Goal: Task Accomplishment & Management: Use online tool/utility

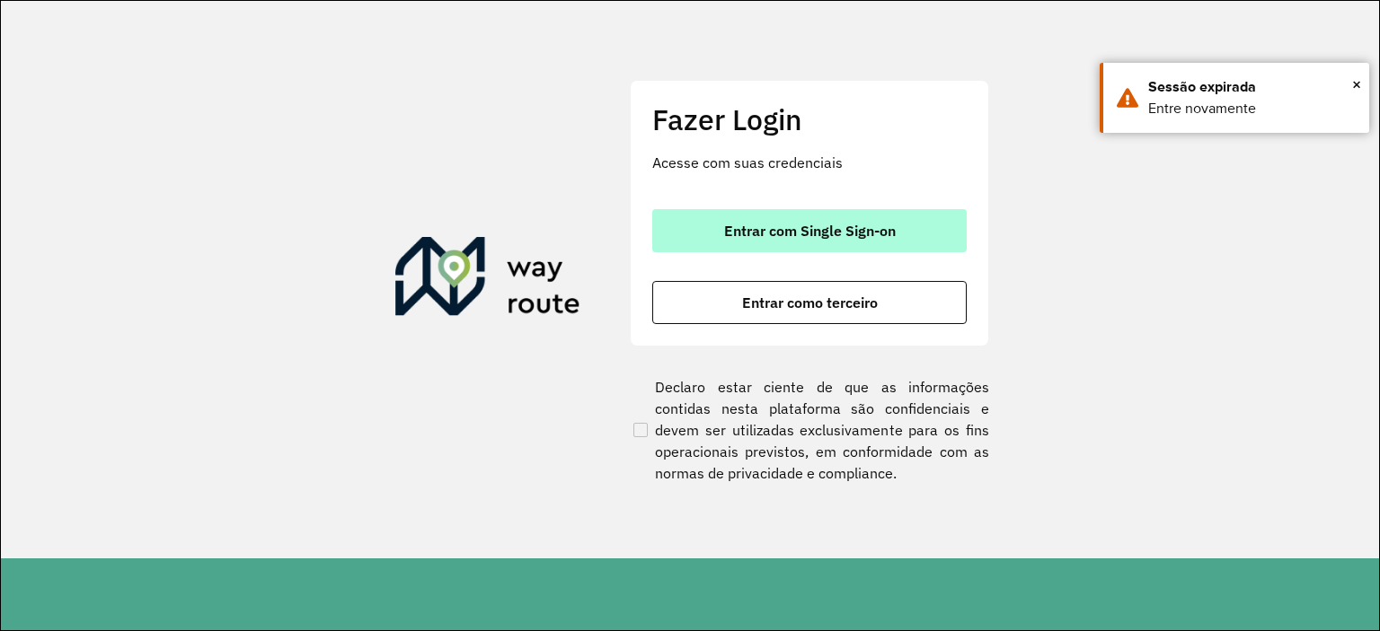
click at [705, 248] on button "Entrar com Single Sign-on" at bounding box center [809, 230] width 314 height 43
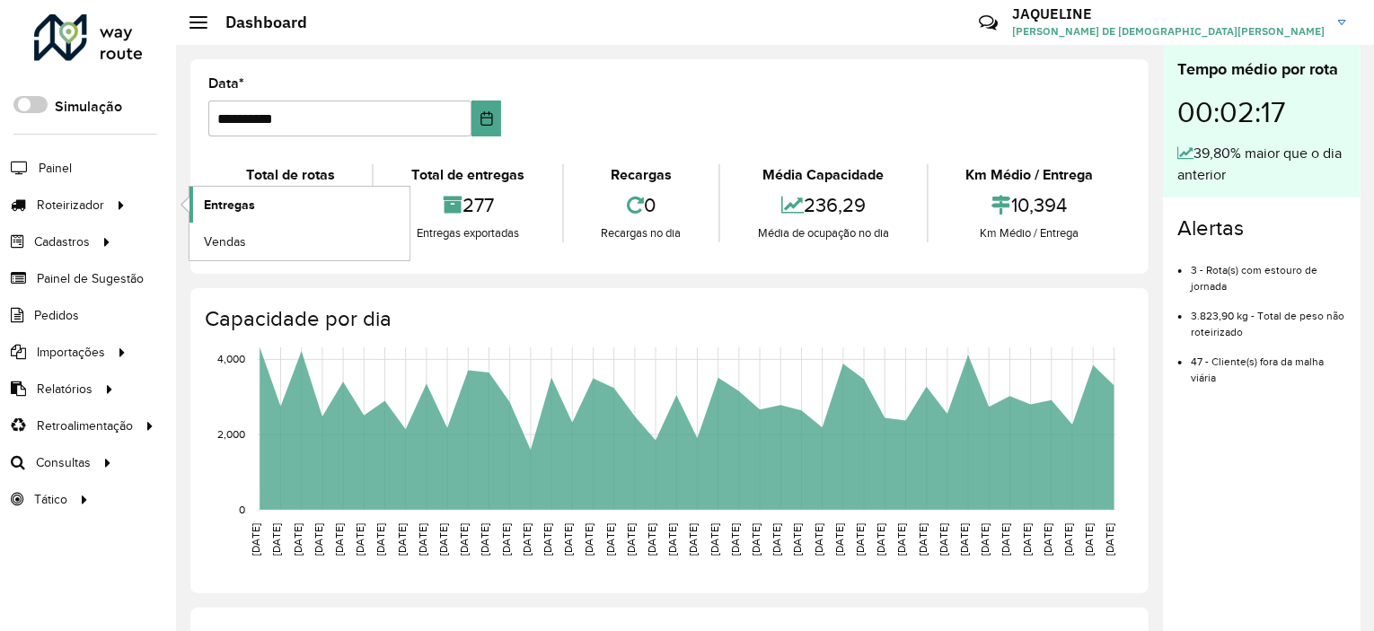
click at [216, 192] on link "Entregas" at bounding box center [300, 205] width 220 height 36
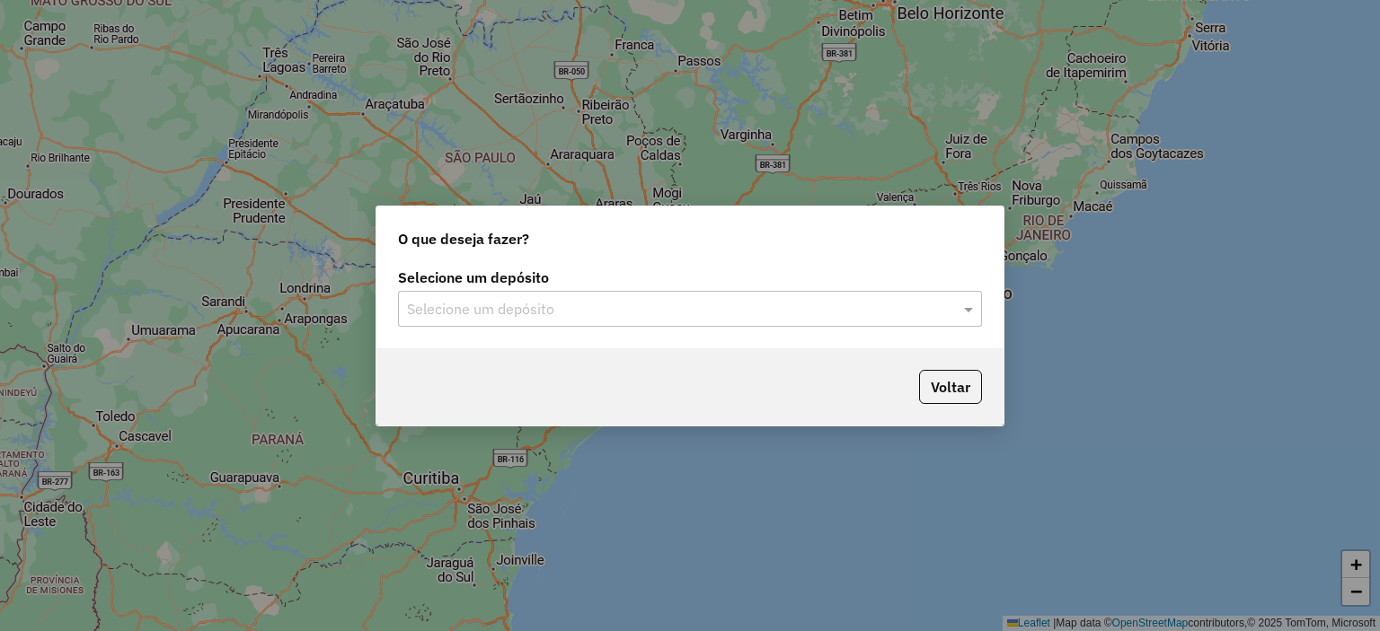
click at [595, 312] on input "text" at bounding box center [672, 310] width 530 height 22
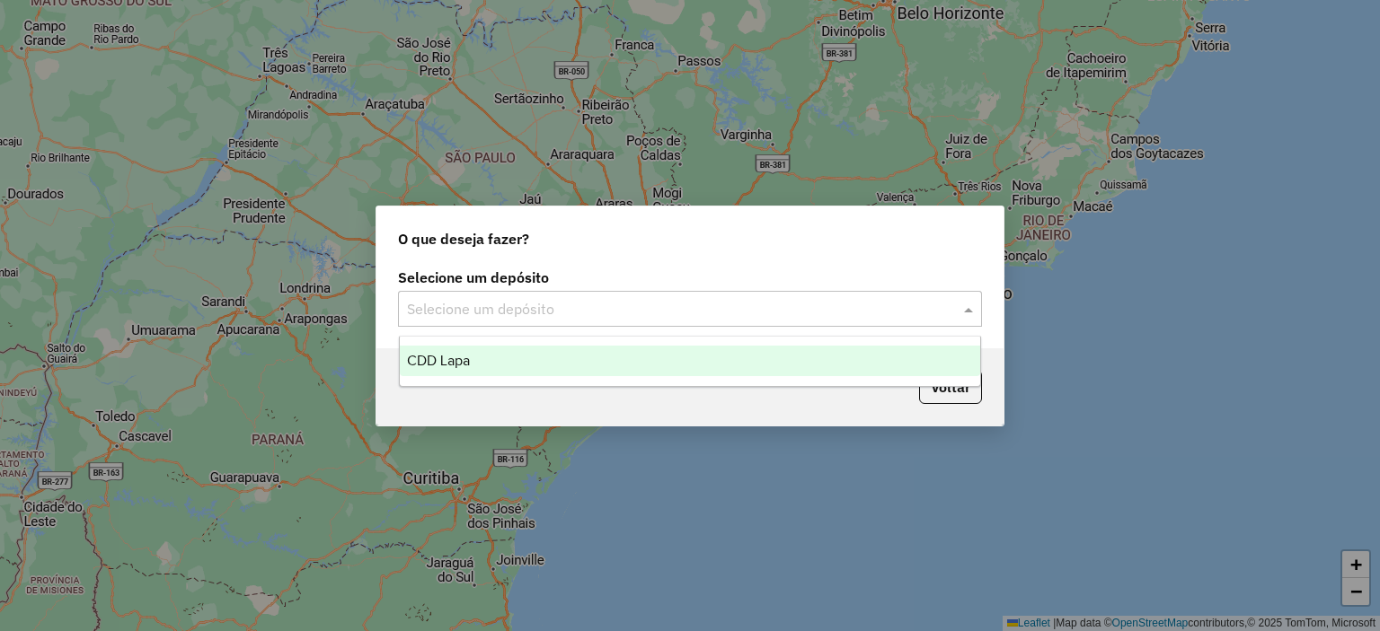
click at [566, 356] on div "CDD Lapa" at bounding box center [690, 361] width 581 height 31
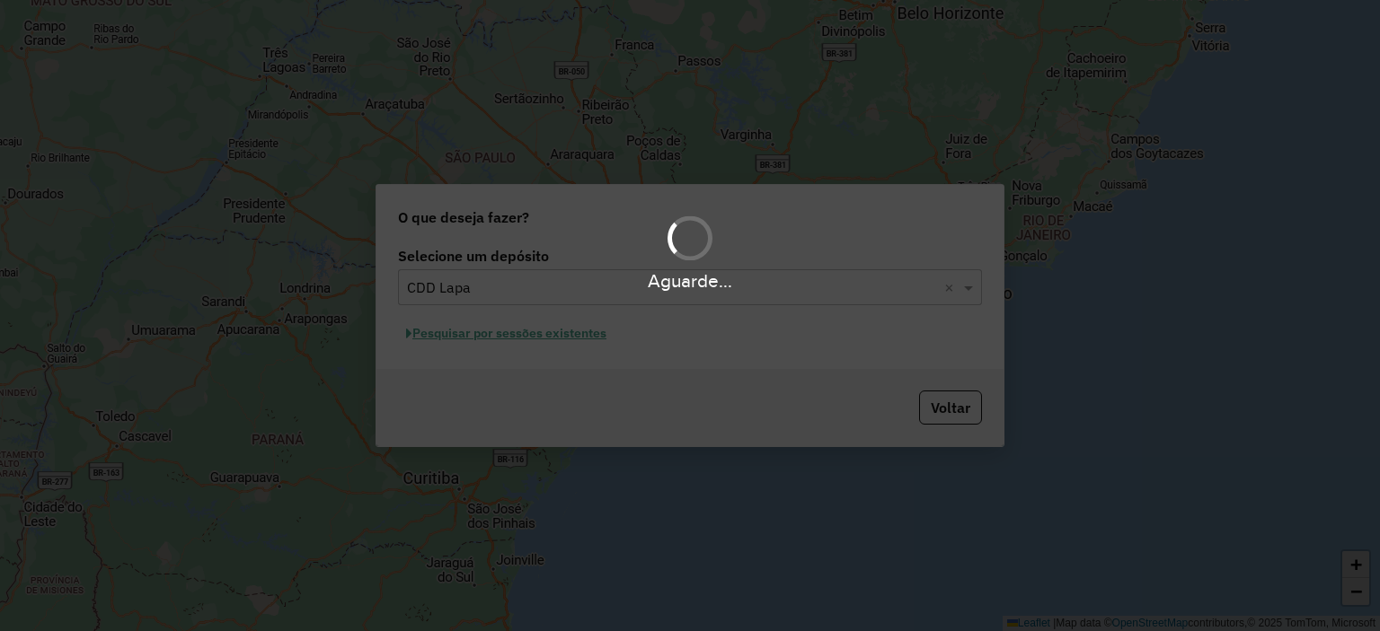
click at [563, 356] on div "Aguarde..." at bounding box center [690, 315] width 1380 height 631
click at [563, 350] on div "Aguarde..." at bounding box center [690, 315] width 1380 height 631
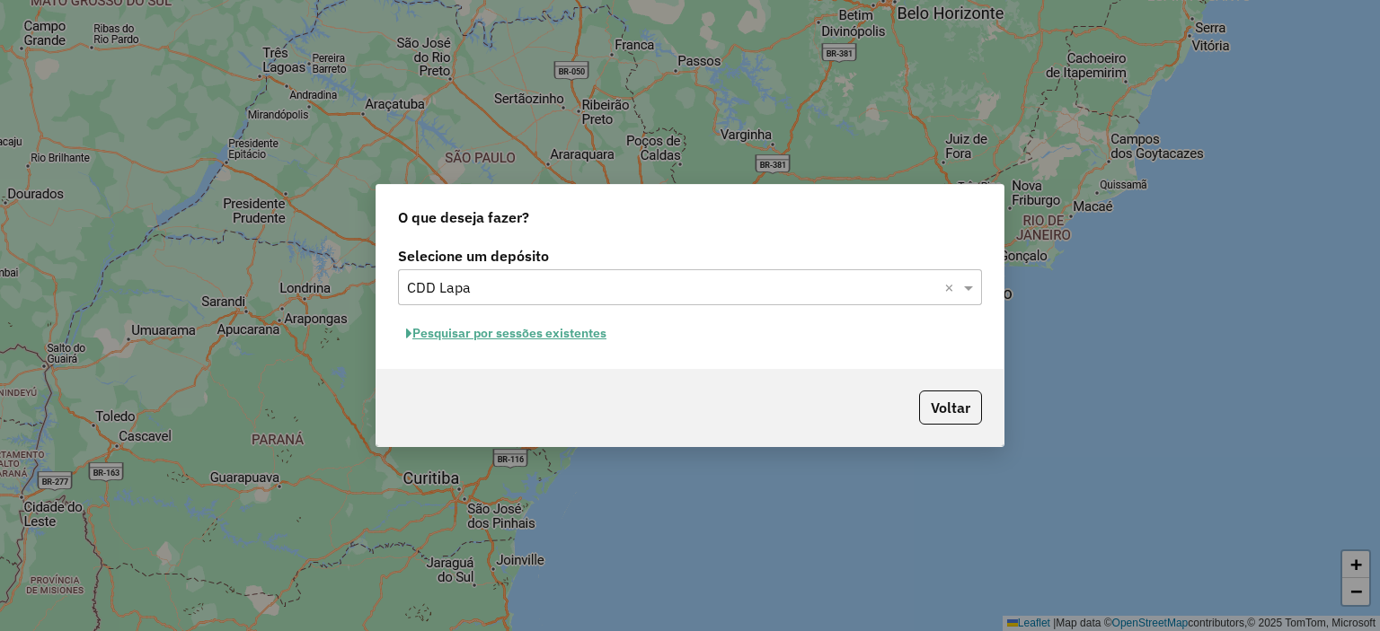
click at [555, 331] on button "Pesquisar por sessões existentes" at bounding box center [506, 334] width 216 height 28
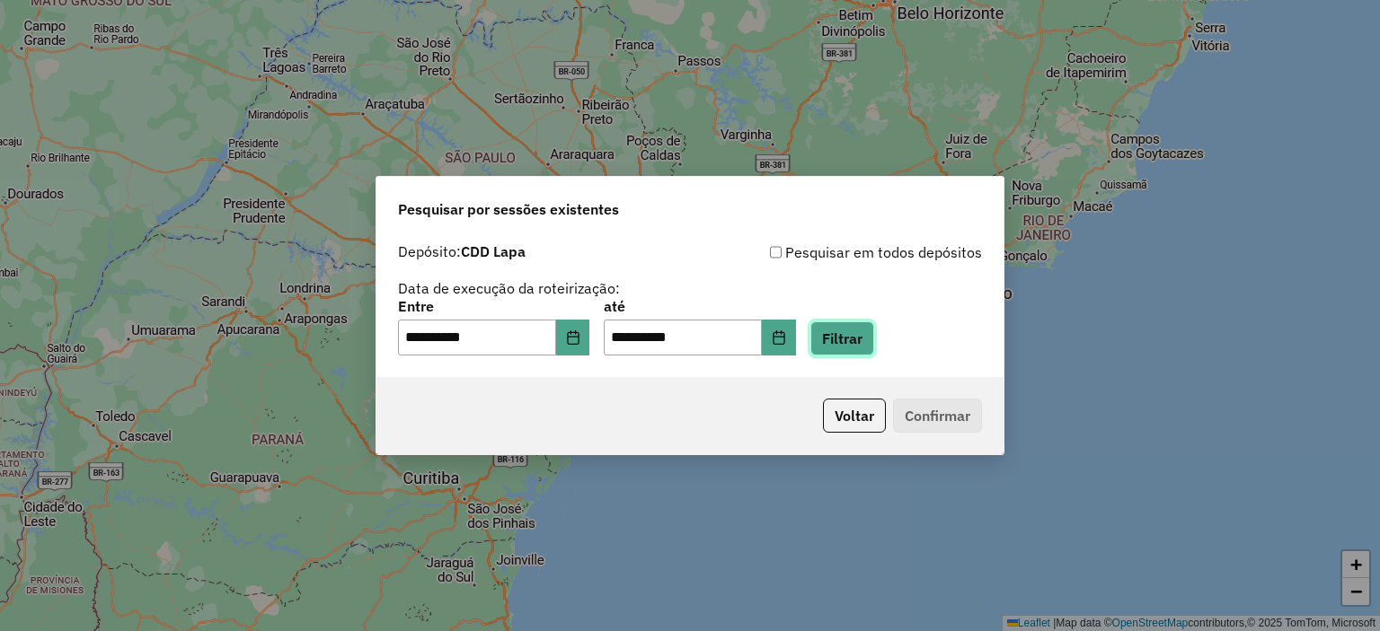
click at [865, 339] on button "Filtrar" at bounding box center [842, 339] width 64 height 34
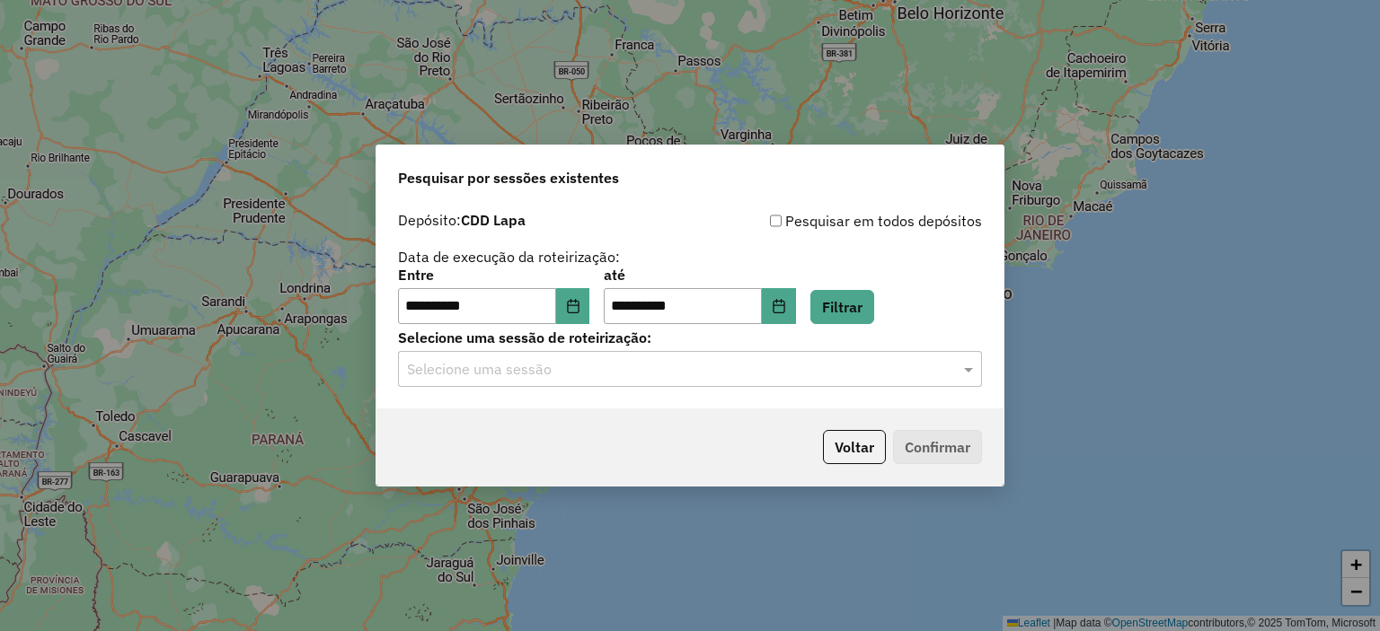
click at [654, 368] on input "text" at bounding box center [672, 370] width 530 height 22
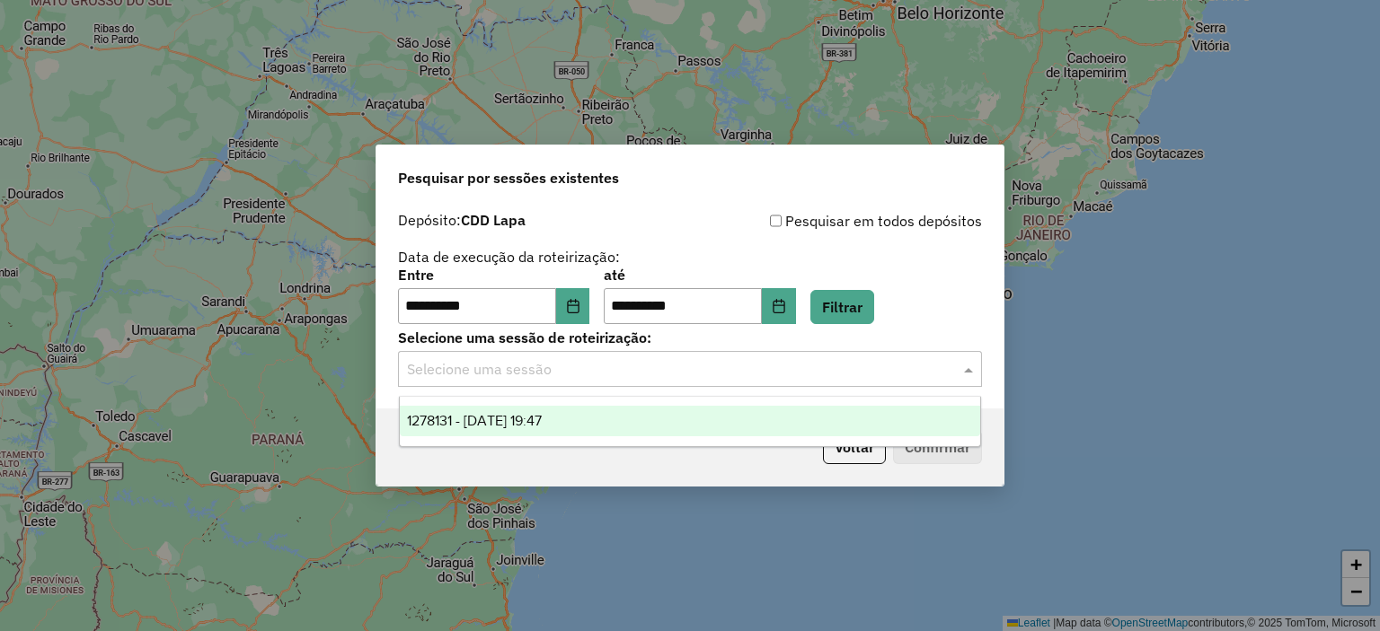
click at [590, 430] on div "1278131 - 18/09/2025 19:47" at bounding box center [690, 421] width 581 height 31
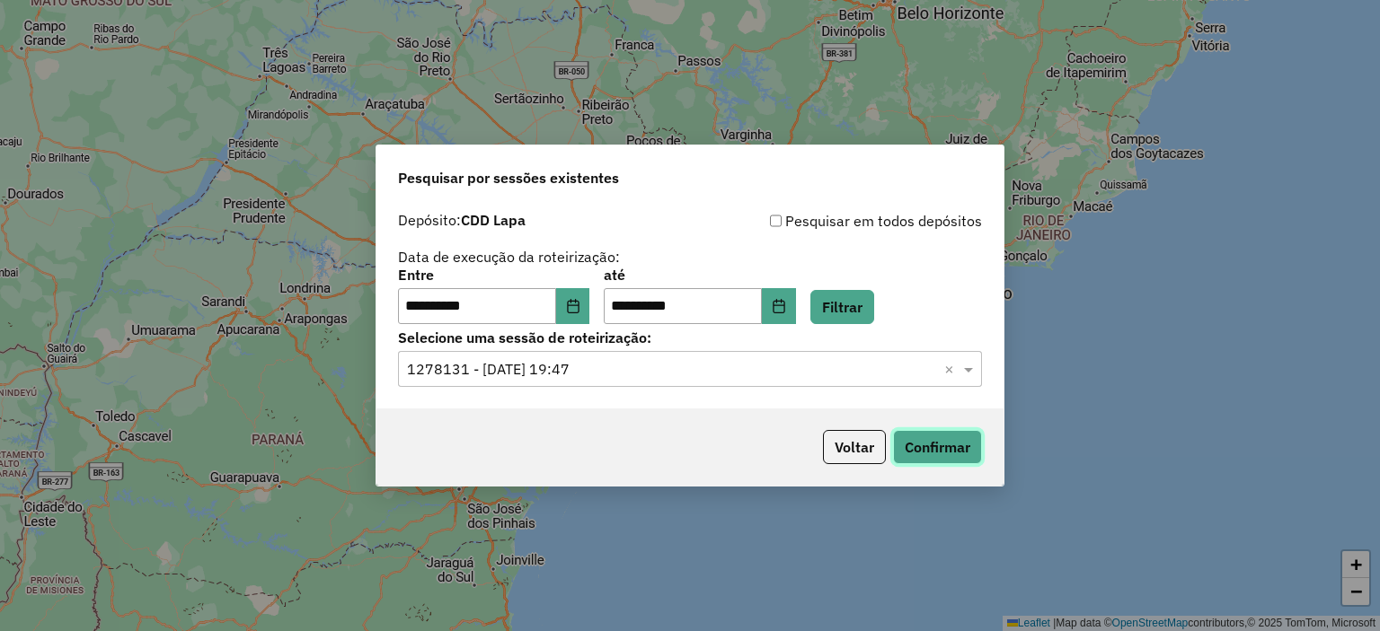
click at [948, 441] on button "Confirmar" at bounding box center [937, 447] width 89 height 34
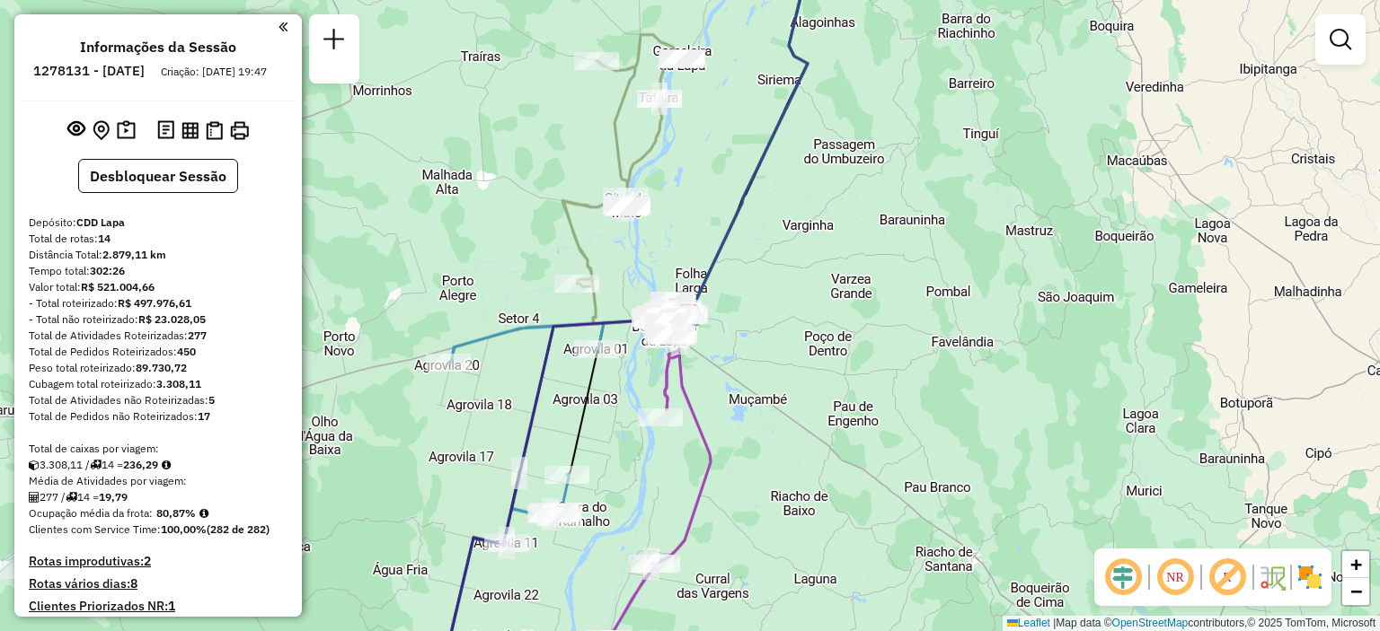
click at [981, 303] on div "Janela de atendimento Grade de atendimento Capacidade Transportadoras Veículos …" at bounding box center [690, 315] width 1380 height 631
click at [1365, 602] on link "−" at bounding box center [1355, 591] width 27 height 27
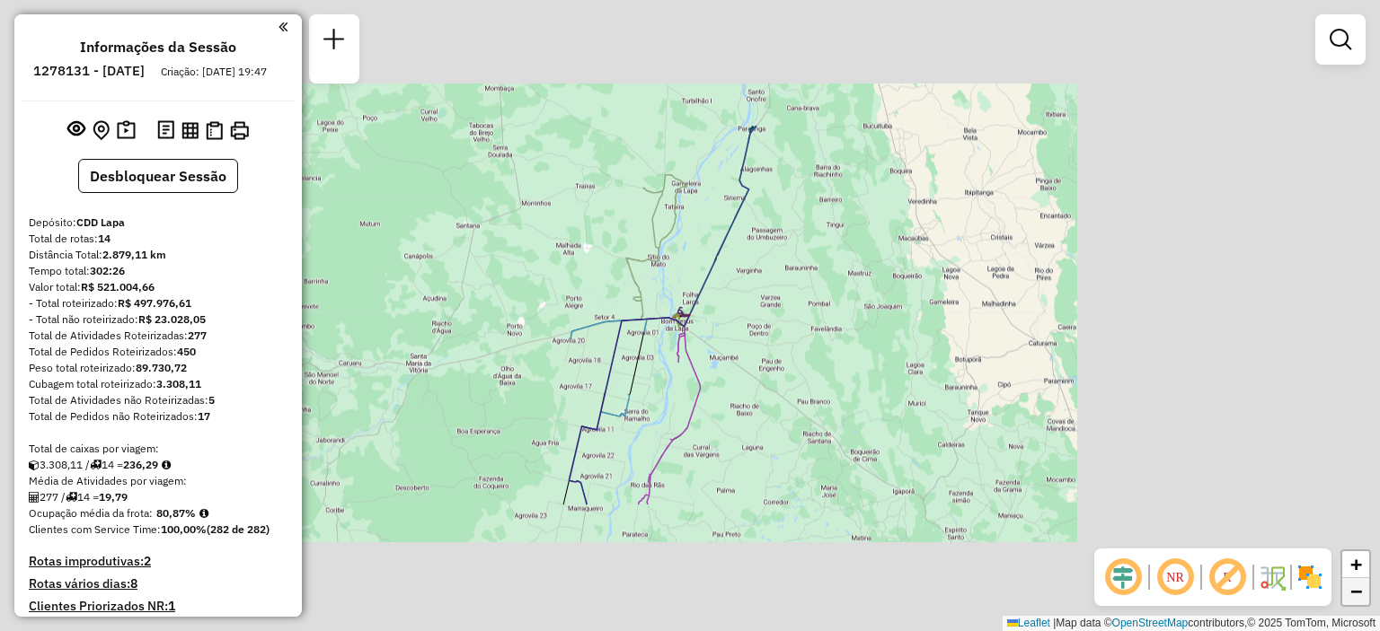
click at [1365, 602] on link "−" at bounding box center [1355, 591] width 27 height 27
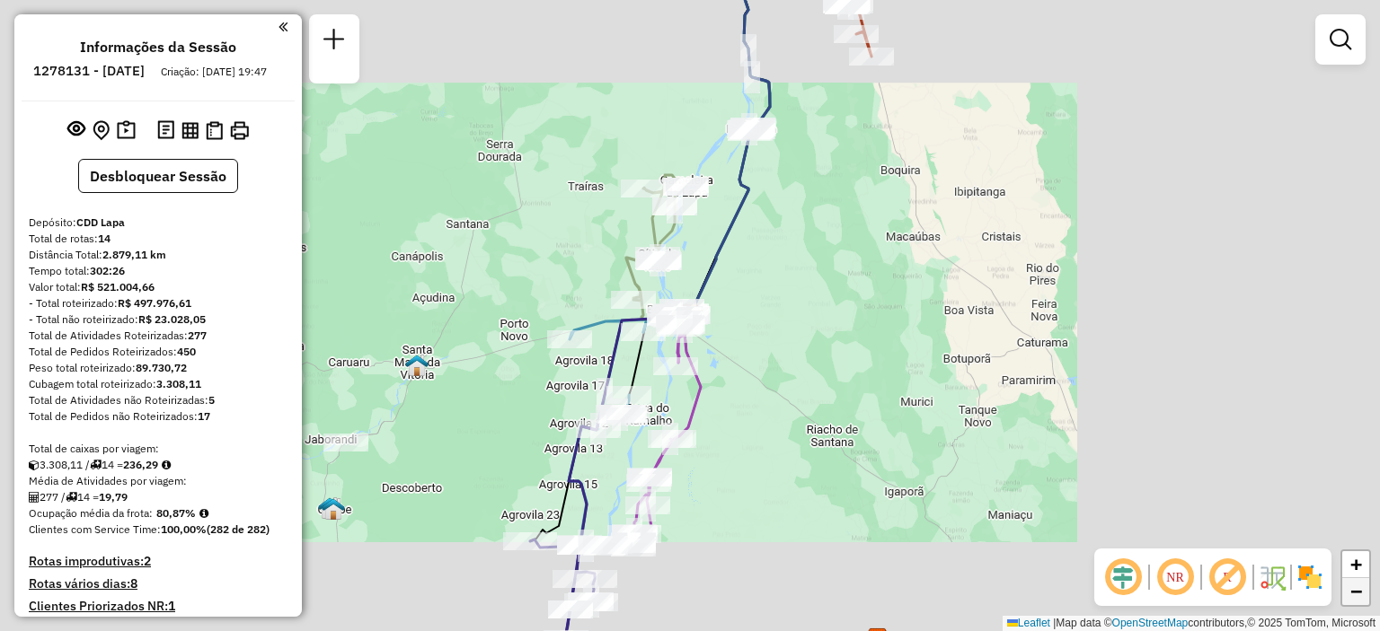
click at [1363, 601] on link "−" at bounding box center [1355, 591] width 27 height 27
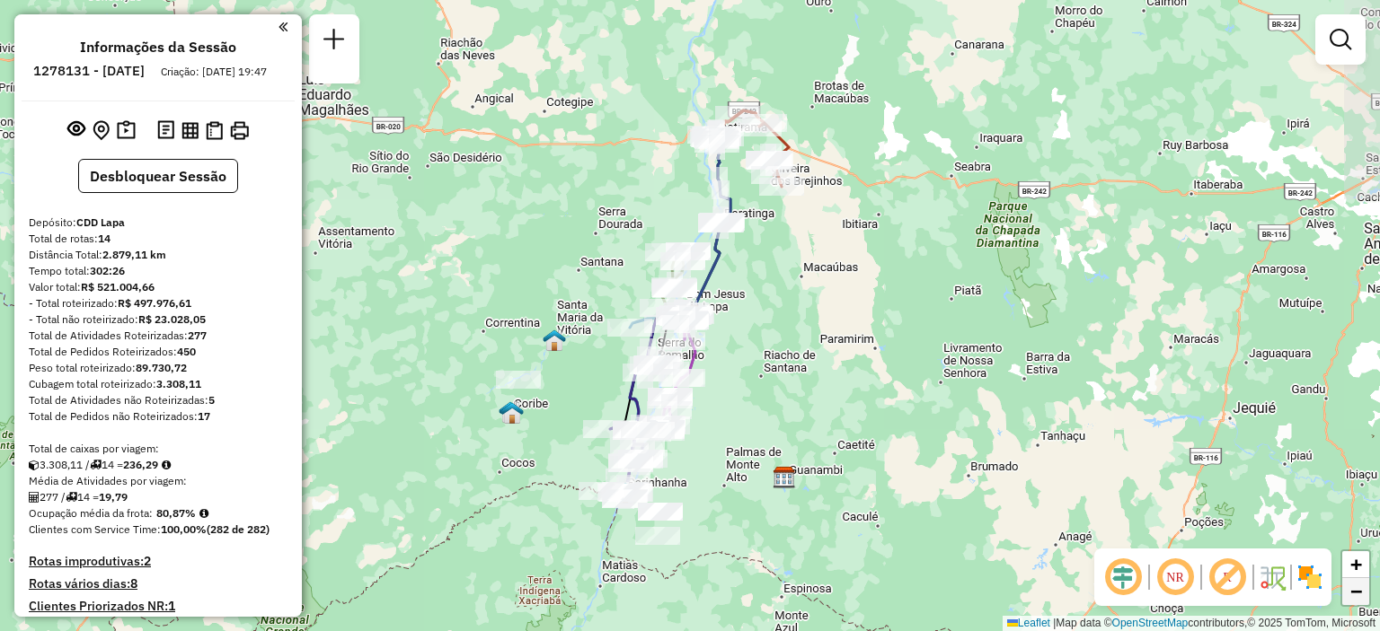
click at [1361, 601] on span "−" at bounding box center [1356, 591] width 12 height 22
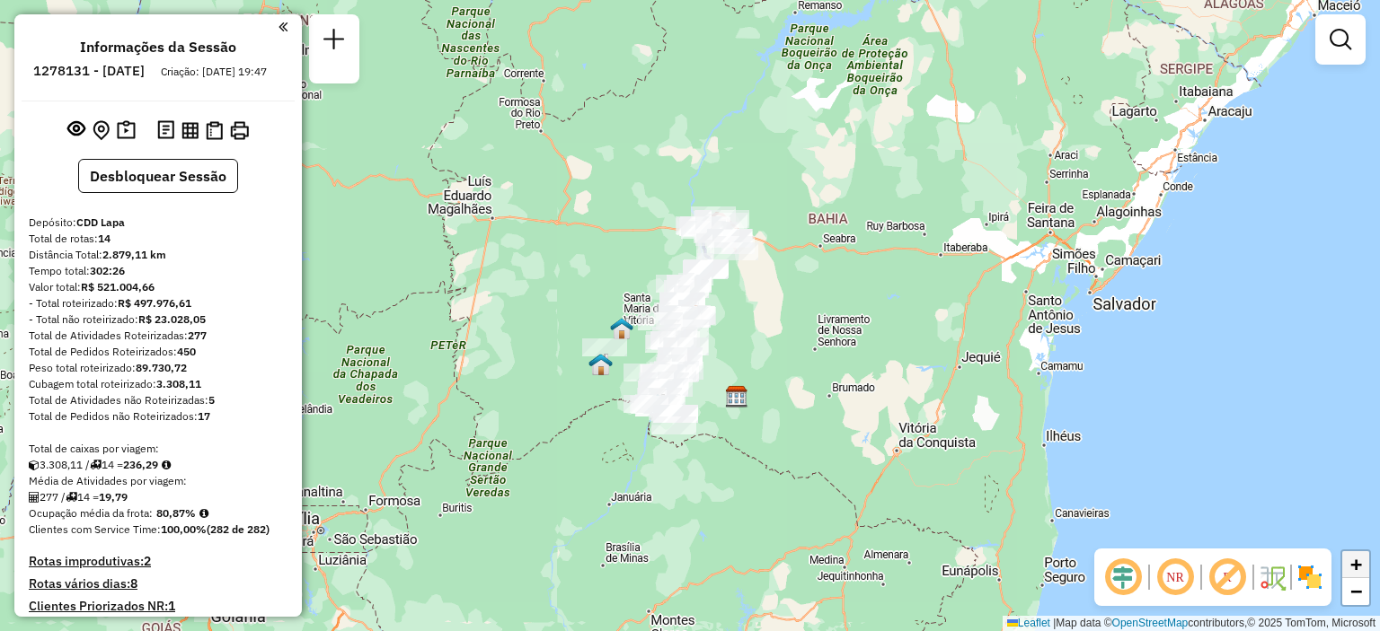
click at [1363, 556] on link "+" at bounding box center [1355, 564] width 27 height 27
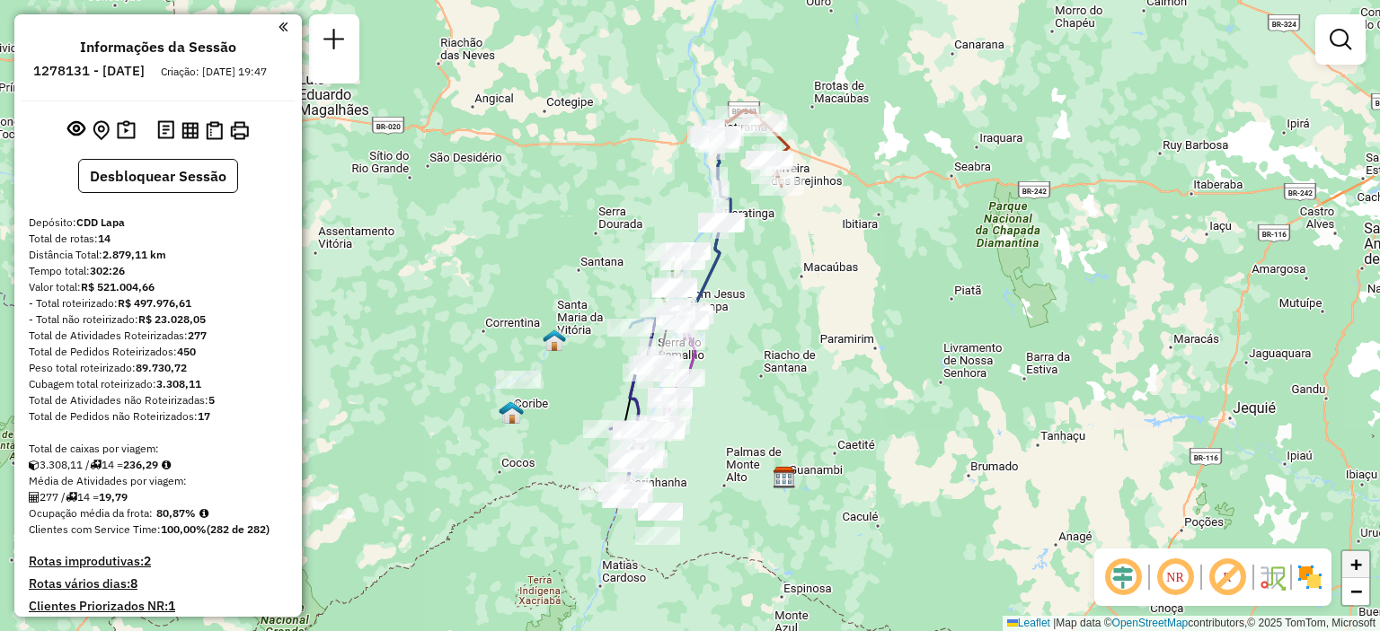
click at [1361, 573] on span "+" at bounding box center [1356, 564] width 12 height 22
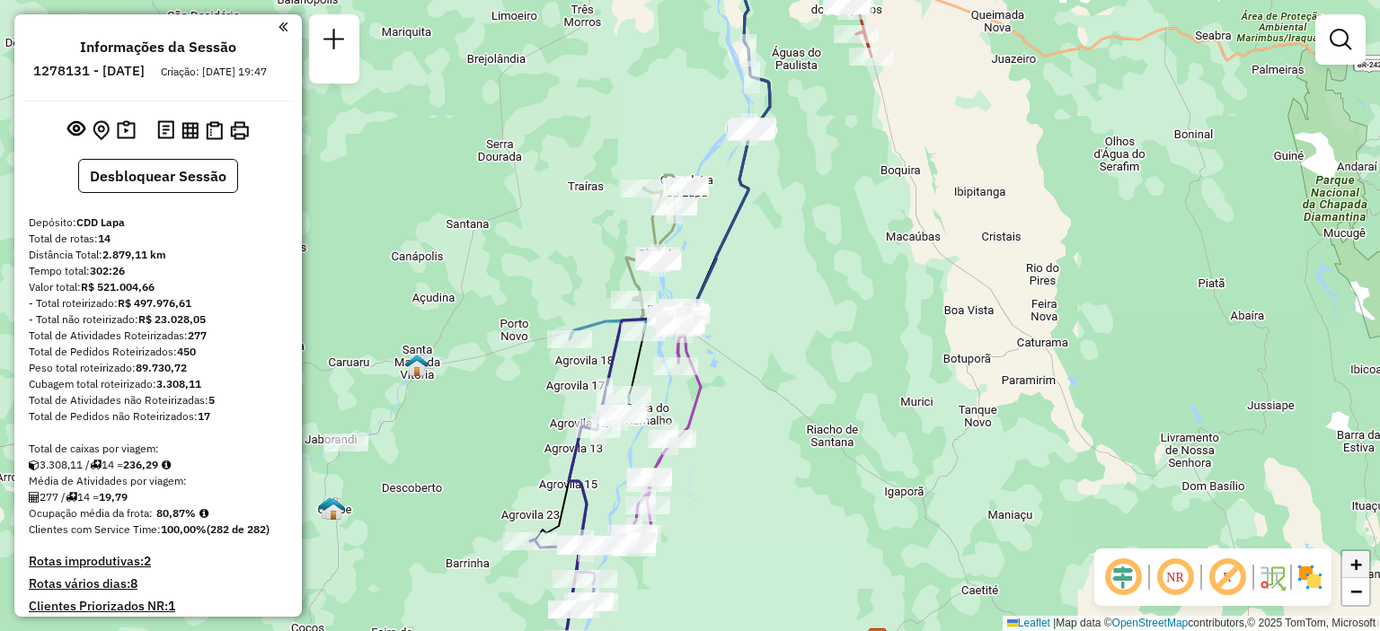
click at [1362, 573] on link "+" at bounding box center [1355, 564] width 27 height 27
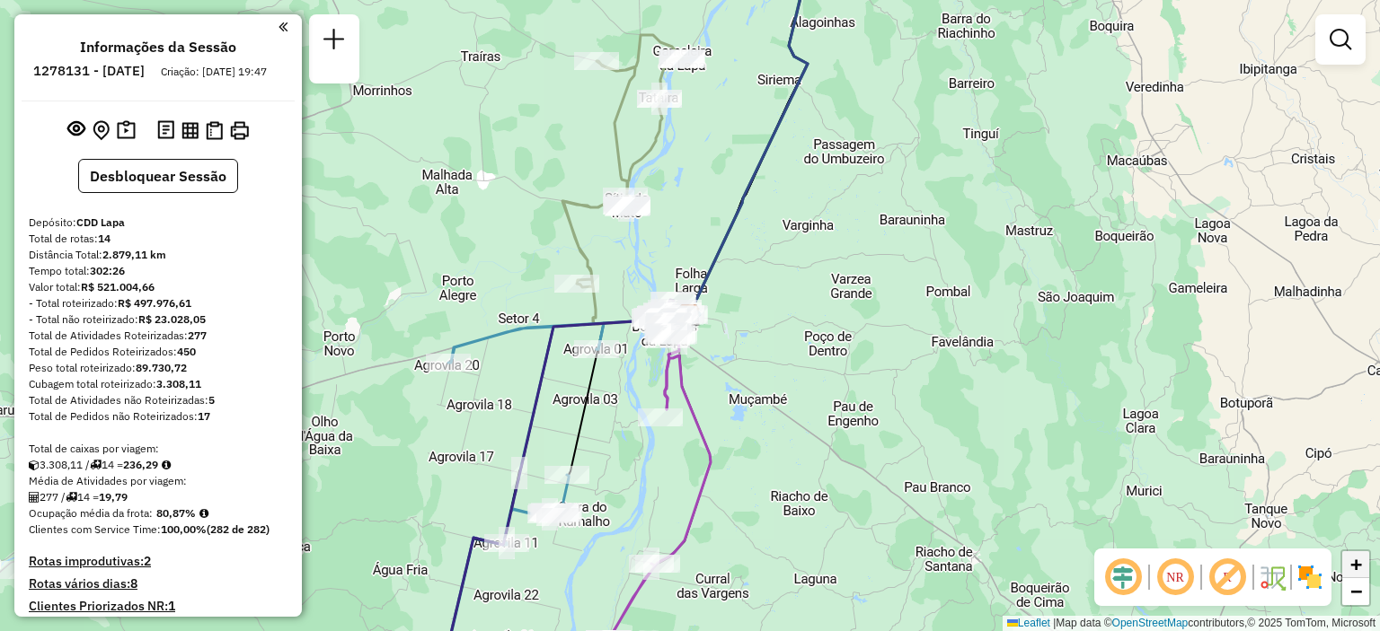
click at [1362, 573] on link "+" at bounding box center [1355, 564] width 27 height 27
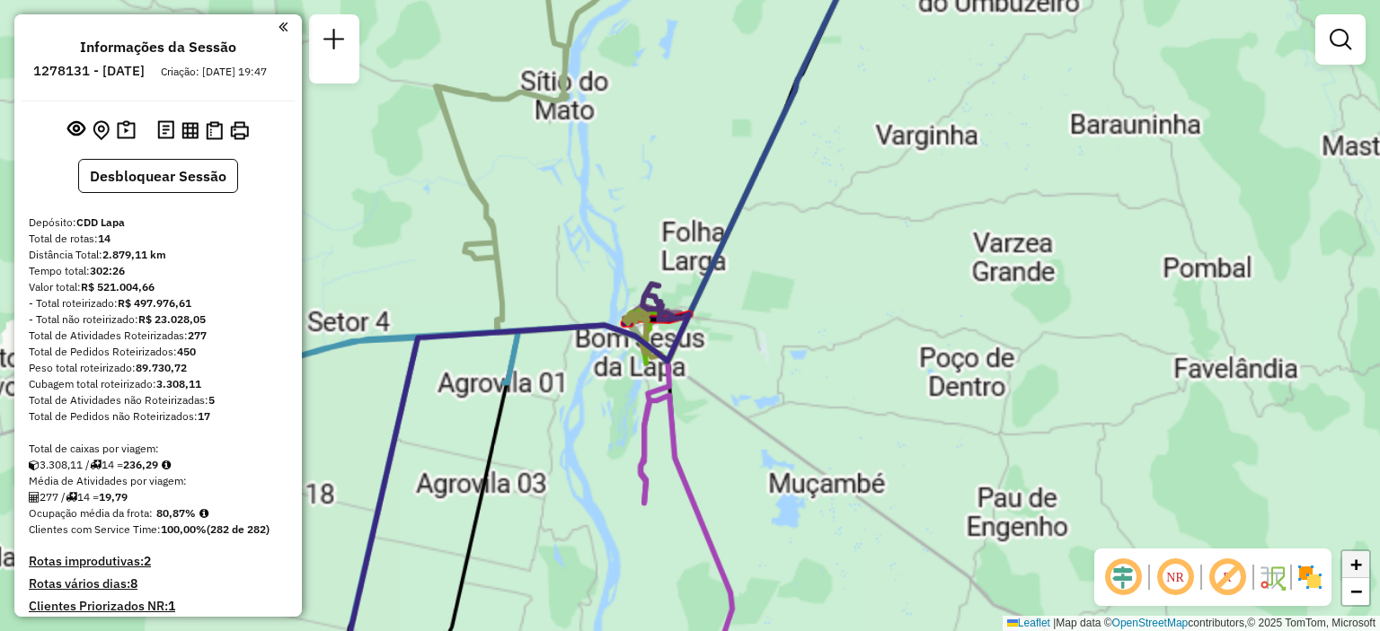
click at [1361, 573] on span "+" at bounding box center [1356, 564] width 12 height 22
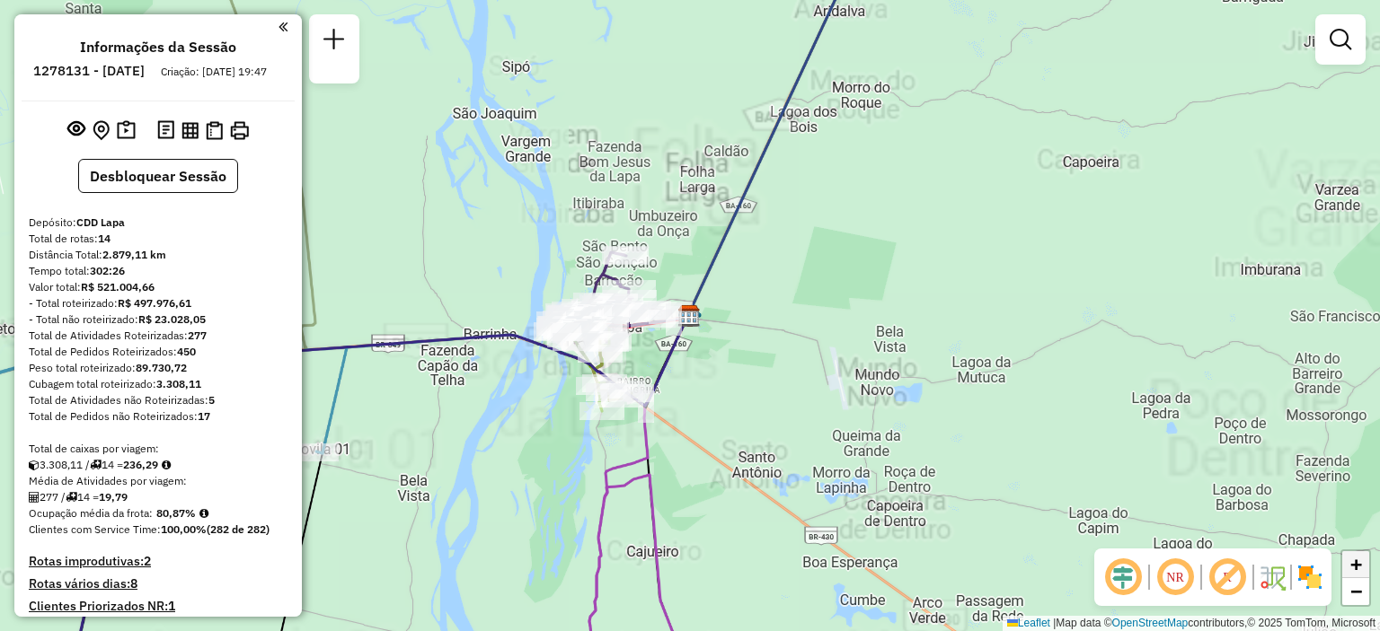
click at [1361, 573] on span "+" at bounding box center [1356, 564] width 12 height 22
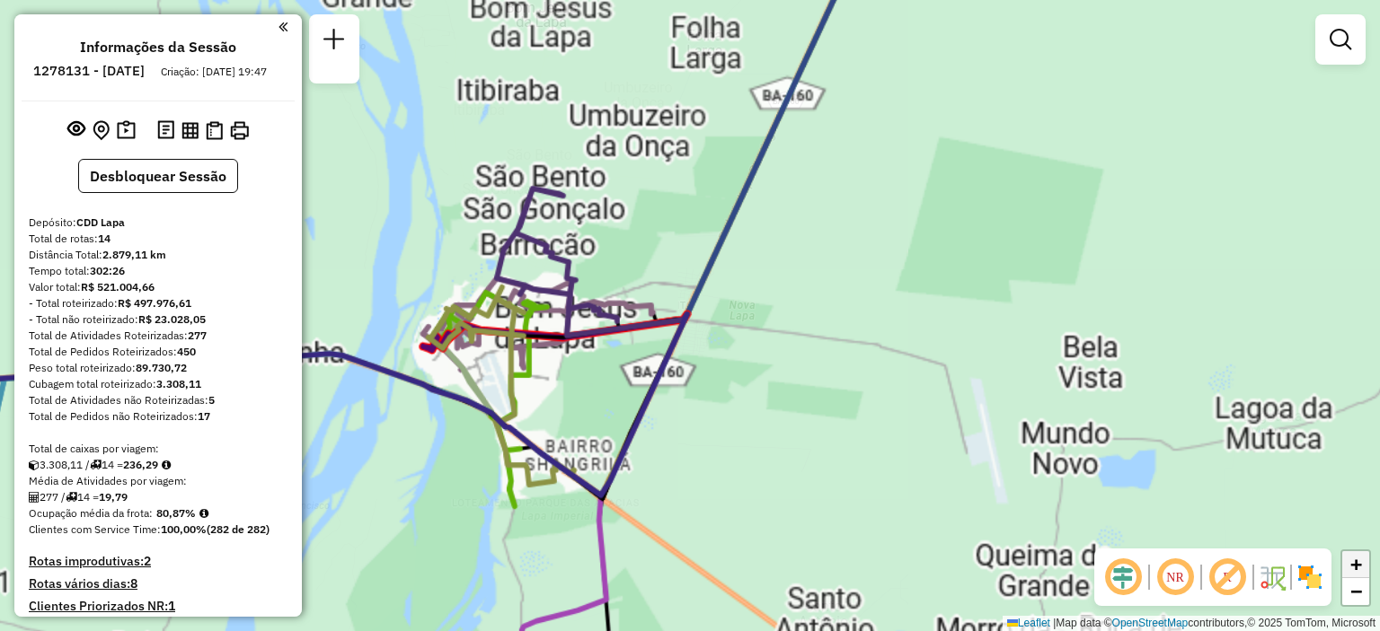
click at [1358, 573] on span "+" at bounding box center [1356, 564] width 12 height 22
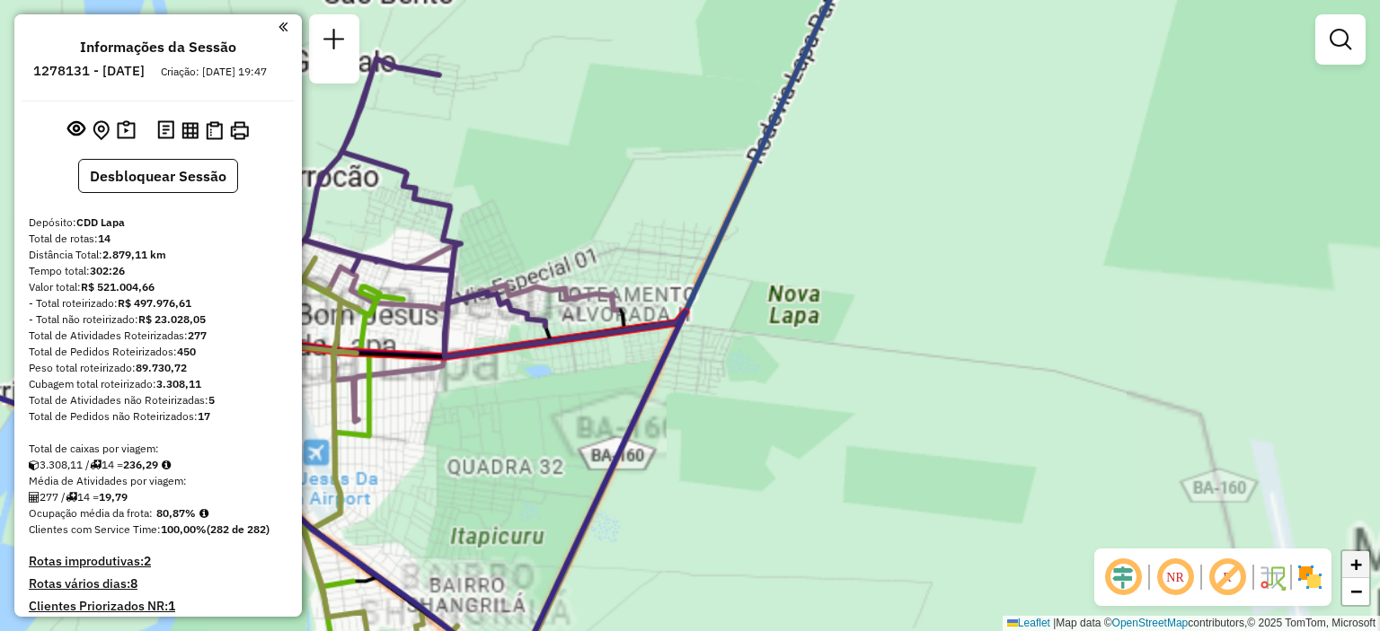
click at [1358, 573] on span "+" at bounding box center [1356, 564] width 12 height 22
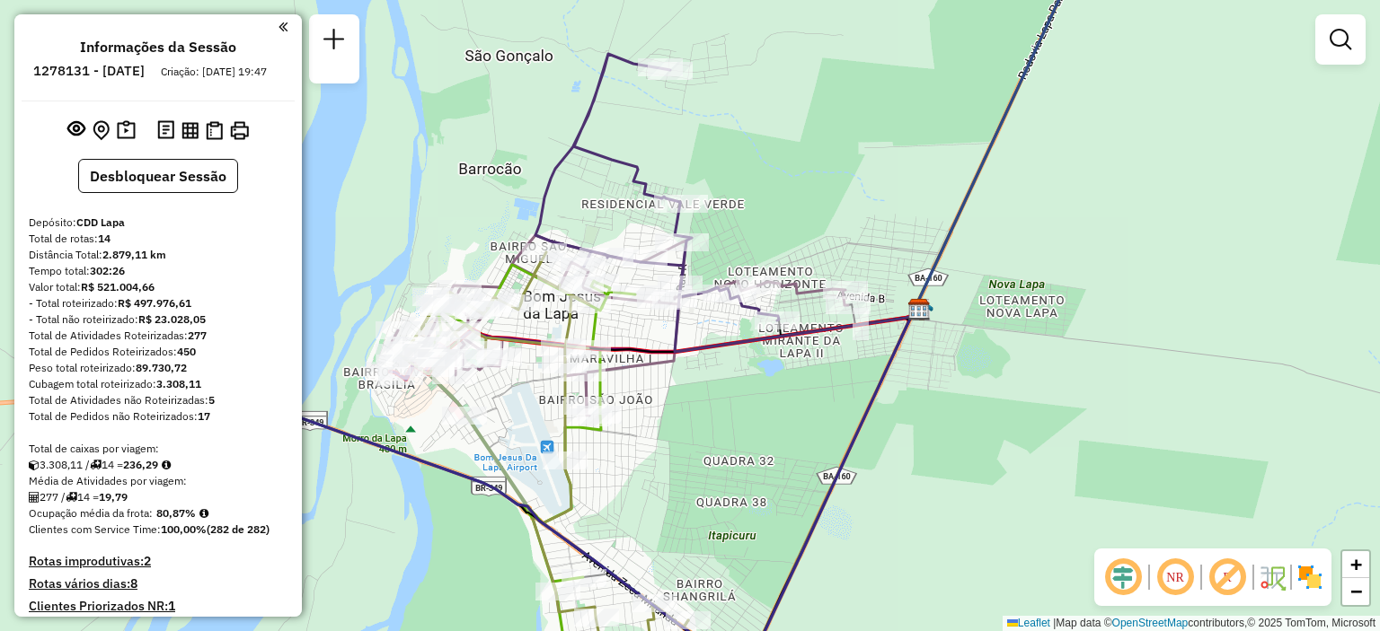
drag, startPoint x: 838, startPoint y: 352, endPoint x: 1071, endPoint y: 349, distance: 232.6
click at [1071, 349] on div "Janela de atendimento Grade de atendimento Capacidade Transportadoras Veículos …" at bounding box center [690, 315] width 1380 height 631
click at [1357, 566] on span "+" at bounding box center [1356, 564] width 12 height 22
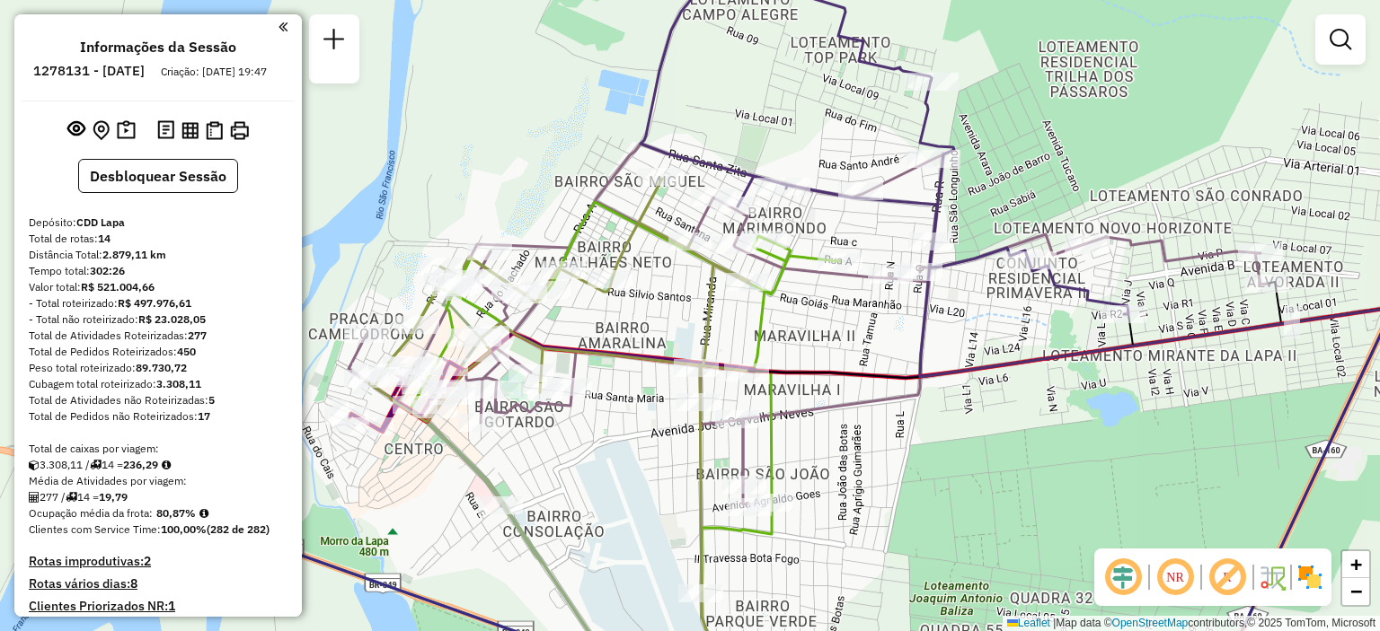
drag, startPoint x: 661, startPoint y: 427, endPoint x: 920, endPoint y: 413, distance: 259.0
click at [920, 413] on div "Janela de atendimento Grade de atendimento Capacidade Transportadoras Veículos …" at bounding box center [690, 315] width 1380 height 631
click at [1371, 599] on div "Janela de atendimento Grade de atendimento Capacidade Transportadoras Veículos …" at bounding box center [690, 315] width 1380 height 631
click at [1355, 595] on span "−" at bounding box center [1356, 591] width 12 height 22
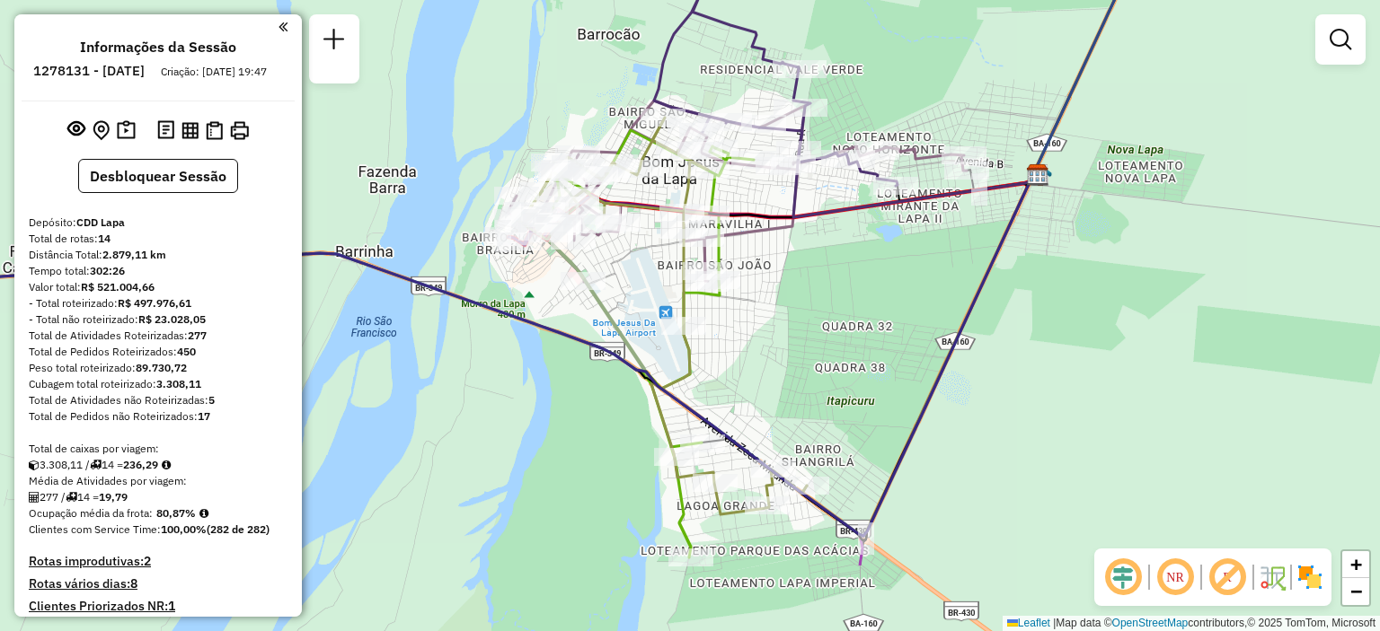
drag, startPoint x: 946, startPoint y: 516, endPoint x: 934, endPoint y: 387, distance: 129.9
click at [934, 387] on icon at bounding box center [442, 354] width 1184 height 364
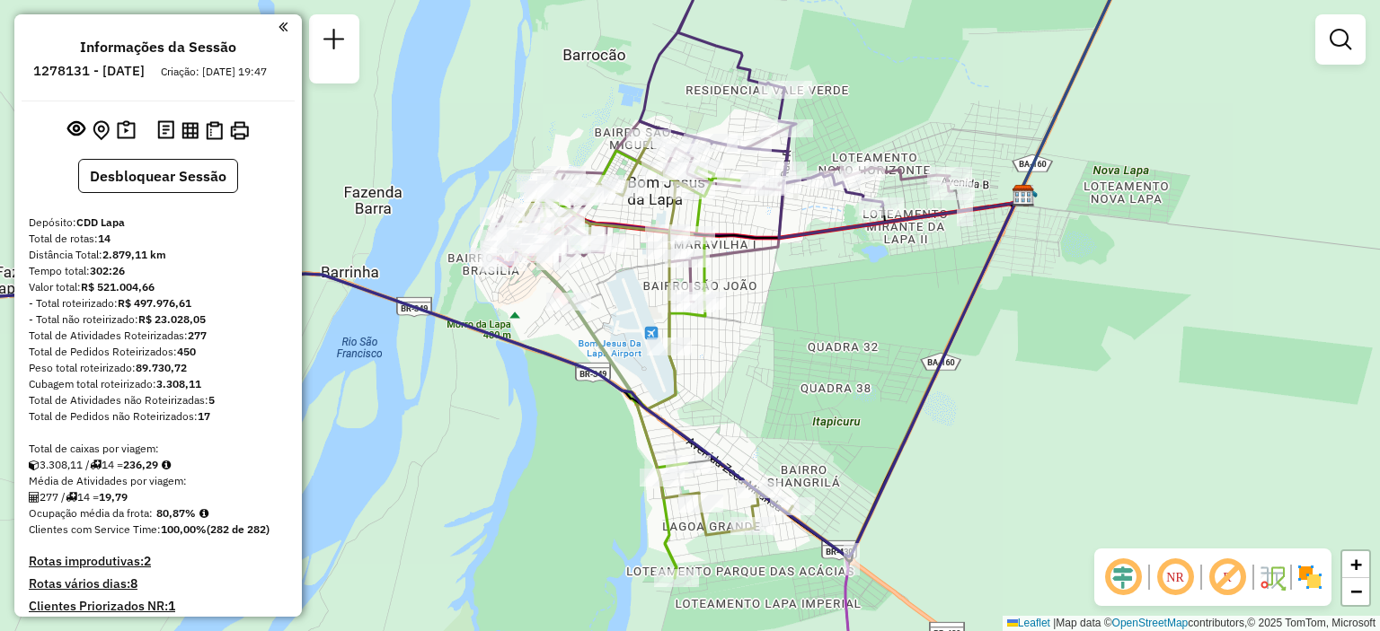
drag, startPoint x: 992, startPoint y: 399, endPoint x: 977, endPoint y: 419, distance: 24.4
click at [977, 419] on div "Janela de atendimento Grade de atendimento Capacidade Transportadoras Veículos …" at bounding box center [690, 315] width 1380 height 631
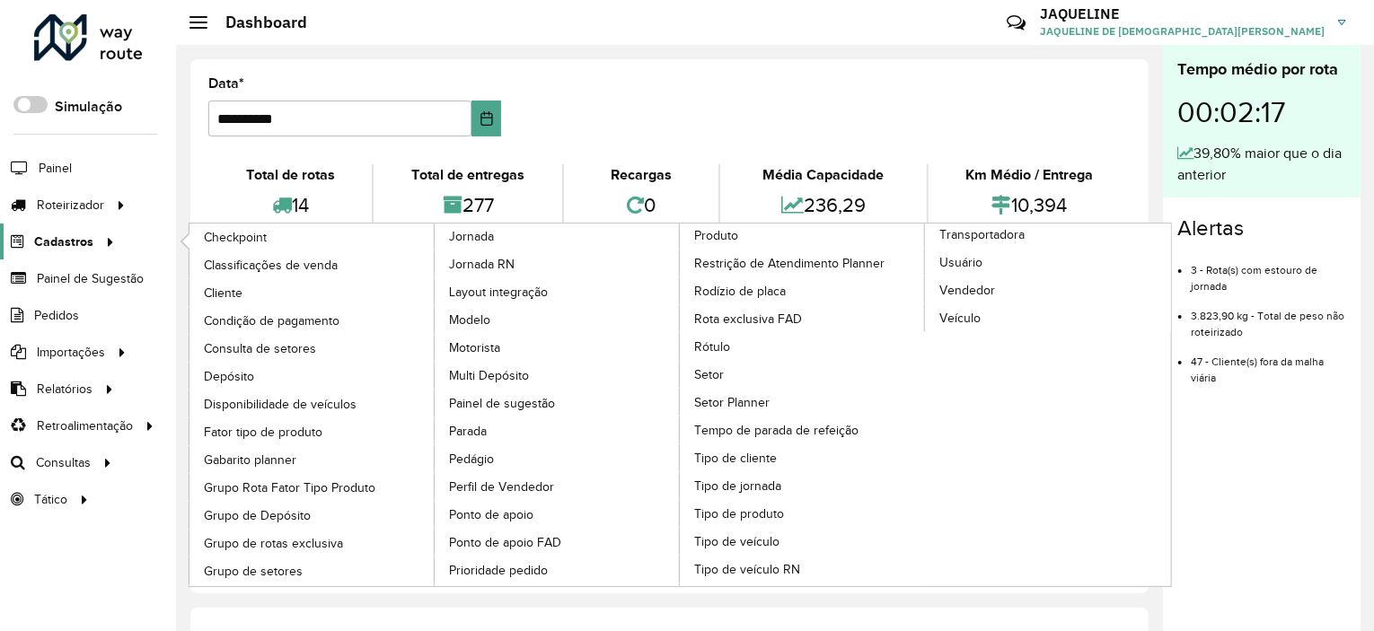
click at [83, 235] on span "Cadastros" at bounding box center [63, 242] width 59 height 19
click at [272, 284] on link "Cliente" at bounding box center [313, 292] width 246 height 27
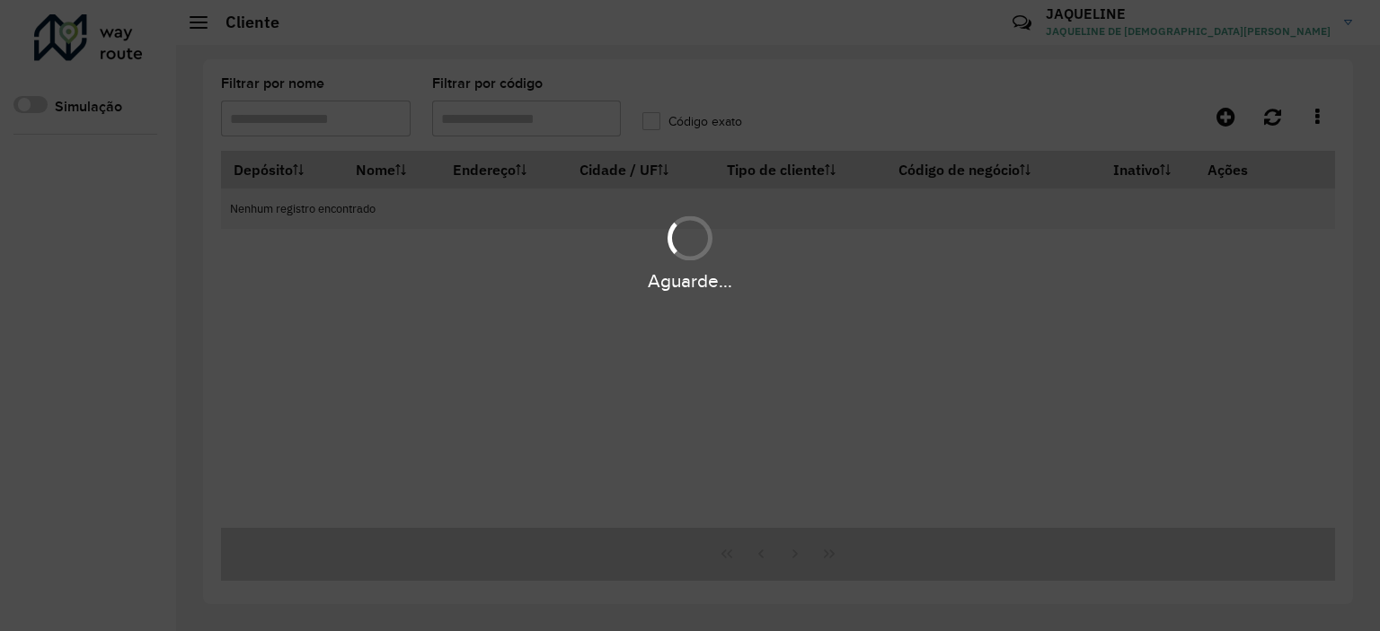
click at [489, 117] on div "Aguarde..." at bounding box center [690, 315] width 1380 height 631
click at [492, 117] on div "Aguarde..." at bounding box center [690, 315] width 1380 height 631
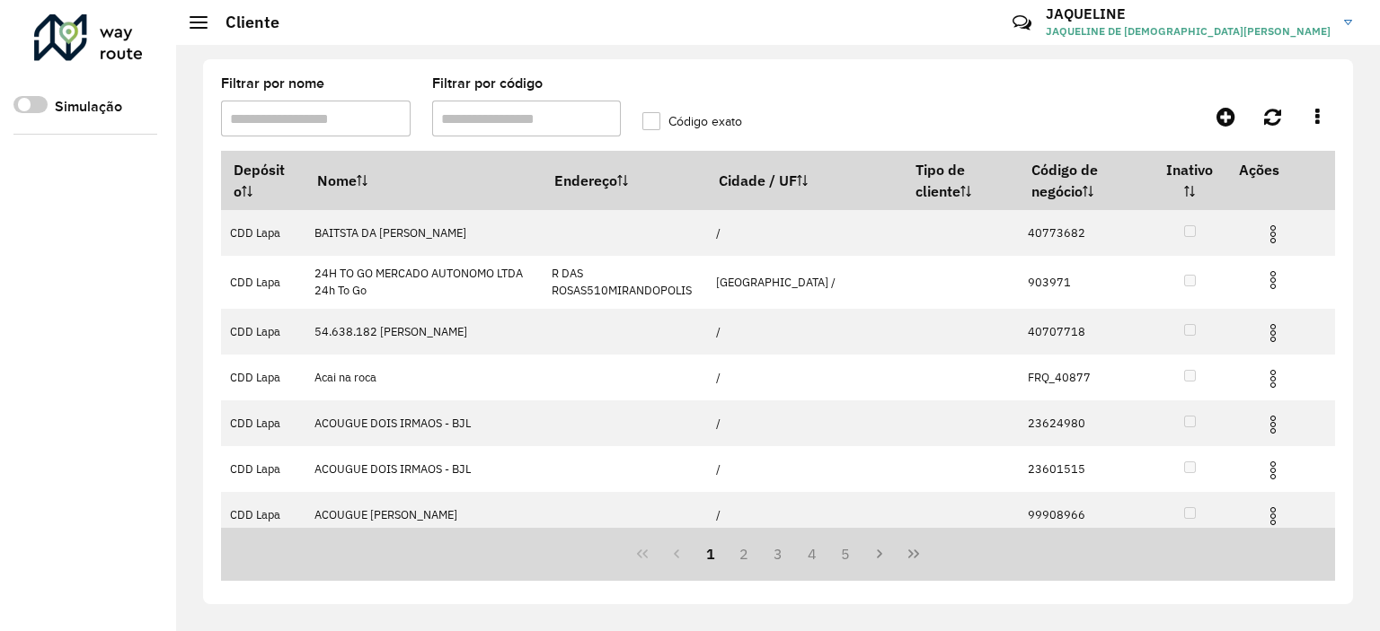
click at [505, 112] on input "Filtrar por código" at bounding box center [527, 119] width 190 height 36
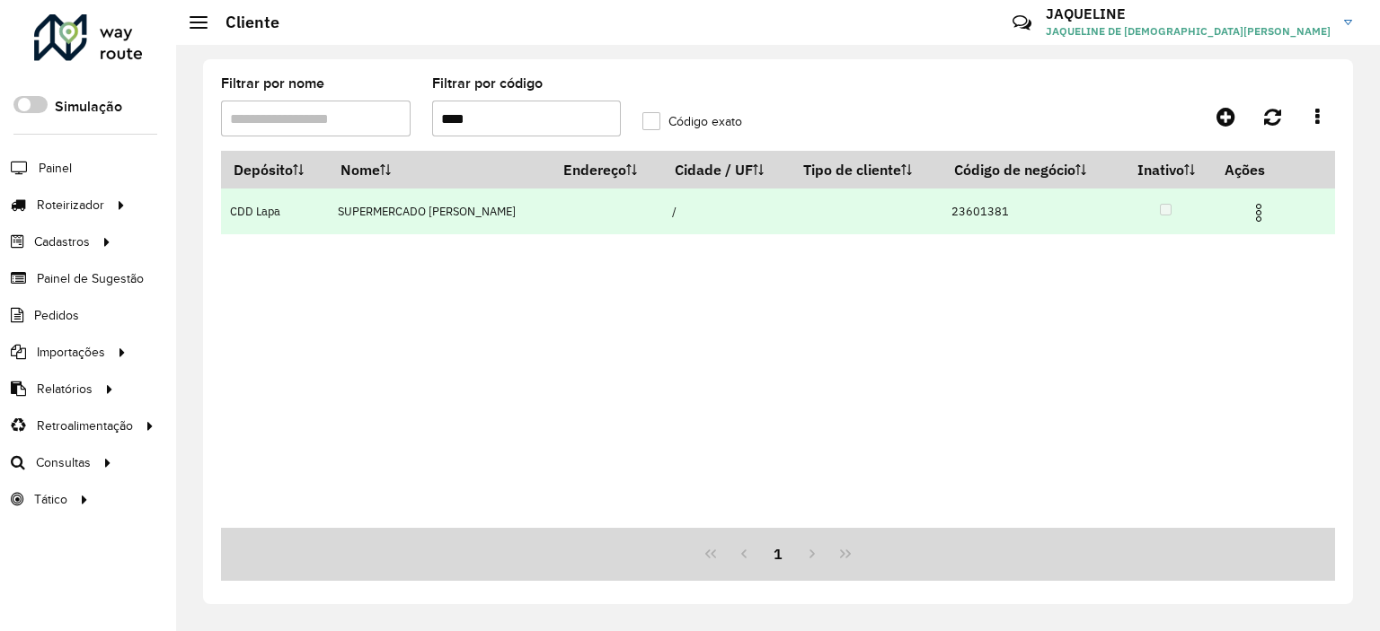
type input "****"
click at [1266, 214] on img at bounding box center [1259, 213] width 22 height 22
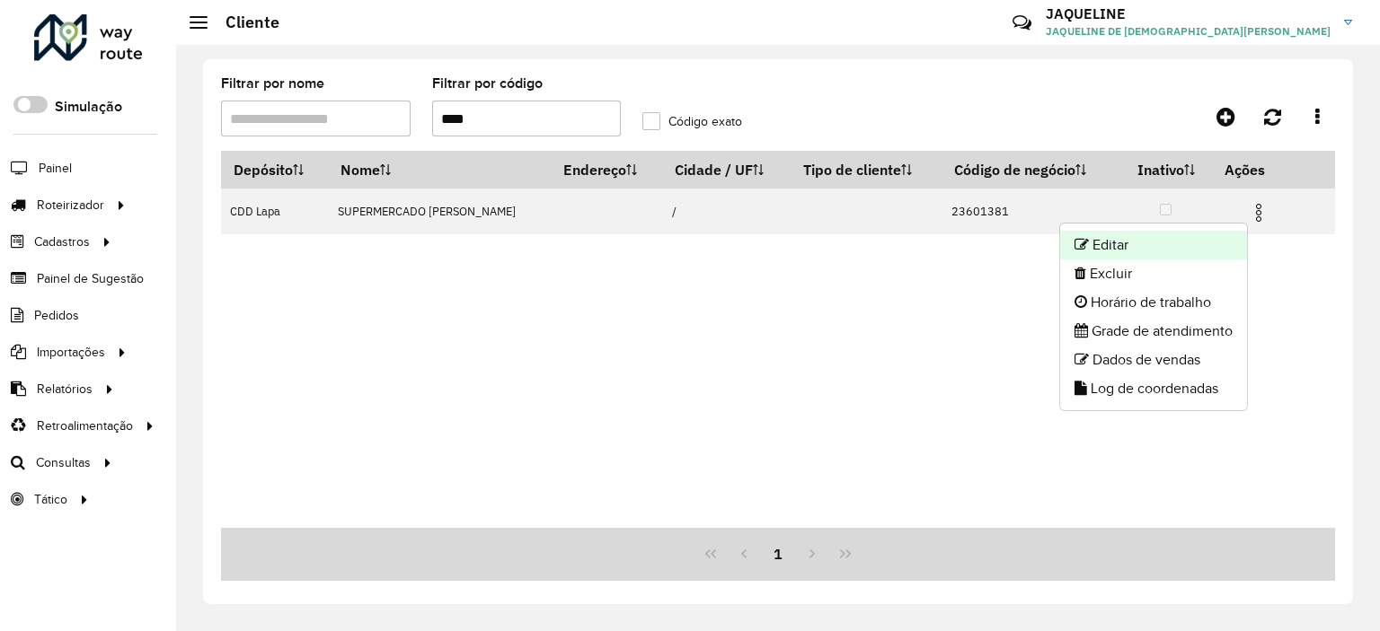
click at [1130, 240] on li "Editar" at bounding box center [1153, 245] width 187 height 29
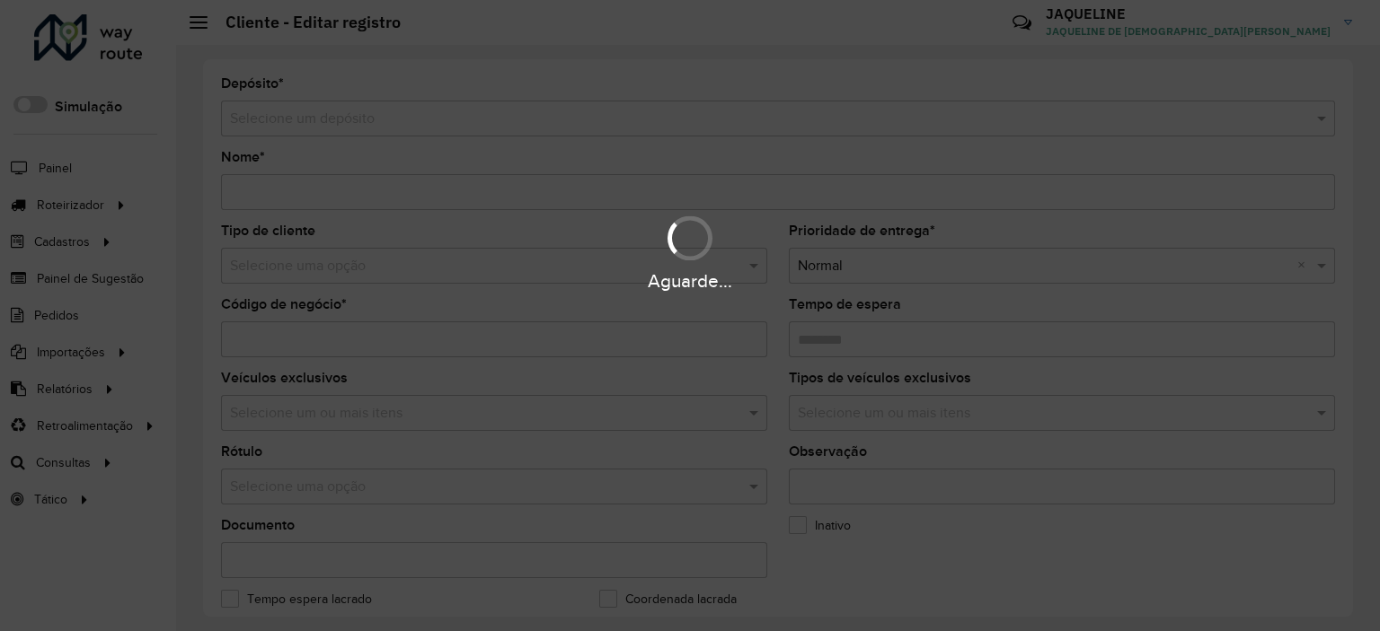
type input "**********"
type input "********"
type input "**********"
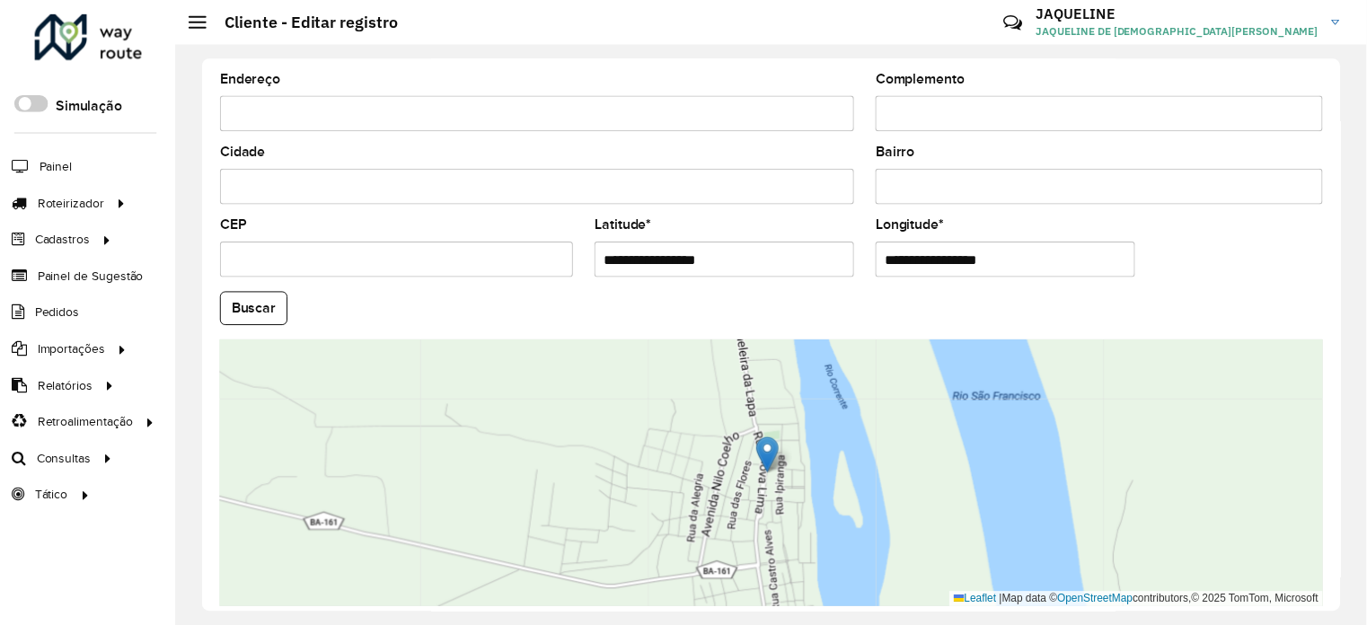
scroll to position [697, 0]
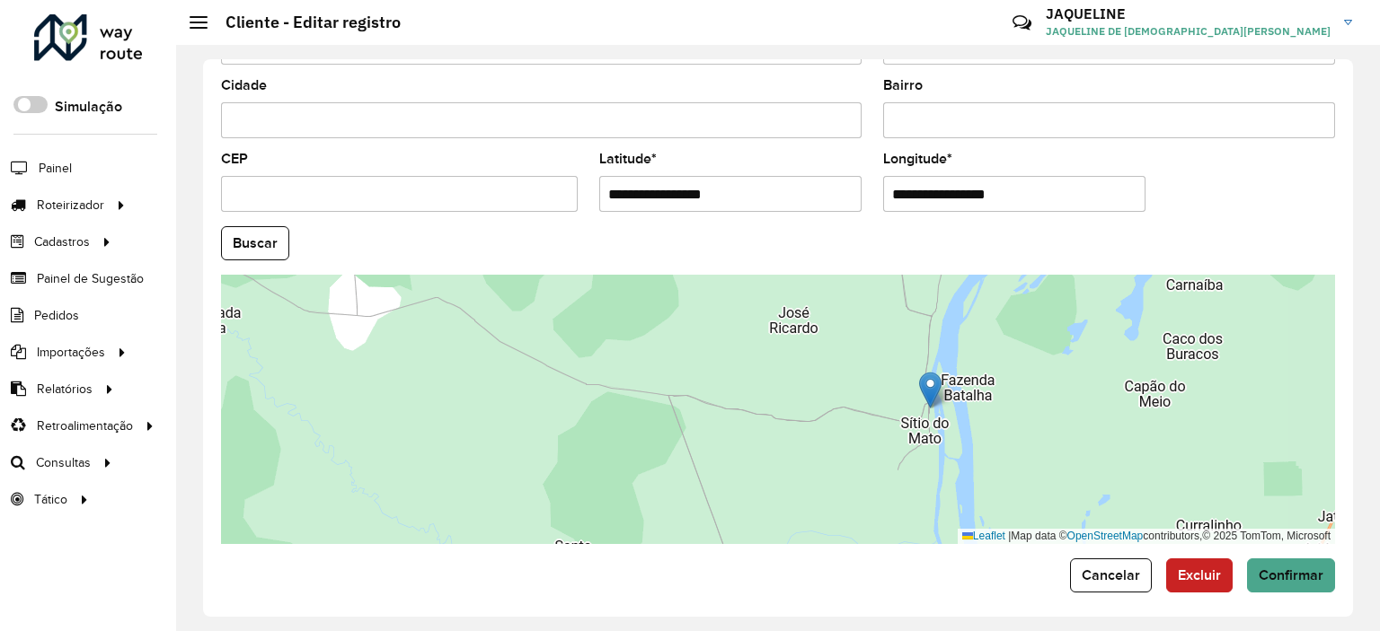
drag, startPoint x: 794, startPoint y: 183, endPoint x: 609, endPoint y: 200, distance: 185.8
click at [611, 201] on input "**********" at bounding box center [730, 194] width 262 height 36
paste input "text"
type input "**********"
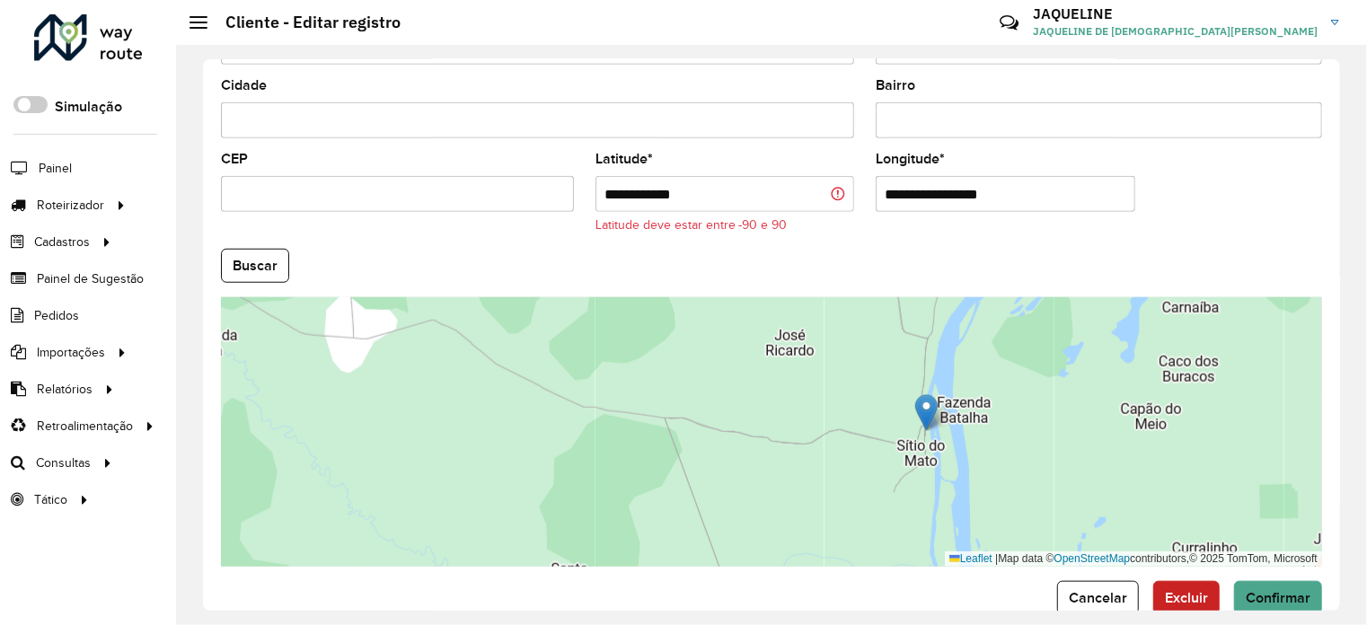
drag, startPoint x: 1003, startPoint y: 180, endPoint x: 908, endPoint y: 186, distance: 95.4
click at [1005, 181] on input "**********" at bounding box center [1006, 194] width 260 height 36
drag, startPoint x: 841, startPoint y: 190, endPoint x: 885, endPoint y: 186, distance: 44.2
click at [840, 190] on input "**********" at bounding box center [725, 194] width 260 height 36
drag, startPoint x: 974, startPoint y: 185, endPoint x: 798, endPoint y: 194, distance: 175.4
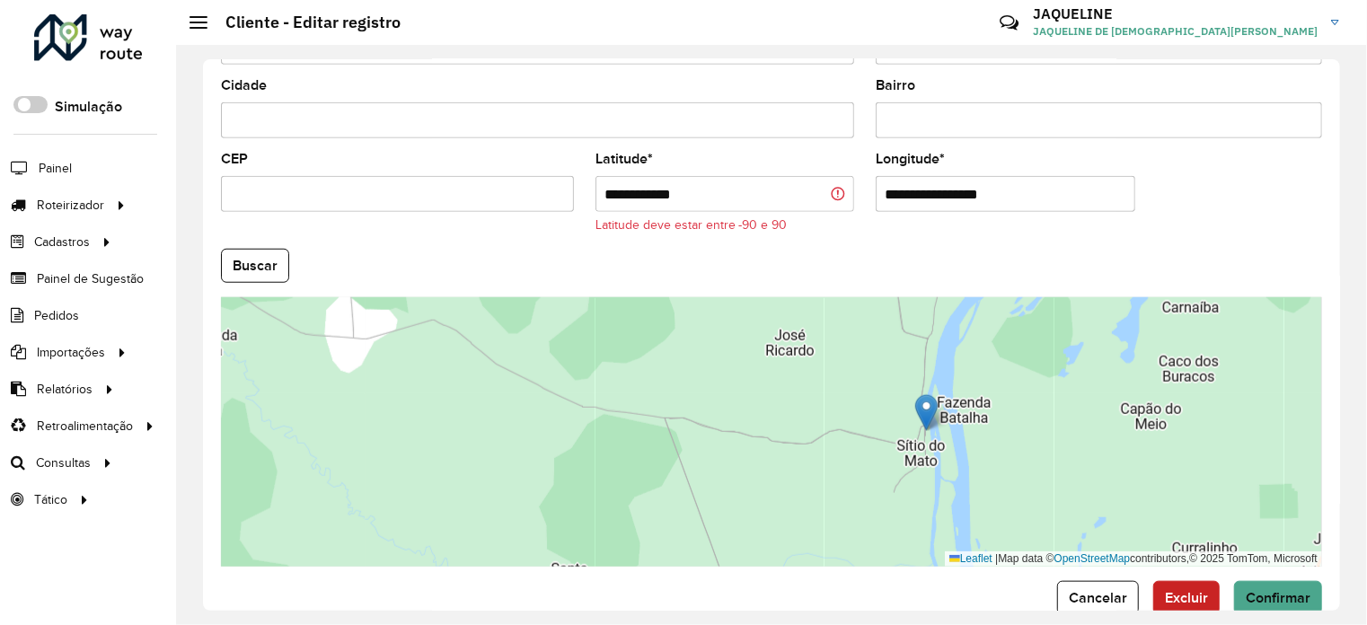
click at [798, 194] on formly-group "**********" at bounding box center [771, 249] width 1123 height 635
paste input "text"
click at [938, 236] on formly-field "**********" at bounding box center [1005, 201] width 281 height 96
click at [939, 237] on formly-field "**********" at bounding box center [1005, 201] width 281 height 96
drag, startPoint x: 996, startPoint y: 188, endPoint x: 886, endPoint y: 192, distance: 109.7
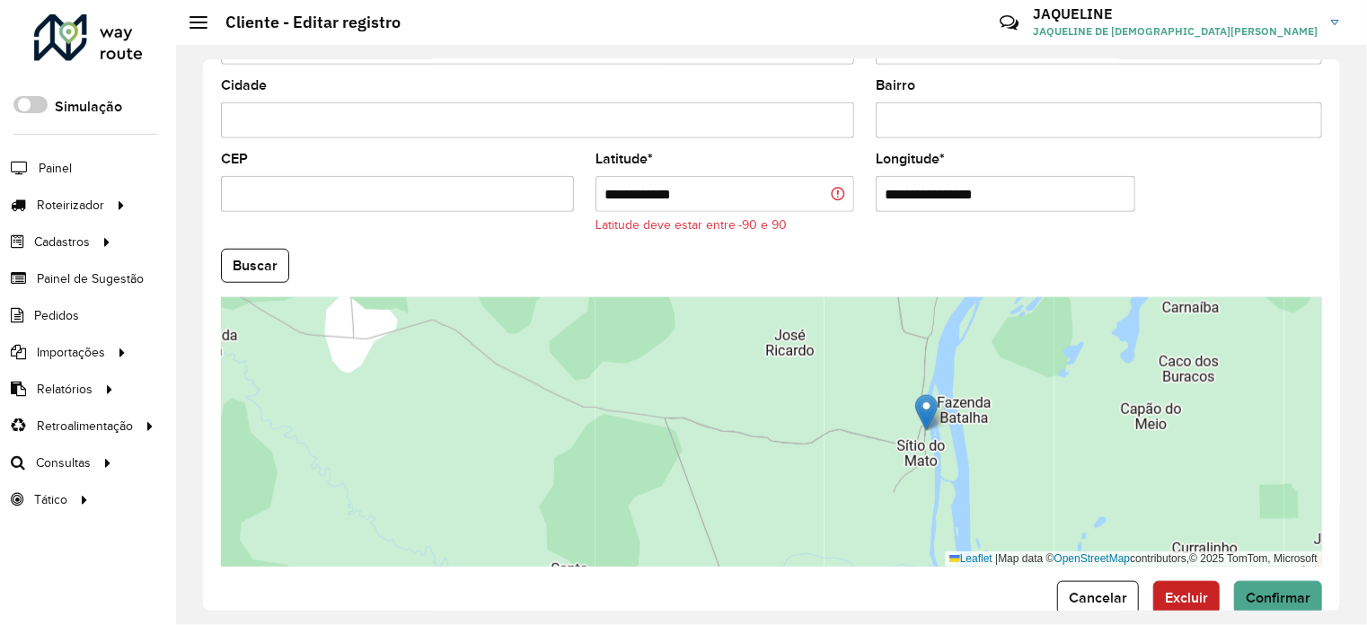
click at [887, 192] on input "**********" at bounding box center [1006, 194] width 260 height 36
click at [990, 182] on input "**********" at bounding box center [1006, 194] width 260 height 36
drag, startPoint x: 1027, startPoint y: 193, endPoint x: 824, endPoint y: 199, distance: 203.1
click at [824, 199] on formly-group "**********" at bounding box center [771, 249] width 1123 height 635
paste input "text"
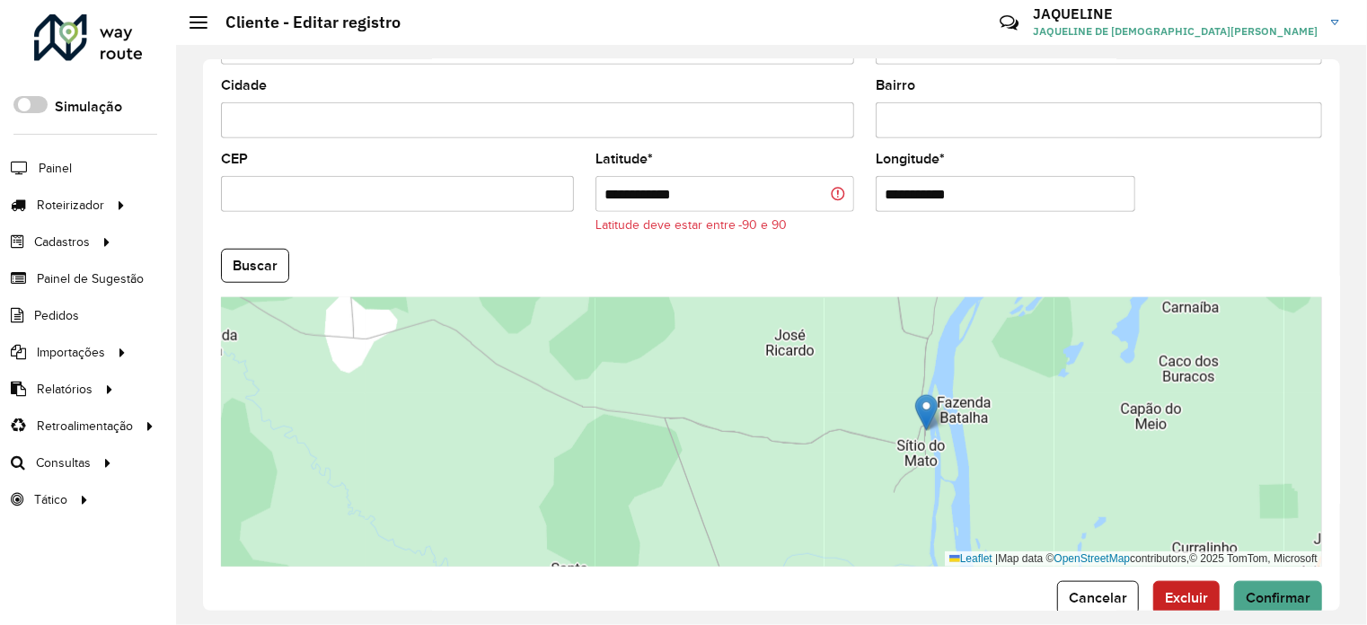
type input "**********"
click at [1014, 301] on formly-group "**********" at bounding box center [771, 249] width 1123 height 635
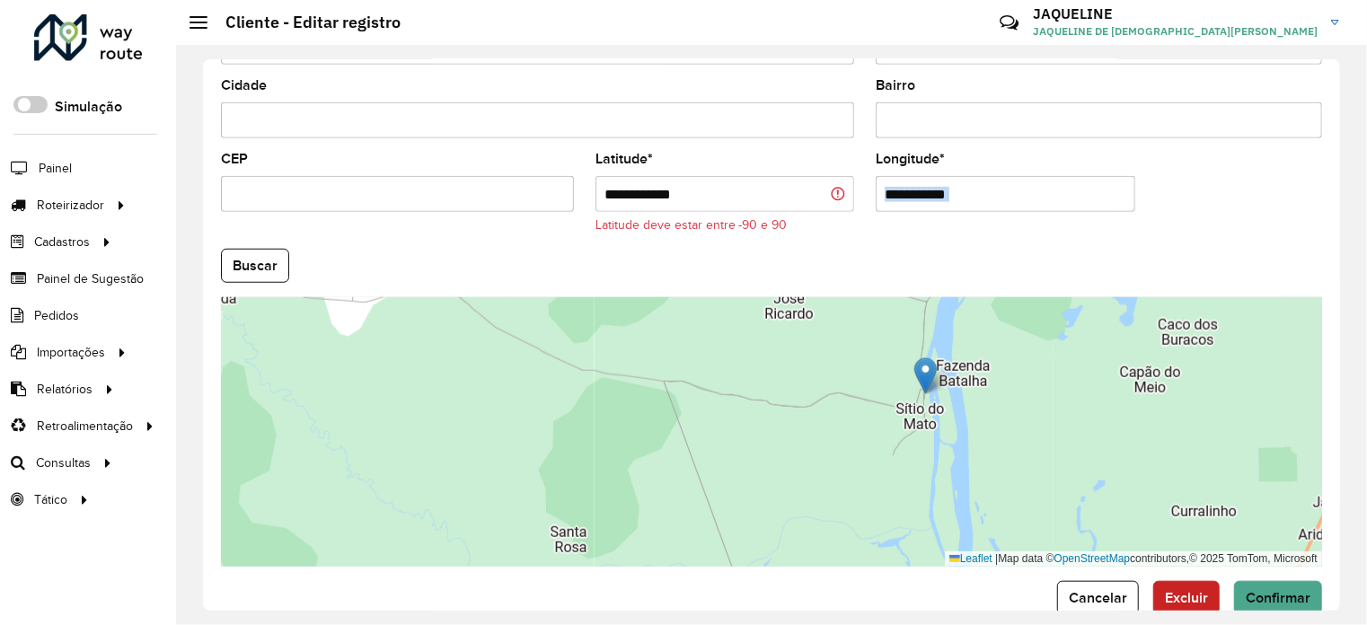
click at [1011, 255] on formly-group "**********" at bounding box center [771, 249] width 1123 height 635
click at [1012, 255] on hb-field-button "Buscar" at bounding box center [771, 266] width 1101 height 34
click at [953, 249] on hb-field-button "Buscar" at bounding box center [771, 266] width 1101 height 34
drag, startPoint x: 707, startPoint y: 193, endPoint x: 487, endPoint y: 197, distance: 220.1
click at [488, 197] on formly-group "**********" at bounding box center [771, 249] width 1123 height 635
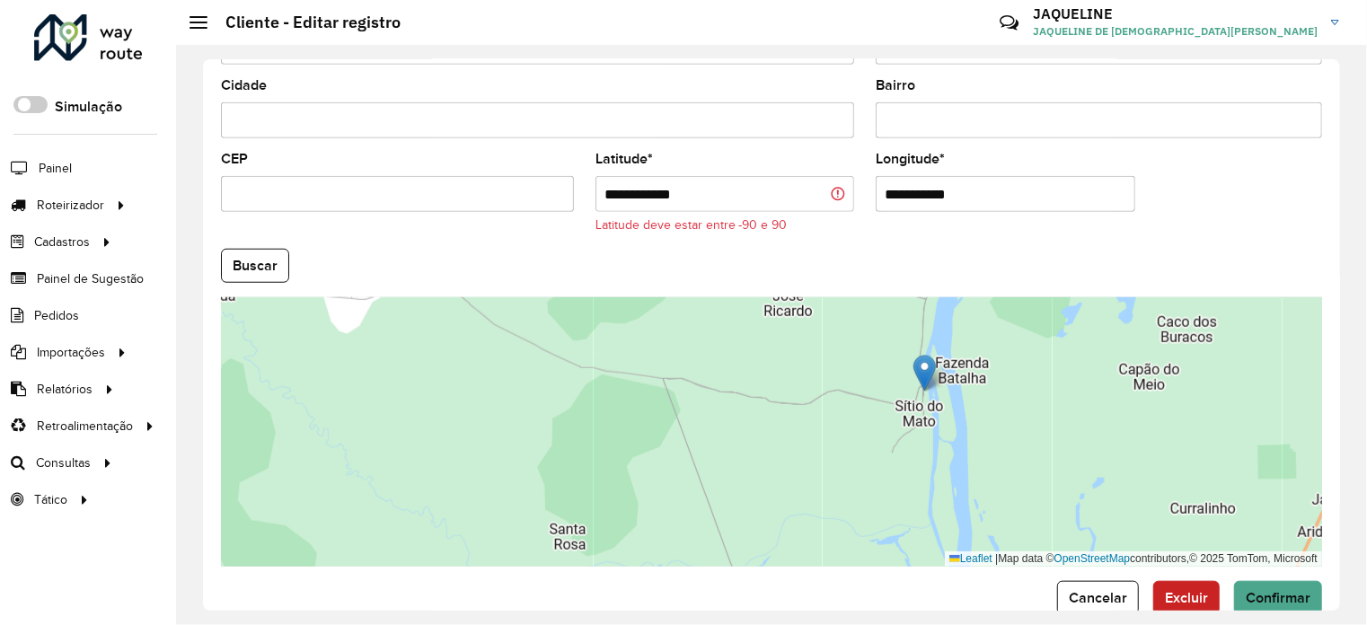
paste input "text"
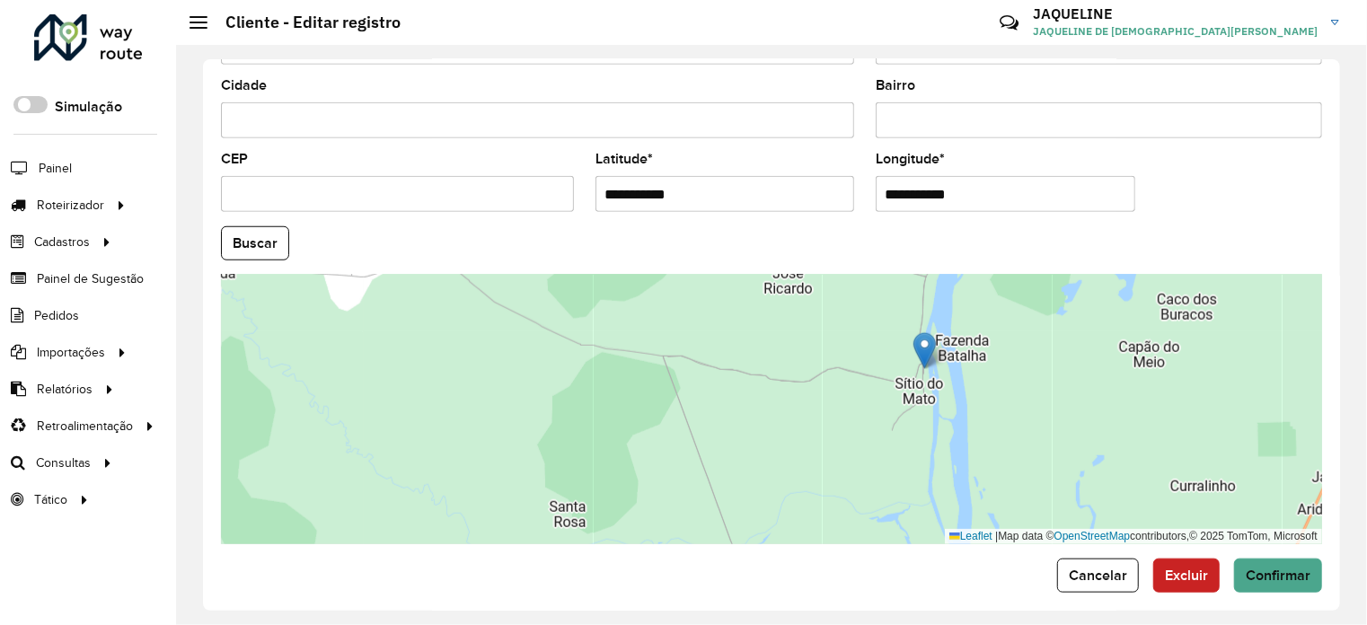
type input "**********"
click at [998, 237] on hb-app "Aguarde... Pop-up bloqueado! Seu navegador bloqueou automáticamente a abertura …" at bounding box center [683, 312] width 1367 height 625
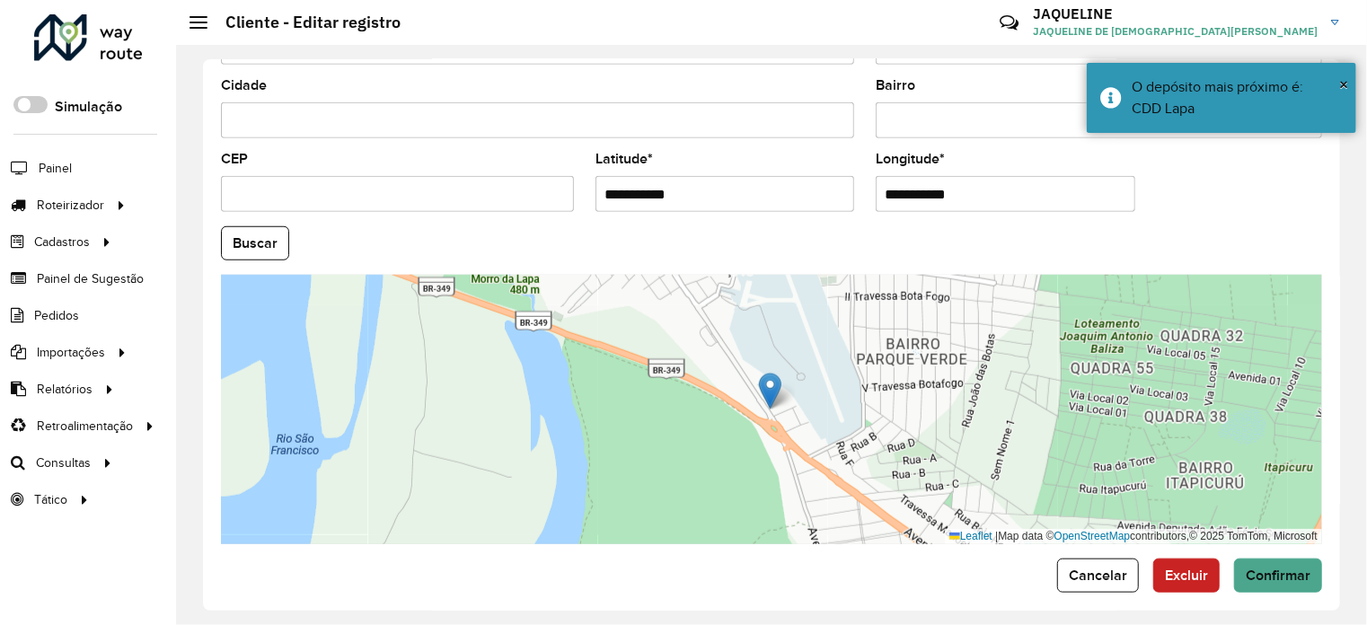
click at [1196, 190] on formly-group "**********" at bounding box center [771, 238] width 1123 height 613
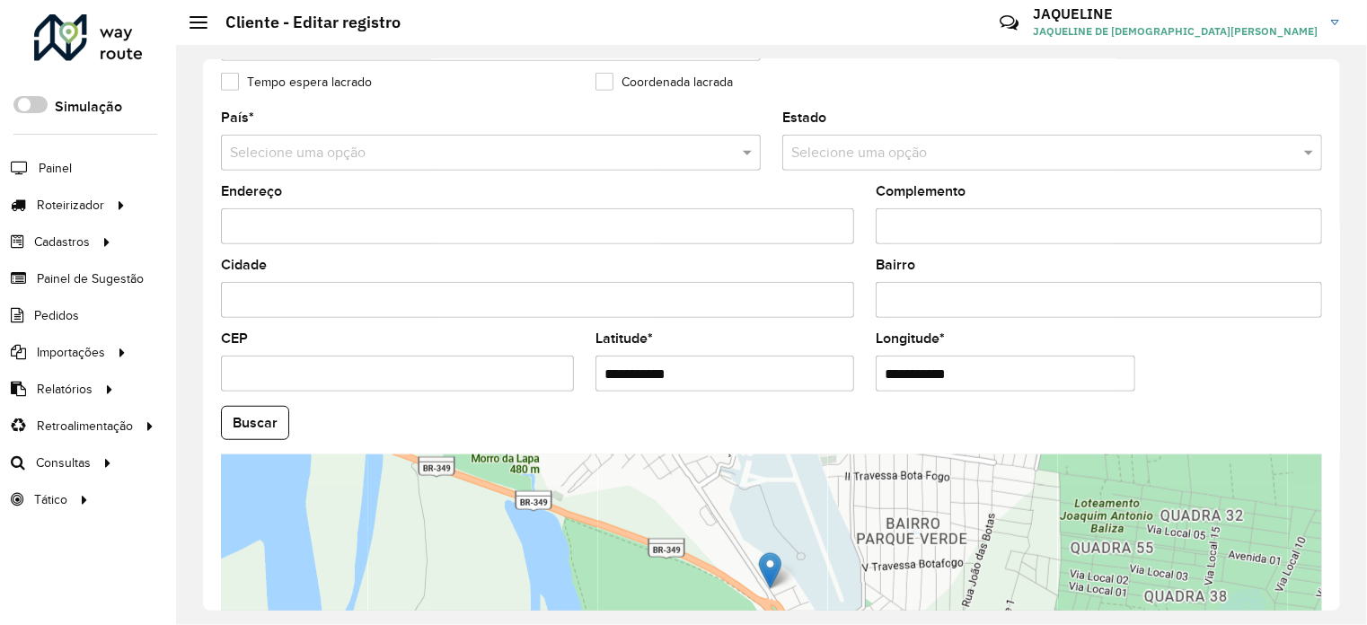
scroll to position [704, 0]
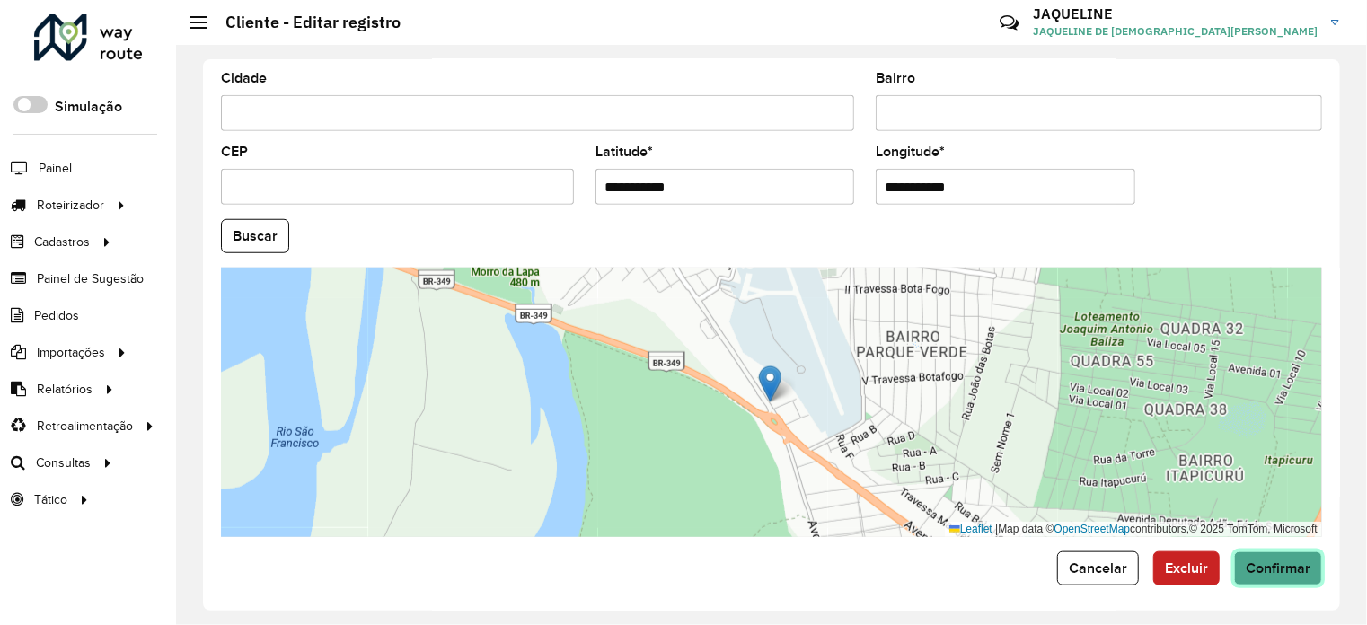
click at [1282, 560] on span "Confirmar" at bounding box center [1278, 567] width 65 height 15
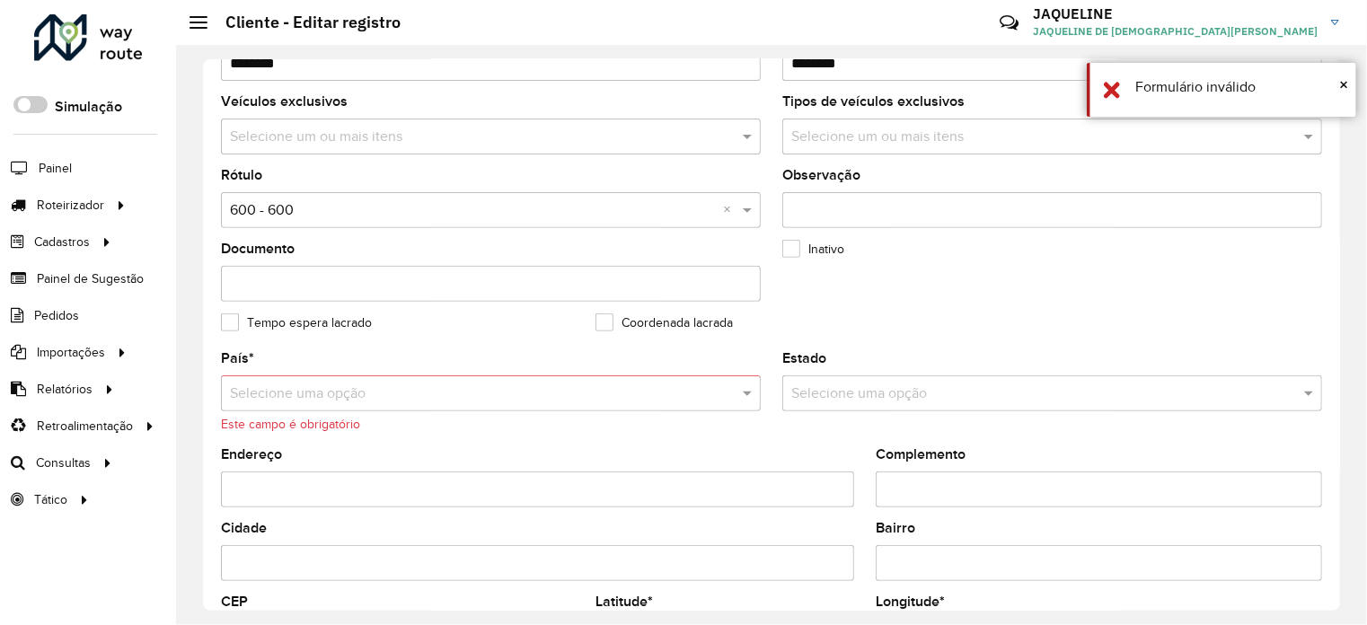
scroll to position [187, 0]
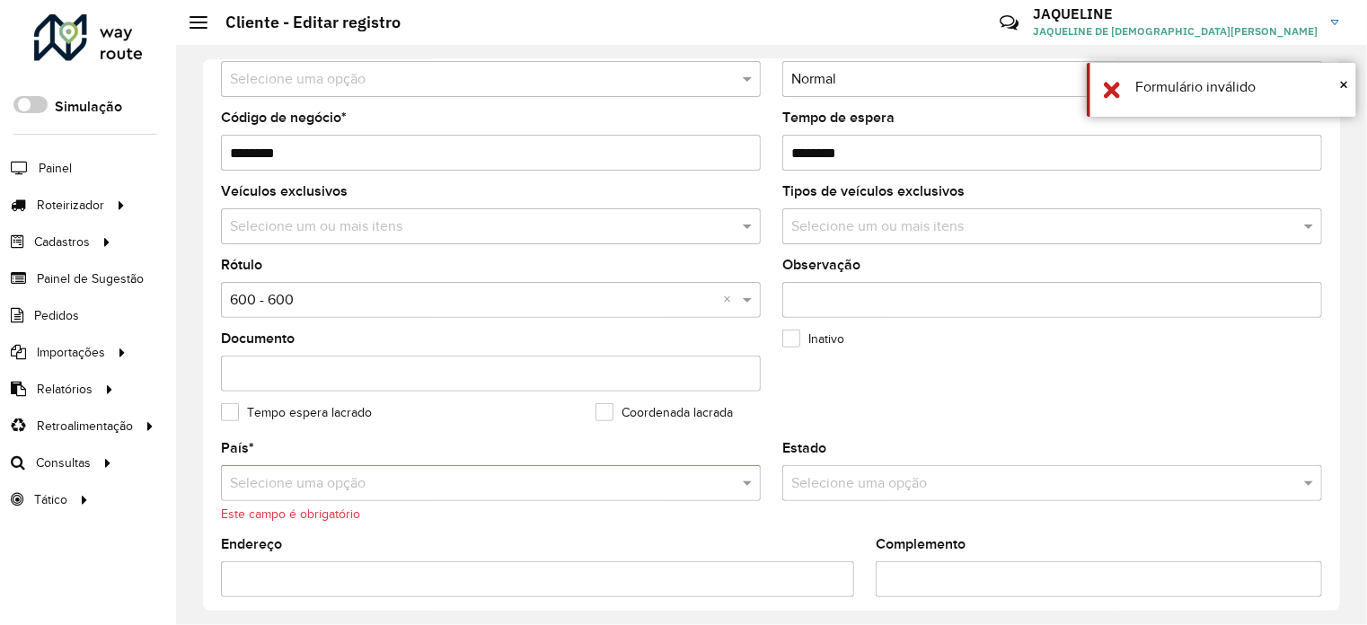
click at [501, 452] on div "País * Selecione uma opção Este campo é obrigatório" at bounding box center [491, 483] width 540 height 82
click at [521, 475] on input "text" at bounding box center [473, 484] width 486 height 22
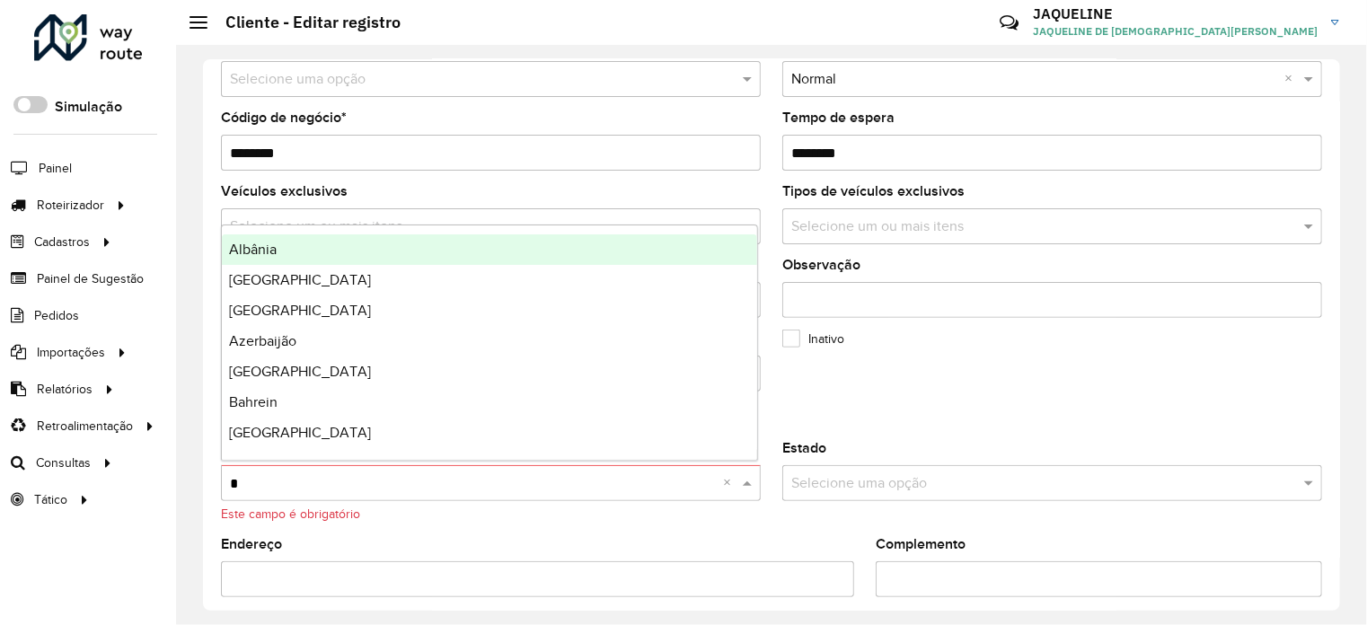
type input "**"
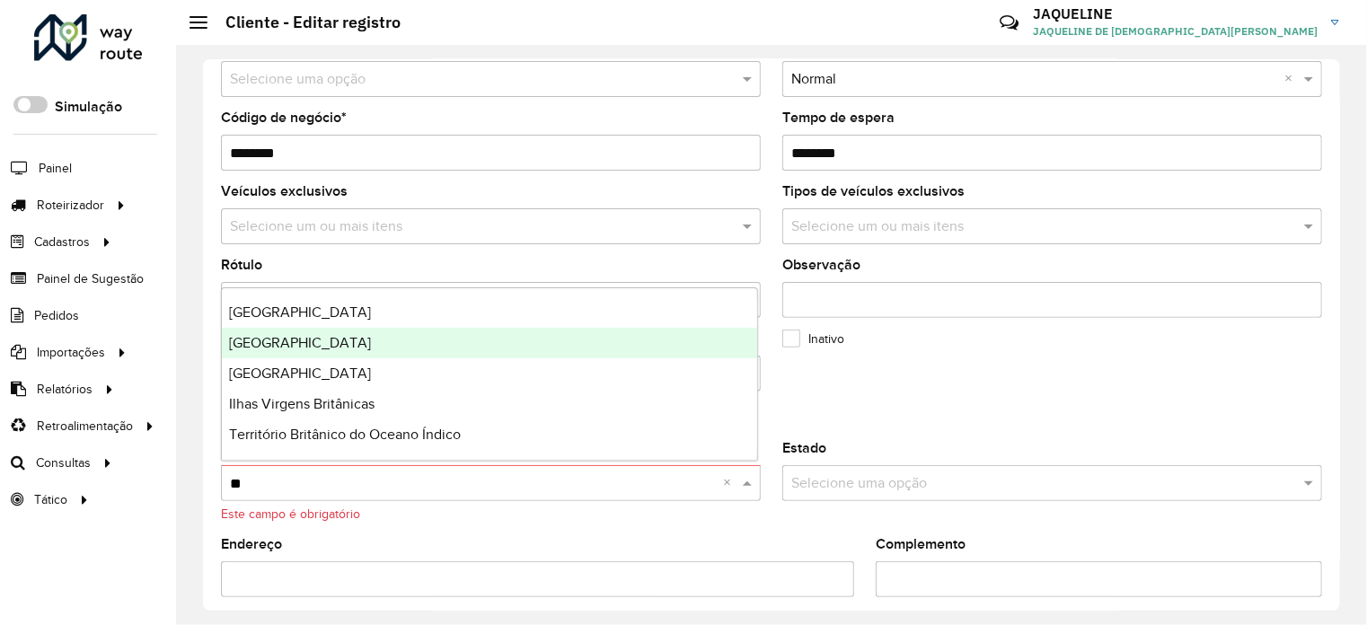
click at [334, 313] on div "Brasil" at bounding box center [489, 312] width 535 height 31
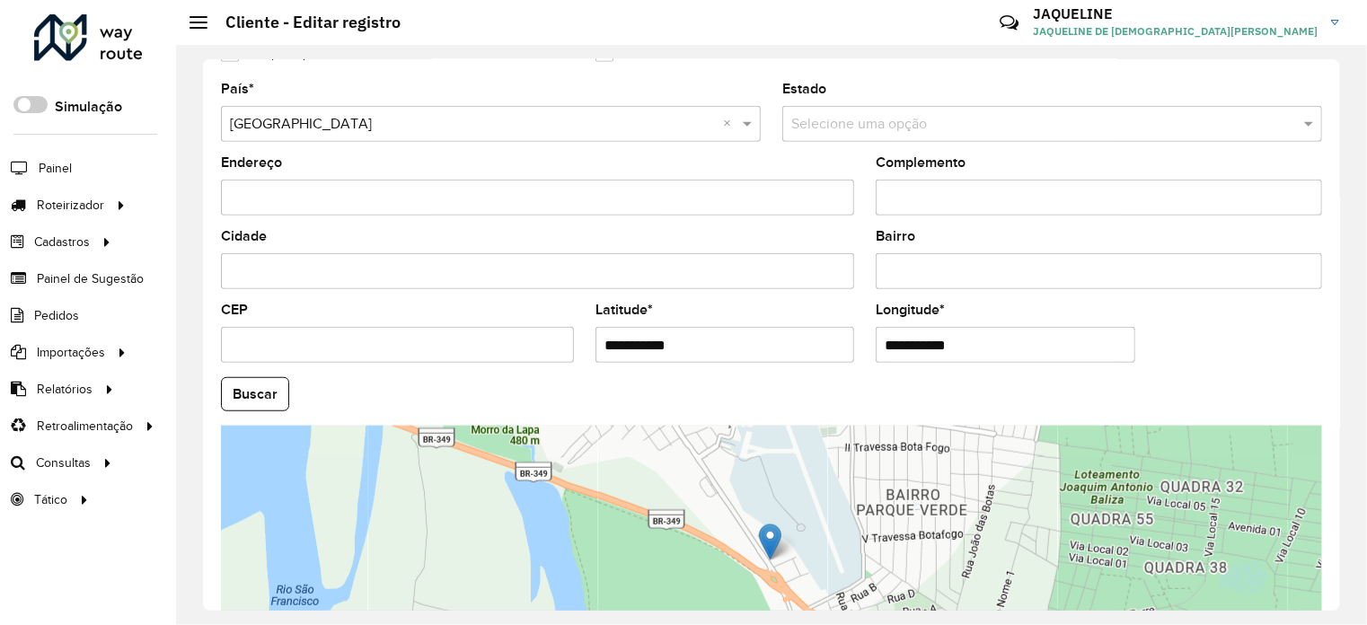
scroll to position [704, 0]
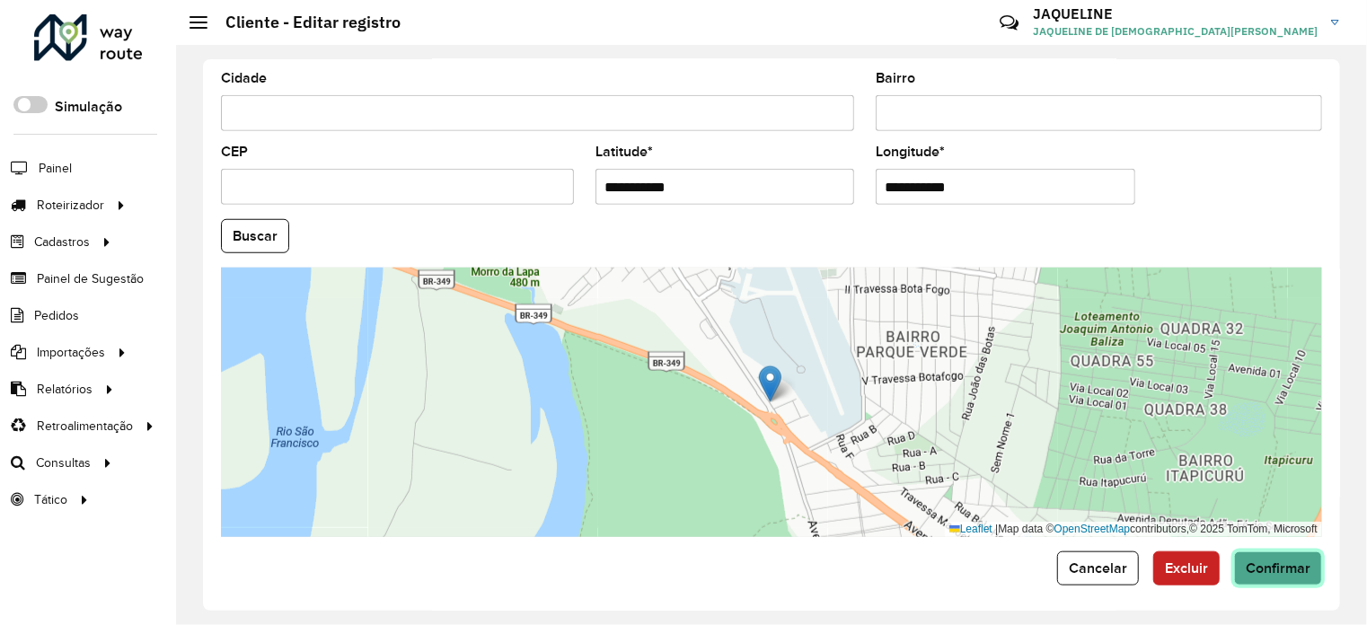
click at [1304, 572] on button "Confirmar" at bounding box center [1278, 568] width 88 height 34
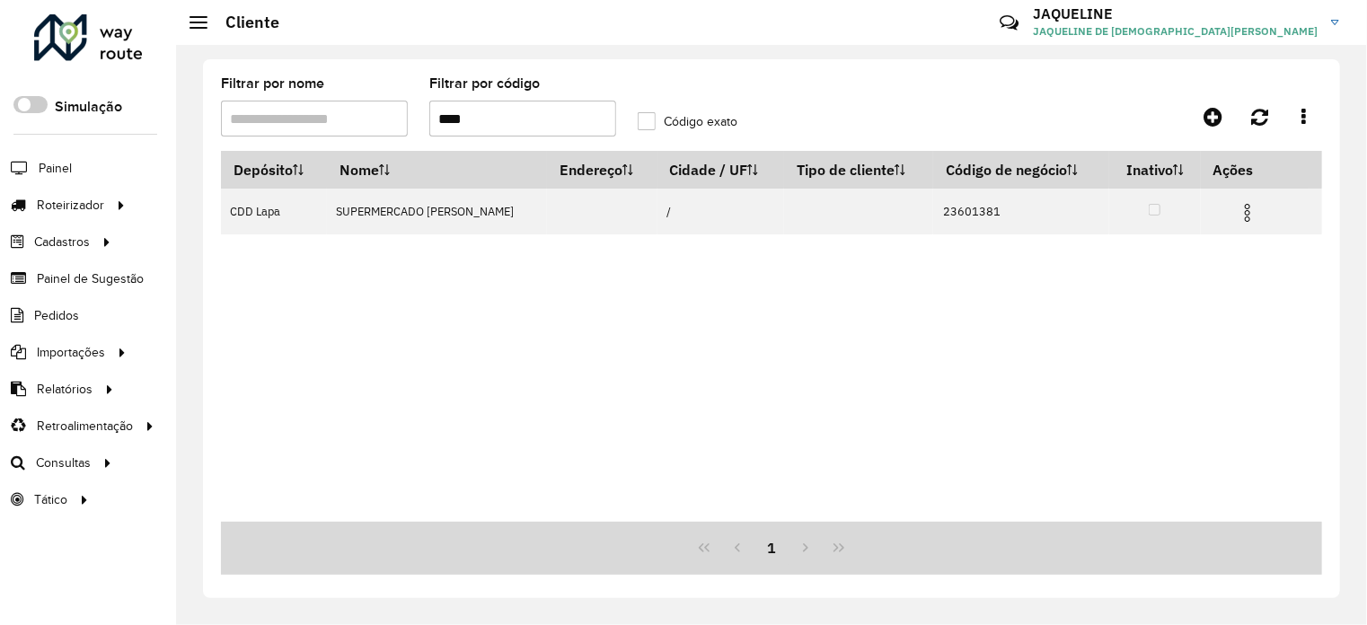
drag, startPoint x: 507, startPoint y: 122, endPoint x: 381, endPoint y: 119, distance: 125.8
click at [381, 119] on formly-group "Filtrar por nome Filtrar por código **** Código exato" at bounding box center [626, 114] width 833 height 74
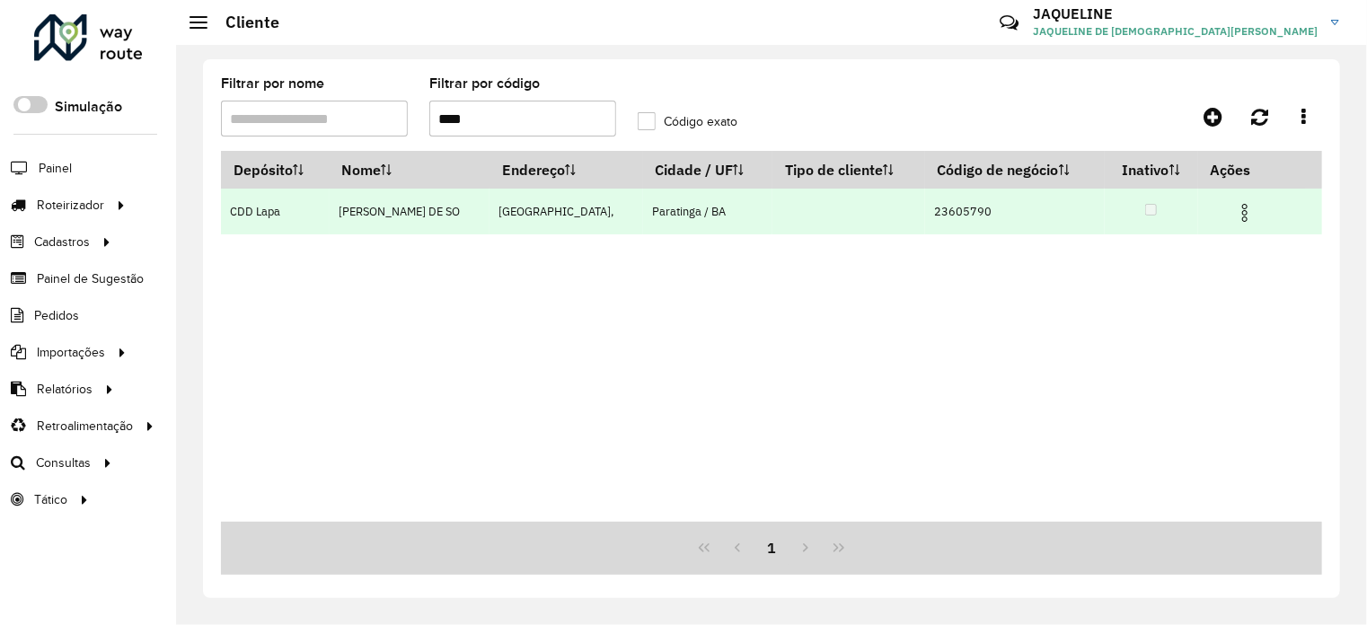
type input "****"
click at [1244, 211] on img at bounding box center [1245, 213] width 22 height 22
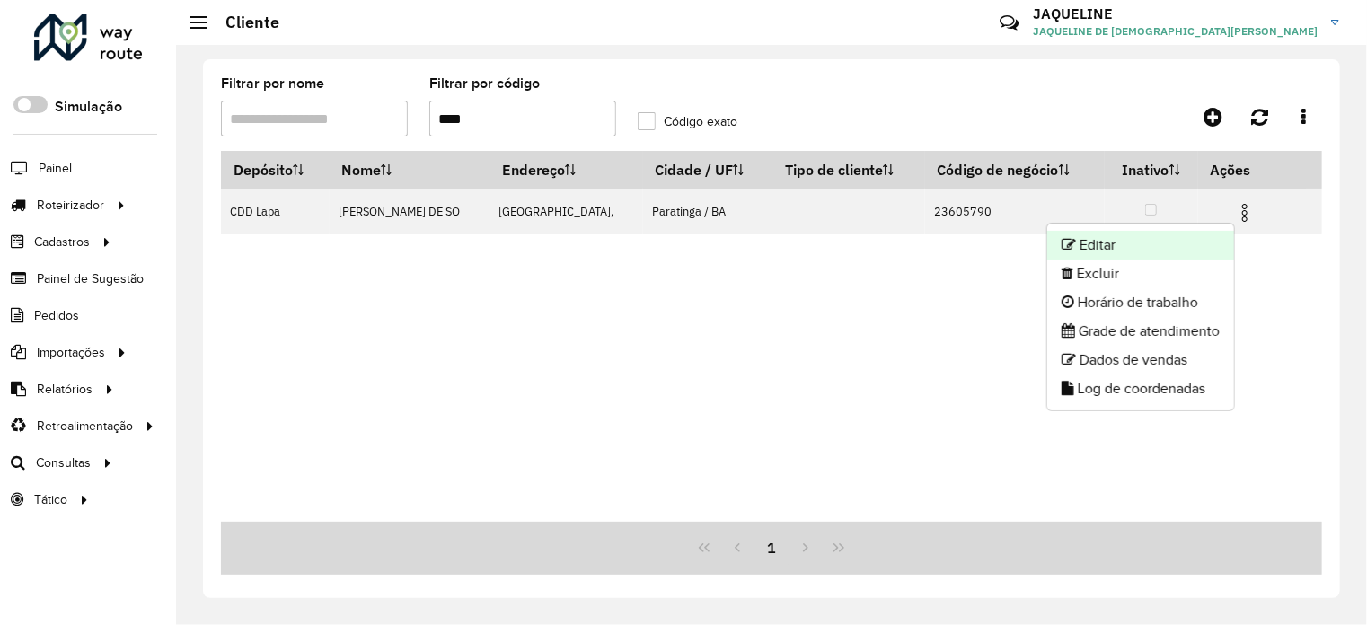
click at [1135, 236] on li "Editar" at bounding box center [1140, 245] width 187 height 29
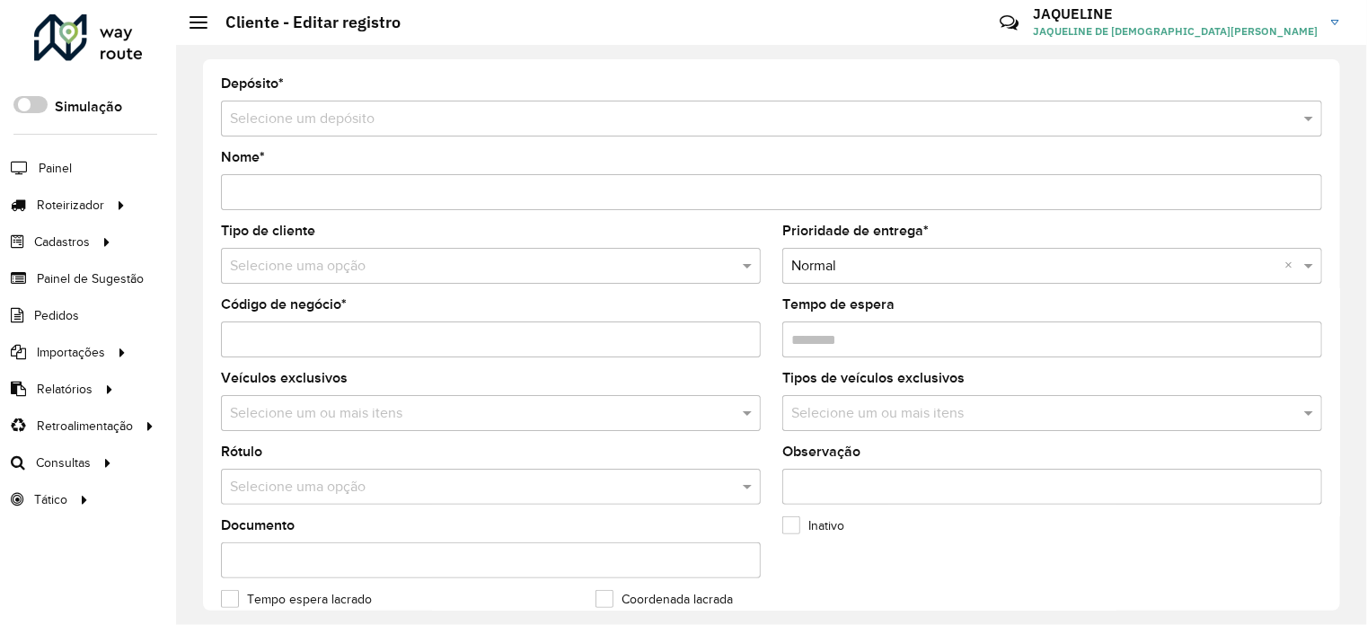
type input "**********"
type input "********"
type input "**********"
type input "*********"
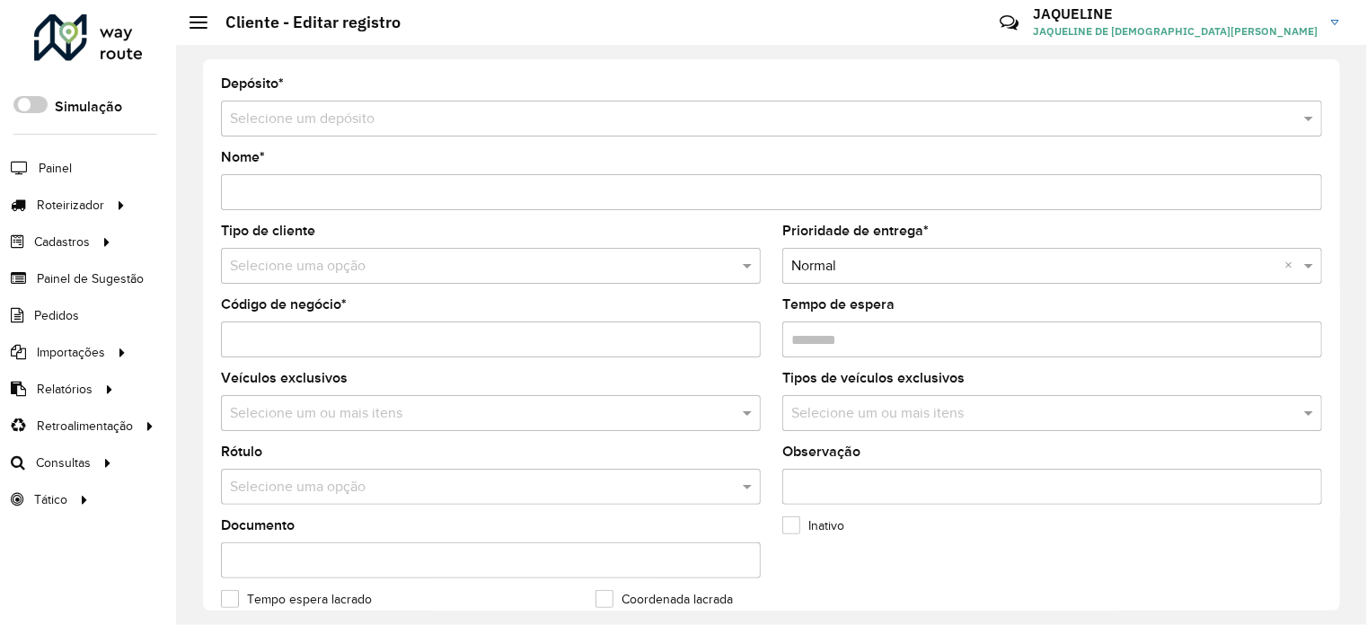
type input "*********"
type input "**********"
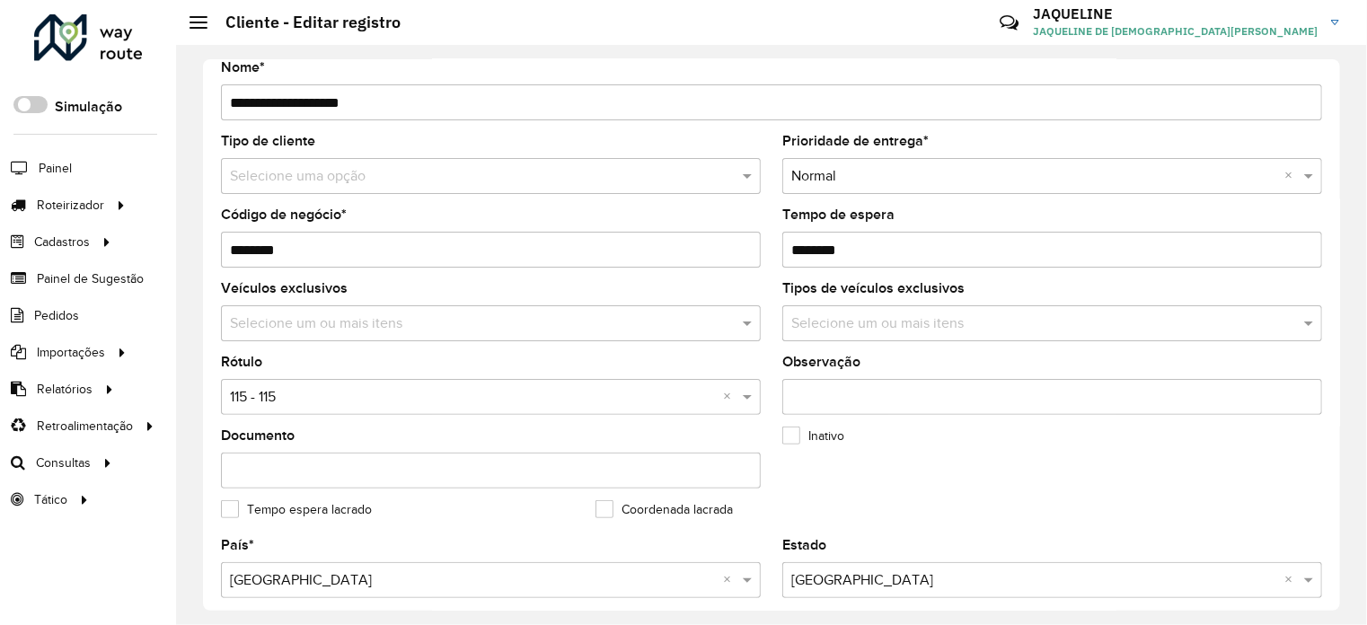
scroll to position [180, 0]
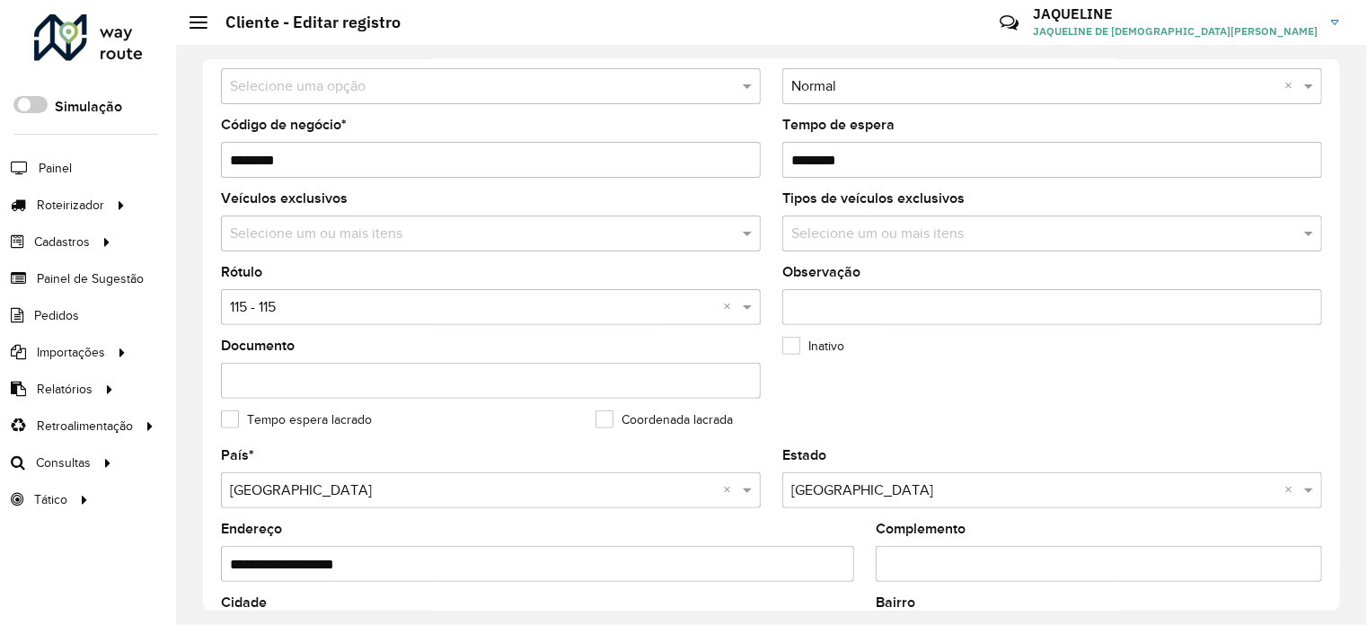
drag, startPoint x: 981, startPoint y: 355, endPoint x: 898, endPoint y: 88, distance: 279.2
click at [899, 92] on formly-group "Tipo de cliente Selecione uma opção Prioridade de entrega * Selecione uma opção…" at bounding box center [771, 247] width 1123 height 404
click at [952, 361] on formly-field "Inativo" at bounding box center [958, 376] width 375 height 74
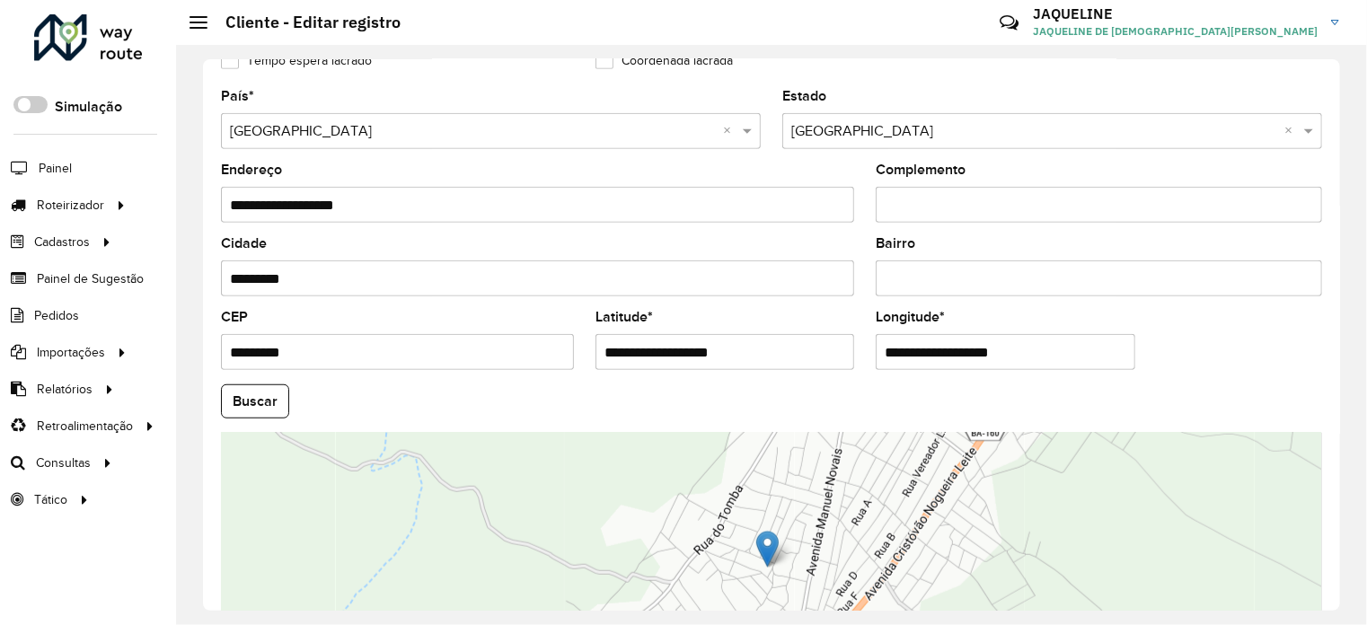
scroll to position [704, 0]
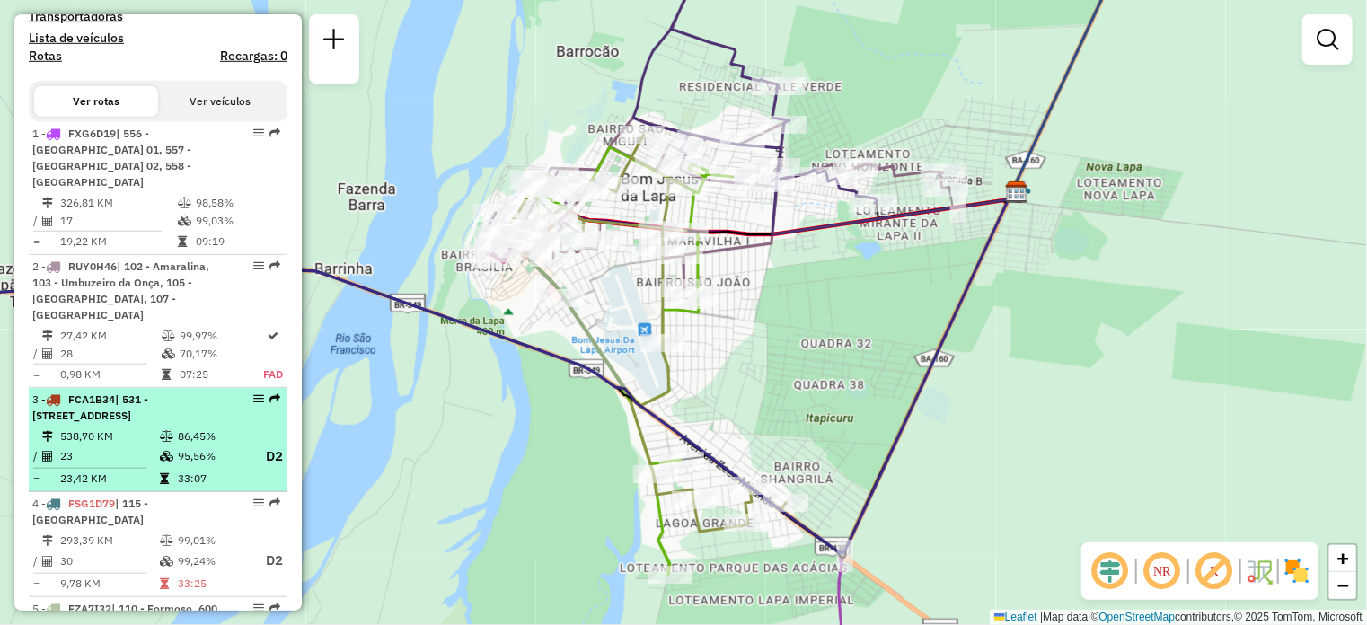
scroll to position [449, 0]
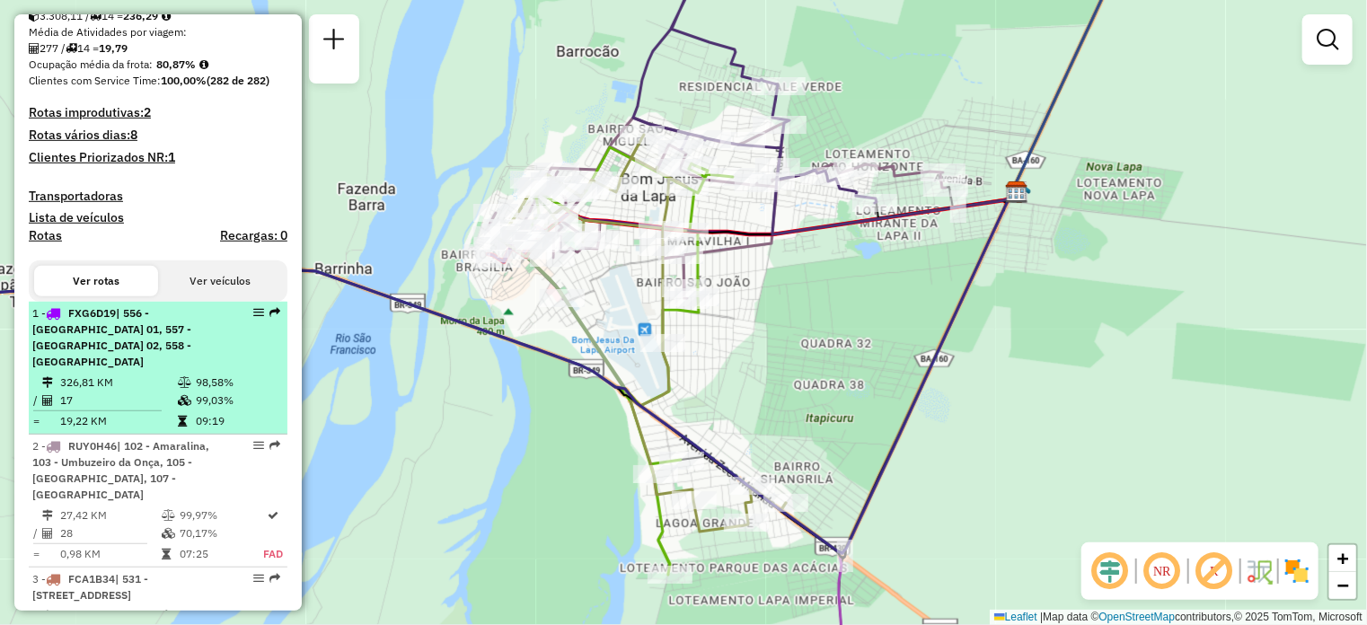
click at [190, 389] on table "326,81 KM 98,58% / 17 99,03% = 19,22 KM 09:19" at bounding box center [157, 402] width 251 height 57
select select "**********"
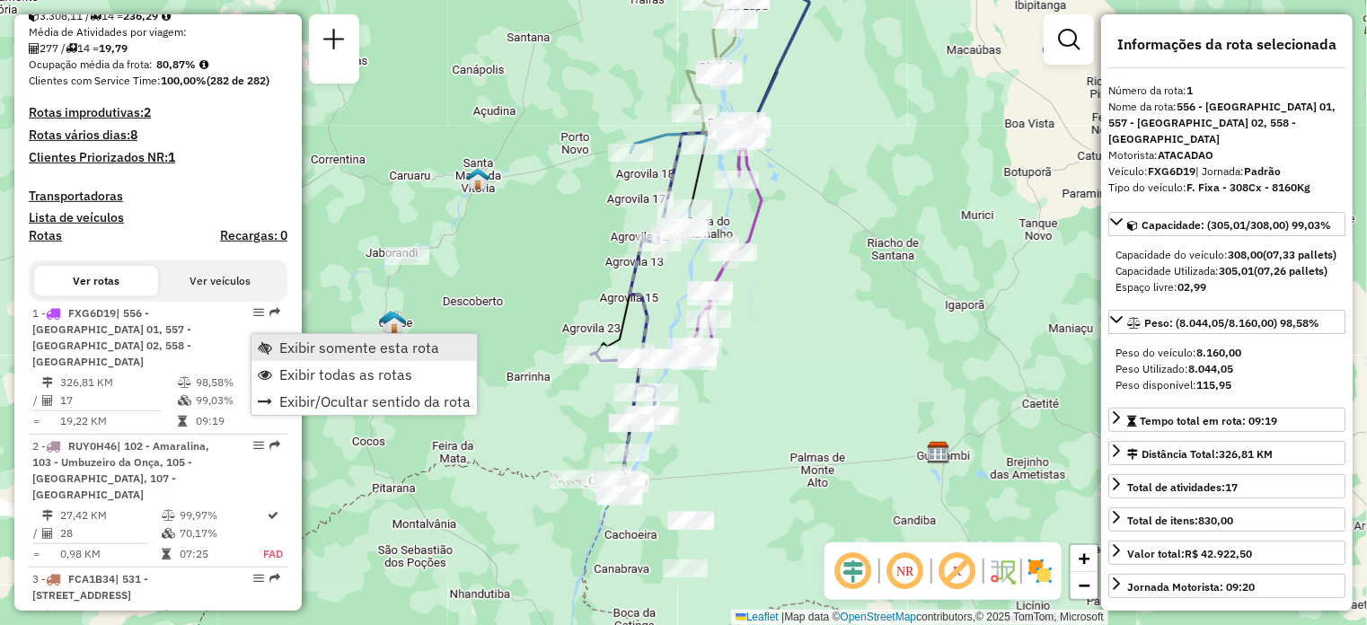
click at [289, 347] on span "Exibir somente esta rota" at bounding box center [359, 347] width 160 height 14
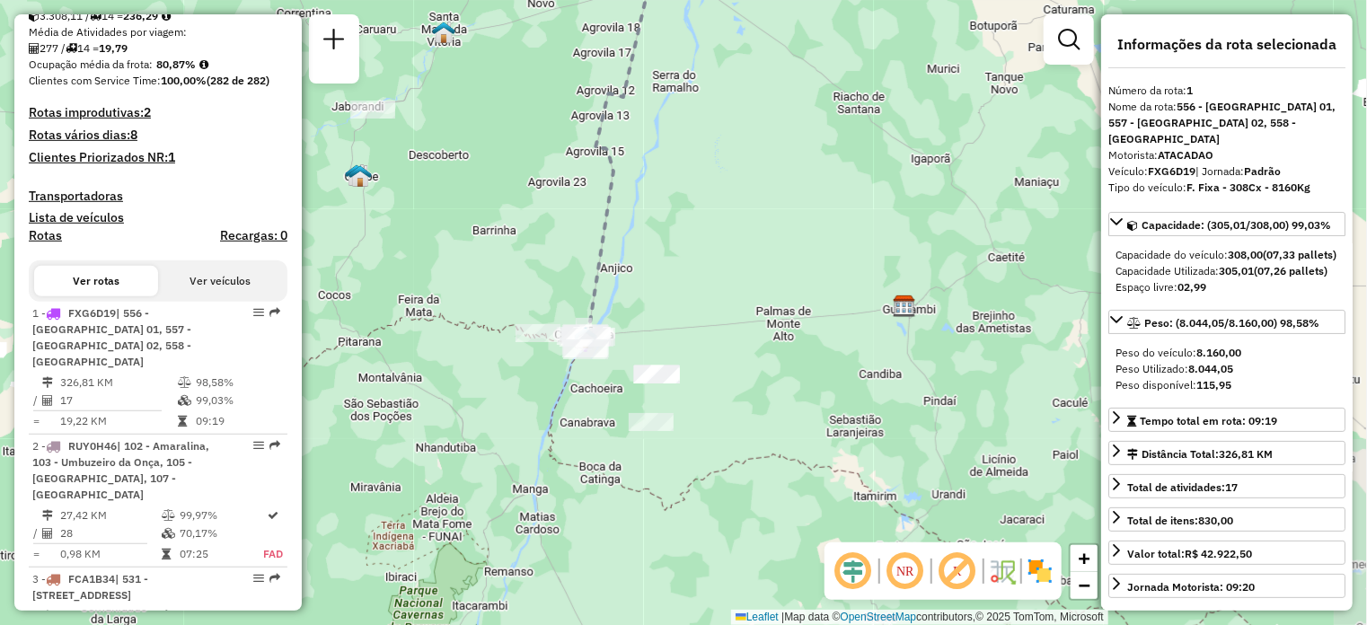
drag, startPoint x: 851, startPoint y: 393, endPoint x: 826, endPoint y: 215, distance: 180.4
click at [826, 215] on div "Janela de atendimento Grade de atendimento Capacidade Transportadoras Veículos …" at bounding box center [683, 312] width 1367 height 625
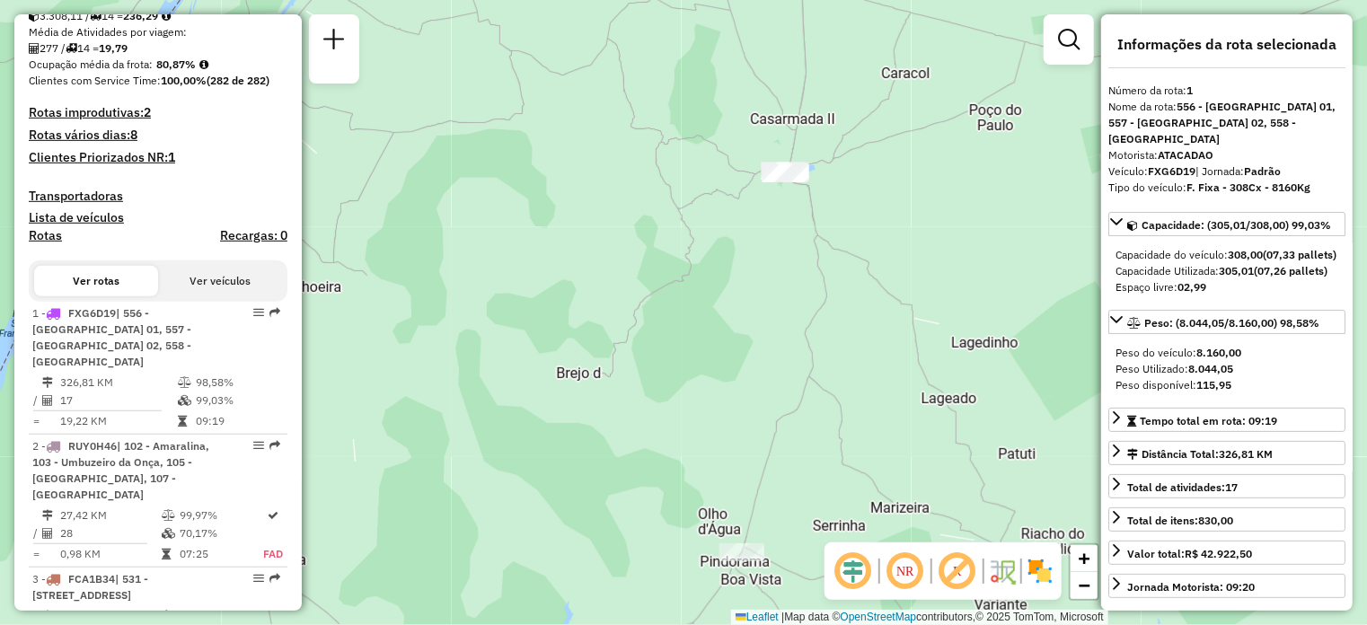
drag, startPoint x: 557, startPoint y: 261, endPoint x: 719, endPoint y: 371, distance: 195.3
click at [719, 369] on div "Janela de atendimento Grade de atendimento Capacidade Transportadoras Veículos …" at bounding box center [683, 312] width 1367 height 625
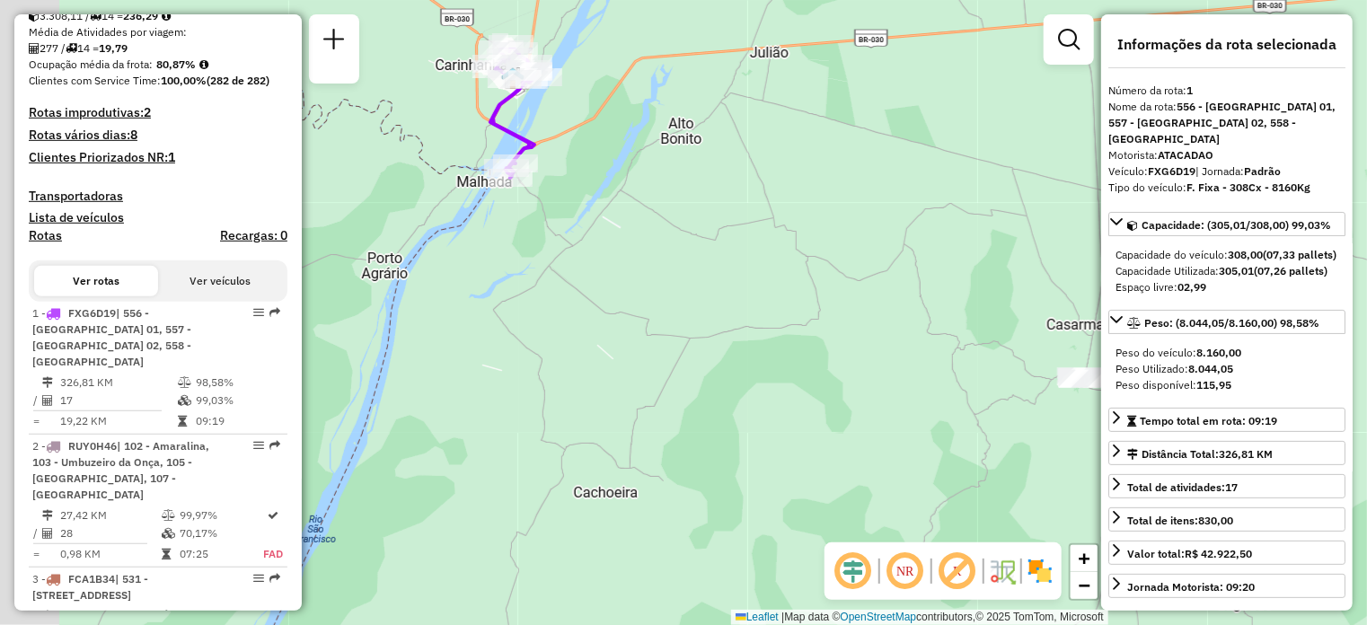
drag, startPoint x: 450, startPoint y: 120, endPoint x: 626, endPoint y: 259, distance: 223.9
click at [626, 259] on div "Janela de atendimento Grade de atendimento Capacidade Transportadoras Veículos …" at bounding box center [683, 312] width 1367 height 625
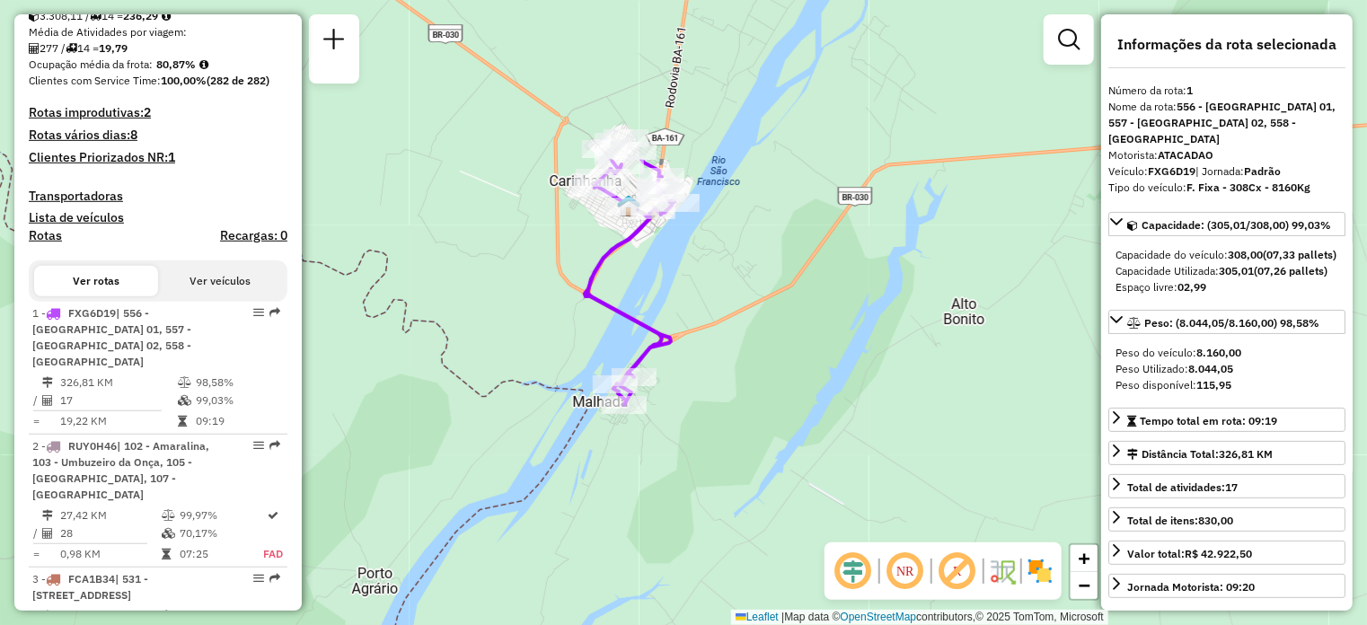
drag, startPoint x: 643, startPoint y: 135, endPoint x: 685, endPoint y: 349, distance: 218.8
click at [686, 349] on div "Janela de atendimento Grade de atendimento Capacidade Transportadoras Veículos …" at bounding box center [683, 312] width 1367 height 625
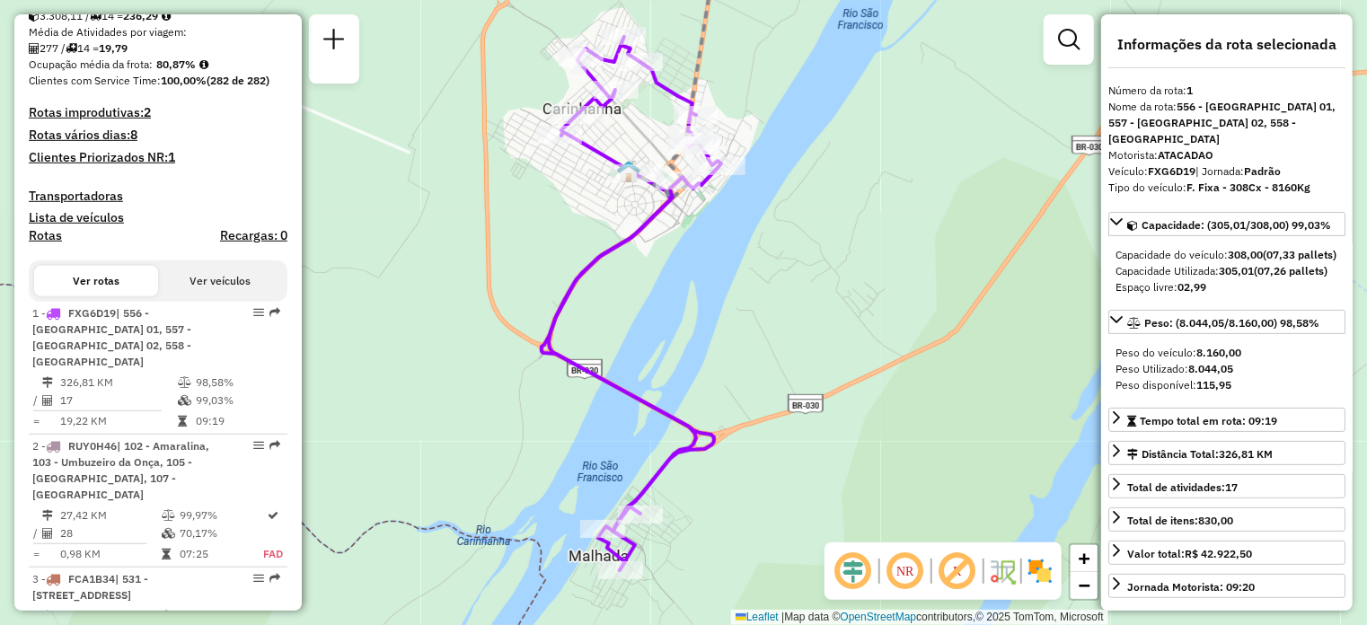
drag, startPoint x: 745, startPoint y: 215, endPoint x: 763, endPoint y: 271, distance: 59.4
click at [763, 271] on div "Janela de atendimento Grade de atendimento Capacidade Transportadoras Veículos …" at bounding box center [683, 312] width 1367 height 625
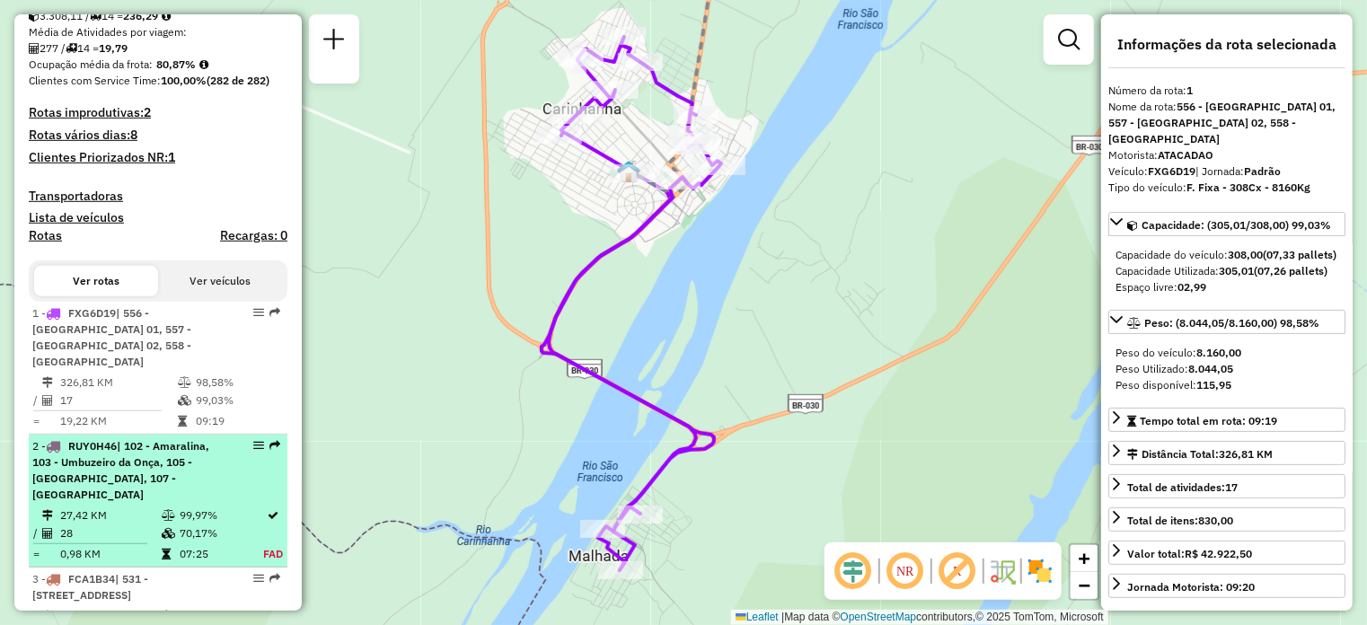
click at [165, 510] on icon at bounding box center [169, 515] width 13 height 11
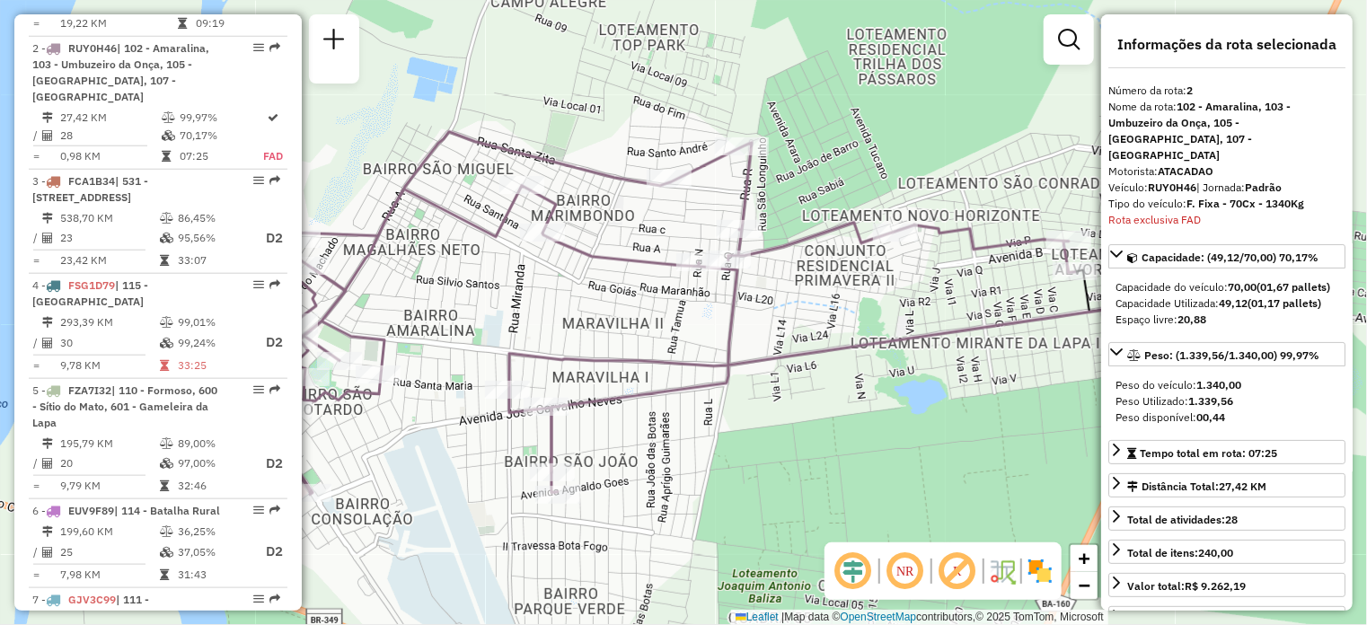
scroll to position [868, 0]
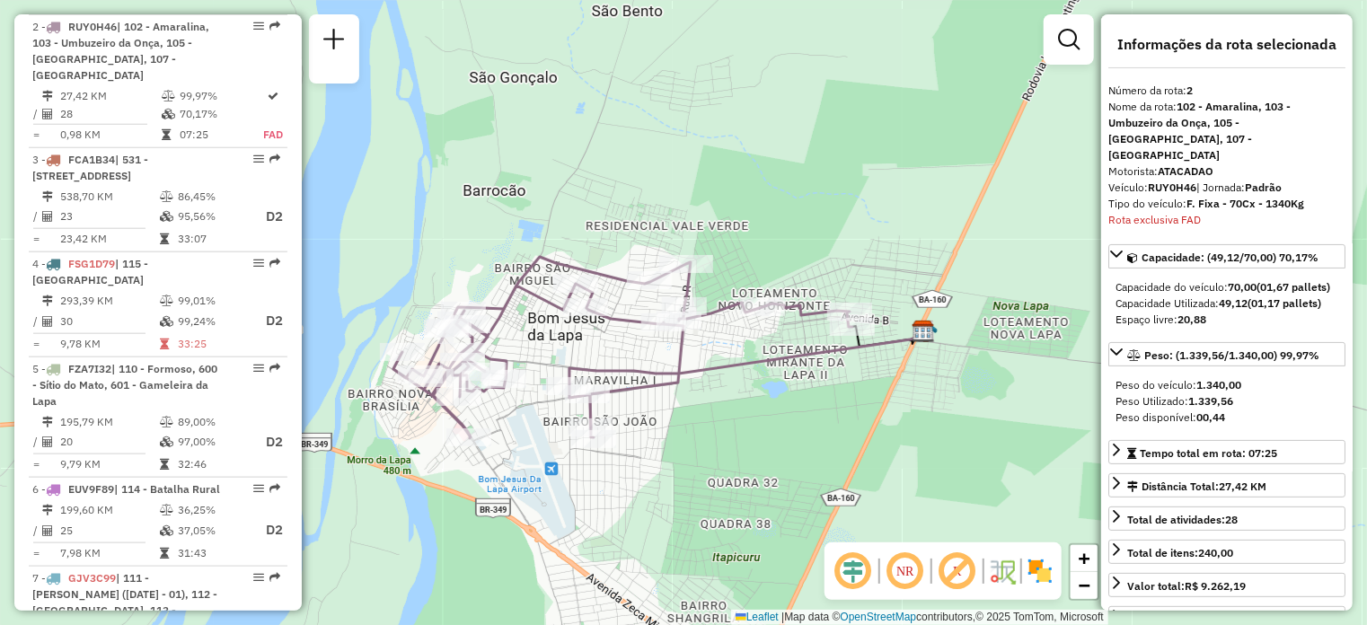
drag, startPoint x: 632, startPoint y: 409, endPoint x: 685, endPoint y: 413, distance: 53.2
click at [685, 413] on div "Janela de atendimento Grade de atendimento Capacidade Transportadoras Veículos …" at bounding box center [683, 312] width 1367 height 625
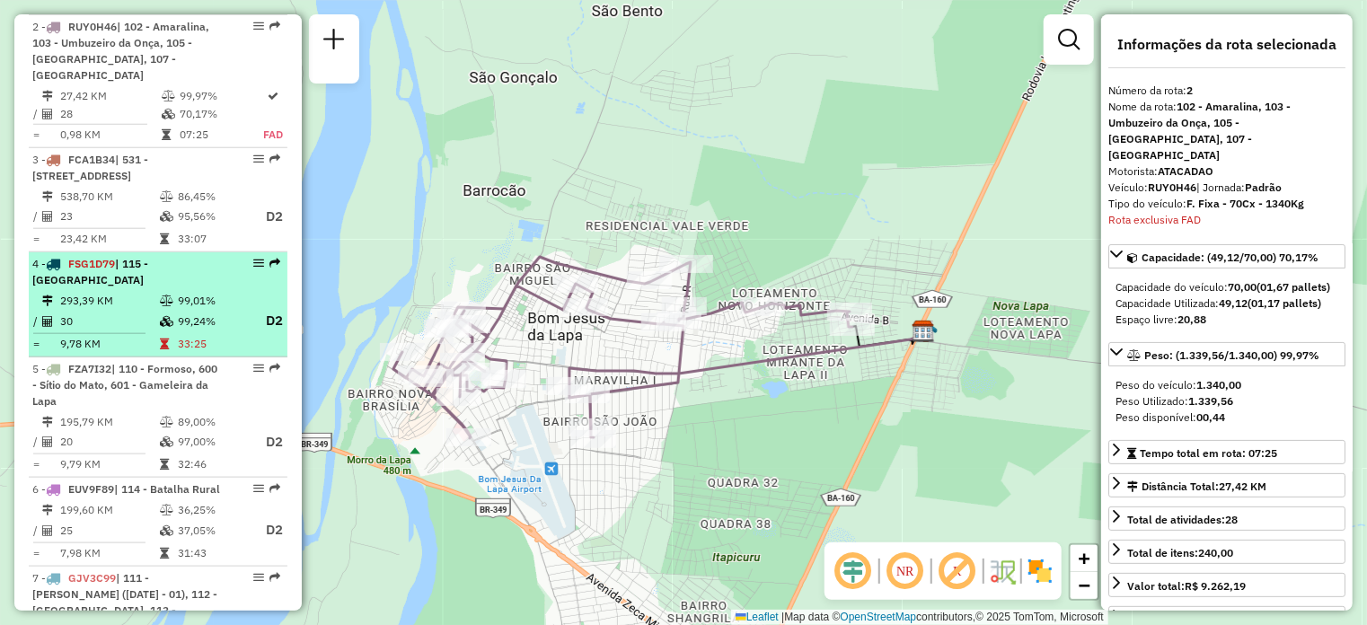
scroll to position [779, 0]
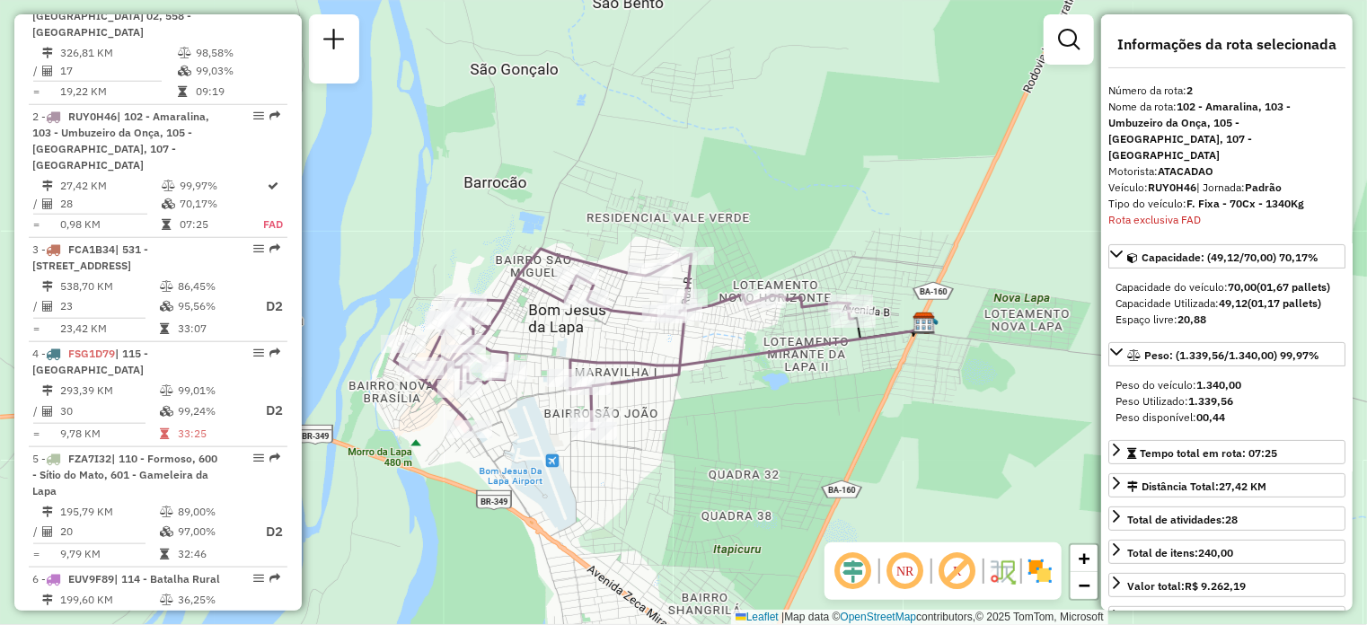
click at [713, 472] on div "Janela de atendimento Grade de atendimento Capacidade Transportadoras Veículos …" at bounding box center [683, 312] width 1367 height 625
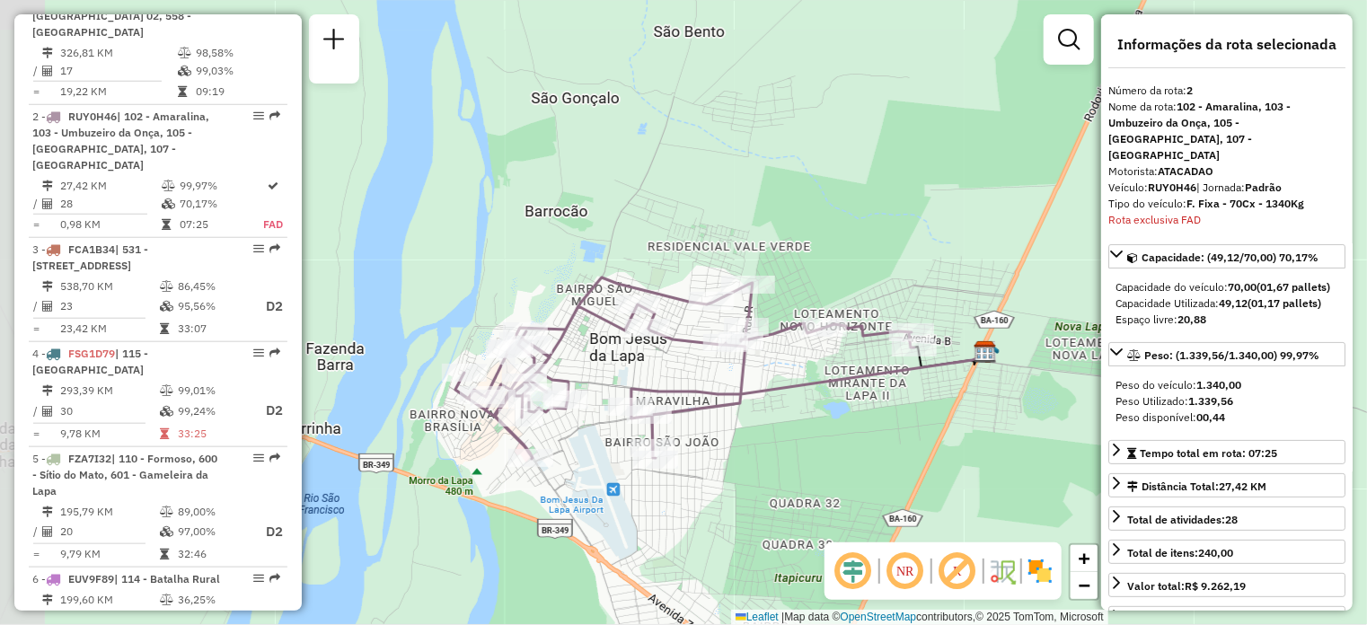
drag, startPoint x: 736, startPoint y: 423, endPoint x: 747, endPoint y: 401, distance: 24.9
click at [775, 429] on div "Janela de atendimento Grade de atendimento Capacidade Transportadoras Veículos …" at bounding box center [683, 312] width 1367 height 625
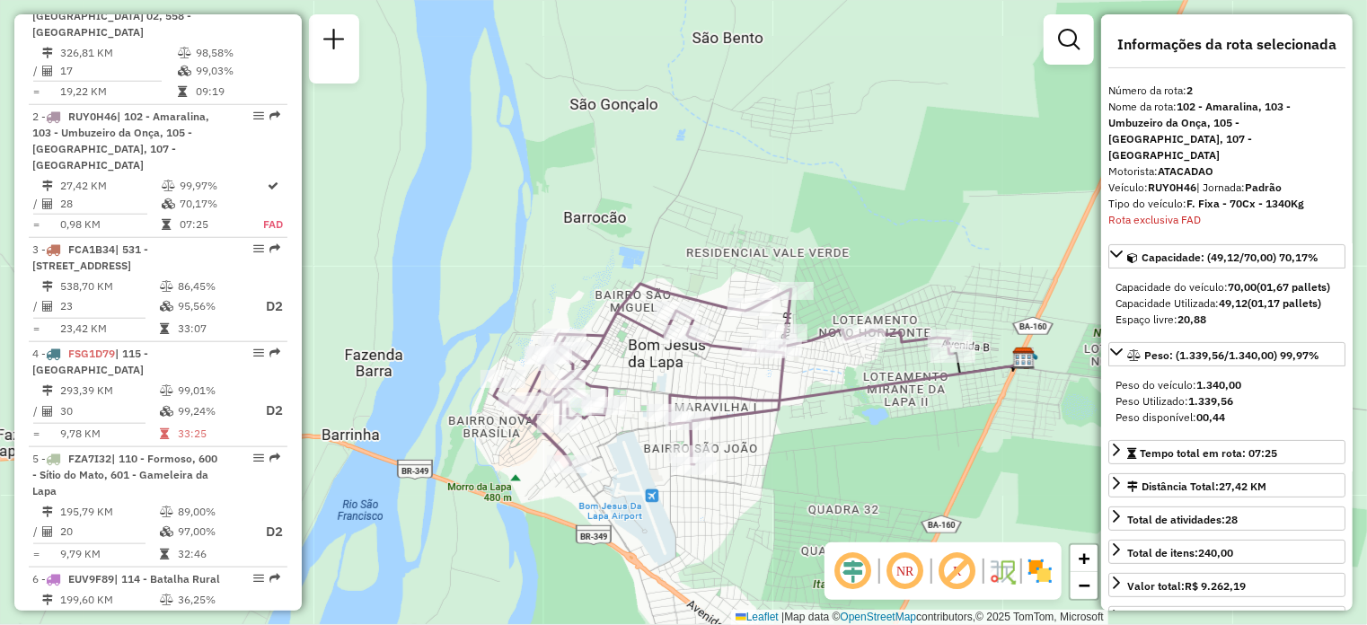
click at [897, 568] on em at bounding box center [905, 571] width 43 height 43
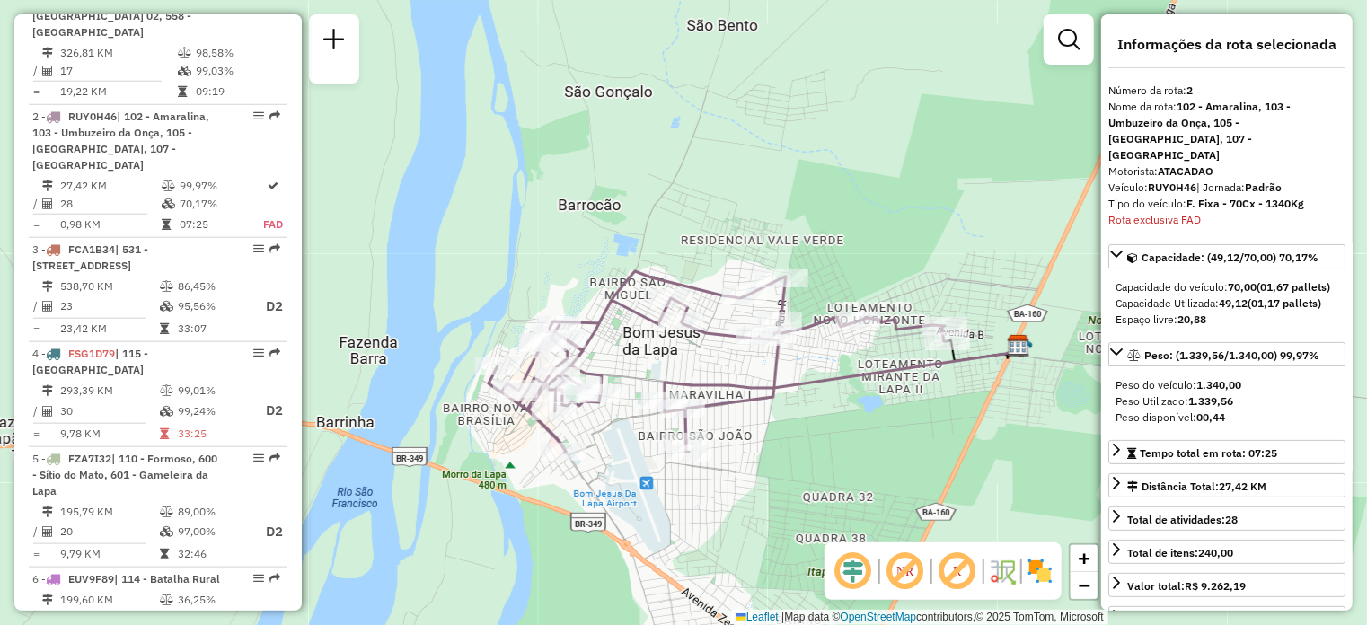
drag, startPoint x: 1001, startPoint y: 461, endPoint x: 994, endPoint y: 444, distance: 18.2
click at [994, 444] on div "Janela de atendimento Grade de atendimento Capacidade Transportadoras Veículos …" at bounding box center [683, 312] width 1367 height 625
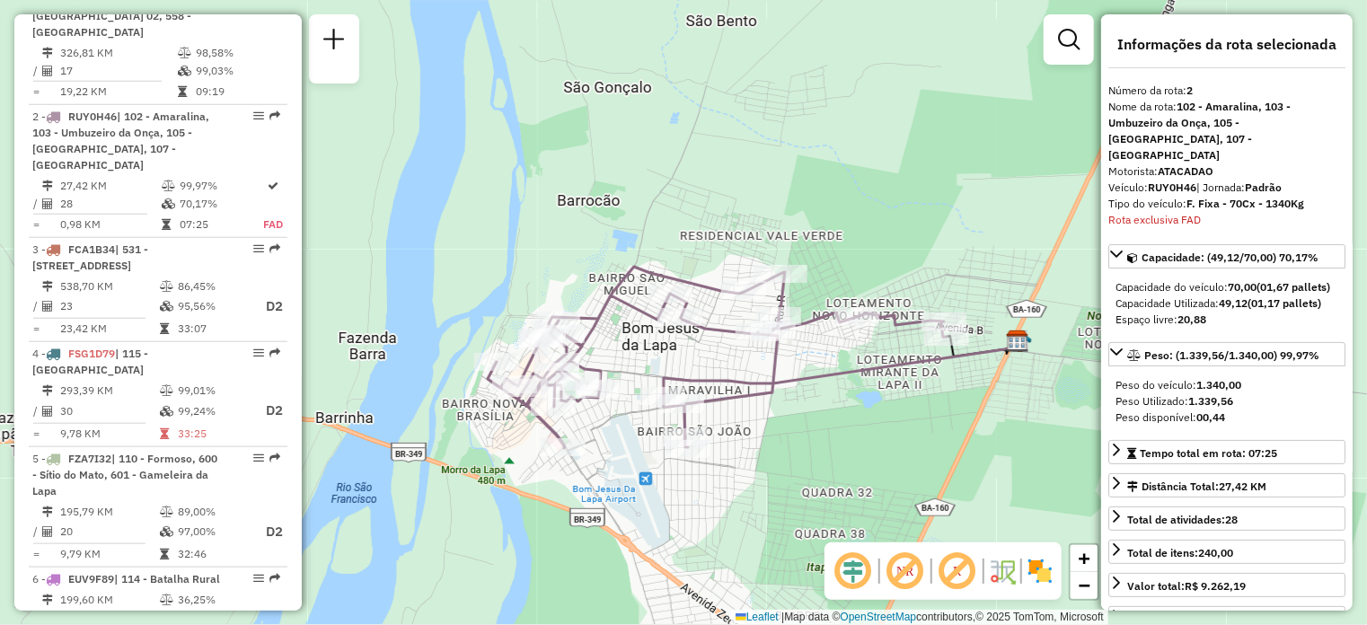
scroll to position [509, 0]
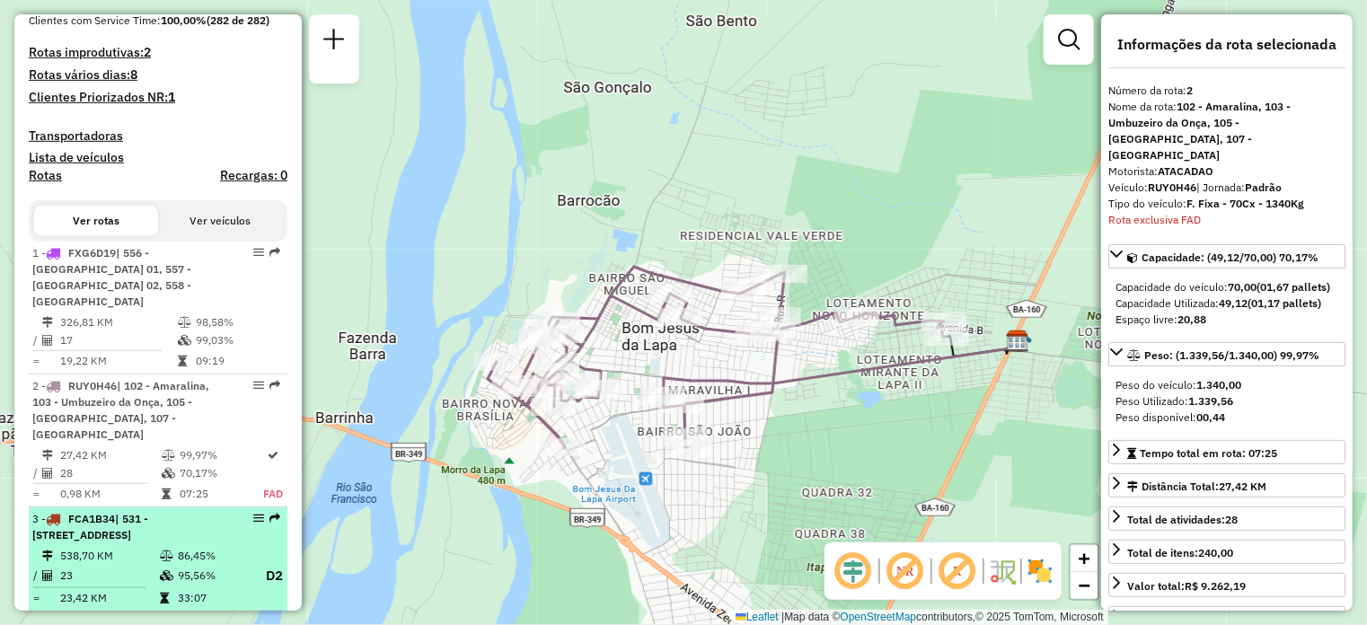
click at [180, 515] on div "3 - FCA1B34 | 531 - Oliveira dos Brejinhos, 532 - Beira Rio" at bounding box center [127, 527] width 190 height 32
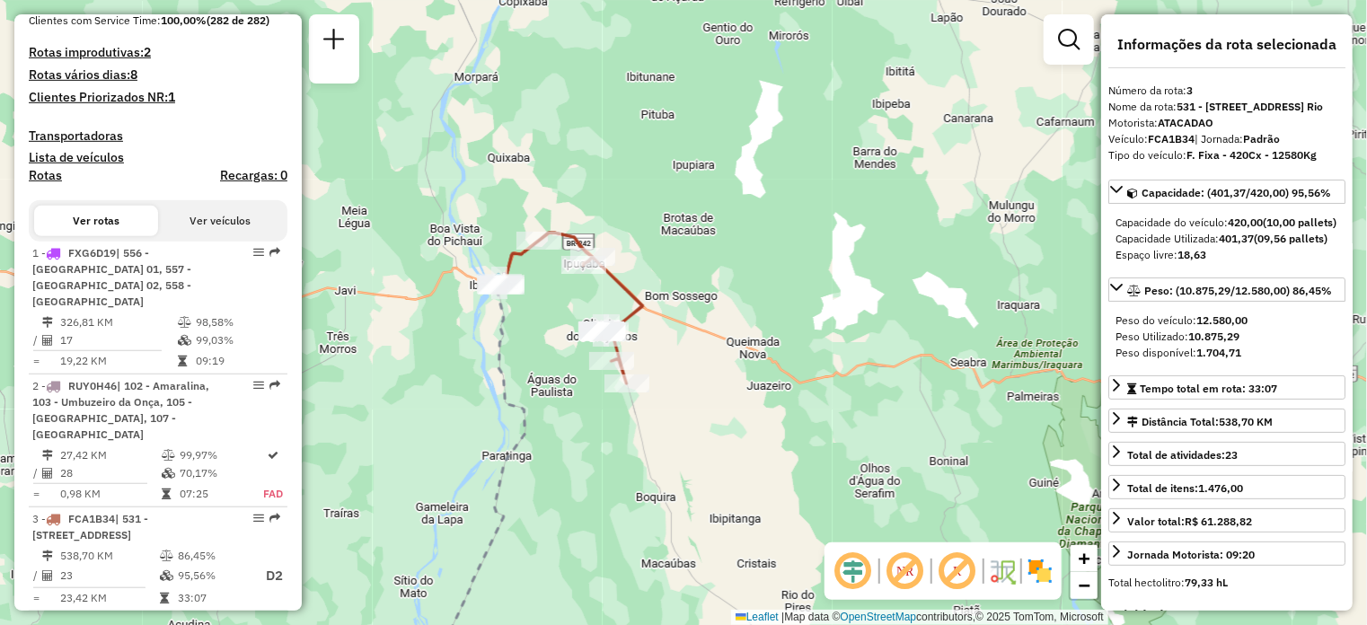
drag, startPoint x: 794, startPoint y: 412, endPoint x: 622, endPoint y: 508, distance: 197.4
click at [657, 538] on div "Janela de atendimento Grade de atendimento Capacidade Transportadoras Veículos …" at bounding box center [683, 312] width 1367 height 625
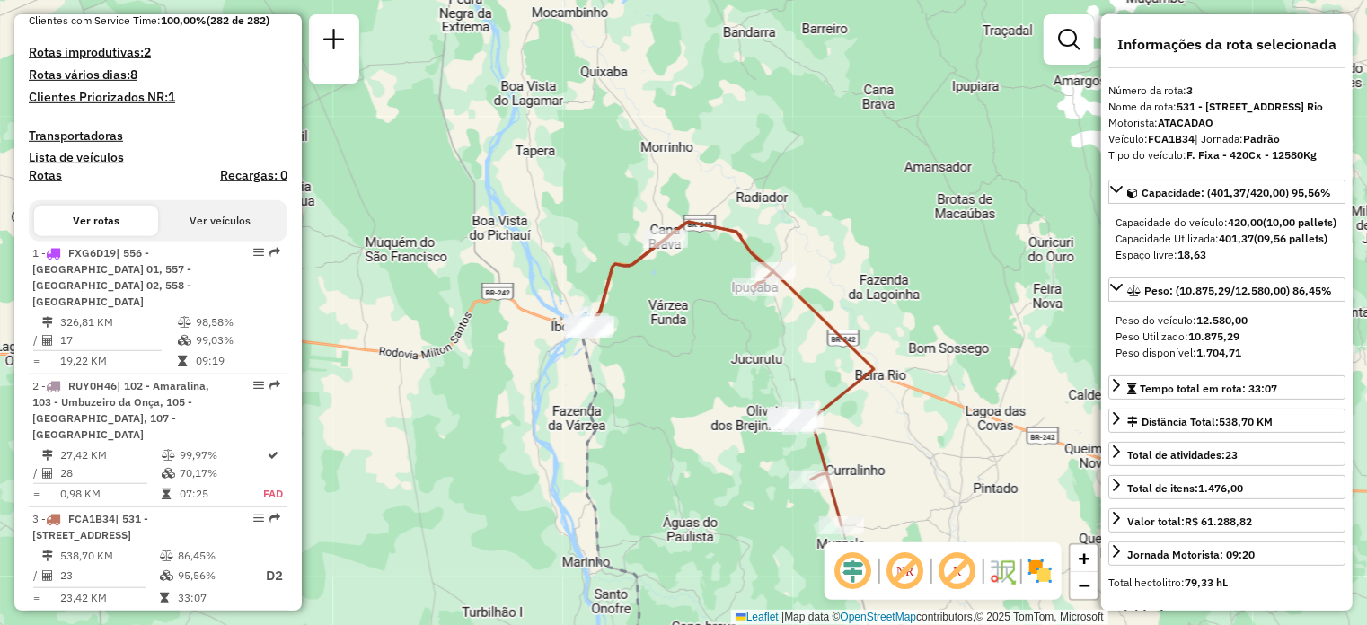
drag, startPoint x: 516, startPoint y: 322, endPoint x: 660, endPoint y: 467, distance: 203.9
click at [660, 468] on div "Janela de atendimento Grade de atendimento Capacidade Transportadoras Veículos …" at bounding box center [683, 312] width 1367 height 625
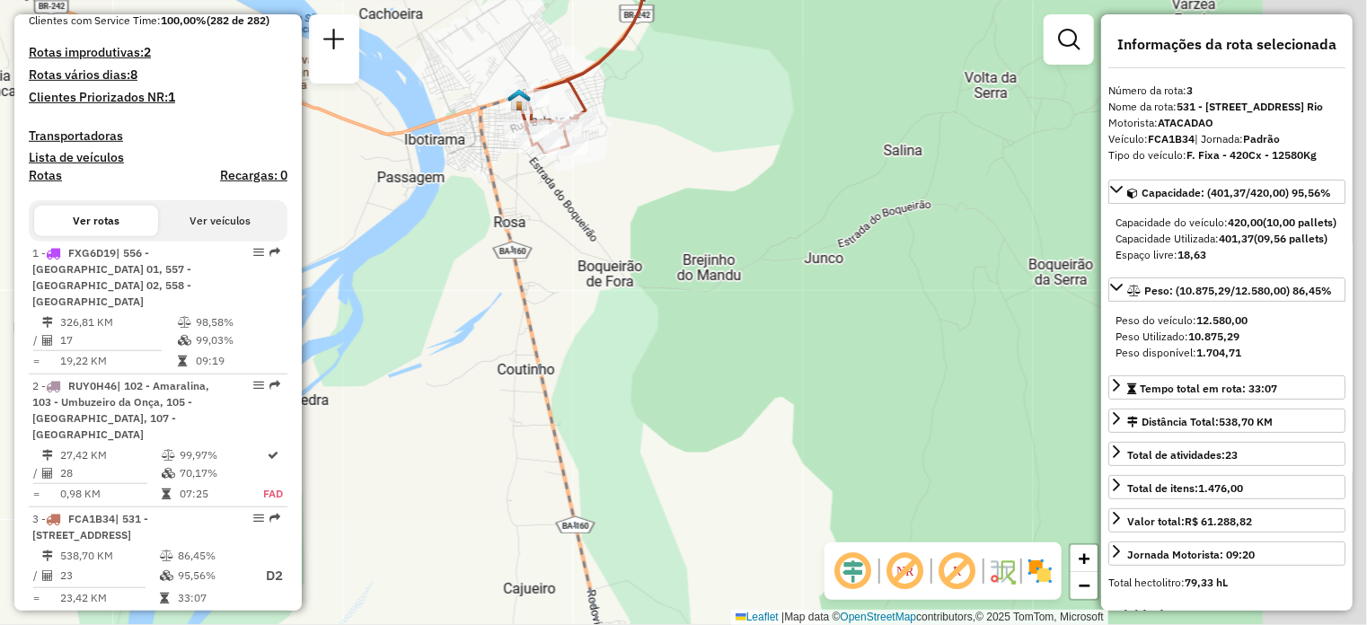
drag, startPoint x: 898, startPoint y: 297, endPoint x: 639, endPoint y: 322, distance: 259.8
click at [639, 322] on div "Janela de atendimento Grade de atendimento Capacidade Transportadoras Veículos …" at bounding box center [683, 312] width 1367 height 625
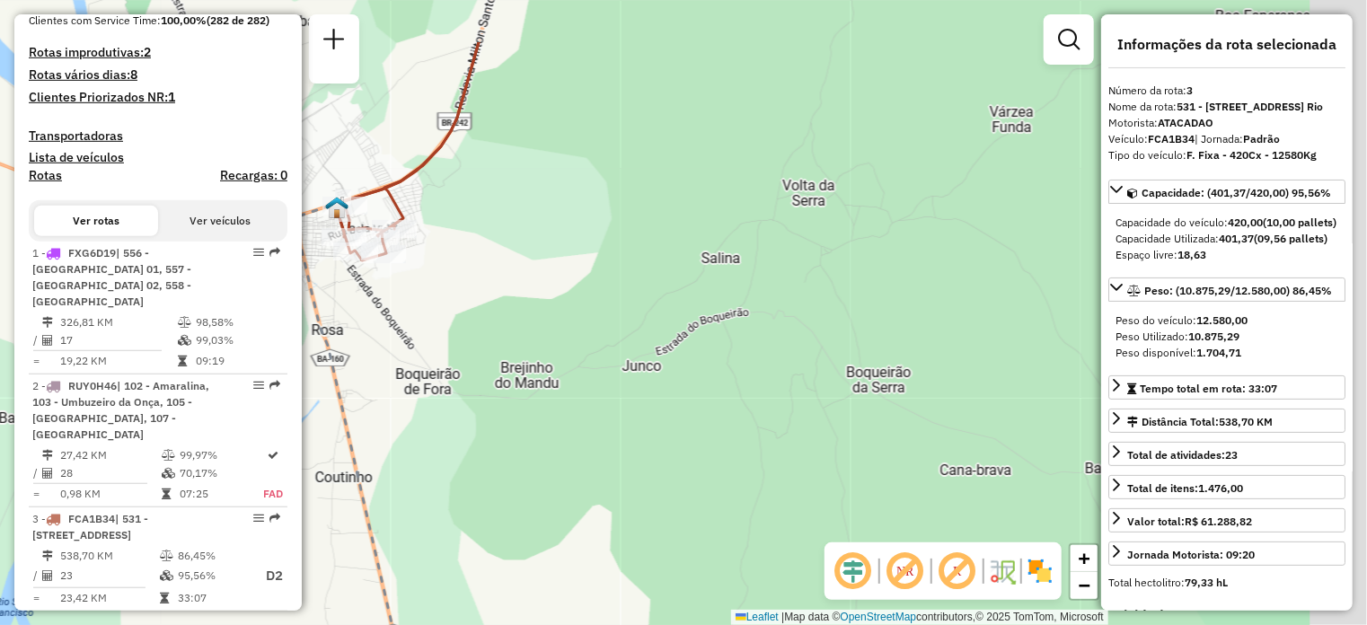
drag, startPoint x: 984, startPoint y: 198, endPoint x: 793, endPoint y: 315, distance: 224.6
click at [793, 315] on div "Janela de atendimento Grade de atendimento Capacidade Transportadoras Veículos …" at bounding box center [683, 312] width 1367 height 625
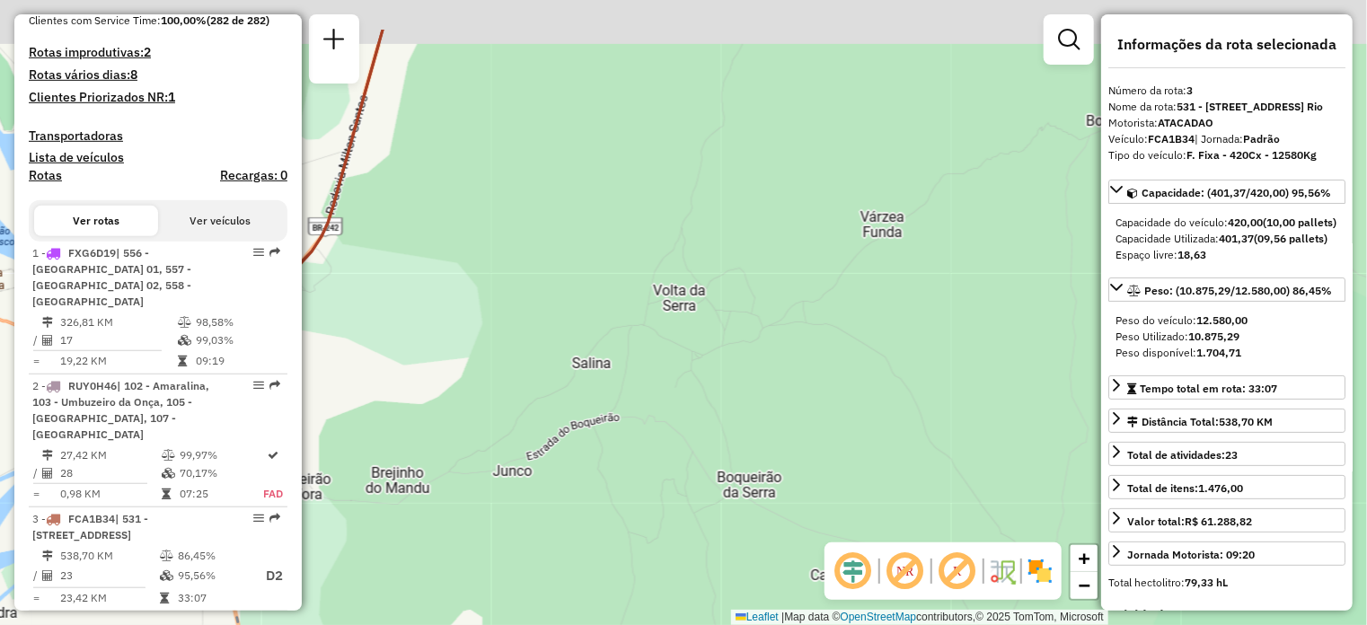
drag, startPoint x: 966, startPoint y: 238, endPoint x: 882, endPoint y: 367, distance: 154.4
click at [882, 367] on div "Janela de atendimento Grade de atendimento Capacidade Transportadoras Veículos …" at bounding box center [683, 312] width 1367 height 625
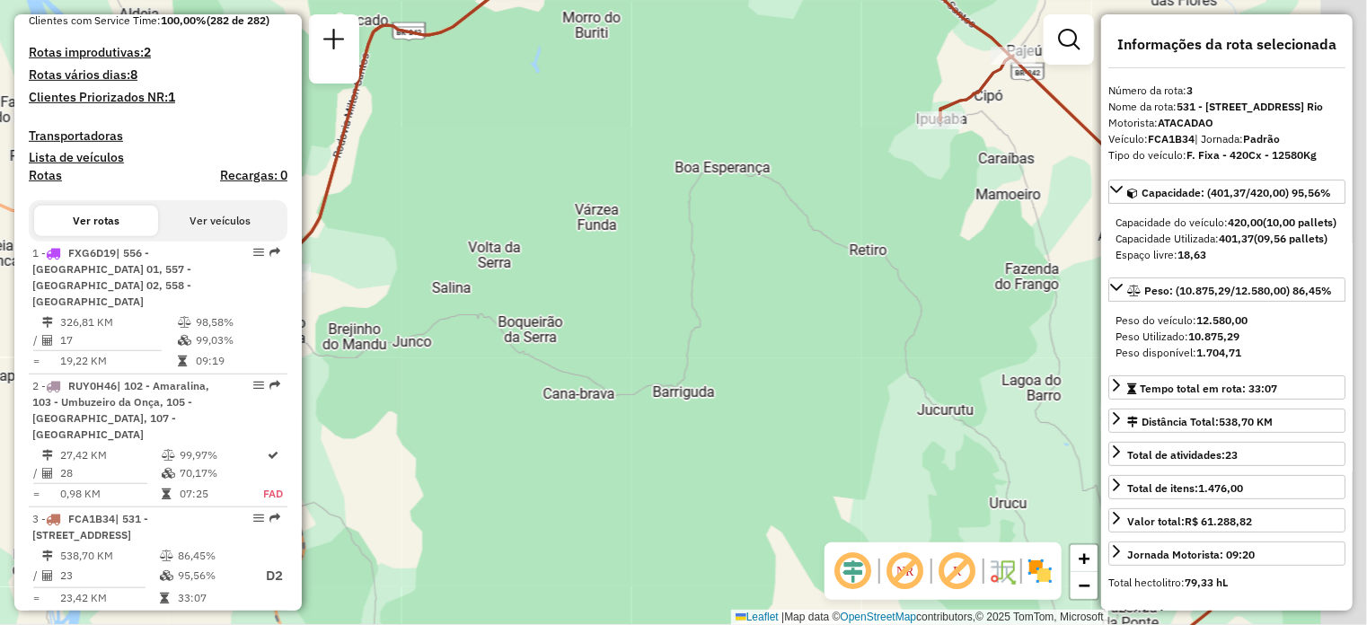
drag, startPoint x: 1018, startPoint y: 290, endPoint x: 717, endPoint y: 265, distance: 301.9
click at [717, 265] on div "Janela de atendimento Grade de atendimento Capacidade Transportadoras Veículos …" at bounding box center [683, 312] width 1367 height 625
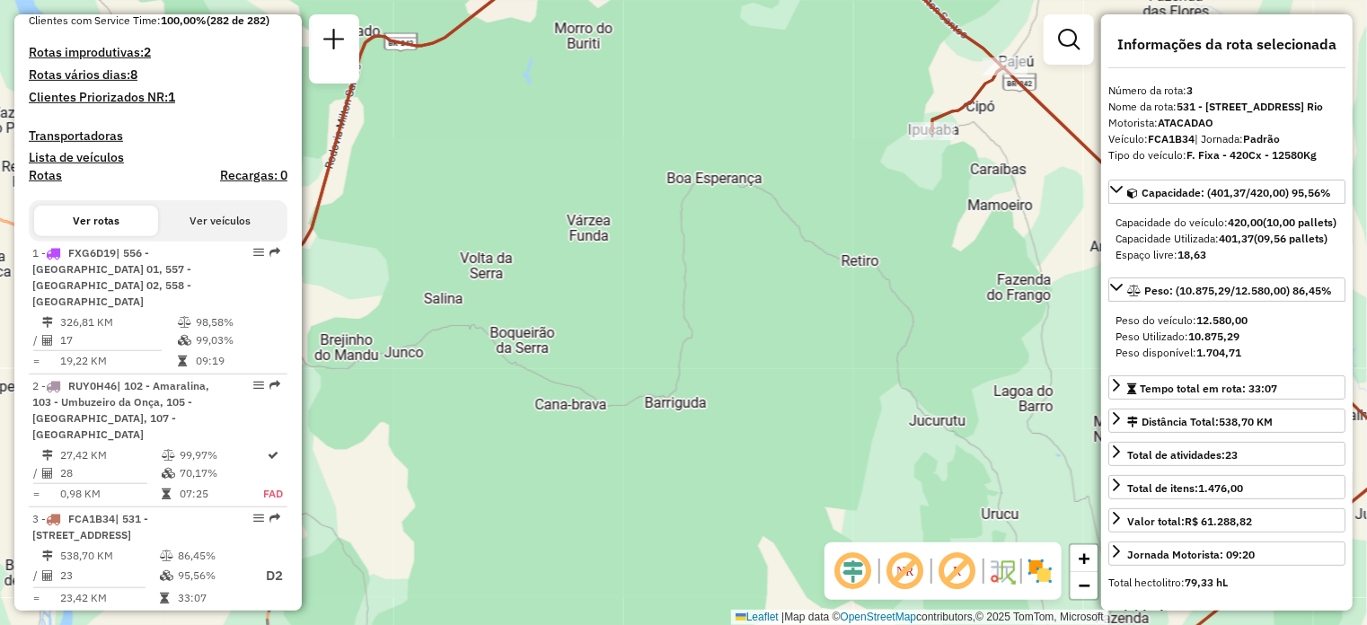
drag, startPoint x: 898, startPoint y: 259, endPoint x: 642, endPoint y: 221, distance: 258.7
click at [642, 222] on div "Janela de atendimento Grade de atendimento Capacidade Transportadoras Veículos …" at bounding box center [683, 312] width 1367 height 625
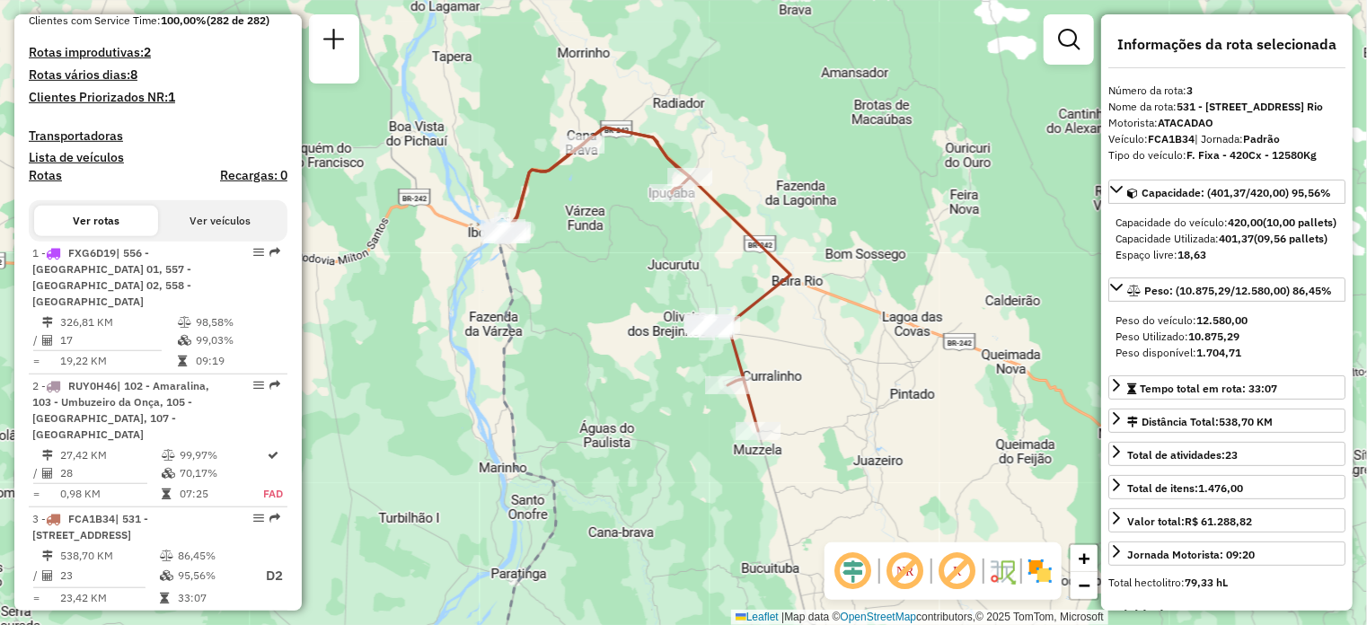
drag, startPoint x: 858, startPoint y: 385, endPoint x: 841, endPoint y: 333, distance: 54.8
click at [841, 333] on div "Janela de atendimento Grade de atendimento Capacidade Transportadoras Veículos …" at bounding box center [683, 312] width 1367 height 625
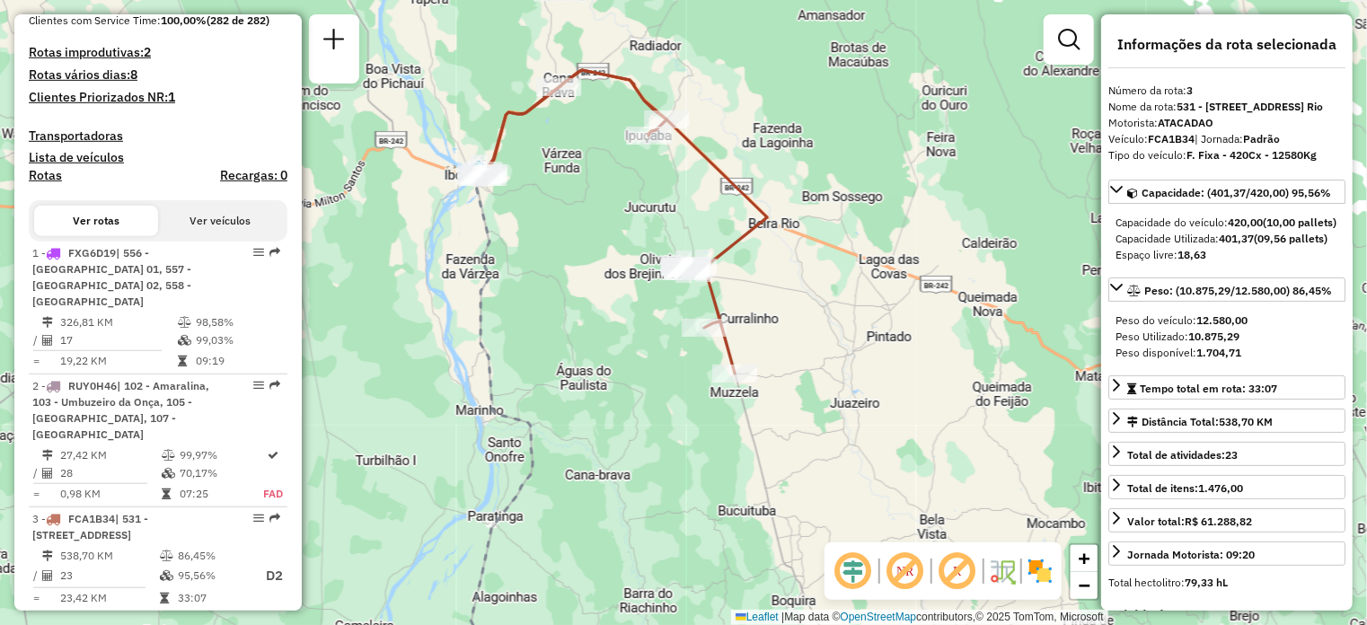
drag, startPoint x: 805, startPoint y: 359, endPoint x: 796, endPoint y: 351, distance: 12.1
click at [796, 351] on div "Janela de atendimento Grade de atendimento Capacidade Transportadoras Veículos …" at bounding box center [683, 312] width 1367 height 625
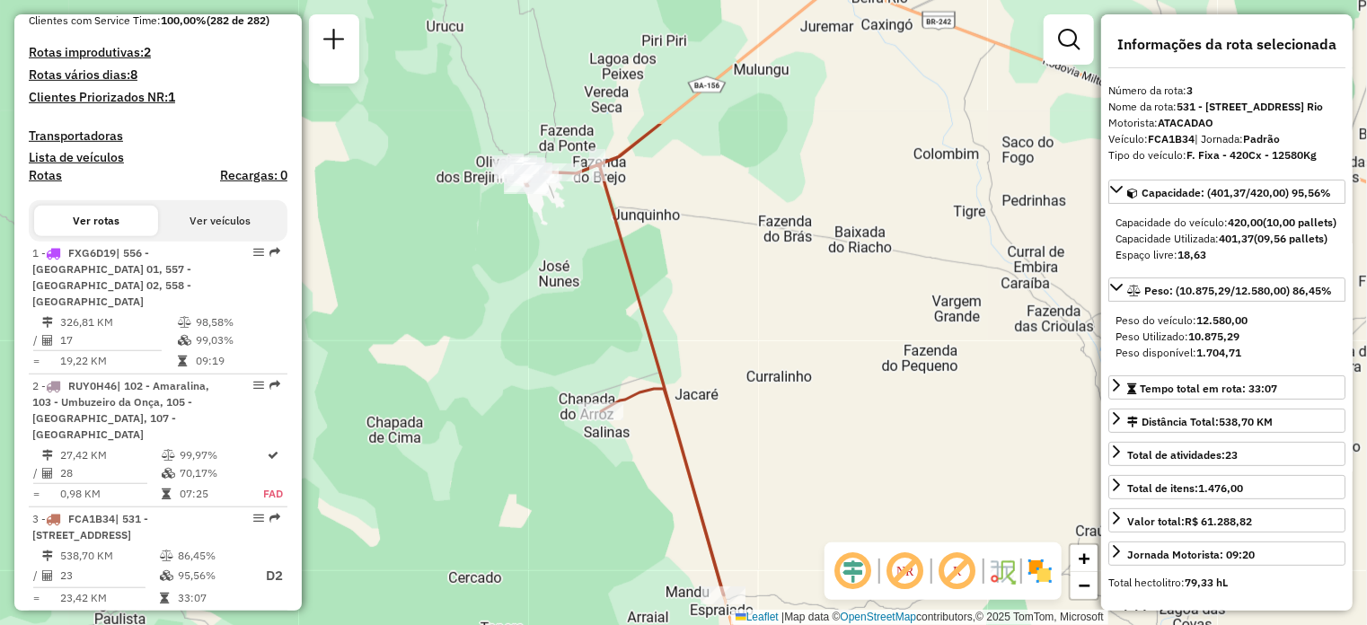
drag, startPoint x: 656, startPoint y: 200, endPoint x: 904, endPoint y: 387, distance: 311.1
click at [904, 387] on div "Janela de atendimento Grade de atendimento Capacidade Transportadoras Veículos …" at bounding box center [683, 312] width 1367 height 625
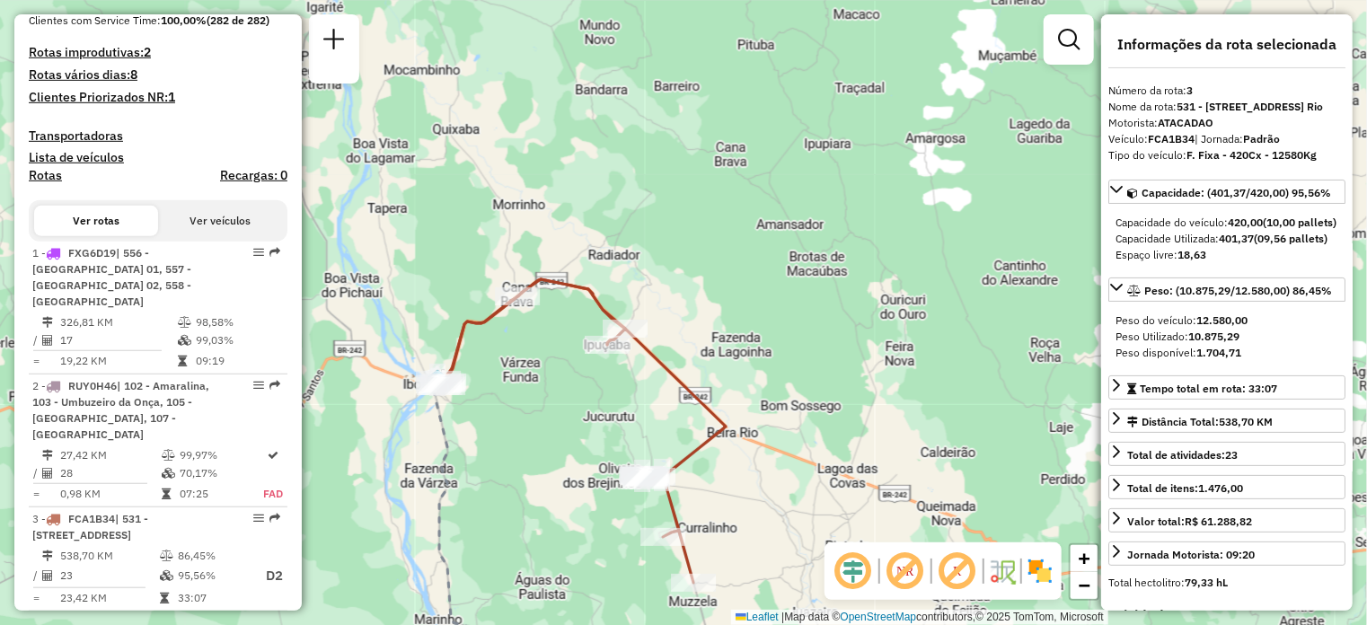
drag, startPoint x: 749, startPoint y: 412, endPoint x: 745, endPoint y: 498, distance: 86.3
click at [745, 498] on div "Janela de atendimento Grade de atendimento Capacidade Transportadoras Veículos …" at bounding box center [683, 312] width 1367 height 625
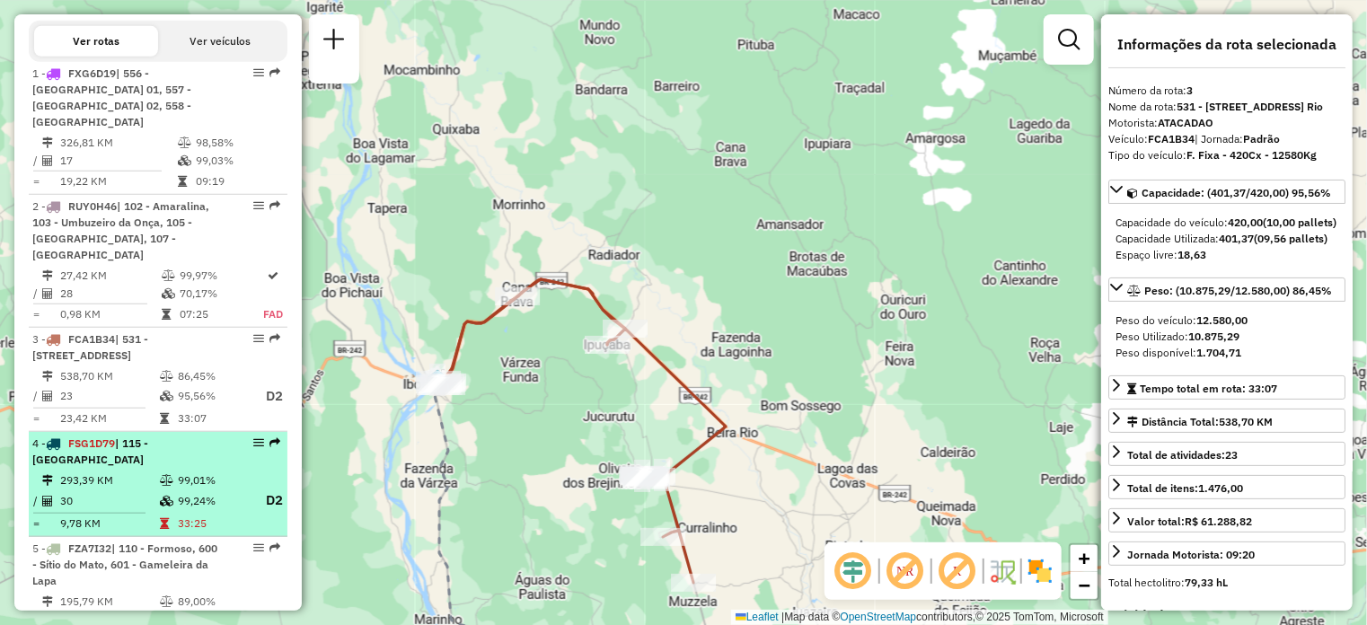
click at [148, 436] on span "| 115 - [GEOGRAPHIC_DATA]" at bounding box center [90, 451] width 116 height 30
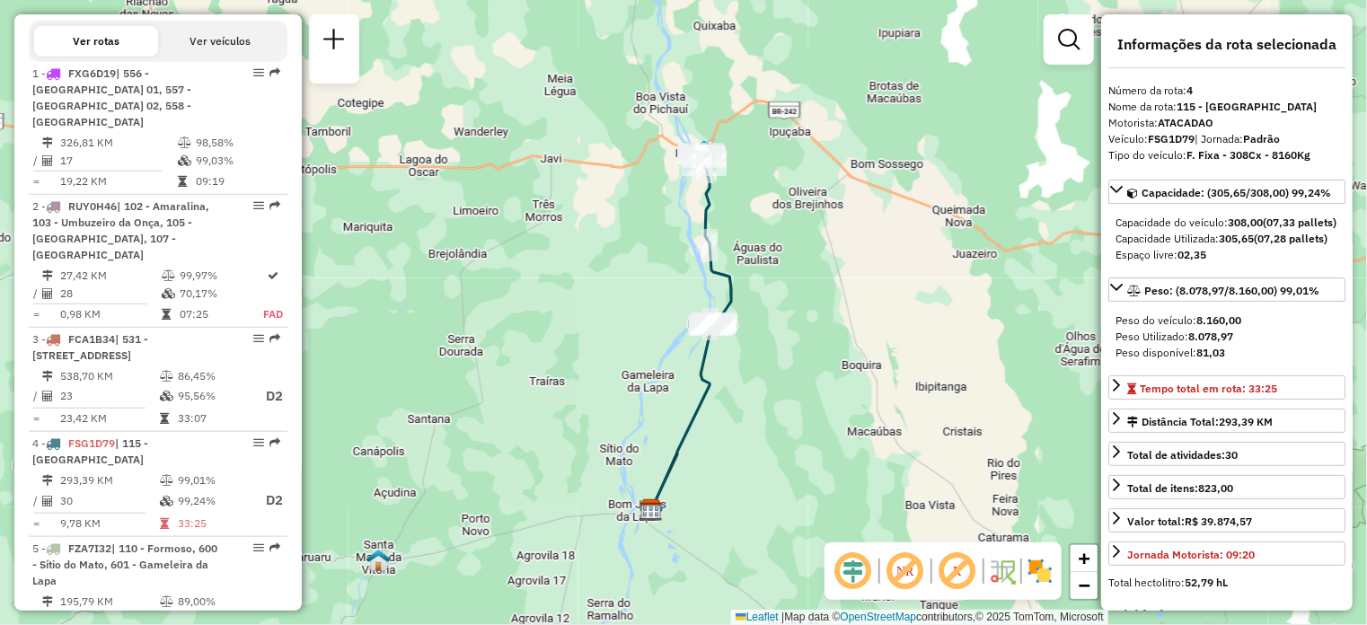
drag, startPoint x: 772, startPoint y: 267, endPoint x: 772, endPoint y: 297, distance: 30.5
click at [772, 297] on div "Janela de atendimento Grade de atendimento Capacidade Transportadoras Veículos …" at bounding box center [683, 312] width 1367 height 625
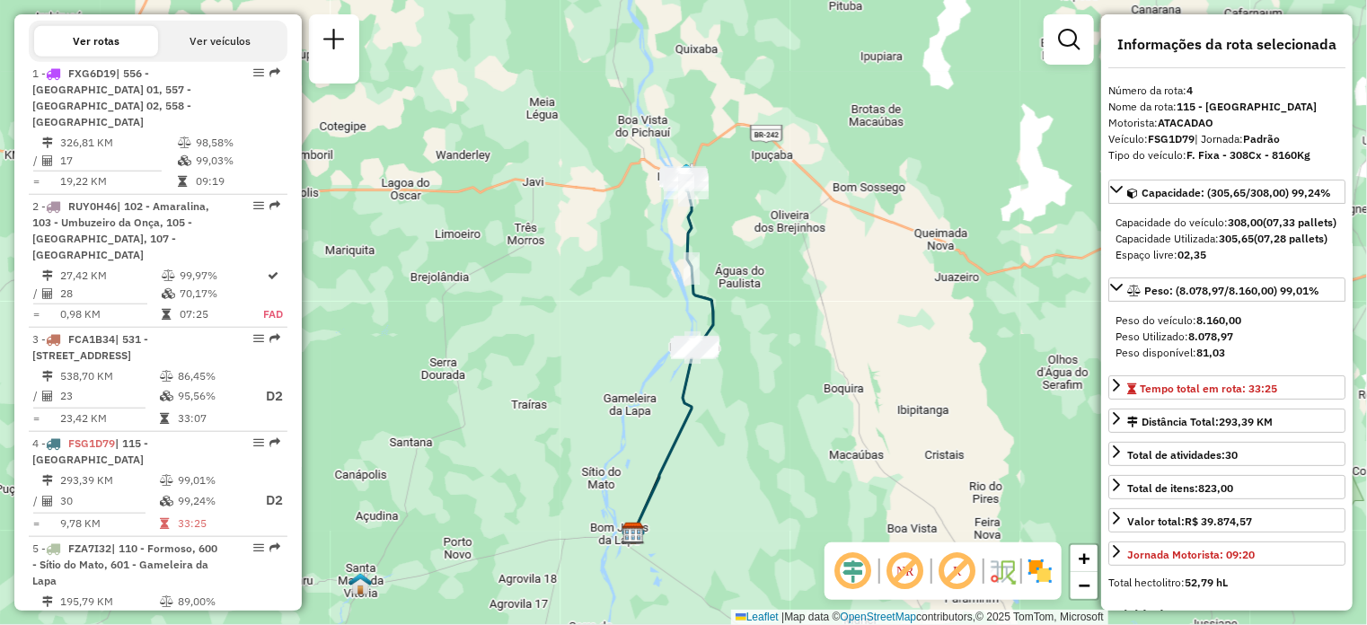
drag, startPoint x: 824, startPoint y: 308, endPoint x: 806, endPoint y: 301, distance: 19.3
click at [806, 301] on div "Janela de atendimento Grade de atendimento Capacidade Transportadoras Veículos …" at bounding box center [683, 312] width 1367 height 625
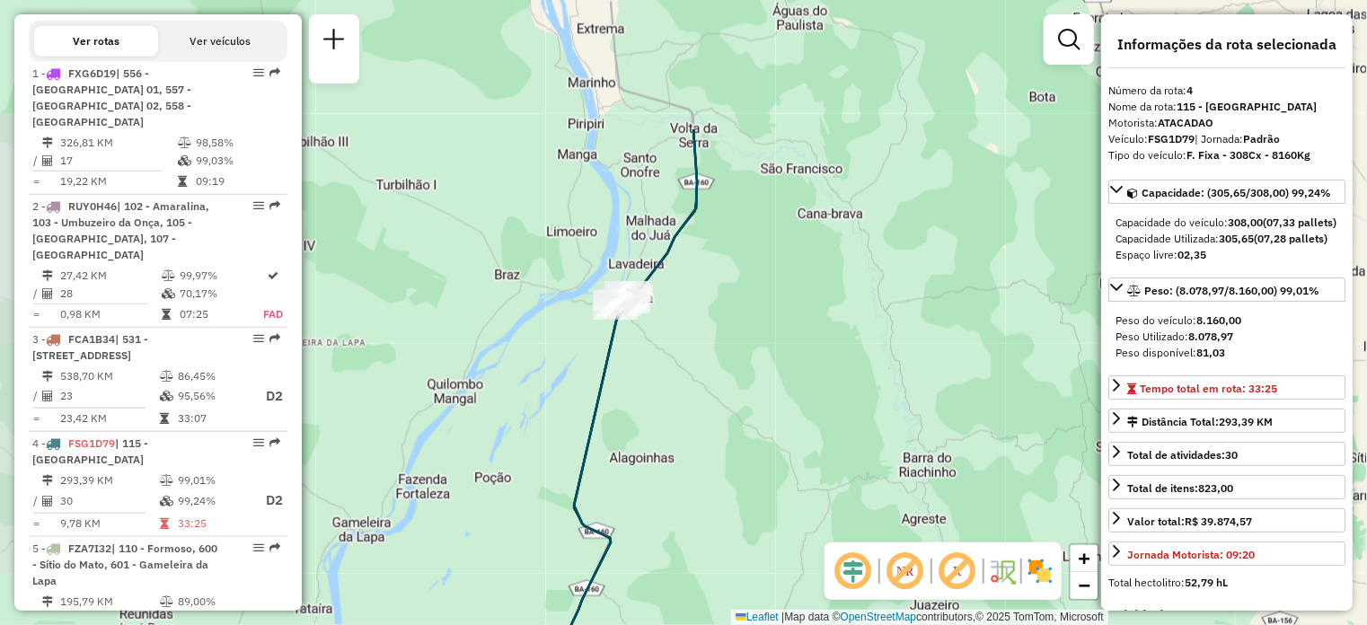
drag, startPoint x: 657, startPoint y: 280, endPoint x: 806, endPoint y: 470, distance: 241.1
click at [806, 470] on div "Janela de atendimento Grade de atendimento Capacidade Transportadoras Veículos …" at bounding box center [683, 312] width 1367 height 625
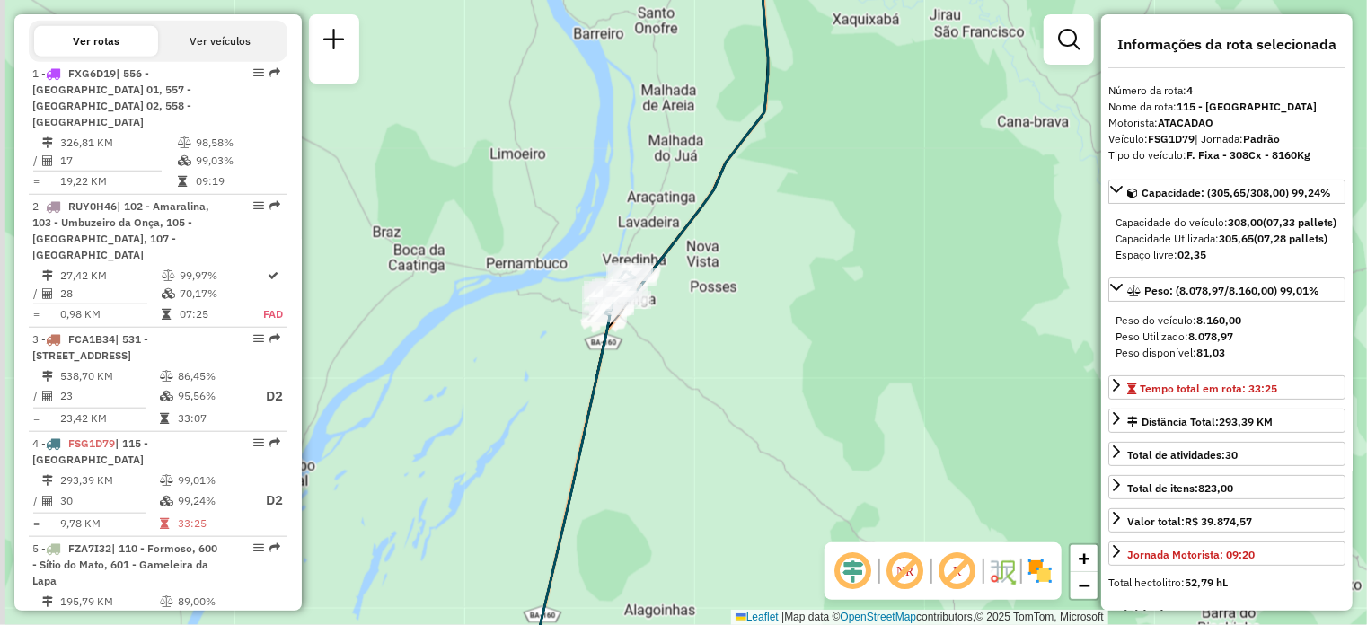
drag, startPoint x: 742, startPoint y: 358, endPoint x: 782, endPoint y: 435, distance: 86.4
click at [782, 435] on div "Janela de atendimento Grade de atendimento Capacidade Transportadoras Veículos …" at bounding box center [683, 312] width 1367 height 625
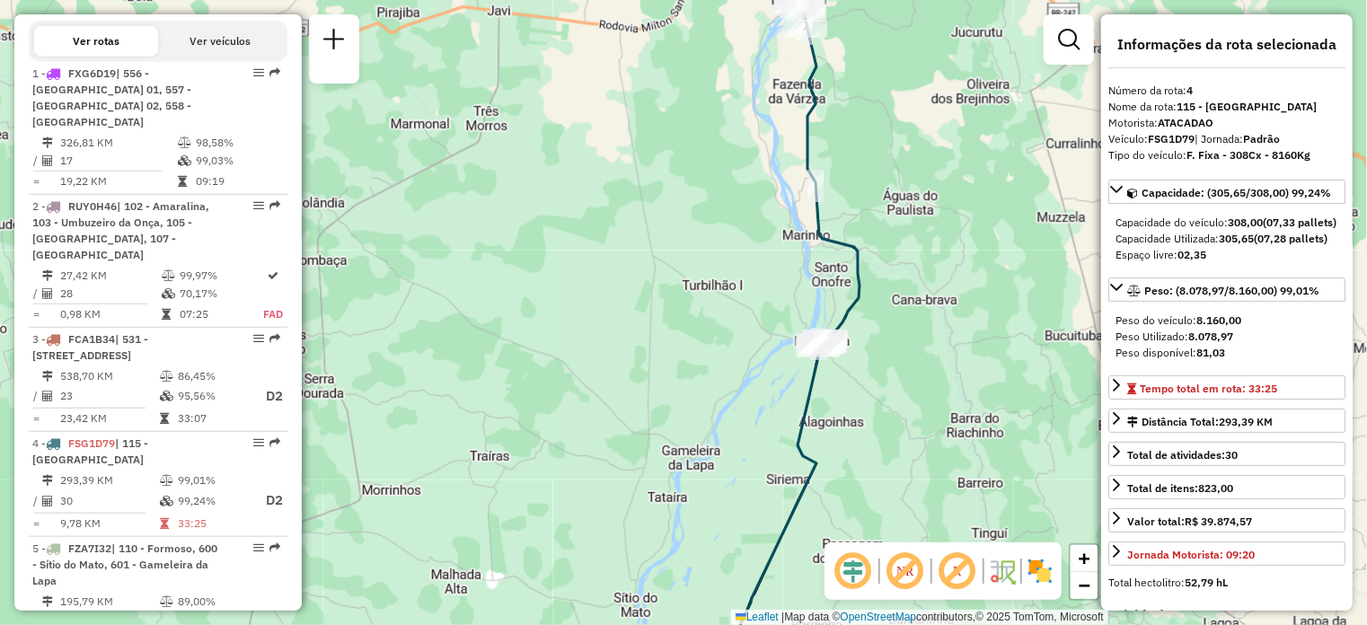
drag, startPoint x: 903, startPoint y: 76, endPoint x: 789, endPoint y: 162, distance: 142.4
click at [789, 162] on div "Janela de atendimento Grade de atendimento Capacidade Transportadoras Veículos …" at bounding box center [683, 312] width 1367 height 625
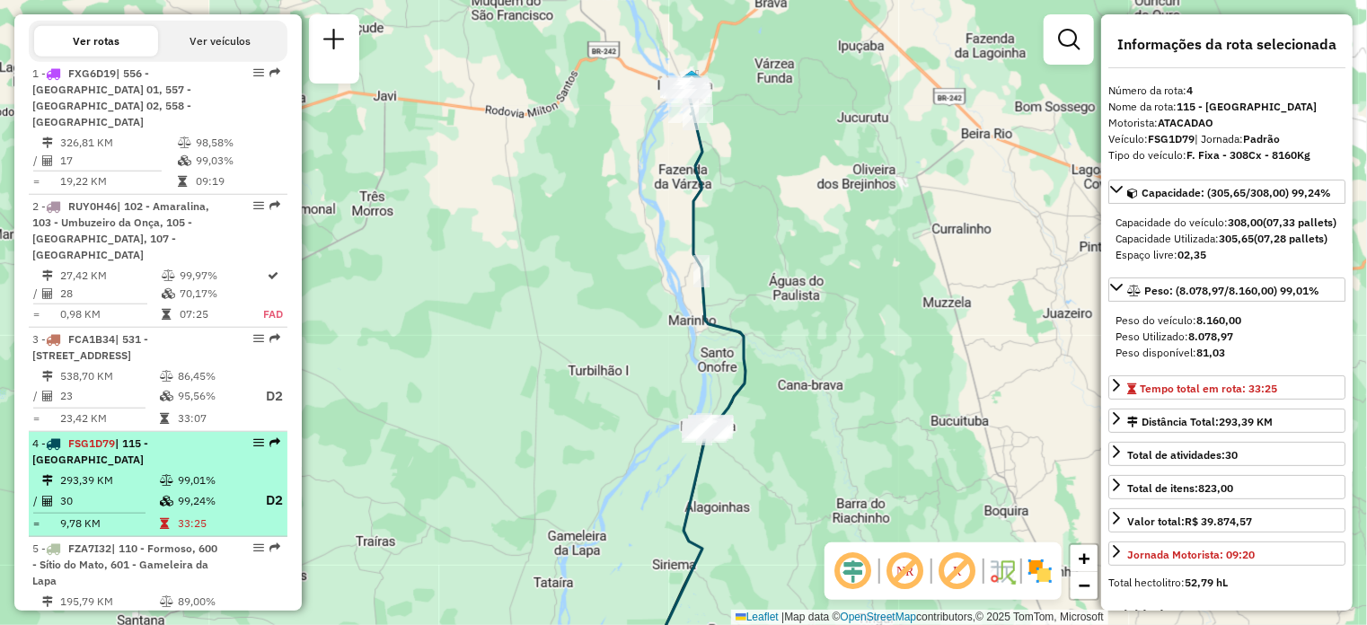
scroll to position [779, 0]
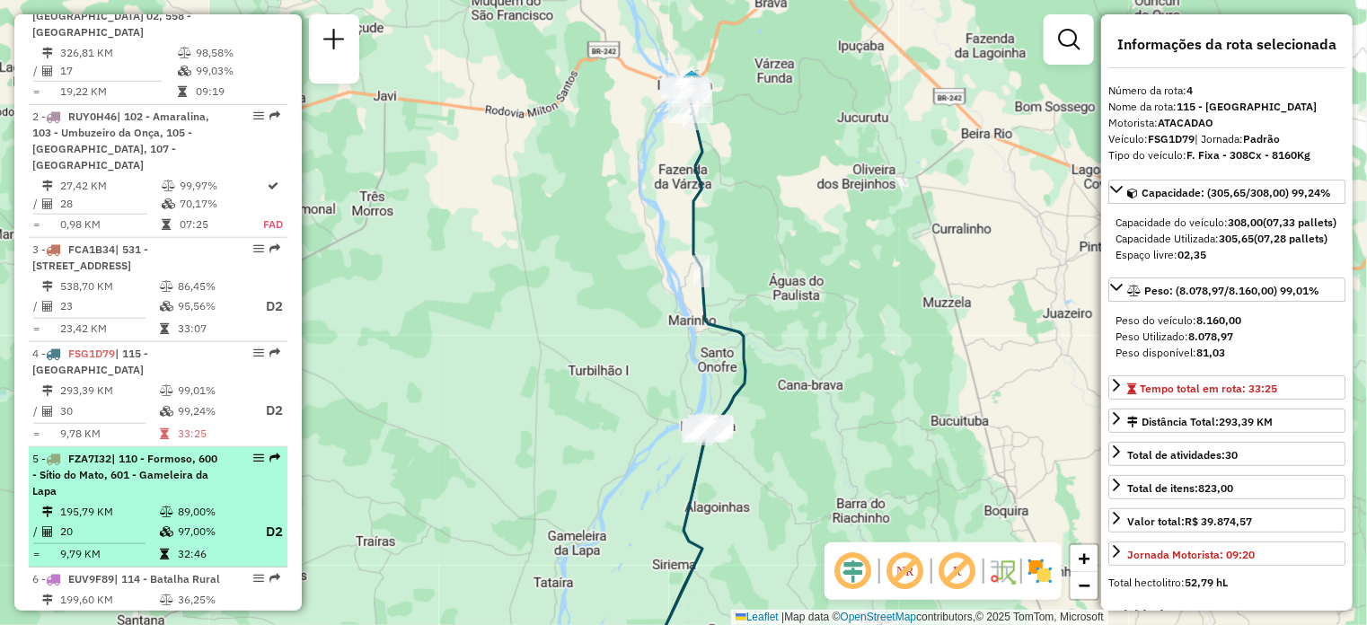
click at [145, 452] on div "5 - FZA7I32 | 110 - Formoso, 600 - Sítio do Mato, 601 - Gameleira da Lapa" at bounding box center [127, 475] width 190 height 48
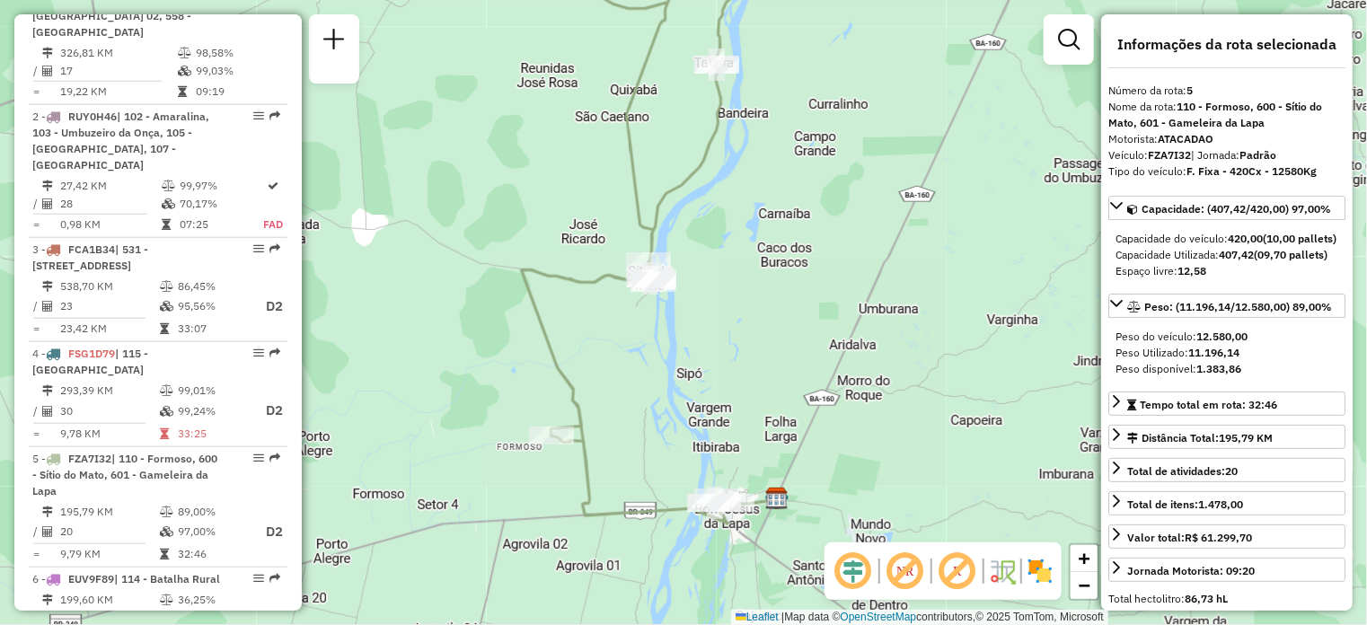
drag, startPoint x: 909, startPoint y: 344, endPoint x: 874, endPoint y: 261, distance: 89.7
click at [874, 261] on div "Janela de atendimento Grade de atendimento Capacidade Transportadoras Veículos …" at bounding box center [683, 312] width 1367 height 625
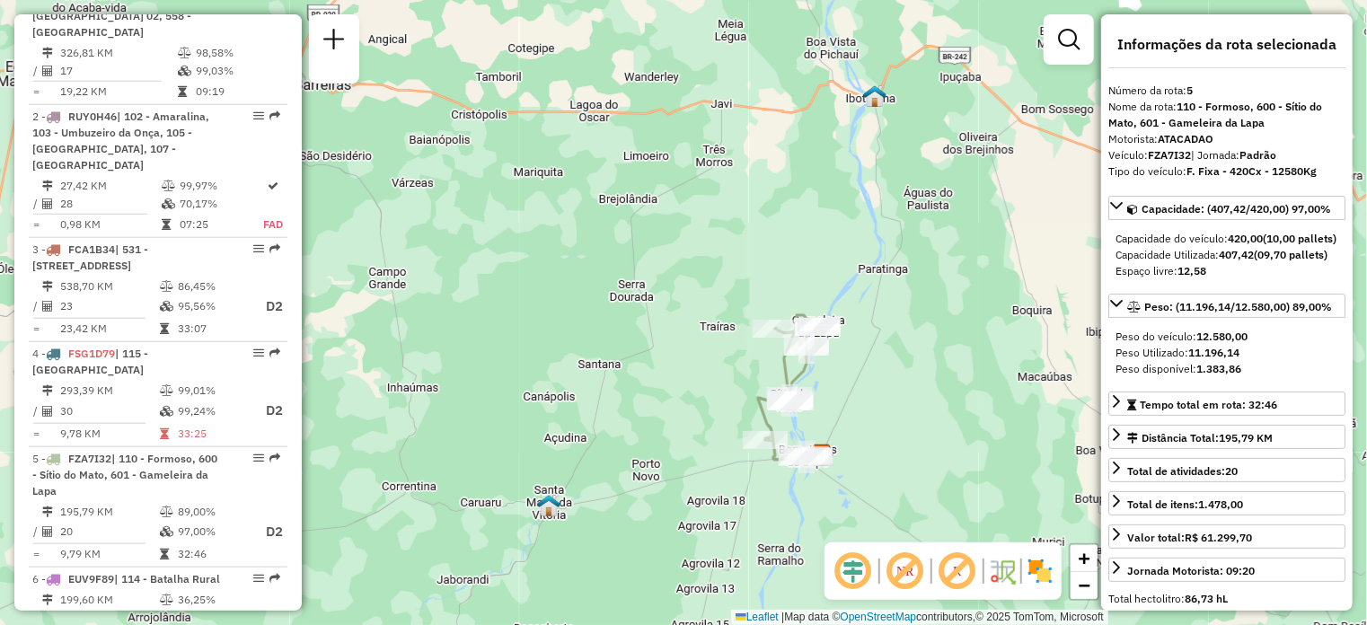
drag, startPoint x: 865, startPoint y: 301, endPoint x: 842, endPoint y: 416, distance: 117.3
click at [842, 416] on div "Janela de atendimento Grade de atendimento Capacidade Transportadoras Veículos …" at bounding box center [683, 312] width 1367 height 625
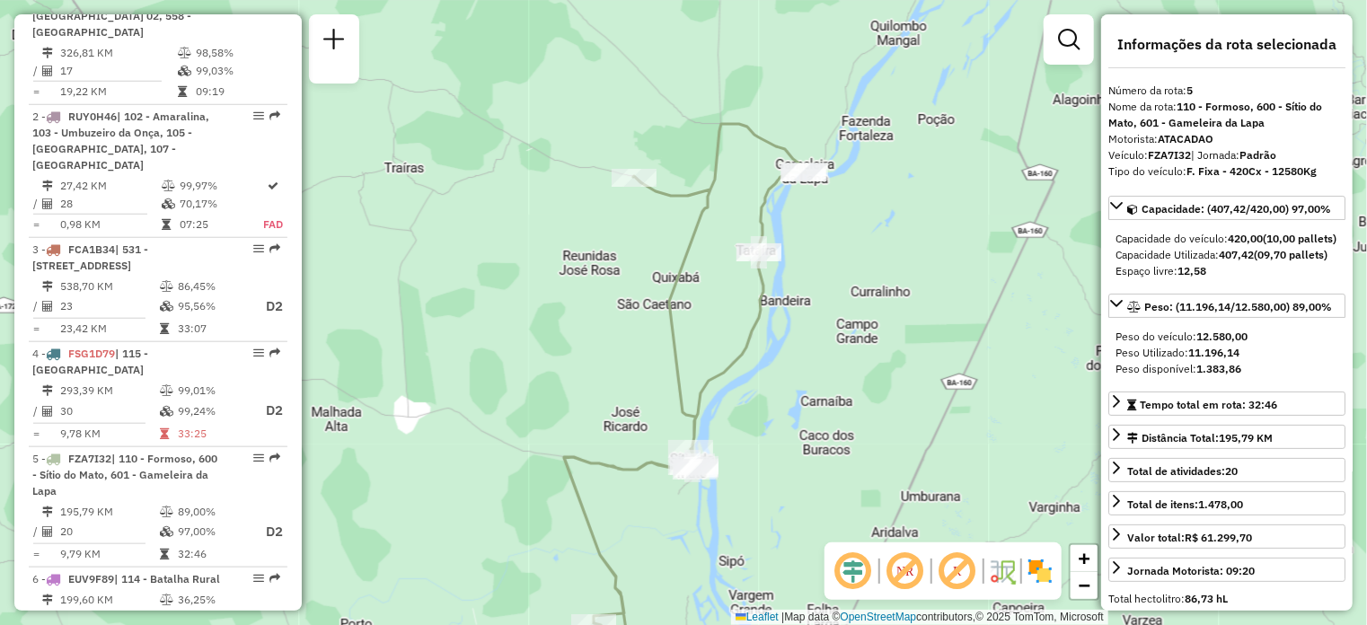
drag, startPoint x: 833, startPoint y: 228, endPoint x: 829, endPoint y: 282, distance: 54.1
click at [829, 282] on div "Janela de atendimento Grade de atendimento Capacidade Transportadoras Veículos …" at bounding box center [683, 312] width 1367 height 625
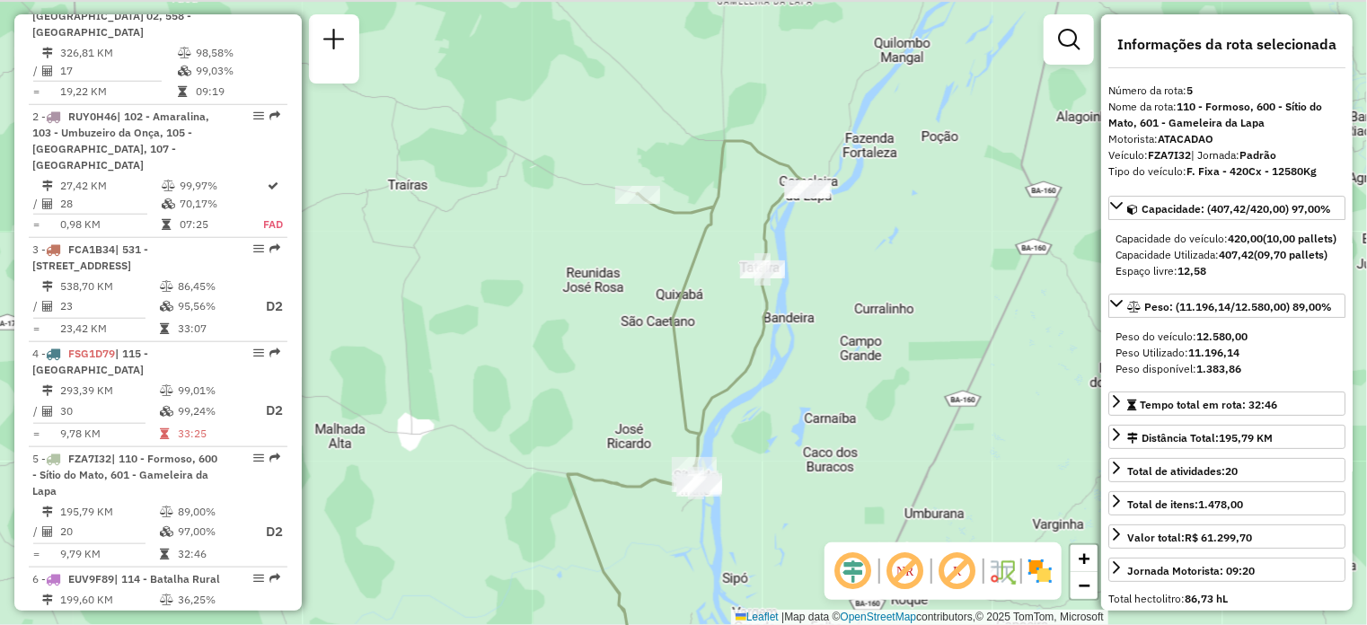
drag, startPoint x: 813, startPoint y: 250, endPoint x: 822, endPoint y: 279, distance: 31.0
click at [822, 279] on div "Janela de atendimento Grade de atendimento Capacidade Transportadoras Veículos …" at bounding box center [683, 312] width 1367 height 625
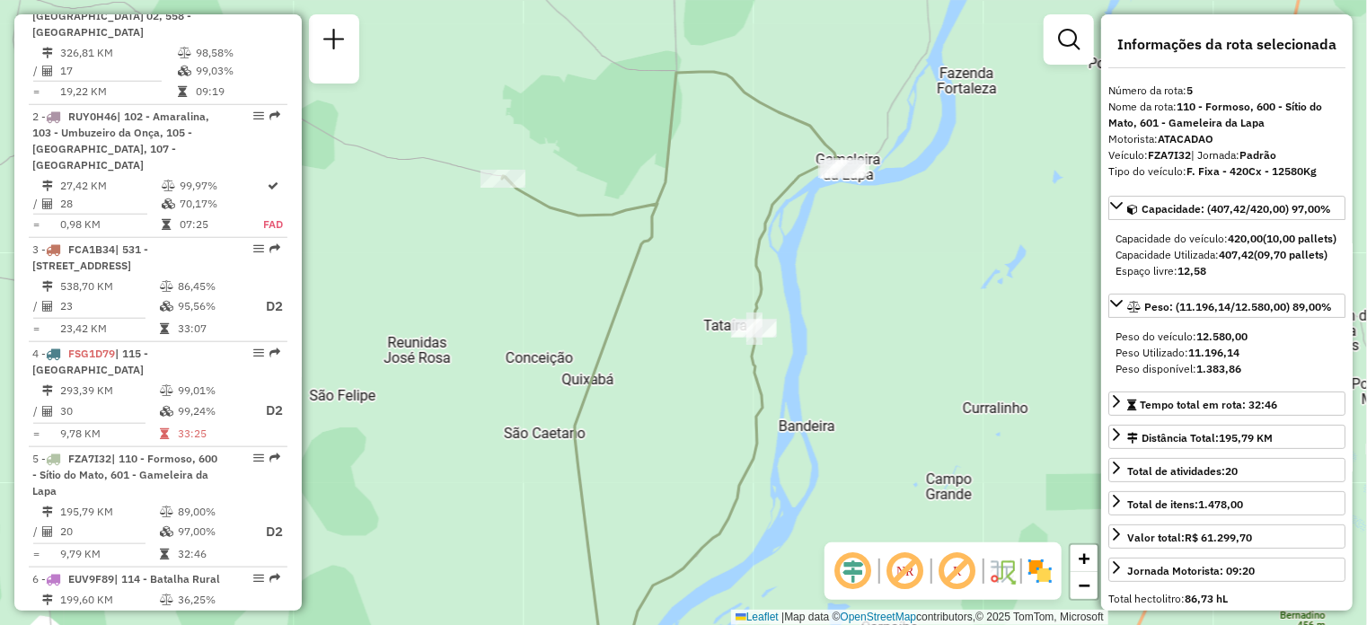
drag, startPoint x: 841, startPoint y: 216, endPoint x: 858, endPoint y: 259, distance: 46.4
click at [858, 259] on div "Janela de atendimento Grade de atendimento Capacidade Transportadoras Veículos …" at bounding box center [683, 312] width 1367 height 625
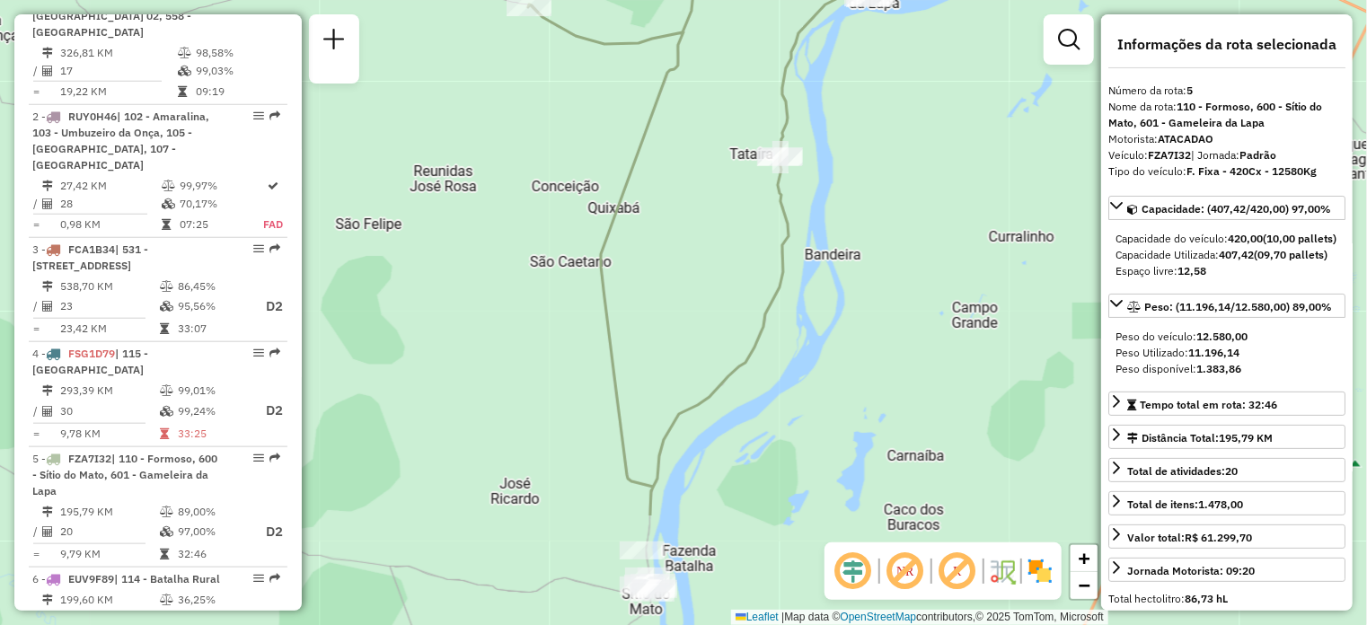
drag, startPoint x: 849, startPoint y: 348, endPoint x: 883, endPoint y: 183, distance: 167.9
click at [877, 174] on div "Janela de atendimento Grade de atendimento Capacidade Transportadoras Veículos …" at bounding box center [683, 312] width 1367 height 625
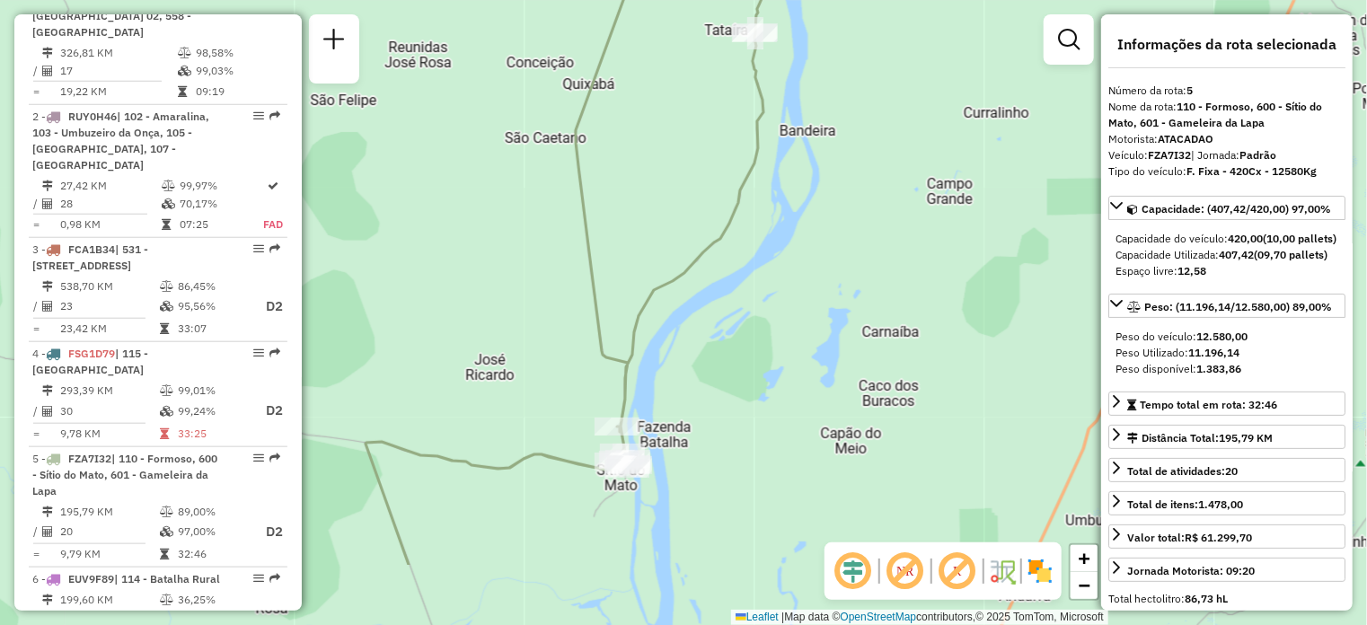
drag, startPoint x: 885, startPoint y: 386, endPoint x: 851, endPoint y: 225, distance: 164.2
click at [851, 225] on div "Janela de atendimento Grade de atendimento Capacidade Transportadoras Veículos …" at bounding box center [683, 312] width 1367 height 625
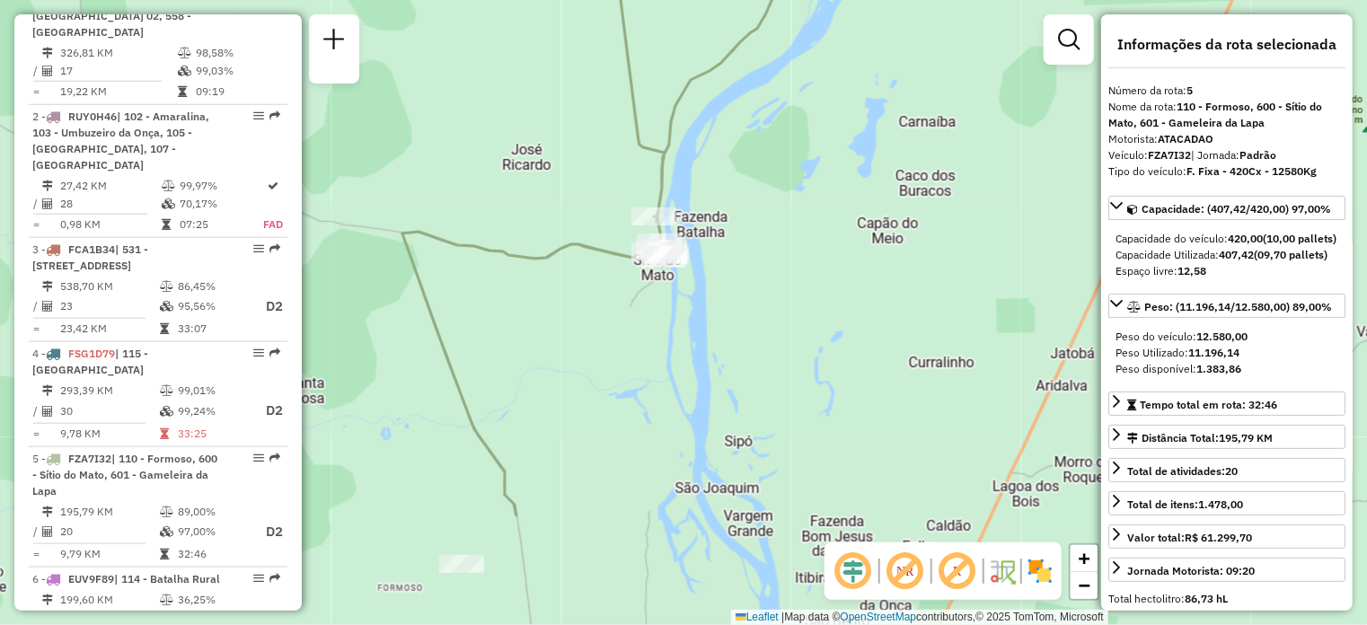
drag, startPoint x: 800, startPoint y: 423, endPoint x: 860, endPoint y: 233, distance: 199.7
click at [859, 234] on div "Janela de atendimento Grade de atendimento Capacidade Transportadoras Veículos …" at bounding box center [683, 312] width 1367 height 625
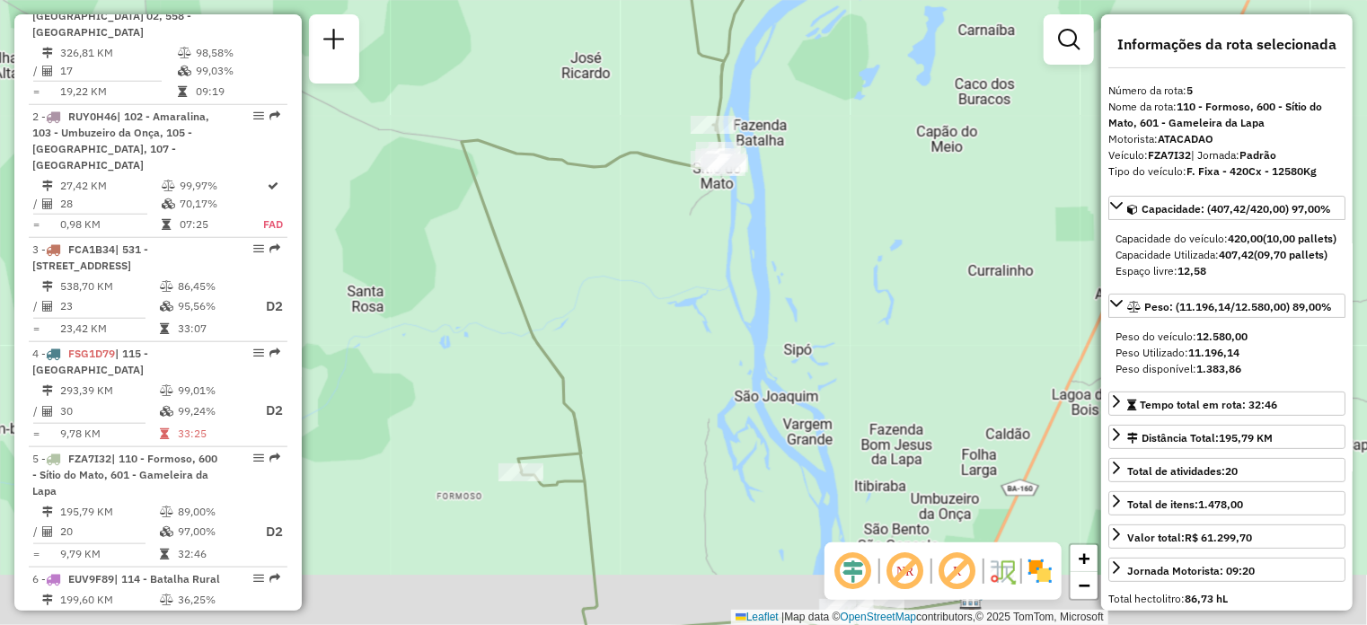
drag, startPoint x: 691, startPoint y: 427, endPoint x: 728, endPoint y: 340, distance: 94.1
click at [752, 313] on div "Janela de atendimento Grade de atendimento Capacidade Transportadoras Veículos …" at bounding box center [683, 312] width 1367 height 625
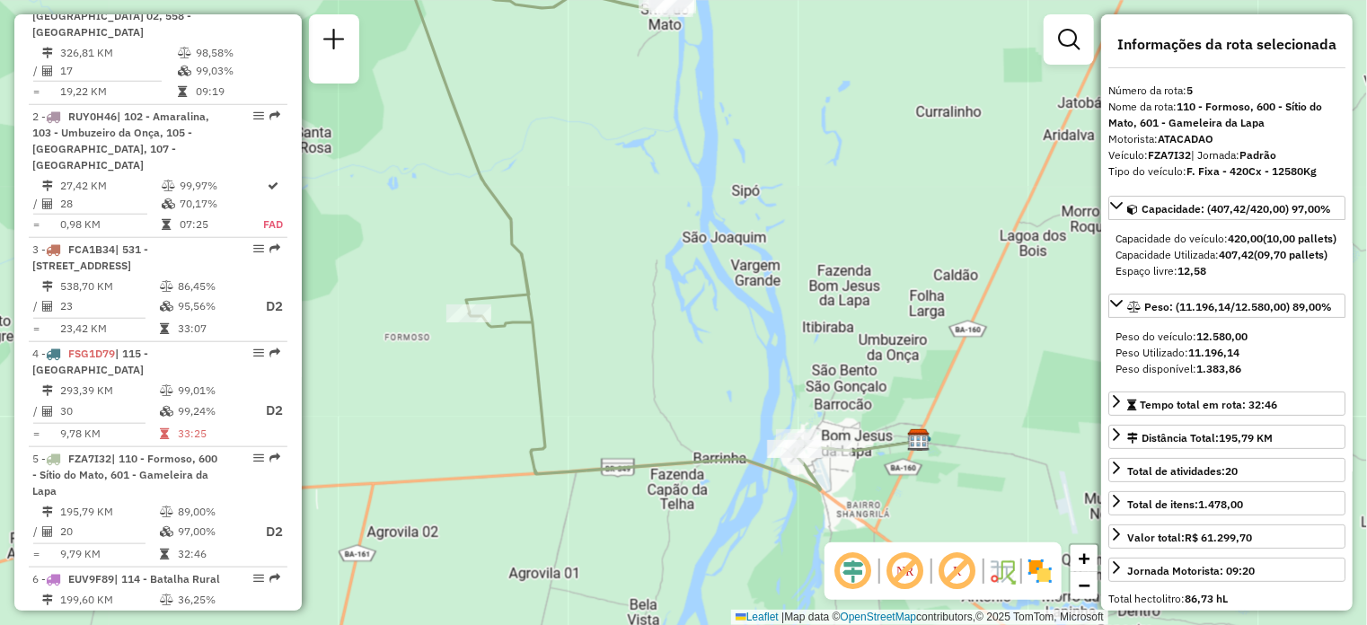
drag, startPoint x: 729, startPoint y: 429, endPoint x: 610, endPoint y: 247, distance: 218.0
click at [610, 247] on div "Janela de atendimento Grade de atendimento Capacidade Transportadoras Veículos …" at bounding box center [683, 312] width 1367 height 625
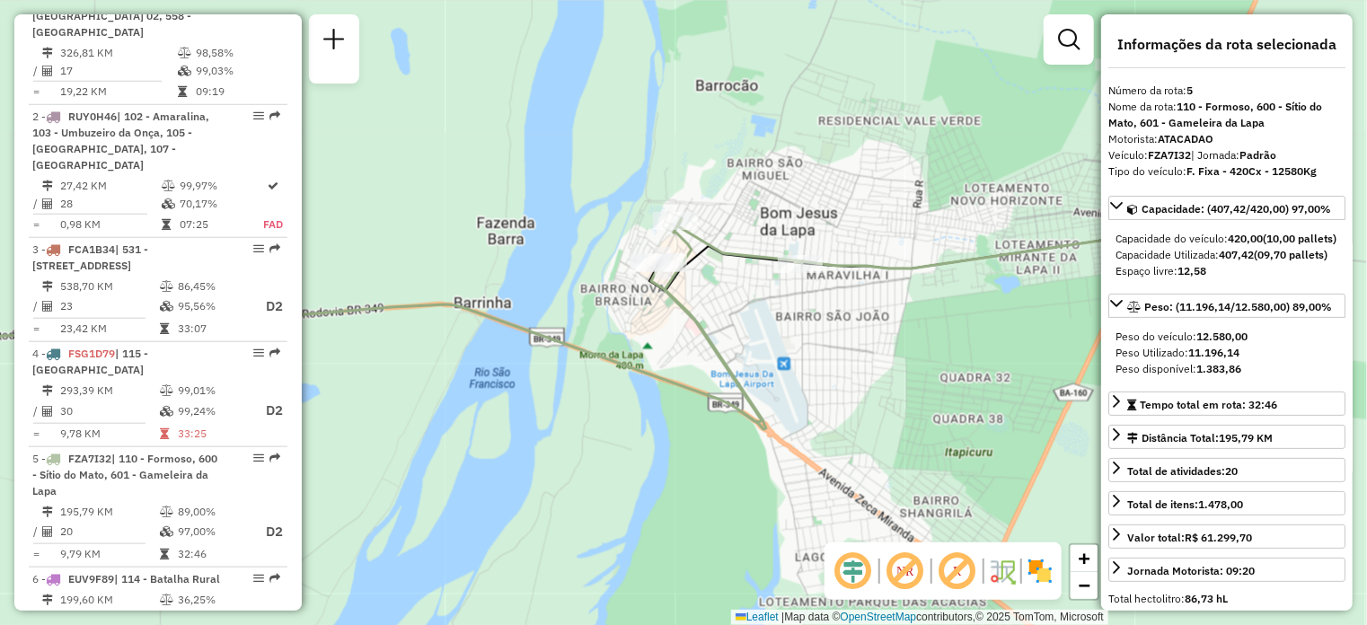
drag, startPoint x: 780, startPoint y: 260, endPoint x: 820, endPoint y: 348, distance: 97.7
click at [820, 348] on div "Janela de atendimento Grade de atendimento Capacidade Transportadoras Veículos …" at bounding box center [683, 312] width 1367 height 625
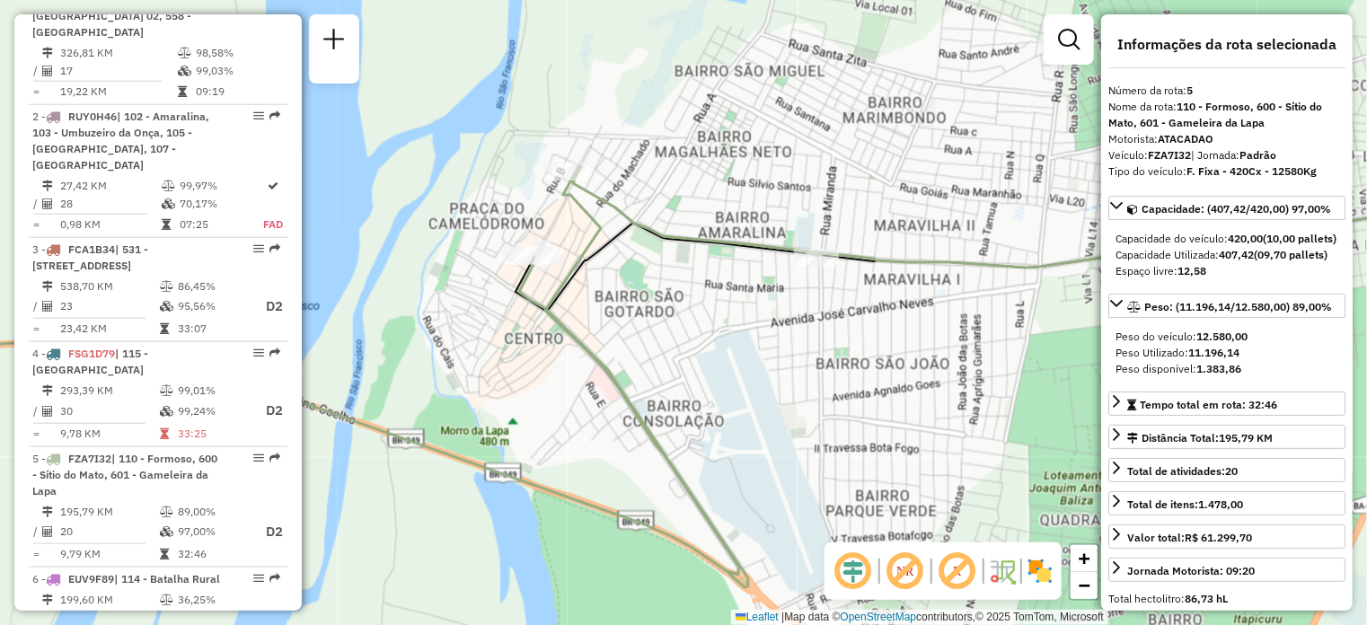
drag, startPoint x: 786, startPoint y: 315, endPoint x: 791, endPoint y: 377, distance: 62.2
click at [791, 377] on div "Janela de atendimento Grade de atendimento Capacidade Transportadoras Veículos …" at bounding box center [683, 312] width 1367 height 625
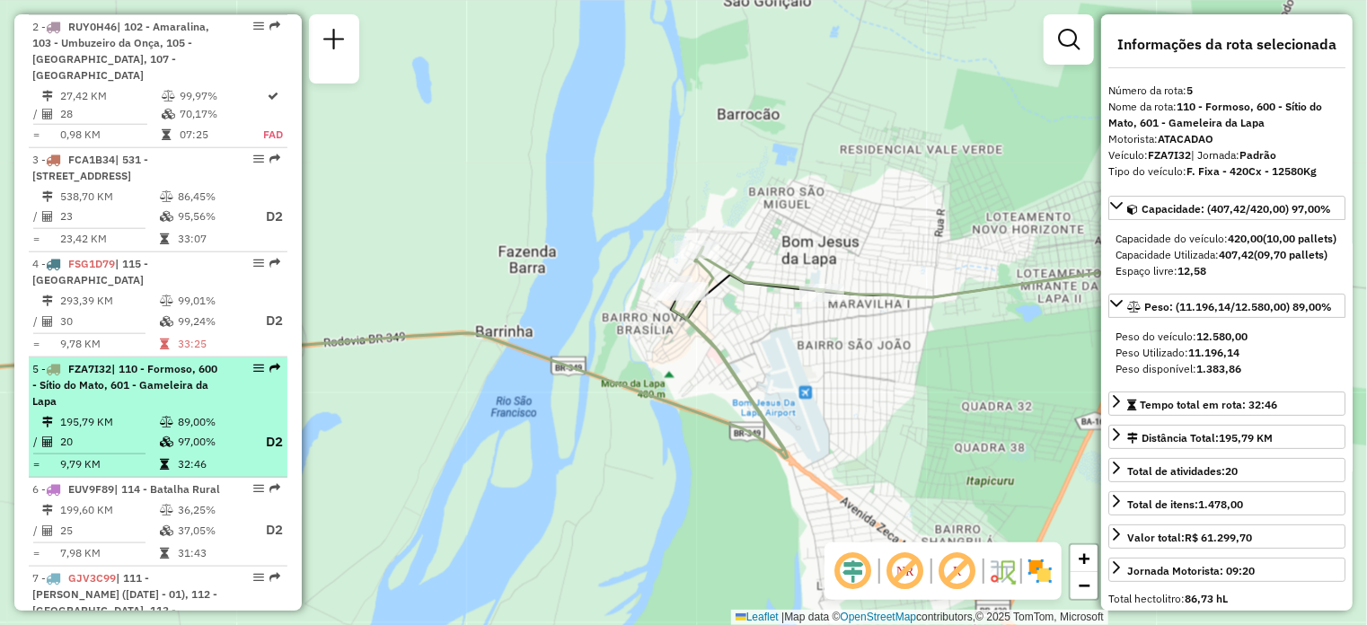
scroll to position [958, 0]
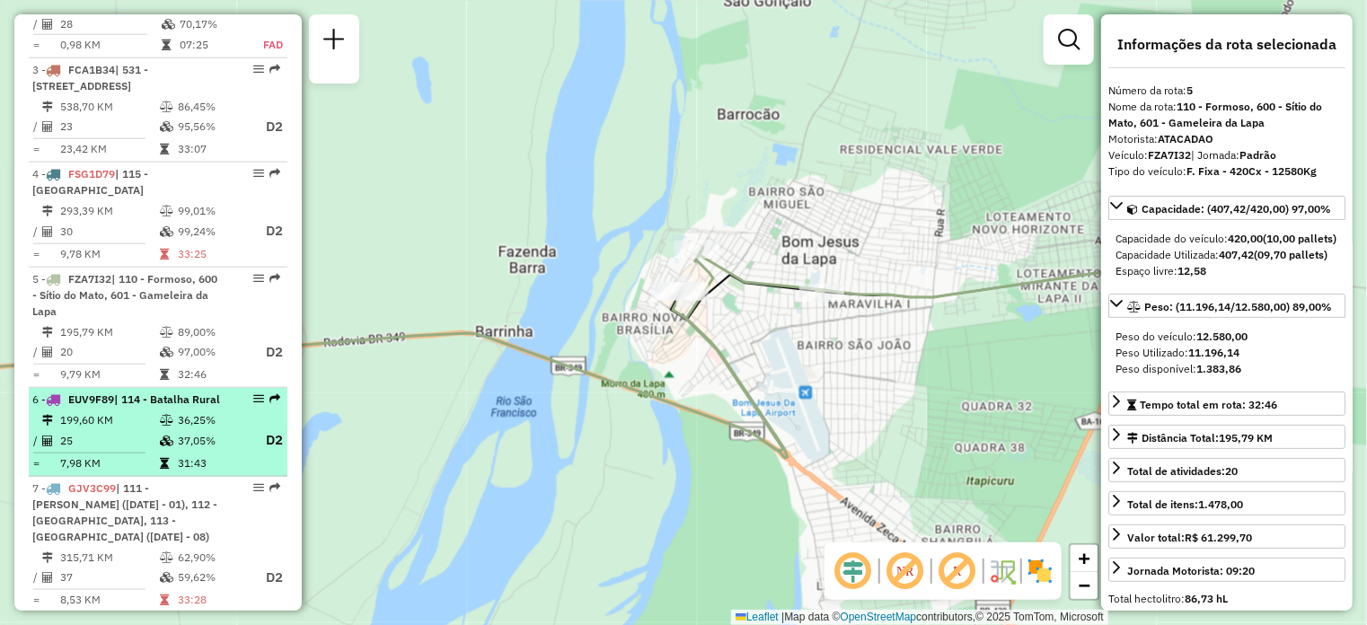
click at [147, 411] on td "199,60 KM" at bounding box center [109, 420] width 100 height 18
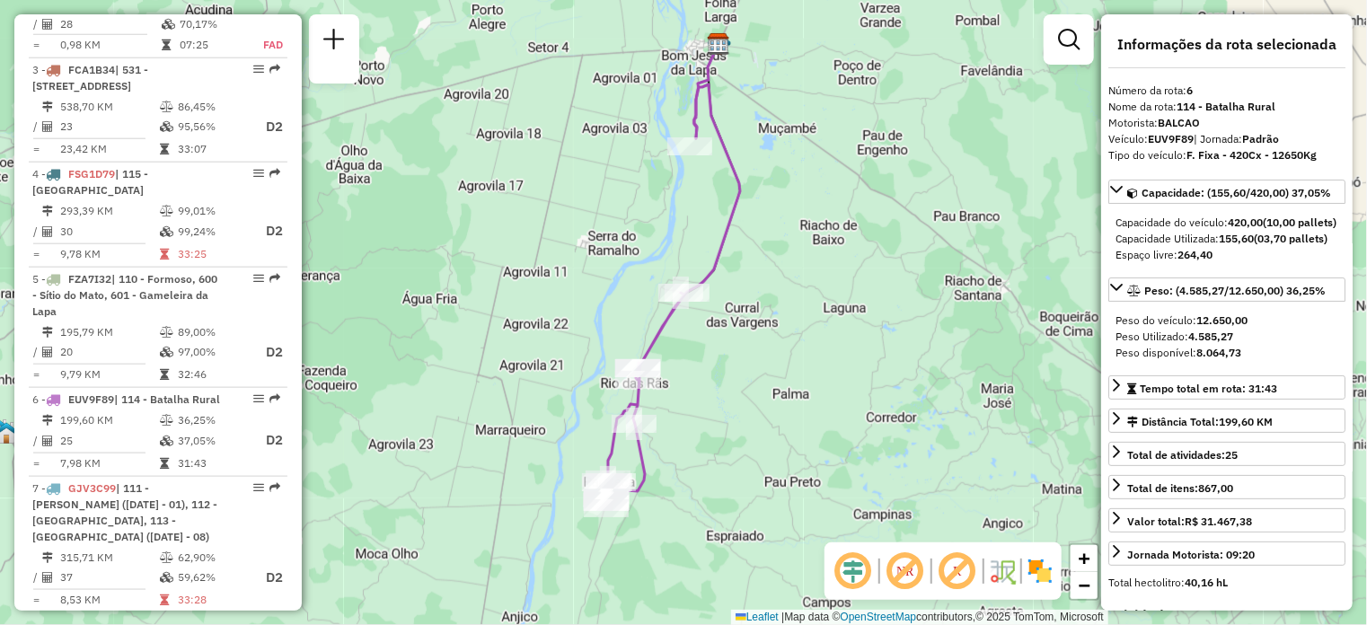
drag, startPoint x: 769, startPoint y: 405, endPoint x: 758, endPoint y: 368, distance: 38.4
click at [758, 368] on div "Janela de atendimento Grade de atendimento Capacidade Transportadoras Veículos …" at bounding box center [683, 312] width 1367 height 625
click at [778, 145] on div "Janela de atendimento Grade de atendimento Capacidade Transportadoras Veículos …" at bounding box center [683, 312] width 1367 height 625
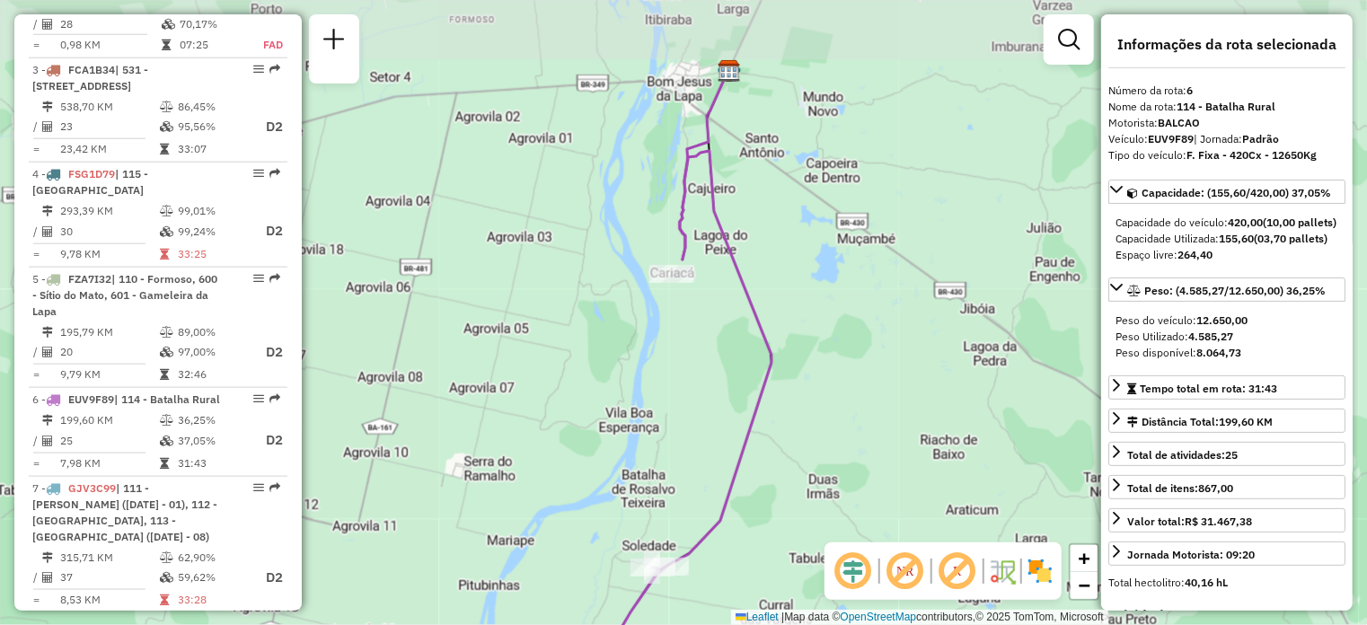
drag, startPoint x: 770, startPoint y: 165, endPoint x: 787, endPoint y: 260, distance: 95.8
click at [787, 260] on div "Janela de atendimento Grade de atendimento Capacidade Transportadoras Veículos …" at bounding box center [683, 312] width 1367 height 625
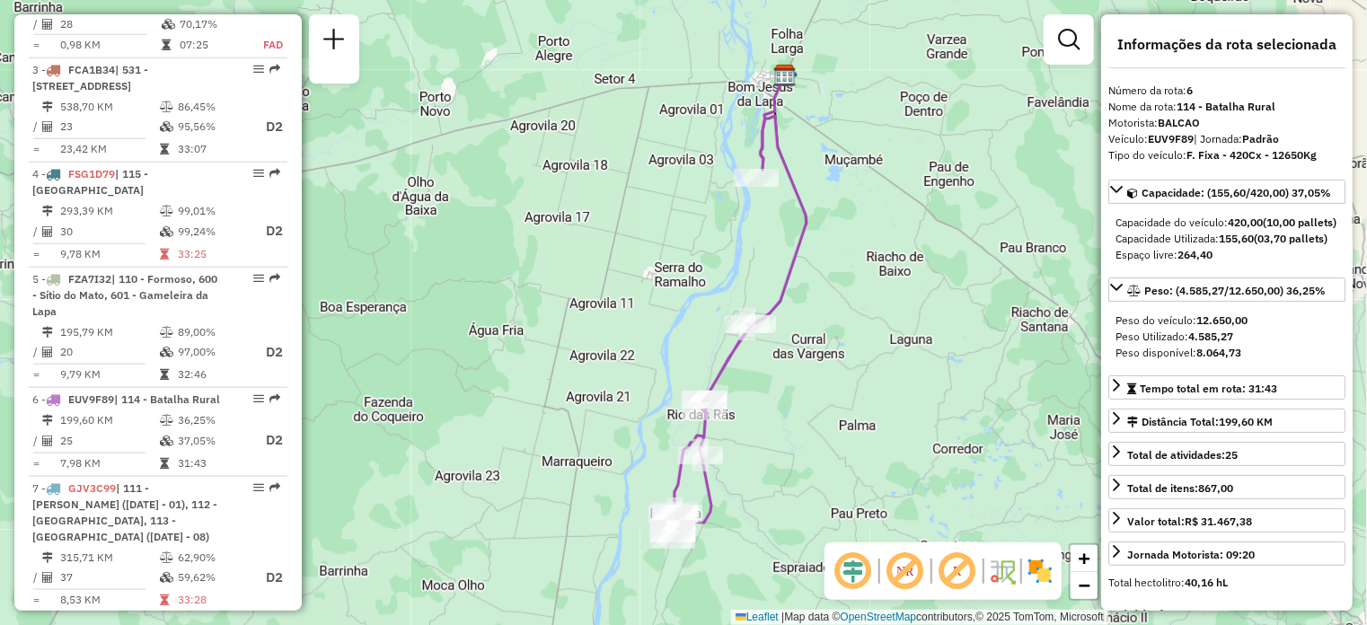
drag, startPoint x: 917, startPoint y: 446, endPoint x: 827, endPoint y: 310, distance: 163.4
click at [827, 310] on div "Janela de atendimento Grade de atendimento Capacidade Transportadoras Veículos …" at bounding box center [683, 312] width 1367 height 625
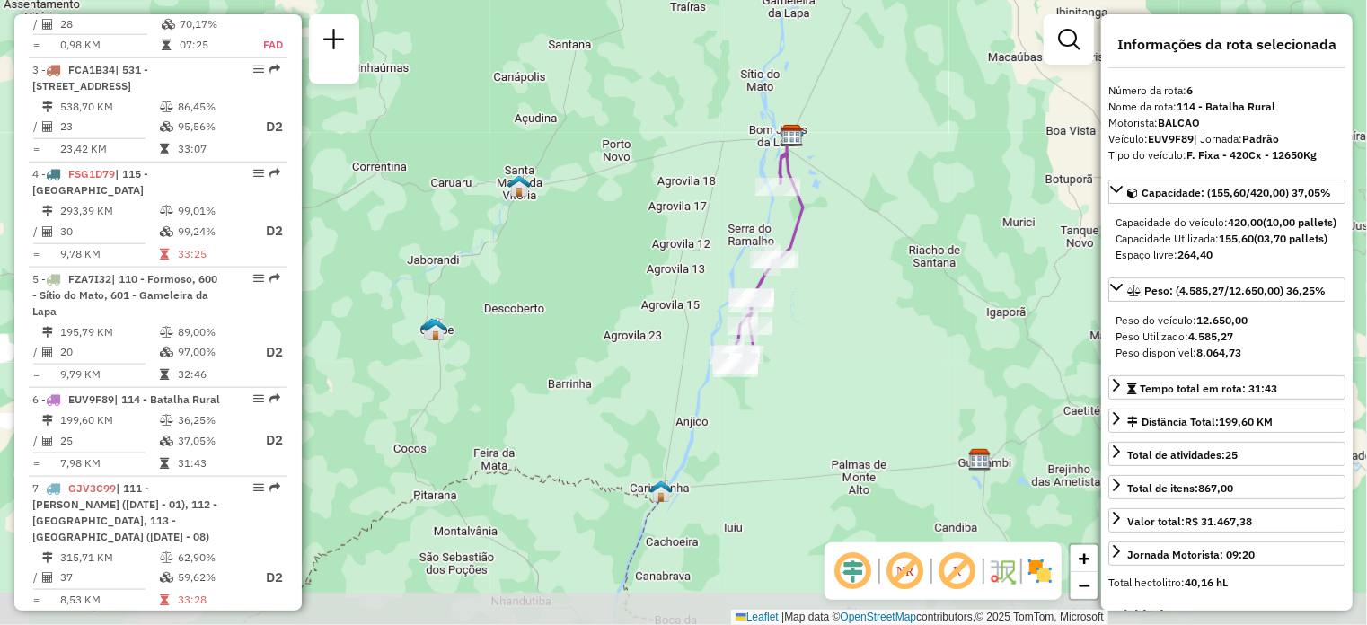
drag, startPoint x: 783, startPoint y: 424, endPoint x: 770, endPoint y: 368, distance: 57.3
click at [770, 368] on div "Janela de atendimento Grade de atendimento Capacidade Transportadoras Veículos …" at bounding box center [683, 312] width 1367 height 625
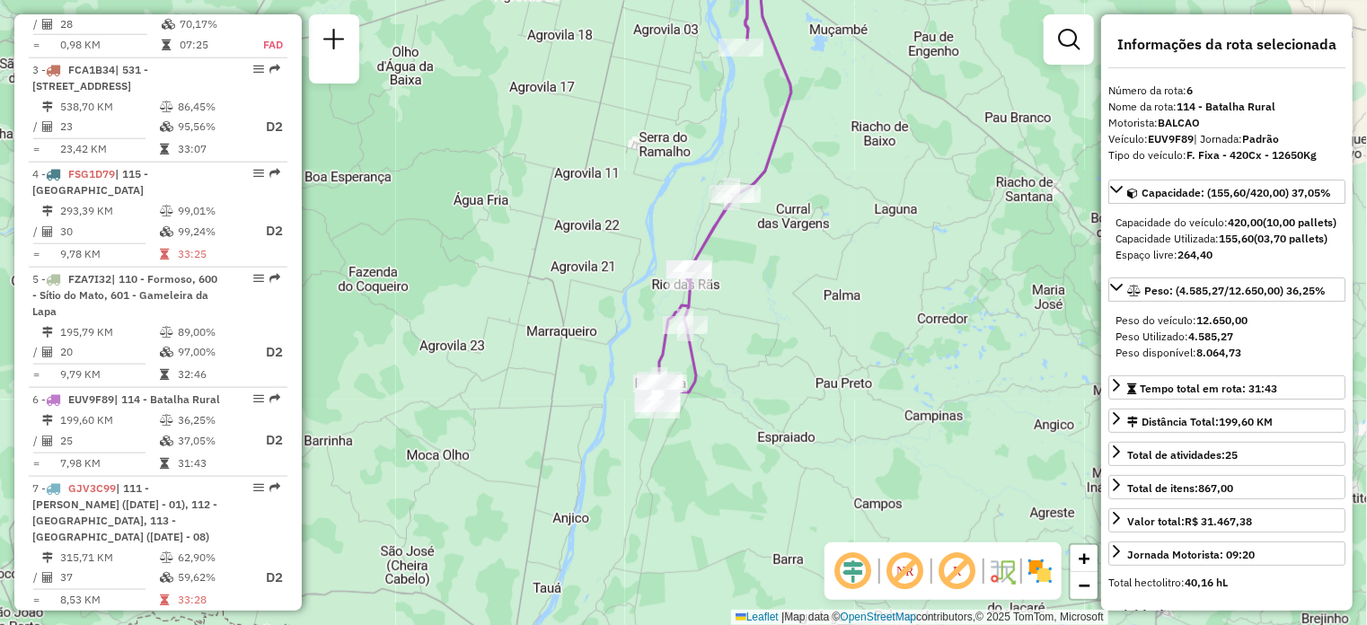
drag, startPoint x: 877, startPoint y: 296, endPoint x: 839, endPoint y: 345, distance: 62.0
click at [840, 346] on div "Janela de atendimento Grade de atendimento Capacidade Transportadoras Veículos …" at bounding box center [683, 312] width 1367 height 625
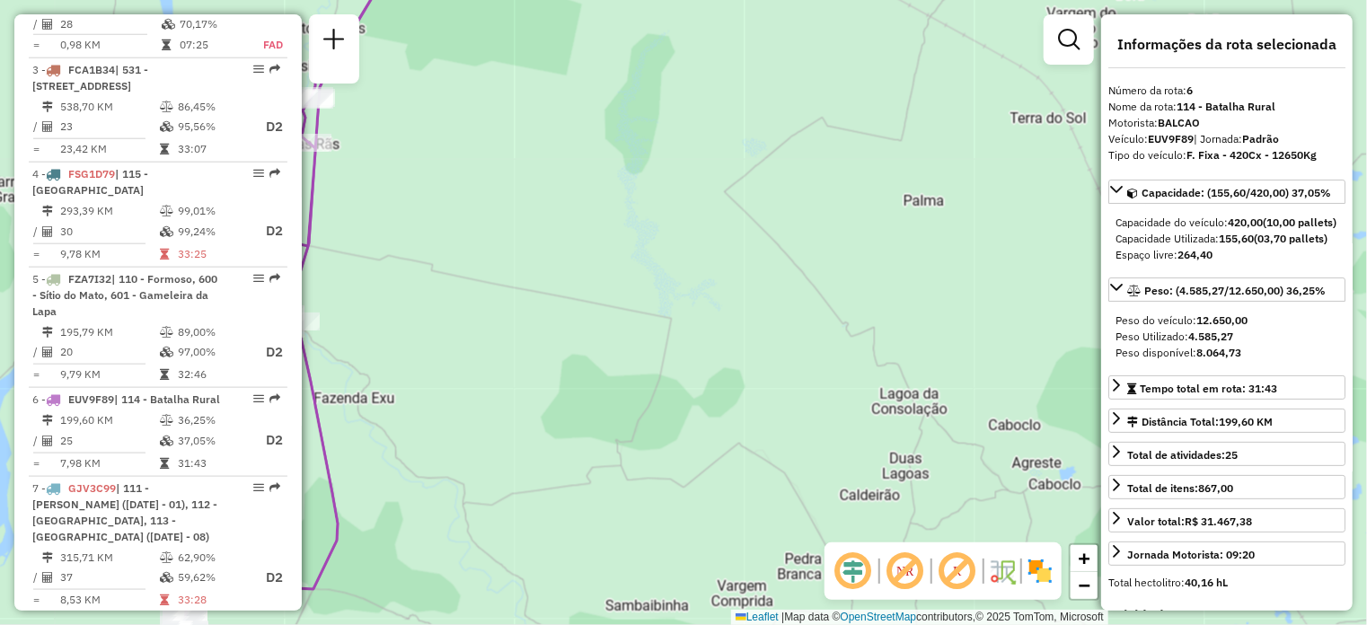
drag, startPoint x: 802, startPoint y: 373, endPoint x: 824, endPoint y: 407, distance: 40.9
click at [824, 407] on div "Janela de atendimento Grade de atendimento Capacidade Transportadoras Veículos …" at bounding box center [683, 312] width 1367 height 625
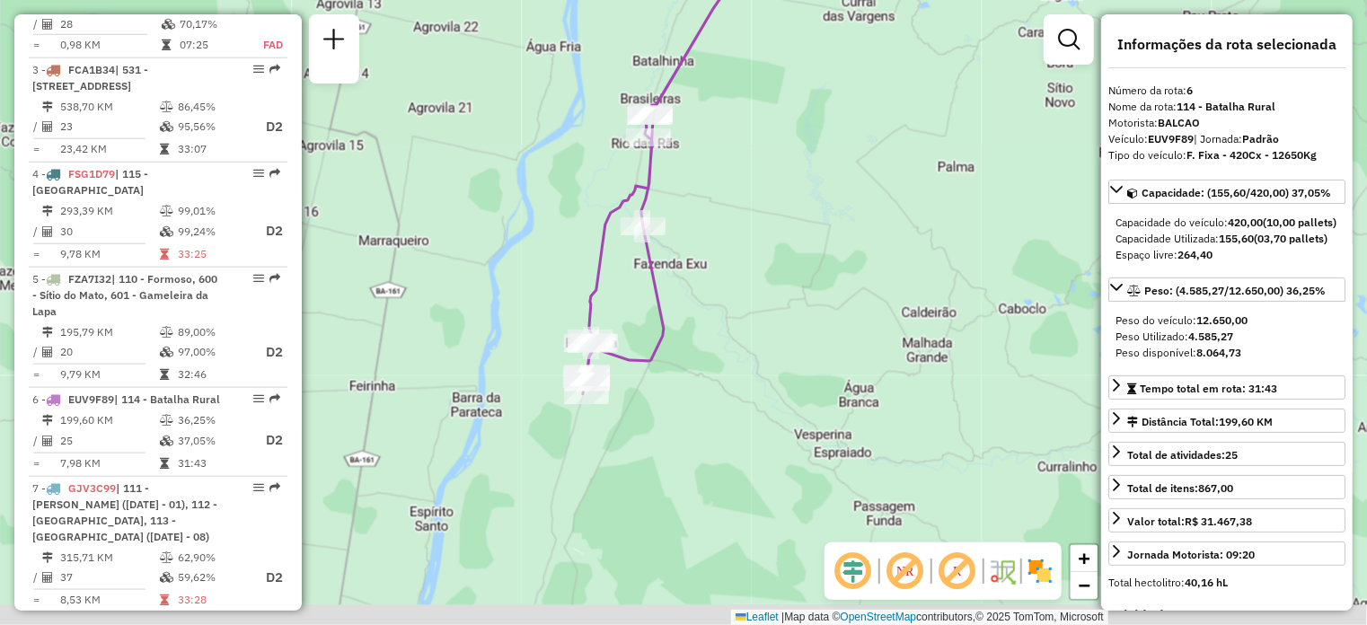
drag, startPoint x: 649, startPoint y: 415, endPoint x: 781, endPoint y: 274, distance: 193.2
click at [781, 274] on div "Janela de atendimento Grade de atendimento Capacidade Transportadoras Veículos …" at bounding box center [683, 312] width 1367 height 625
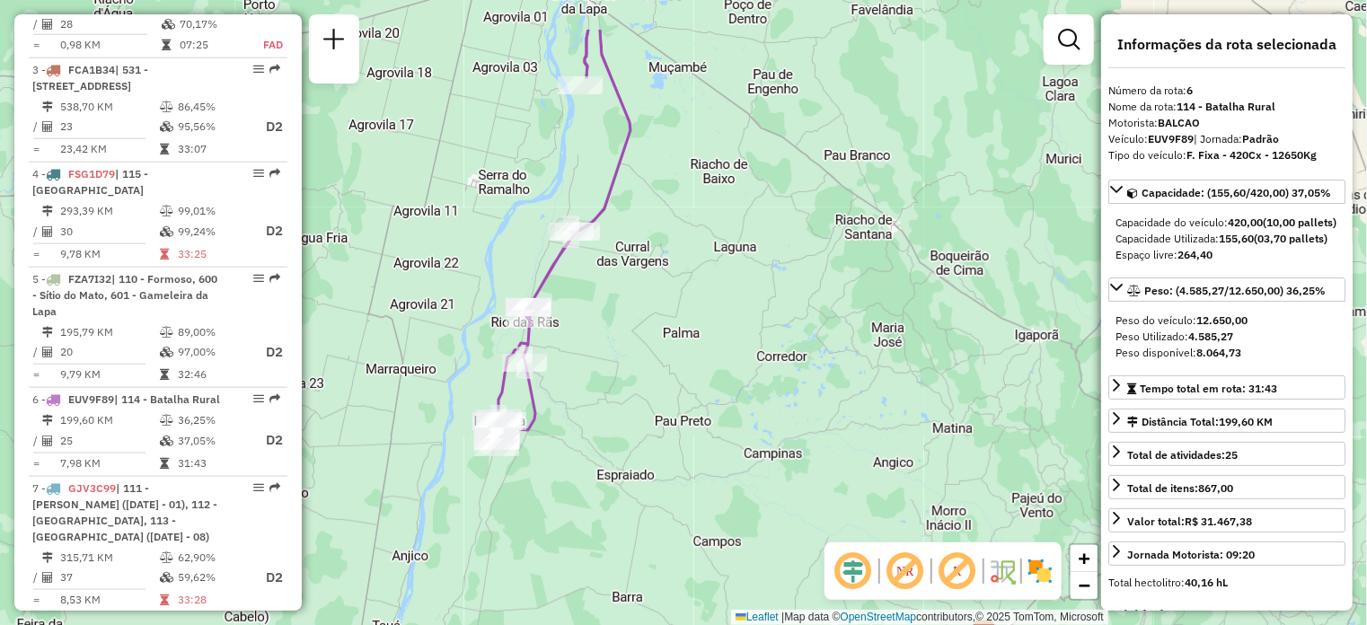
drag, startPoint x: 709, startPoint y: 442, endPoint x: 620, endPoint y: 476, distance: 95.2
click at [620, 476] on div "Janela de atendimento Grade de atendimento Capacidade Transportadoras Veículos …" at bounding box center [683, 312] width 1367 height 625
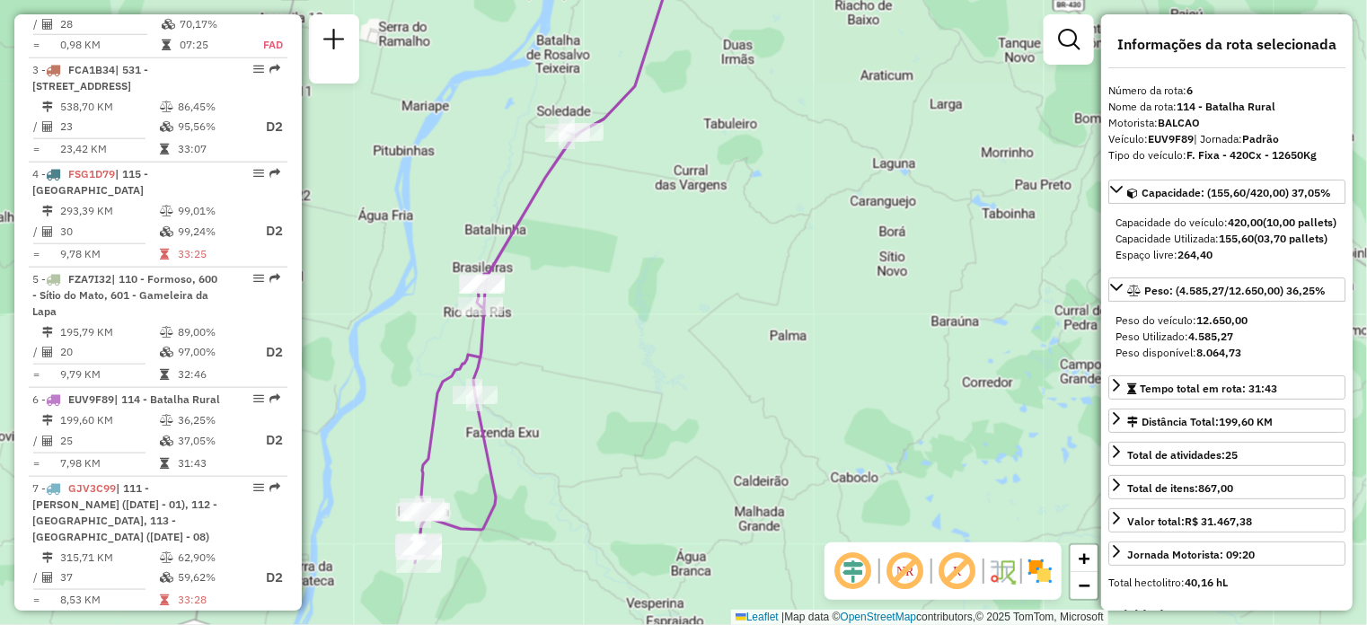
drag, startPoint x: 519, startPoint y: 317, endPoint x: 567, endPoint y: 343, distance: 54.3
click at [567, 343] on div "Janela de atendimento Grade de atendimento Capacidade Transportadoras Veículos …" at bounding box center [683, 312] width 1367 height 625
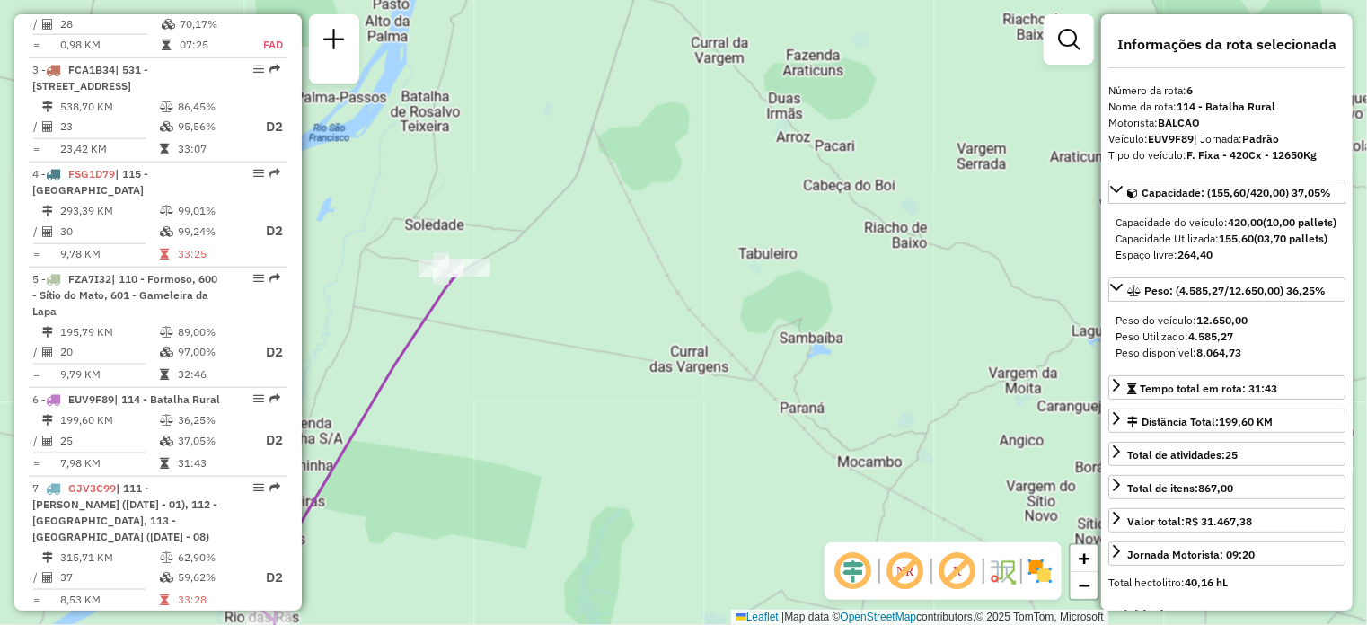
drag, startPoint x: 654, startPoint y: 106, endPoint x: 522, endPoint y: 412, distance: 333.5
click at [522, 412] on div "Janela de atendimento Grade de atendimento Capacidade Transportadoras Veículos …" at bounding box center [683, 312] width 1367 height 625
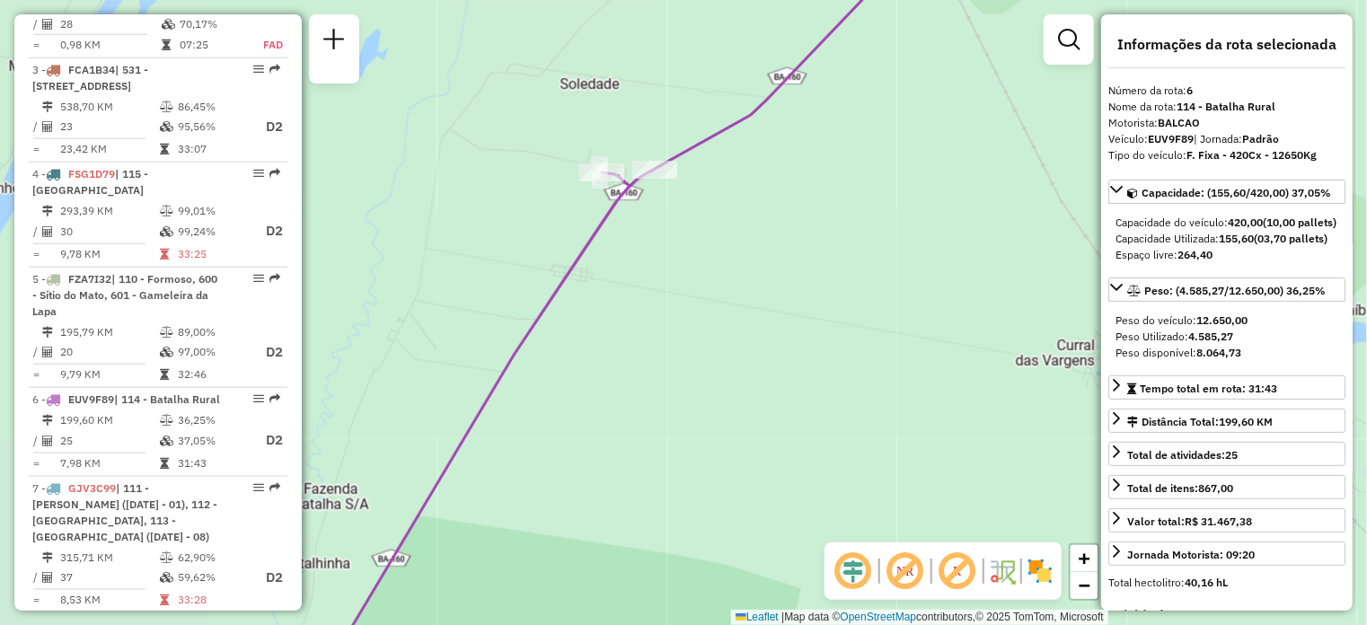
drag, startPoint x: 434, startPoint y: 330, endPoint x: 676, endPoint y: 272, distance: 249.2
click at [660, 289] on div "Janela de atendimento Grade de atendimento Capacidade Transportadoras Veículos …" at bounding box center [683, 312] width 1367 height 625
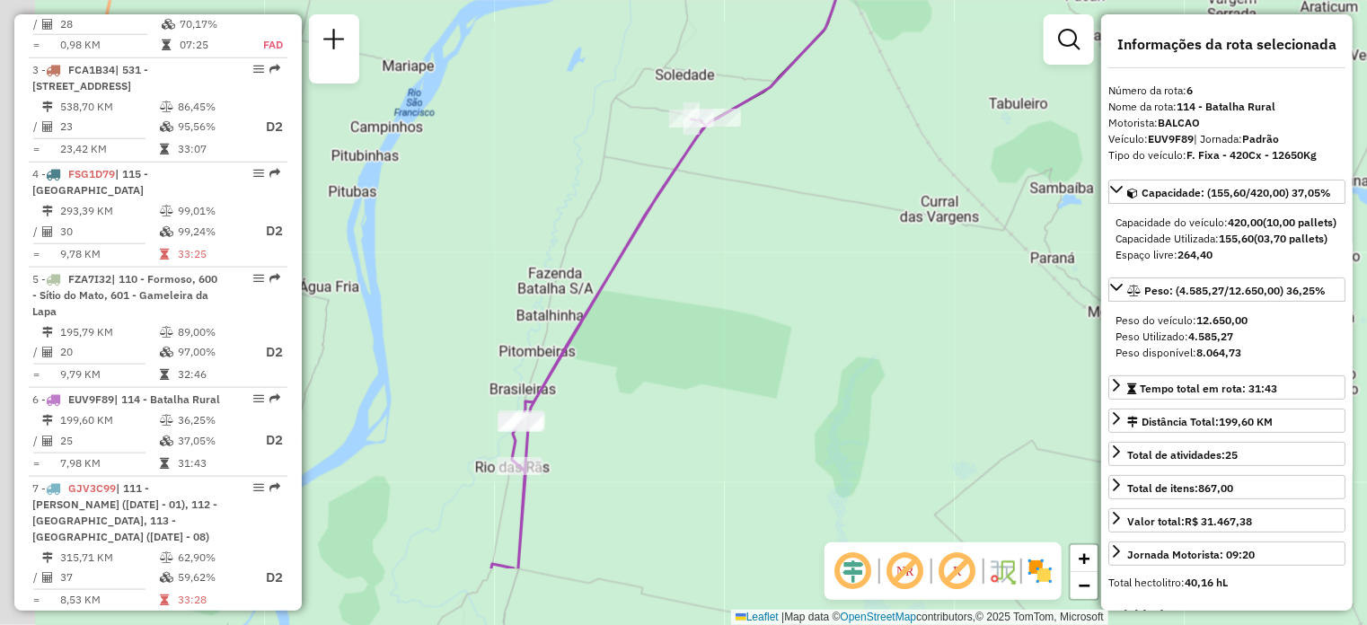
drag, startPoint x: 639, startPoint y: 380, endPoint x: 703, endPoint y: 251, distance: 144.2
click at [703, 251] on div "Janela de atendimento Grade de atendimento Capacidade Transportadoras Veículos …" at bounding box center [683, 312] width 1367 height 625
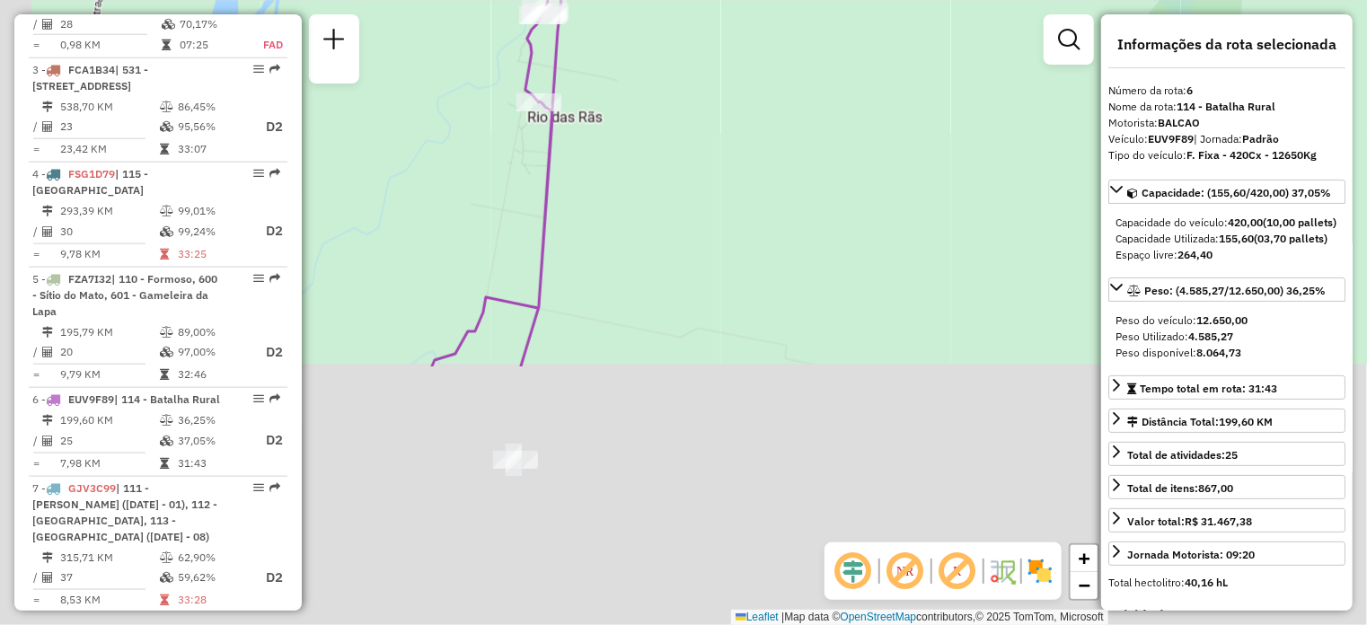
drag, startPoint x: 574, startPoint y: 498, endPoint x: 630, endPoint y: 101, distance: 401.0
click at [630, 124] on div "Janela de atendimento Grade de atendimento Capacidade Transportadoras Veículos …" at bounding box center [683, 312] width 1367 height 625
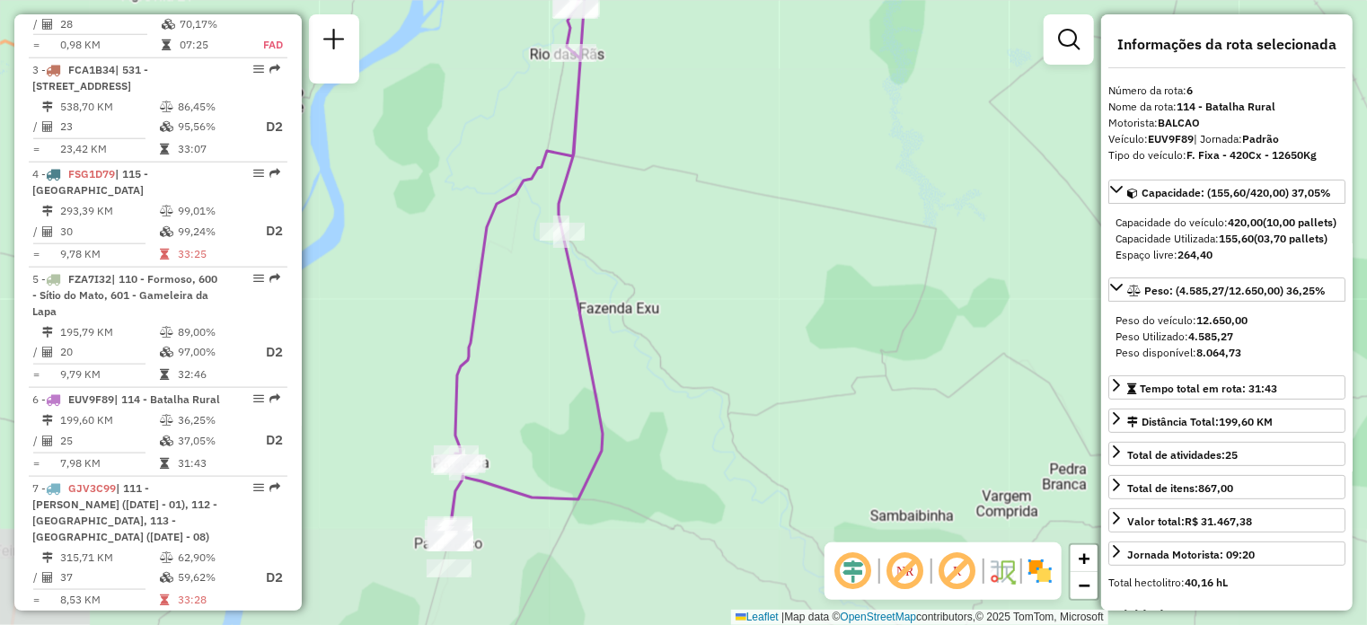
drag, startPoint x: 604, startPoint y: 392, endPoint x: 618, endPoint y: 272, distance: 120.3
click at [614, 258] on div "Janela de atendimento Grade de atendimento Capacidade Transportadoras Veículos …" at bounding box center [683, 312] width 1367 height 625
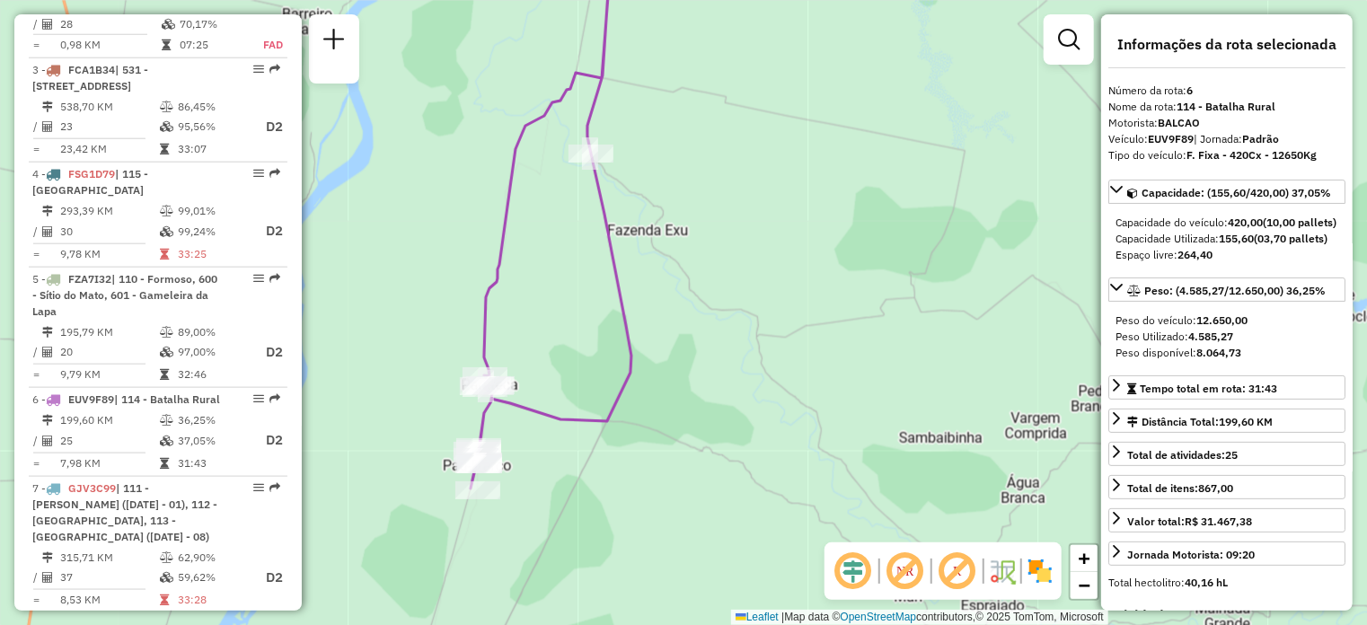
drag, startPoint x: 552, startPoint y: 472, endPoint x: 564, endPoint y: 454, distance: 22.2
click at [564, 454] on div "Janela de atendimento Grade de atendimento Capacidade Transportadoras Veículos …" at bounding box center [683, 312] width 1367 height 625
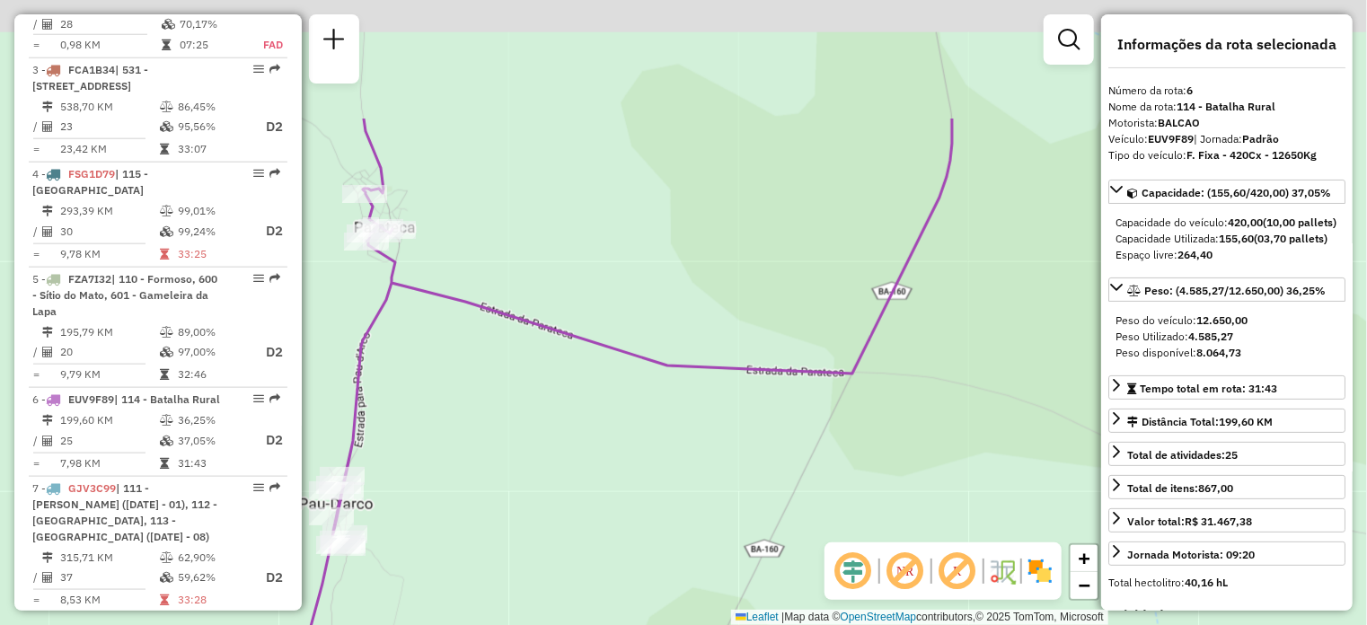
drag, startPoint x: 726, startPoint y: 349, endPoint x: 572, endPoint y: 582, distance: 278.7
click at [571, 585] on div "Janela de atendimento Grade de atendimento Capacidade Transportadoras Veículos …" at bounding box center [683, 312] width 1367 height 625
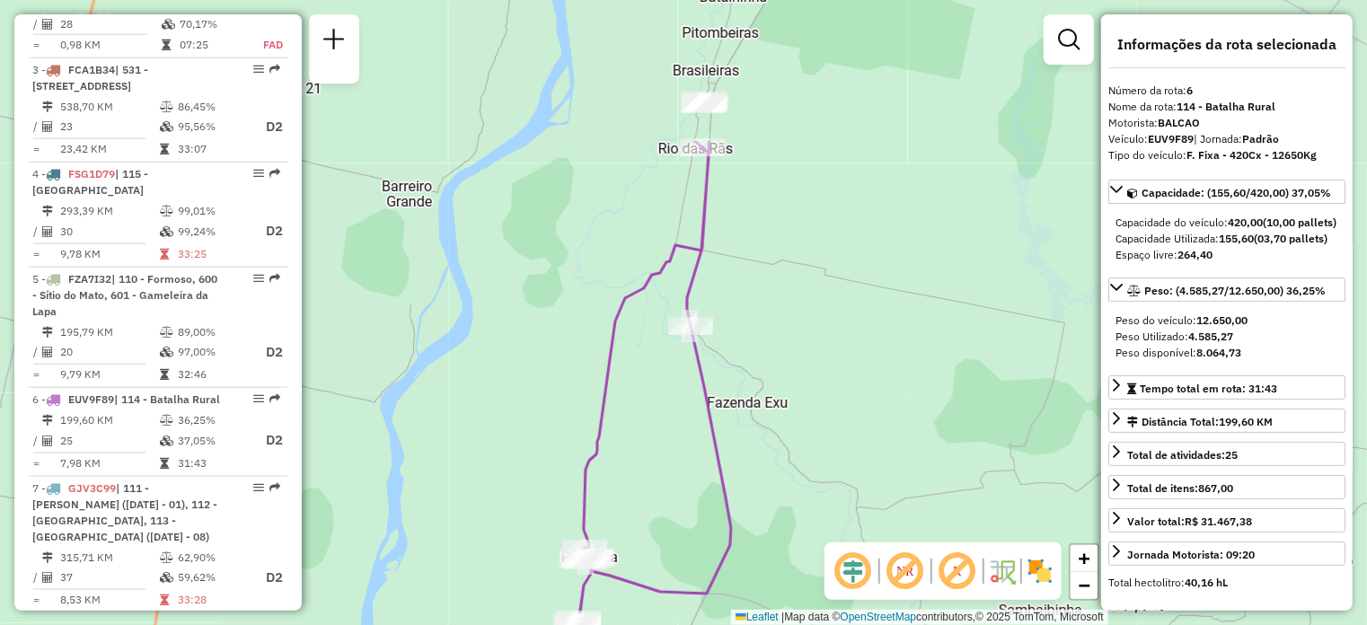
drag, startPoint x: 595, startPoint y: 236, endPoint x: 608, endPoint y: 427, distance: 190.9
click at [607, 437] on icon at bounding box center [650, 401] width 161 height 520
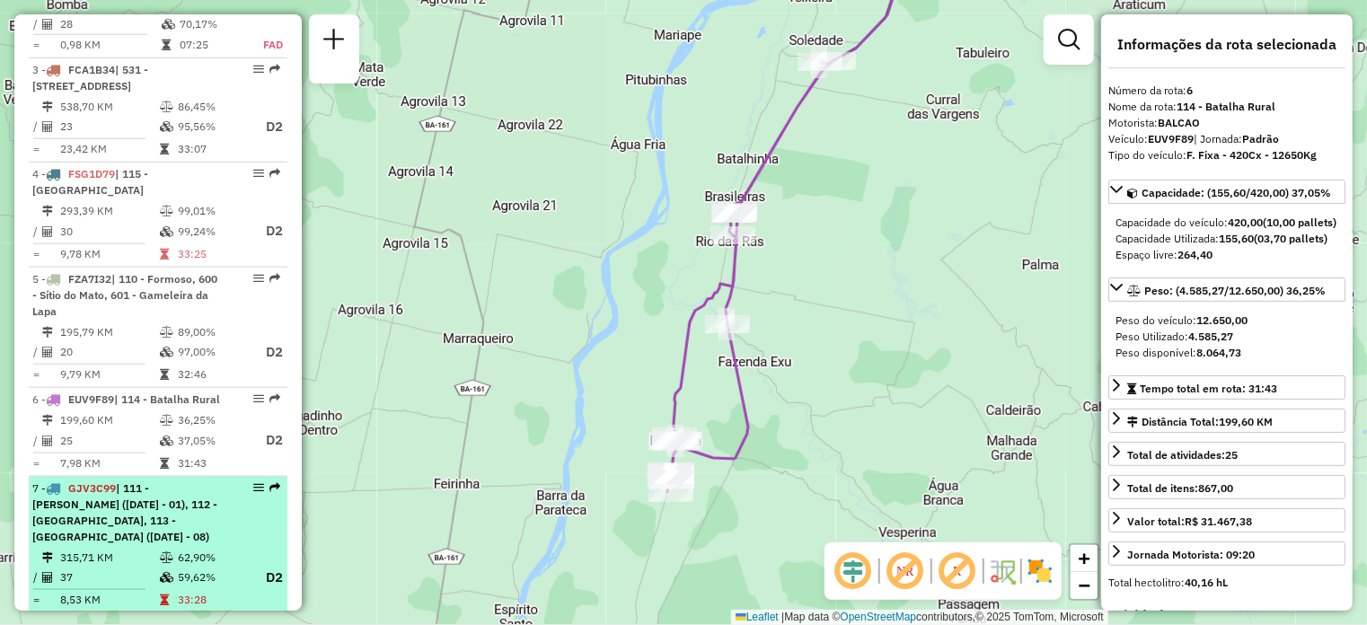
click at [165, 511] on div "7 - GJV3C99 | 111 - [GEOGRAPHIC_DATA][PERSON_NAME] ([DATE] - 01), 112 - [GEOGRA…" at bounding box center [127, 512] width 190 height 65
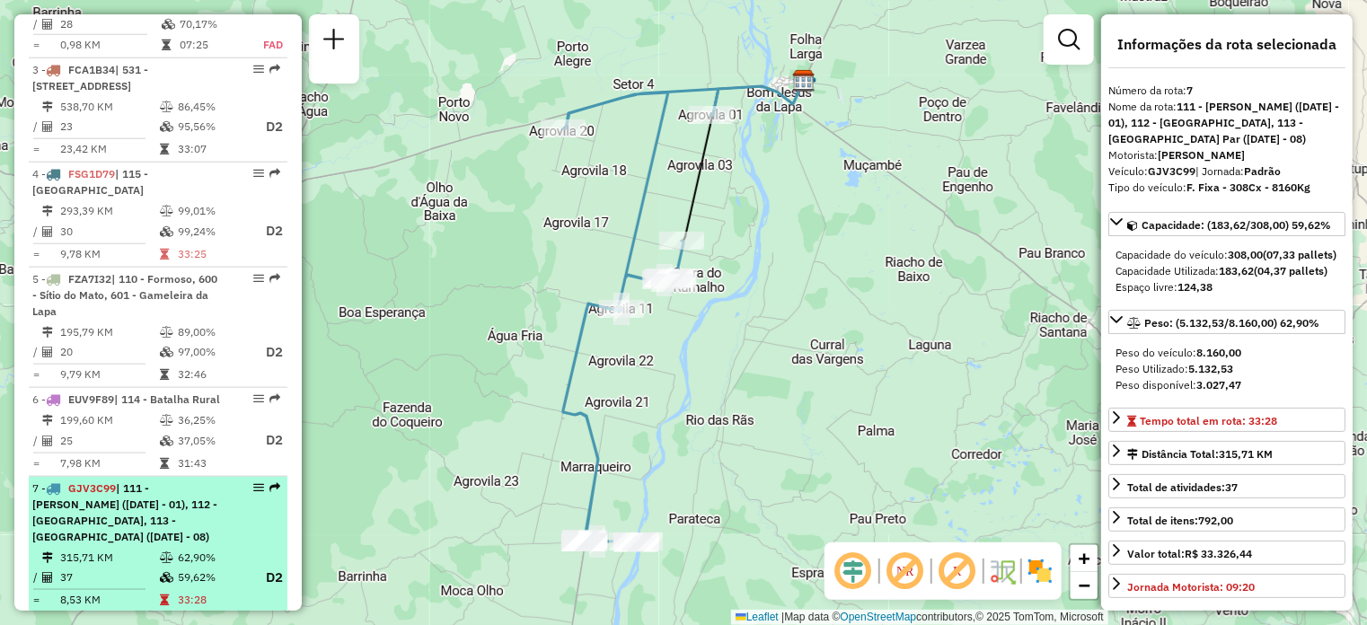
scroll to position [1048, 0]
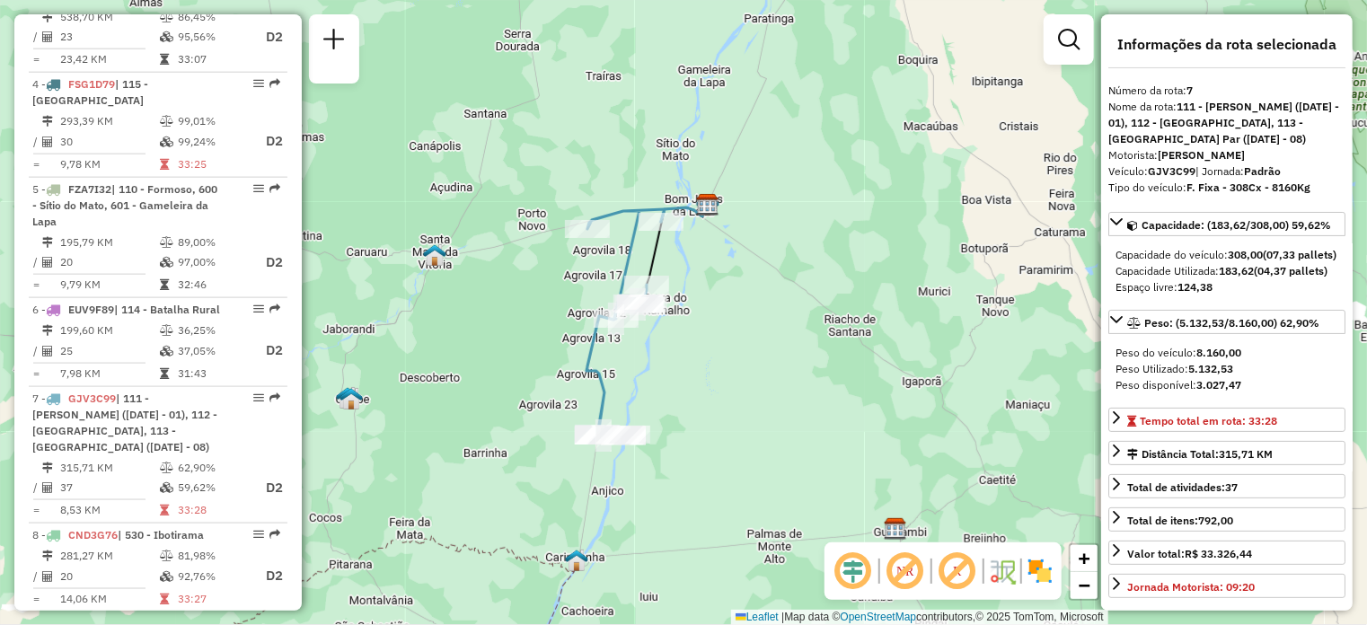
drag, startPoint x: 635, startPoint y: 488, endPoint x: 629, endPoint y: 401, distance: 86.4
click at [629, 401] on div "Janela de atendimento Grade de atendimento Capacidade Transportadoras Veículos …" at bounding box center [683, 312] width 1367 height 625
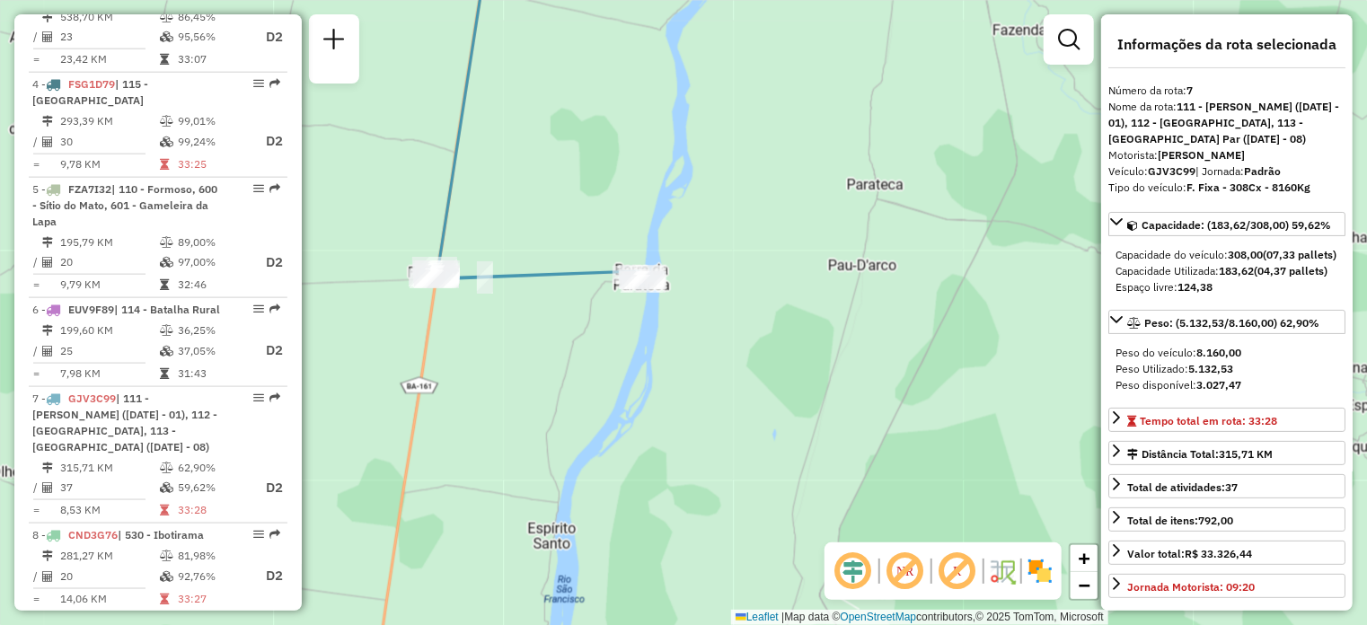
drag, startPoint x: 581, startPoint y: 350, endPoint x: 605, endPoint y: 409, distance: 63.2
click at [605, 409] on div "Janela de atendimento Grade de atendimento Capacidade Transportadoras Veículos …" at bounding box center [683, 312] width 1367 height 625
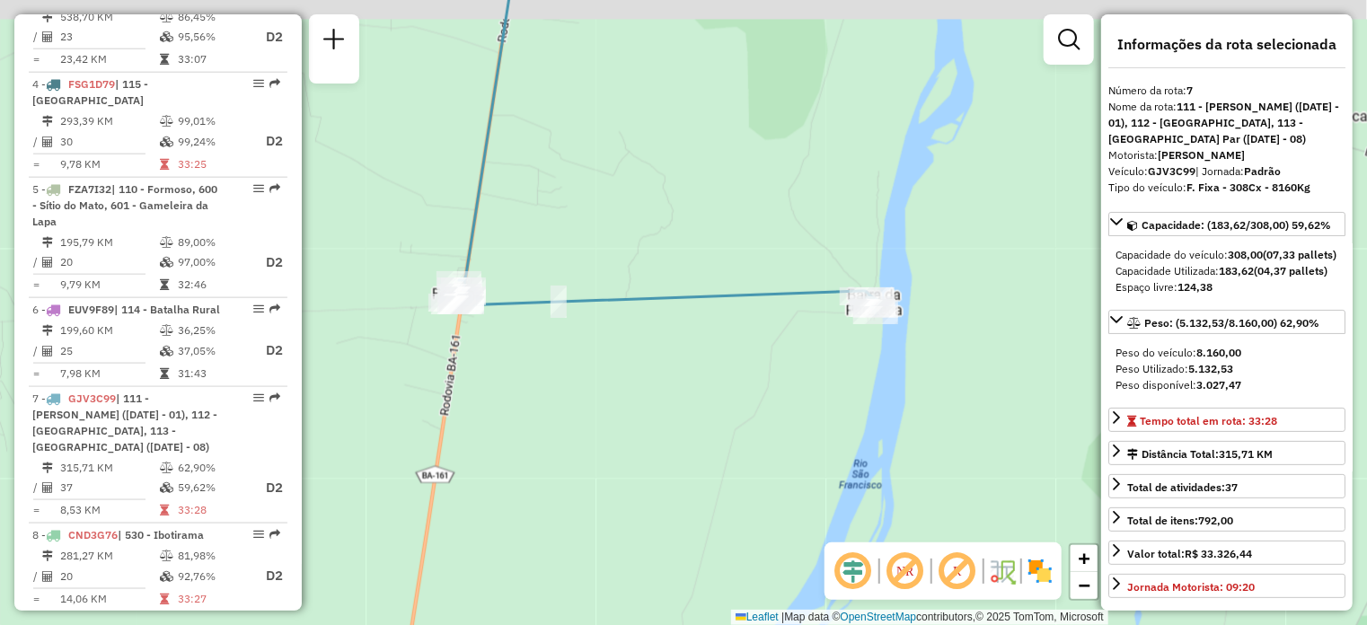
drag, startPoint x: 487, startPoint y: 376, endPoint x: 537, endPoint y: 419, distance: 65.7
click at [542, 419] on div "Janela de atendimento Grade de atendimento Capacidade Transportadoras Veículos …" at bounding box center [683, 312] width 1367 height 625
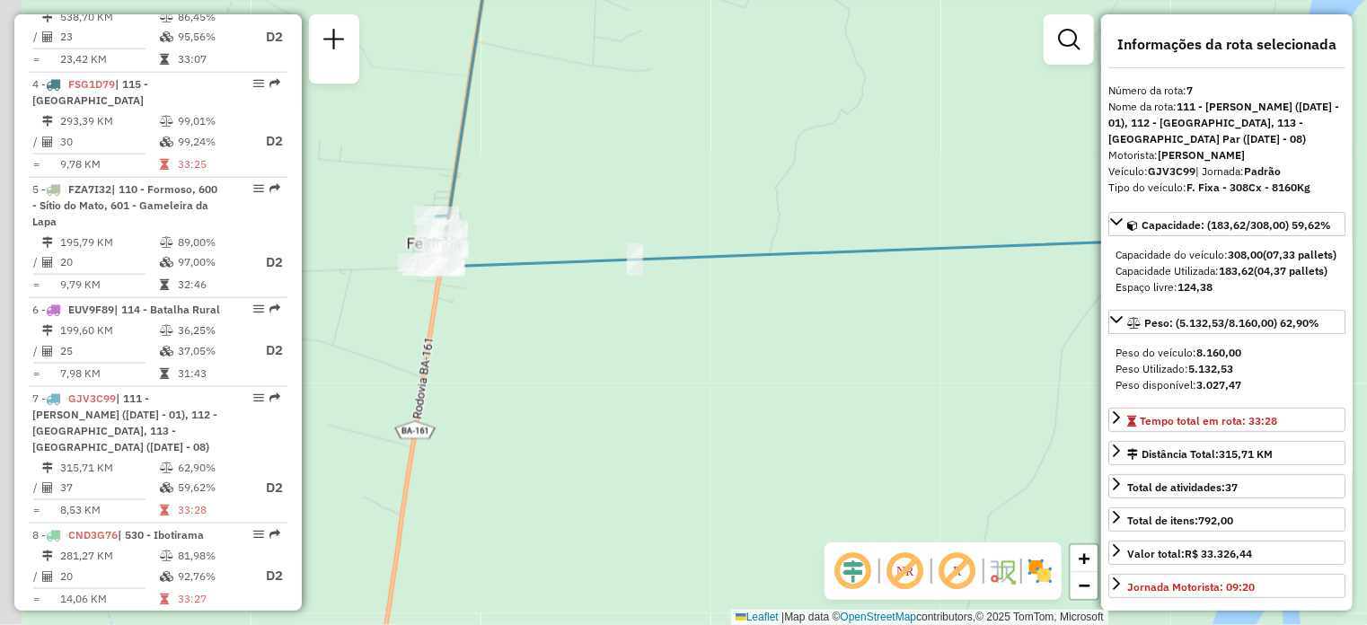
drag, startPoint x: 493, startPoint y: 348, endPoint x: 532, endPoint y: 416, distance: 77.6
click at [532, 416] on div "Janela de atendimento Grade de atendimento Capacidade Transportadoras Veículos …" at bounding box center [683, 312] width 1367 height 625
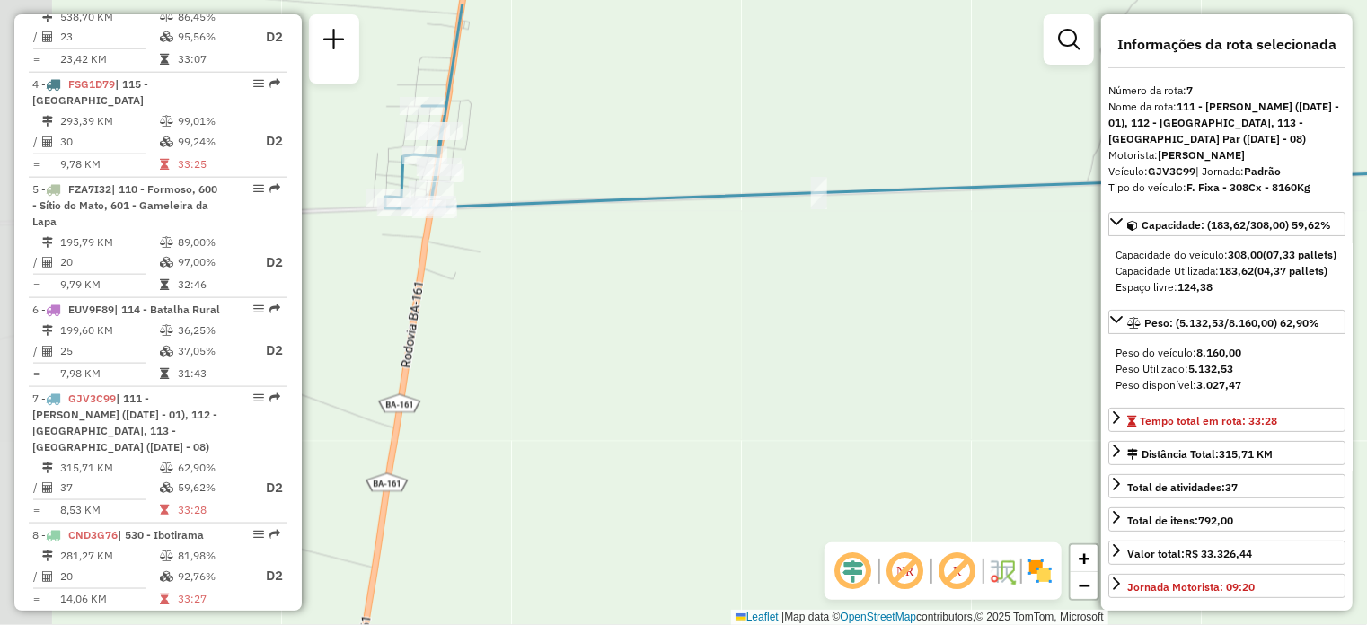
drag, startPoint x: 546, startPoint y: 376, endPoint x: 582, endPoint y: 428, distance: 63.3
click at [582, 428] on div "Janela de atendimento Grade de atendimento Capacidade Transportadoras Veículos …" at bounding box center [683, 312] width 1367 height 625
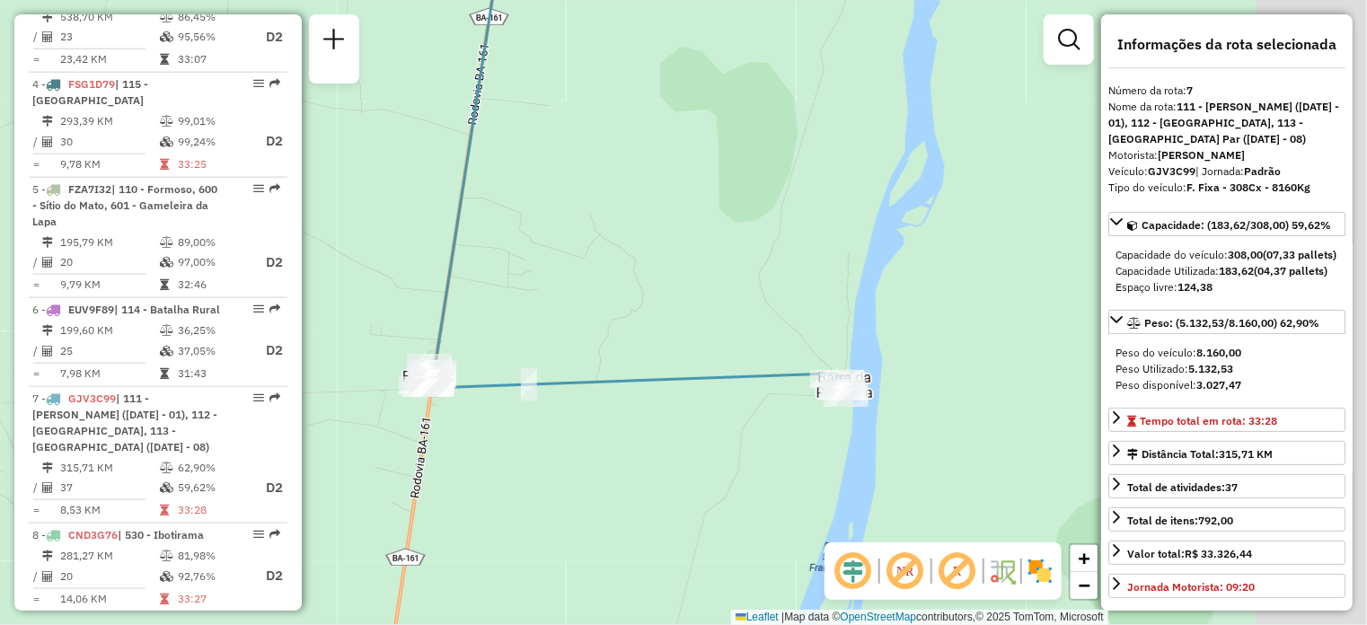
drag, startPoint x: 830, startPoint y: 414, endPoint x: 673, endPoint y: 437, distance: 158.9
click at [673, 437] on div "Janela de atendimento Grade de atendimento Capacidade Transportadoras Veículos …" at bounding box center [683, 312] width 1367 height 625
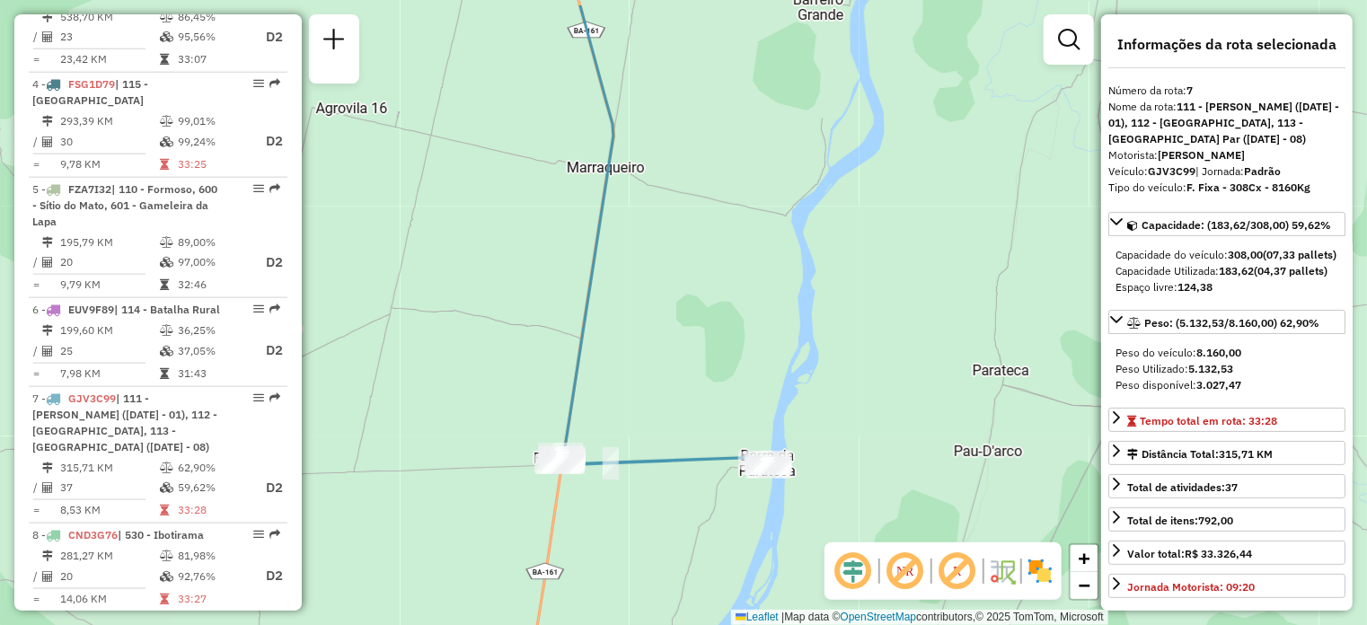
drag, startPoint x: 736, startPoint y: 322, endPoint x: 751, endPoint y: 485, distance: 163.3
click at [751, 485] on div "Janela de atendimento Grade de atendimento Capacidade Transportadoras Veículos …" at bounding box center [683, 312] width 1367 height 625
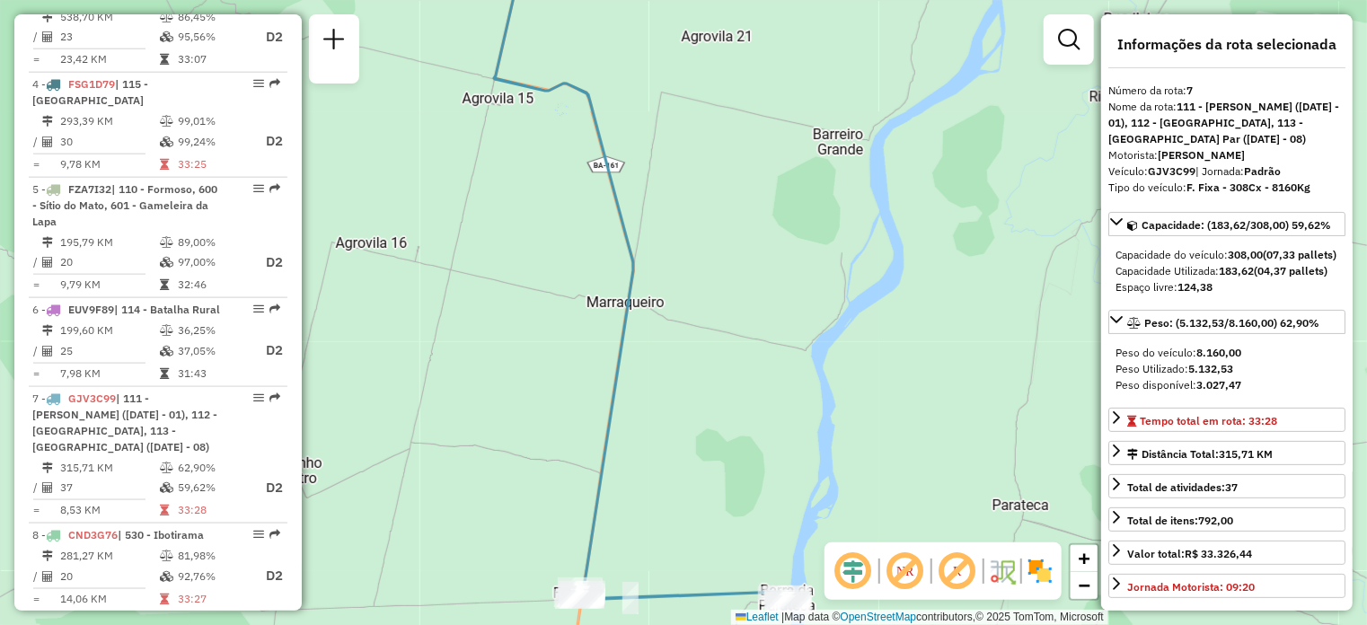
drag, startPoint x: 679, startPoint y: 369, endPoint x: 704, endPoint y: 533, distance: 166.3
click at [704, 531] on div "Janela de atendimento Grade de atendimento Capacidade Transportadoras Veículos …" at bounding box center [683, 312] width 1367 height 625
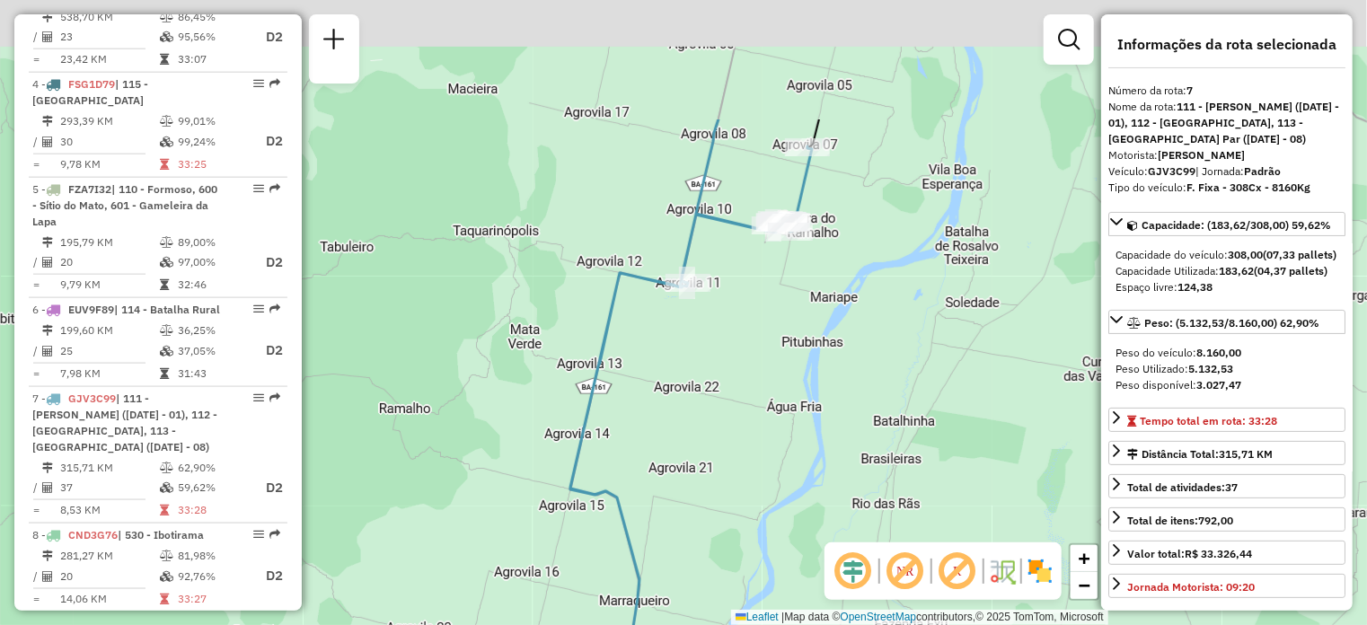
drag, startPoint x: 637, startPoint y: 263, endPoint x: 642, endPoint y: 458, distance: 195.0
click at [642, 458] on div "Janela de atendimento Grade de atendimento Capacidade Transportadoras Veículos …" at bounding box center [683, 312] width 1367 height 625
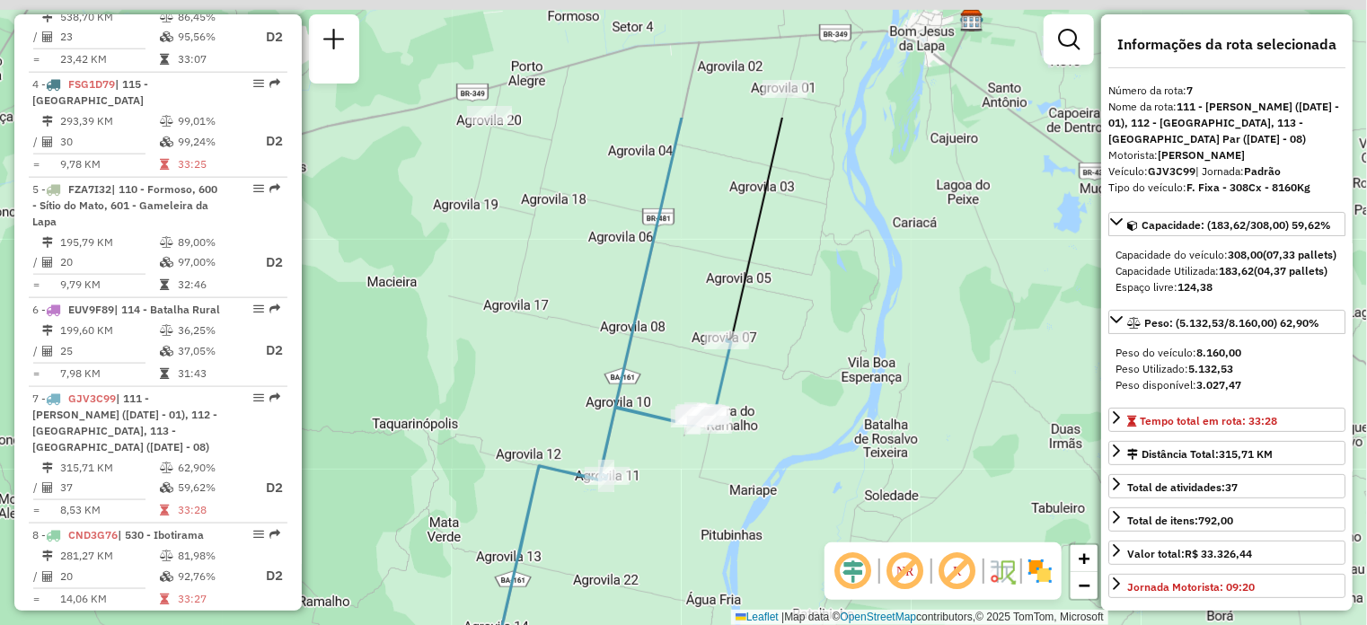
drag, startPoint x: 714, startPoint y: 367, endPoint x: 630, endPoint y: 554, distance: 205.0
click at [630, 554] on div "Janela de atendimento Grade de atendimento Capacidade Transportadoras Veículos …" at bounding box center [683, 312] width 1367 height 625
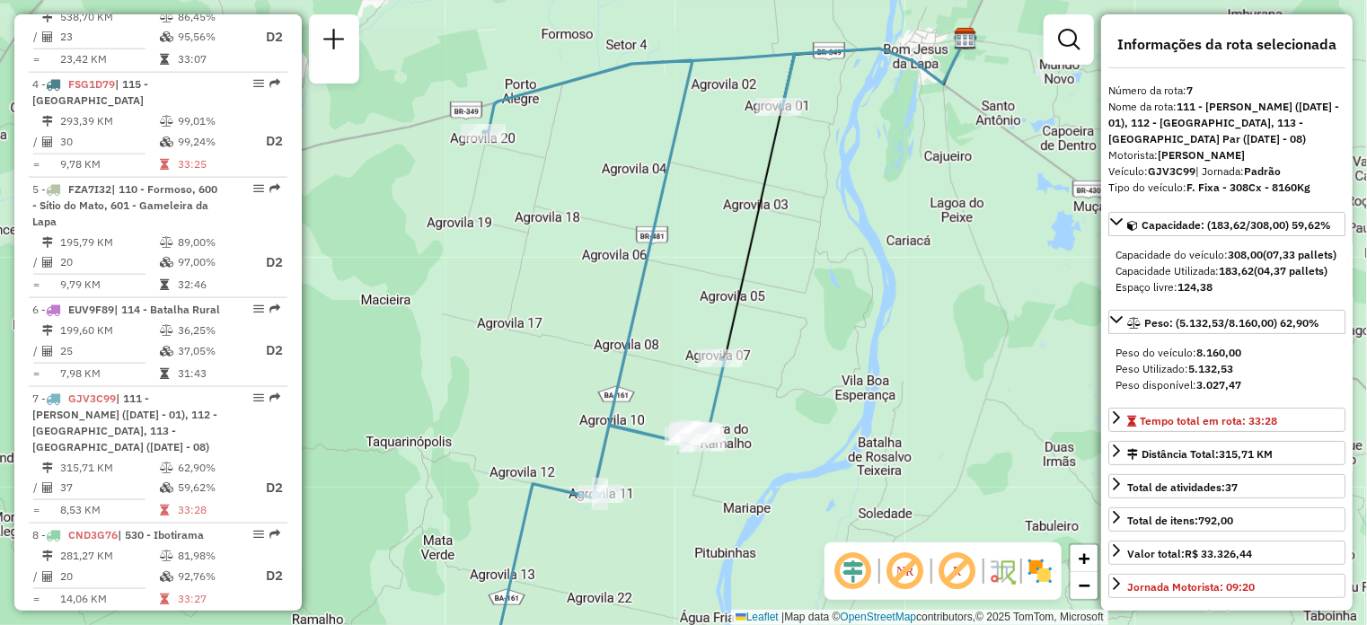
drag, startPoint x: 547, startPoint y: 362, endPoint x: 540, endPoint y: 323, distance: 39.3
click at [540, 323] on div "Janela de atendimento Grade de atendimento Capacidade Transportadoras Veículos …" at bounding box center [683, 312] width 1367 height 625
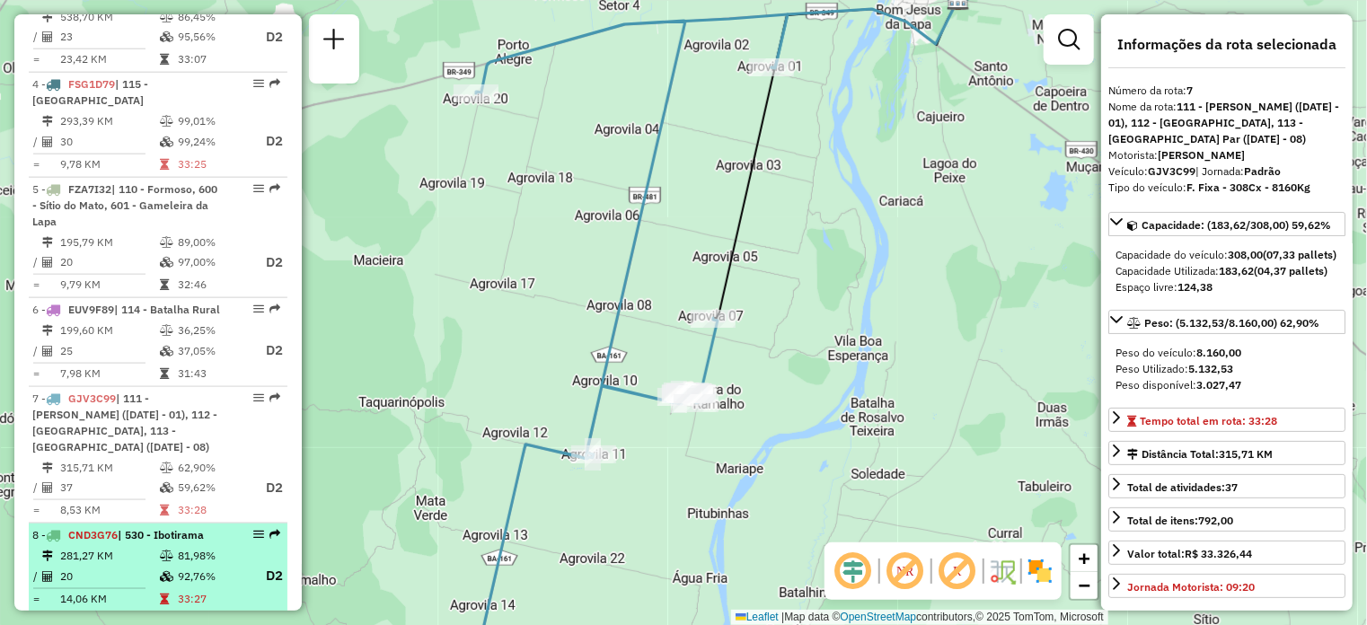
scroll to position [1138, 0]
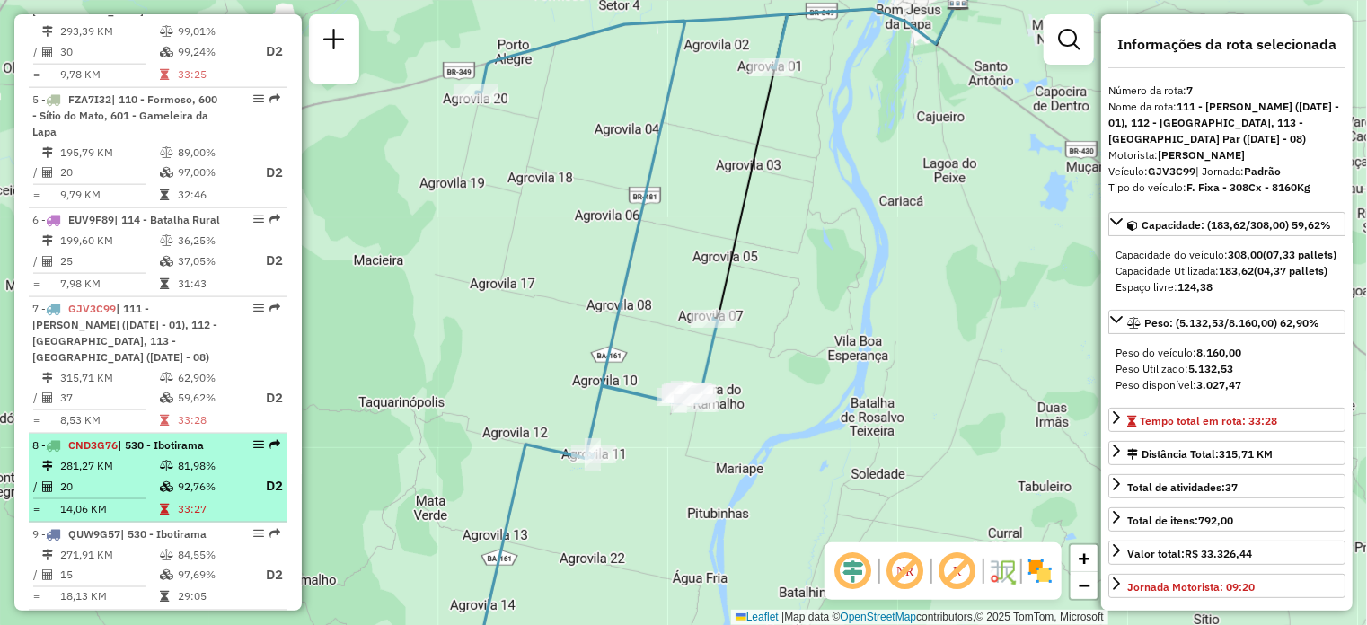
click at [145, 475] on td "20" at bounding box center [109, 486] width 100 height 22
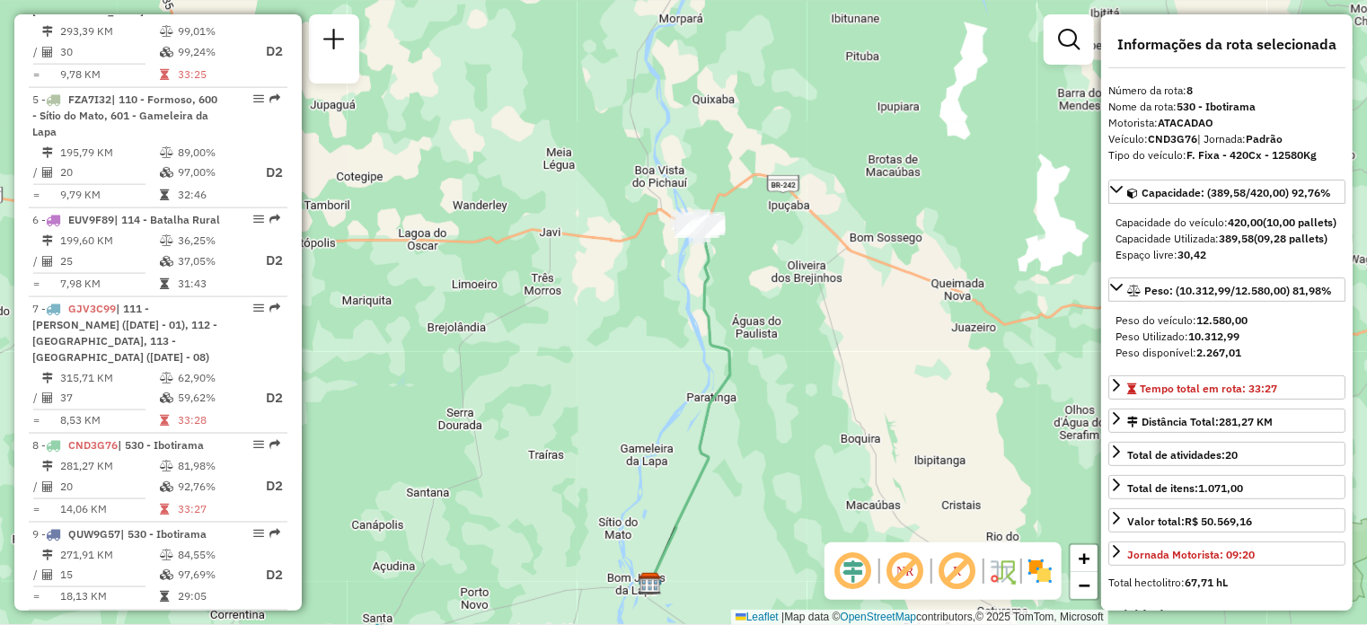
drag, startPoint x: 733, startPoint y: 247, endPoint x: 744, endPoint y: 351, distance: 104.7
click at [744, 351] on div "Janela de atendimento Grade de atendimento Capacidade Transportadoras Veículos …" at bounding box center [683, 312] width 1367 height 625
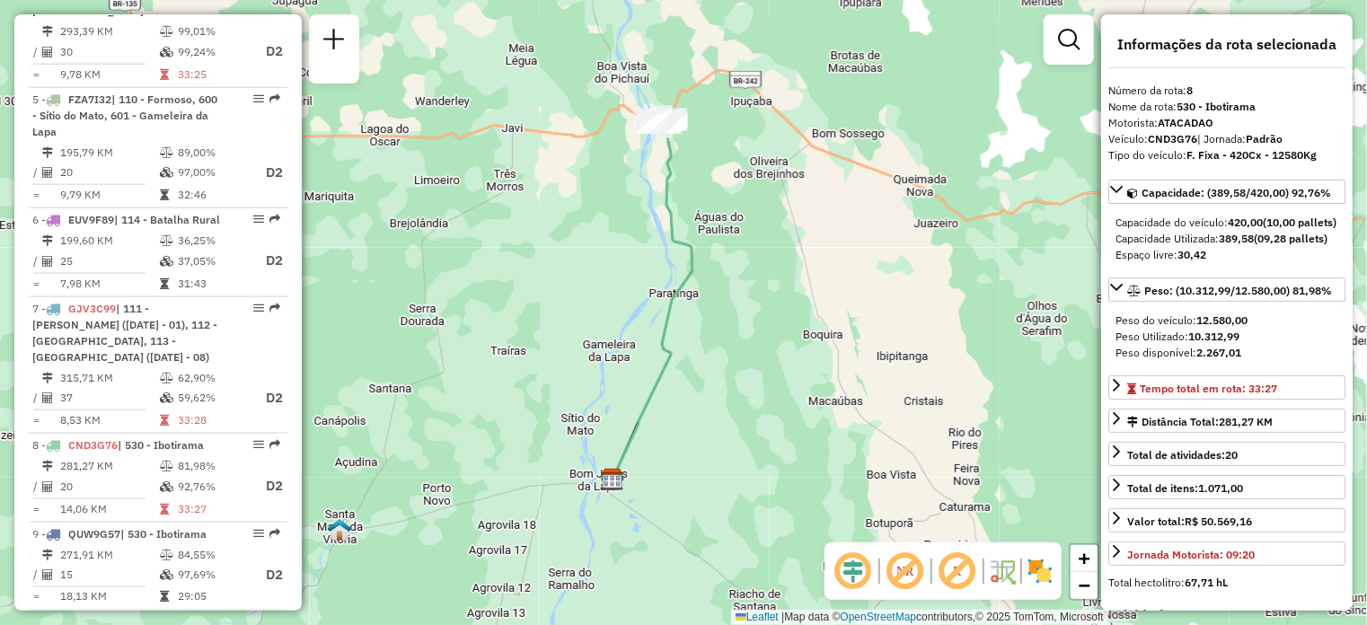
drag, startPoint x: 789, startPoint y: 443, endPoint x: 741, endPoint y: 266, distance: 183.2
click at [741, 266] on div "Janela de atendimento Grade de atendimento Capacidade Transportadoras Veículos …" at bounding box center [683, 312] width 1367 height 625
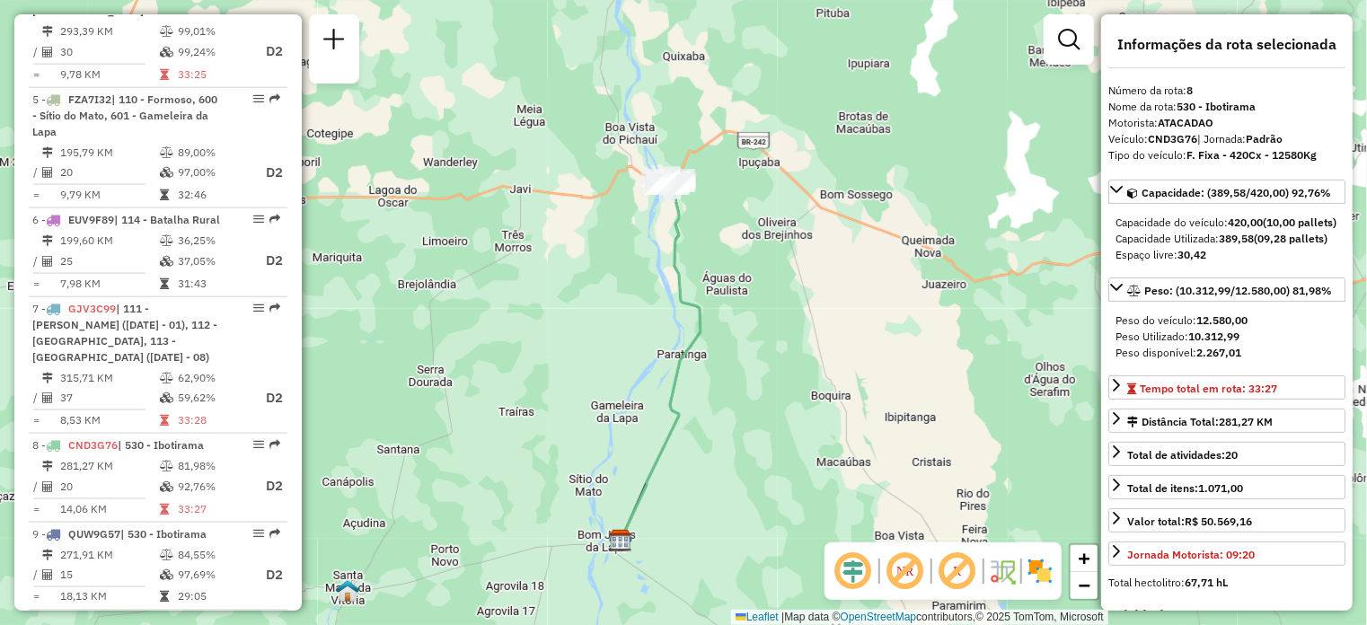
drag, startPoint x: 741, startPoint y: 266, endPoint x: 683, endPoint y: 431, distance: 175.3
click at [683, 431] on div "Janela de atendimento Grade de atendimento Capacidade Transportadoras Veículos …" at bounding box center [683, 312] width 1367 height 625
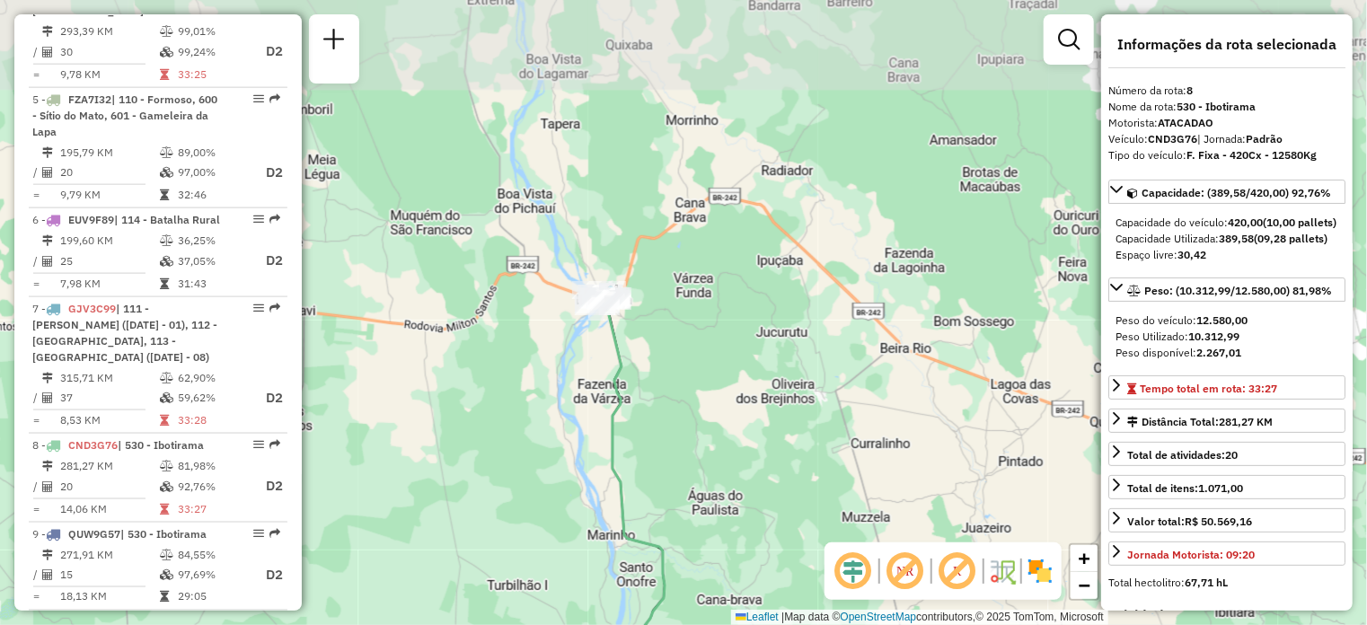
drag, startPoint x: 657, startPoint y: 313, endPoint x: 689, endPoint y: 406, distance: 97.7
click at [689, 404] on div "Janela de atendimento Grade de atendimento Capacidade Transportadoras Veículos …" at bounding box center [683, 312] width 1367 height 625
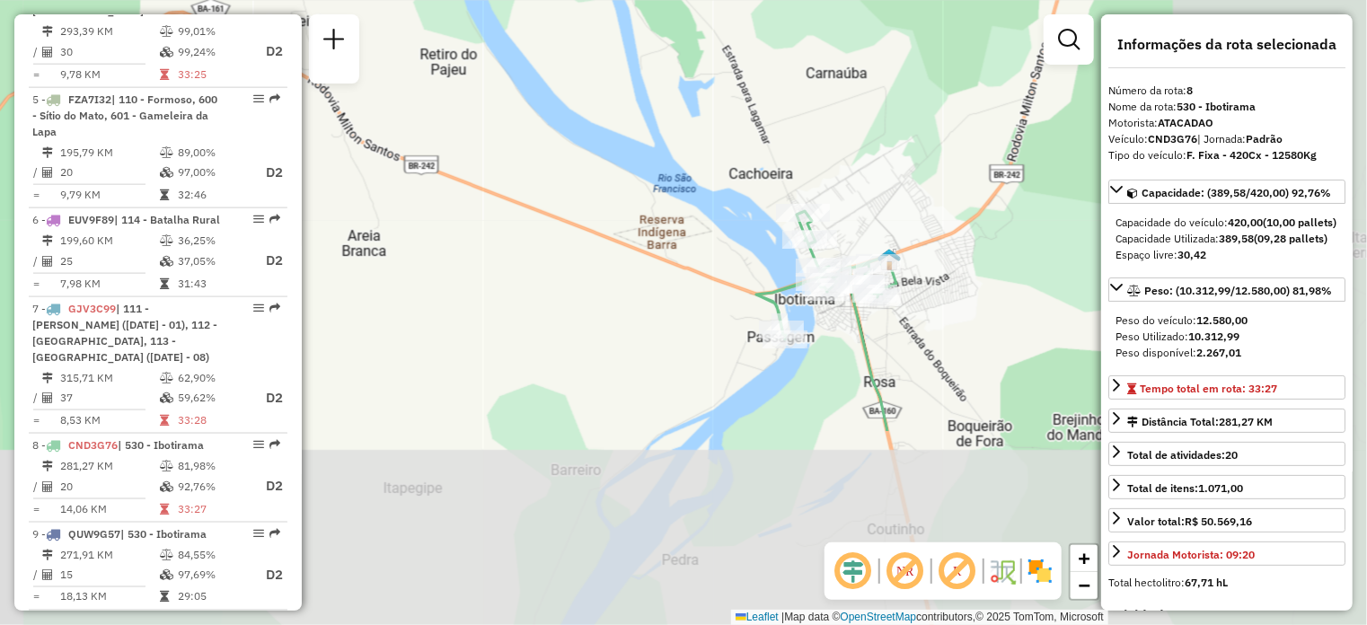
drag, startPoint x: 878, startPoint y: 342, endPoint x: 523, endPoint y: 12, distance: 485.5
click at [523, 13] on div "Janela de atendimento Grade de atendimento Capacidade Transportadoras Veículos …" at bounding box center [683, 312] width 1367 height 625
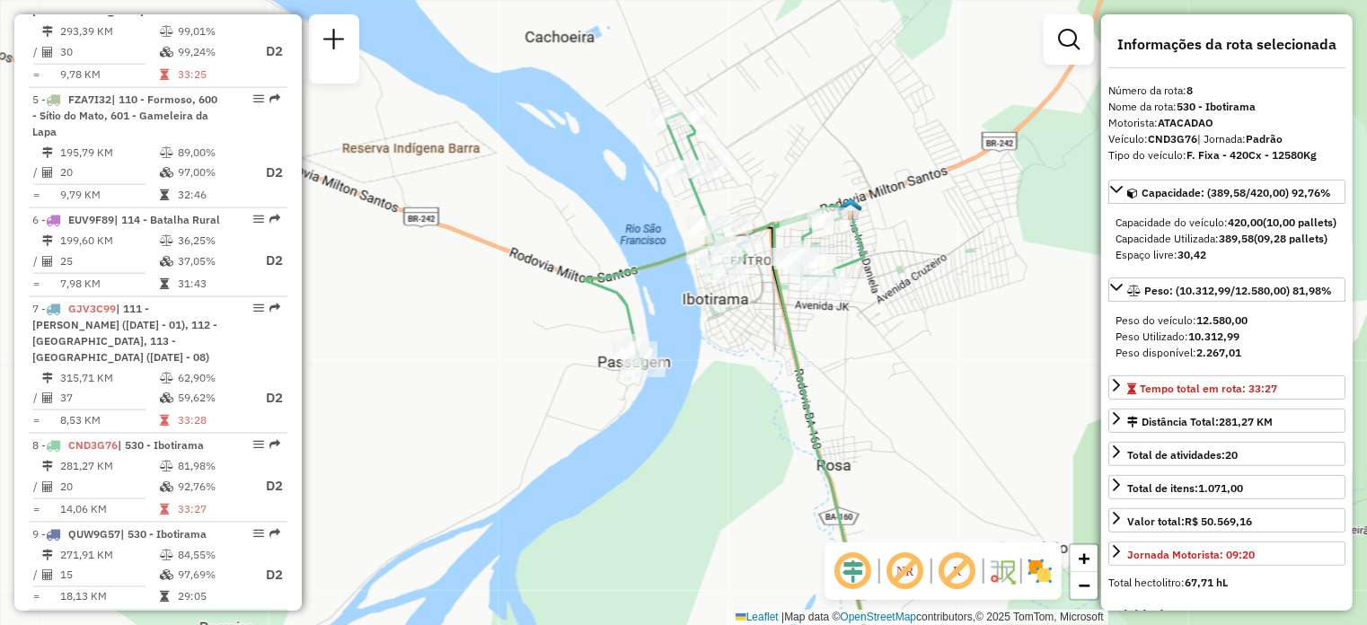
drag, startPoint x: 887, startPoint y: 291, endPoint x: 903, endPoint y: 362, distance: 72.6
click at [903, 362] on div "Janela de atendimento Grade de atendimento Capacidade Transportadoras Veículos …" at bounding box center [683, 312] width 1367 height 625
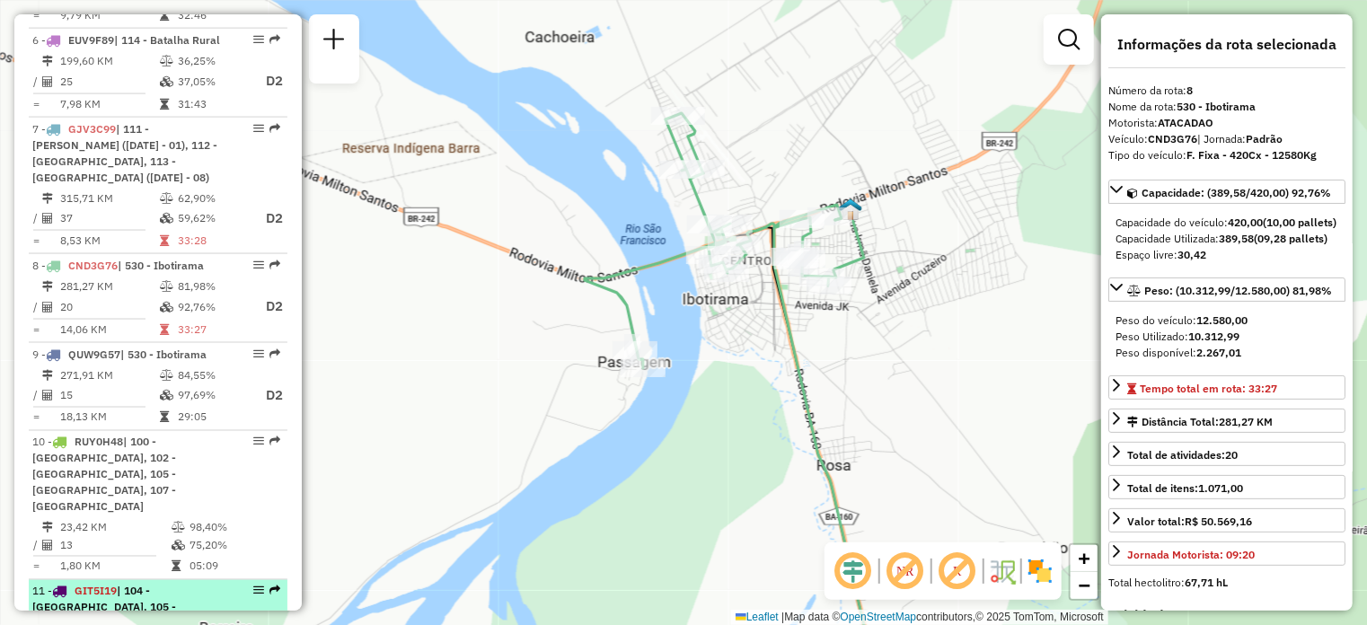
scroll to position [1407, 0]
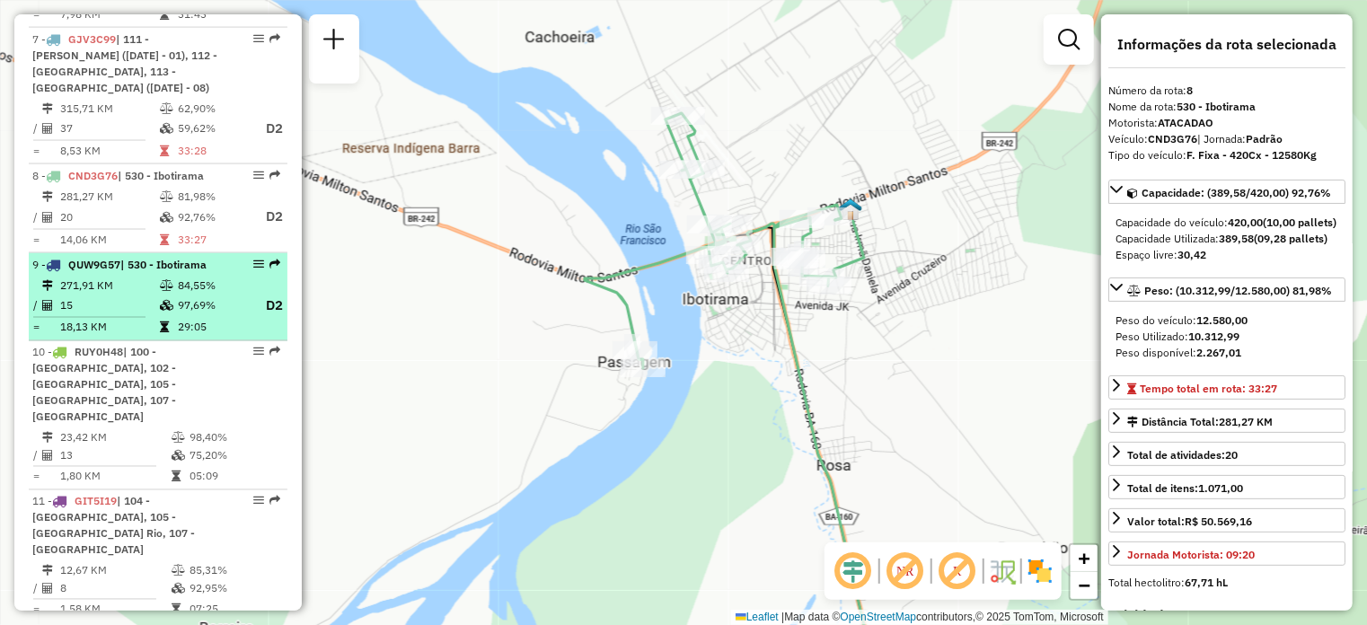
click at [103, 295] on td "15" at bounding box center [109, 306] width 100 height 22
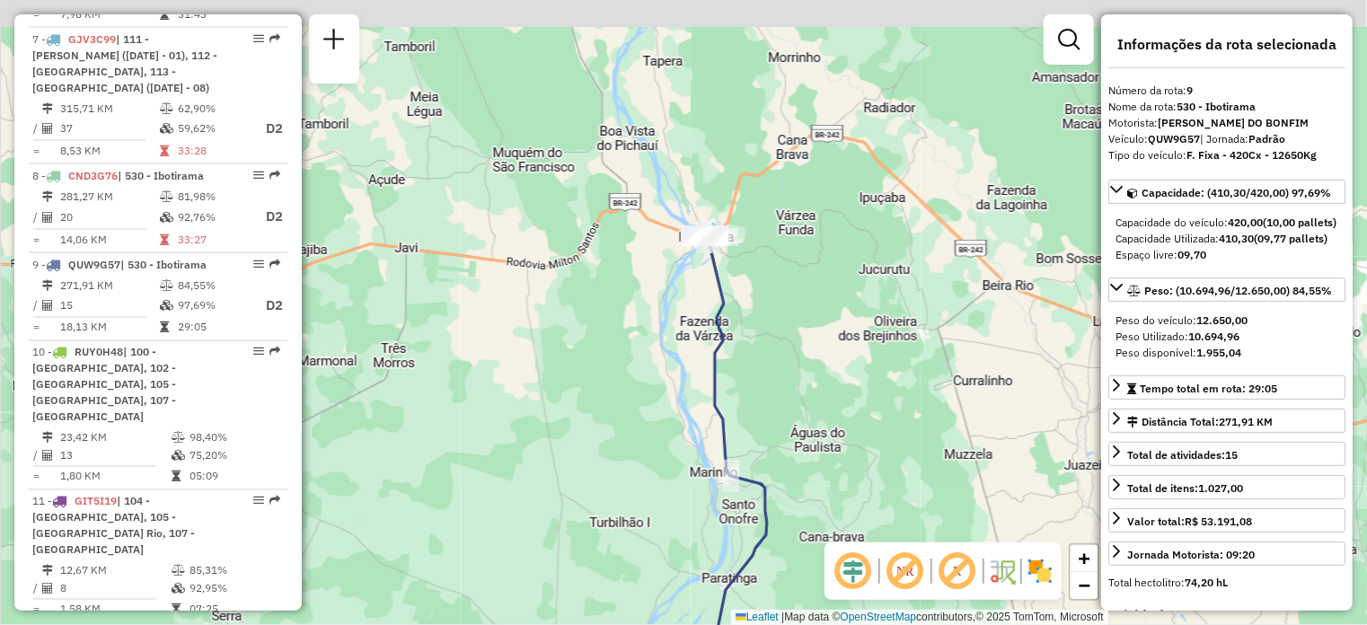
drag, startPoint x: 754, startPoint y: 114, endPoint x: 789, endPoint y: 322, distance: 211.3
click at [789, 322] on div "Janela de atendimento Grade de atendimento Capacidade Transportadoras Veículos …" at bounding box center [683, 312] width 1367 height 625
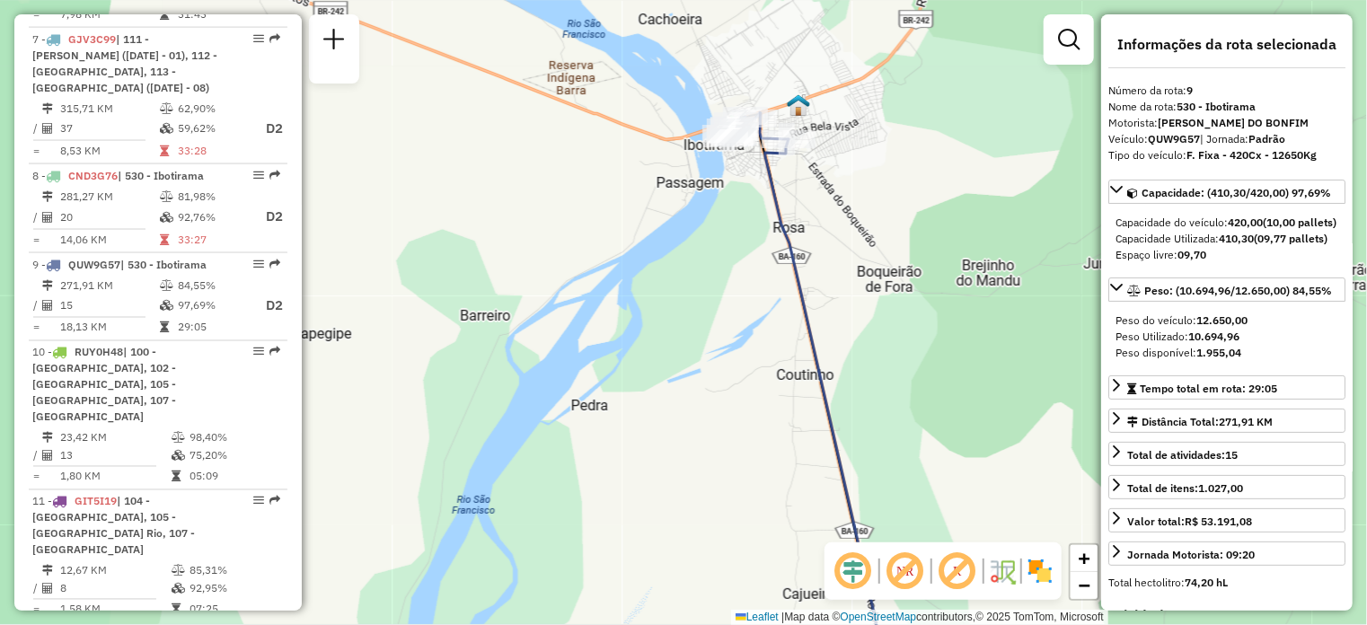
drag, startPoint x: 851, startPoint y: 194, endPoint x: 676, endPoint y: 331, distance: 222.6
click at [676, 331] on div "Janela de atendimento Grade de atendimento Capacidade Transportadoras Veículos …" at bounding box center [683, 312] width 1367 height 625
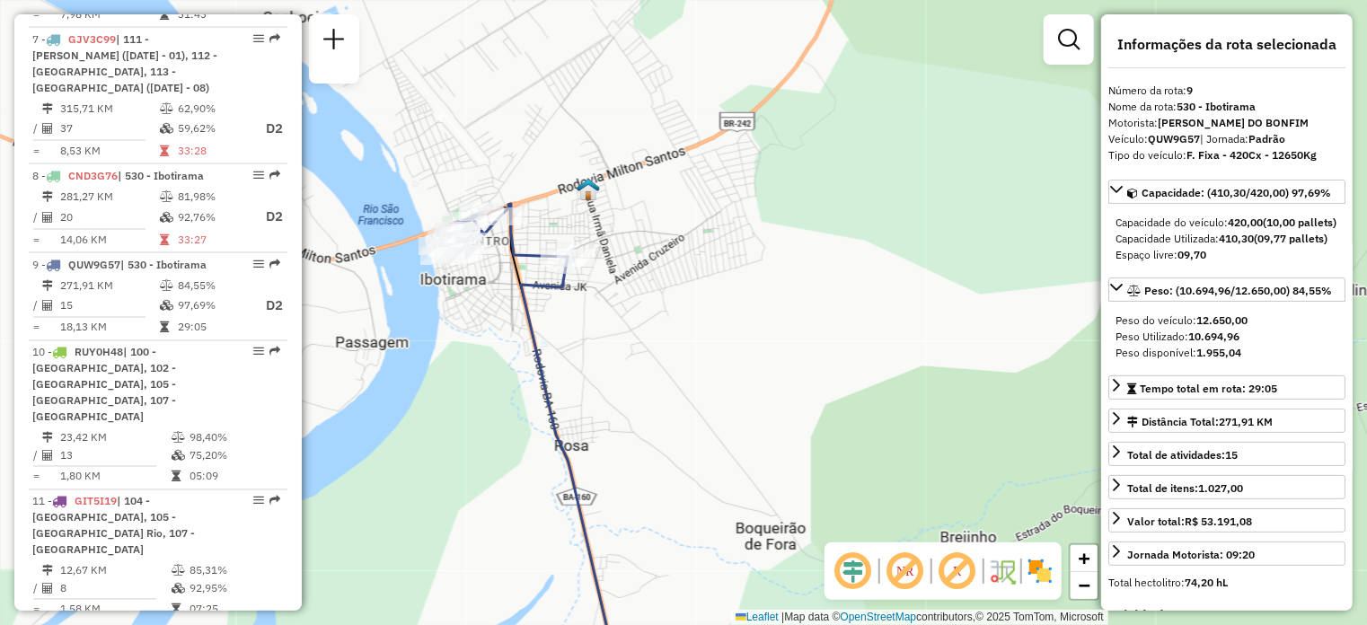
drag, startPoint x: 651, startPoint y: 326, endPoint x: 676, endPoint y: 367, distance: 48.4
click at [676, 367] on div "Janela de atendimento Grade de atendimento Capacidade Transportadoras Veículos …" at bounding box center [683, 312] width 1367 height 625
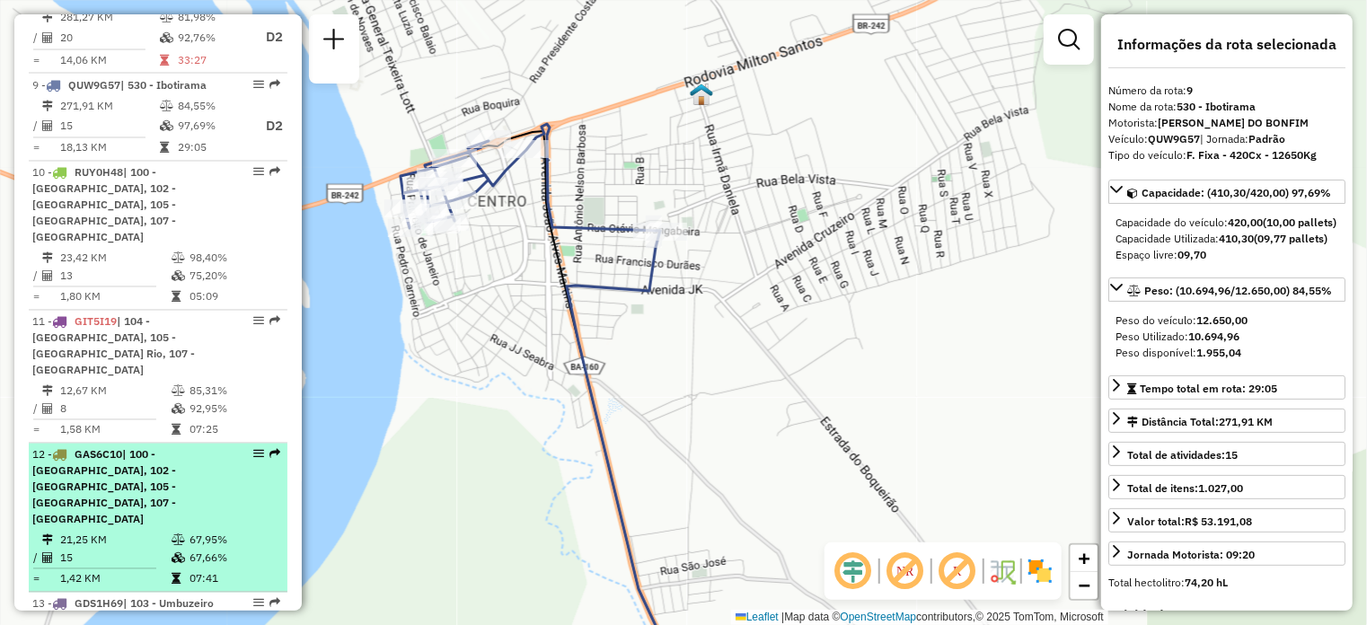
scroll to position [1497, 0]
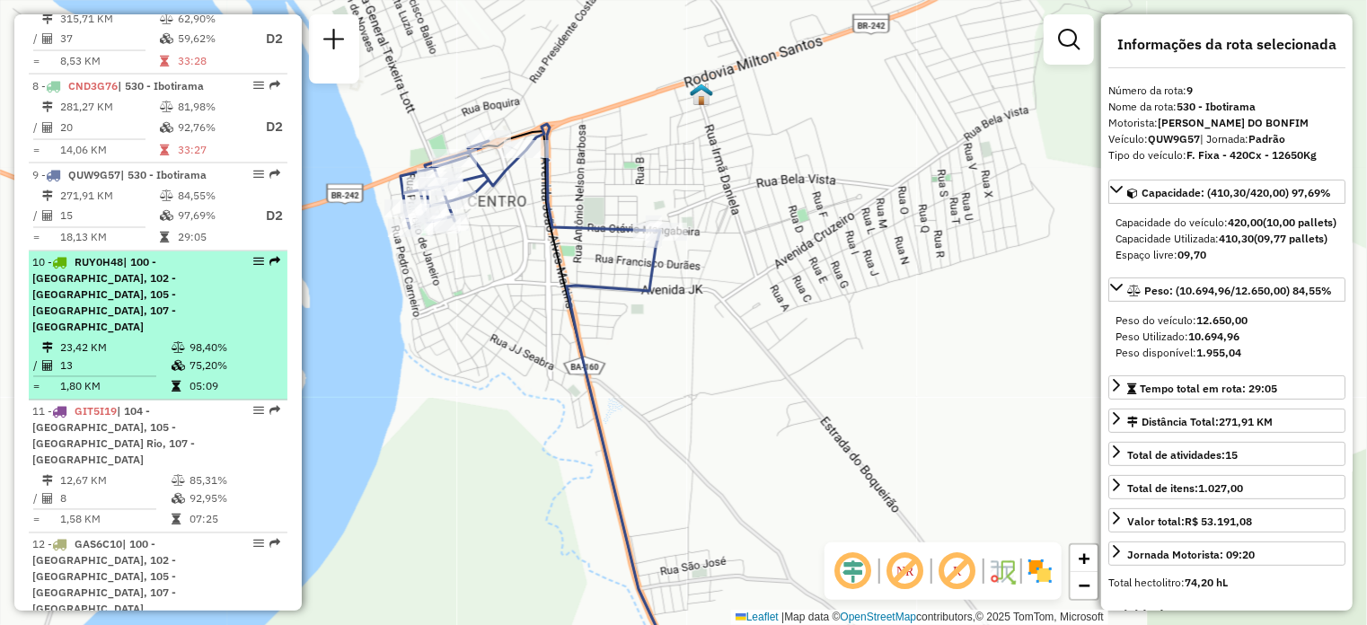
click at [151, 339] on td "23,42 KM" at bounding box center [114, 348] width 111 height 18
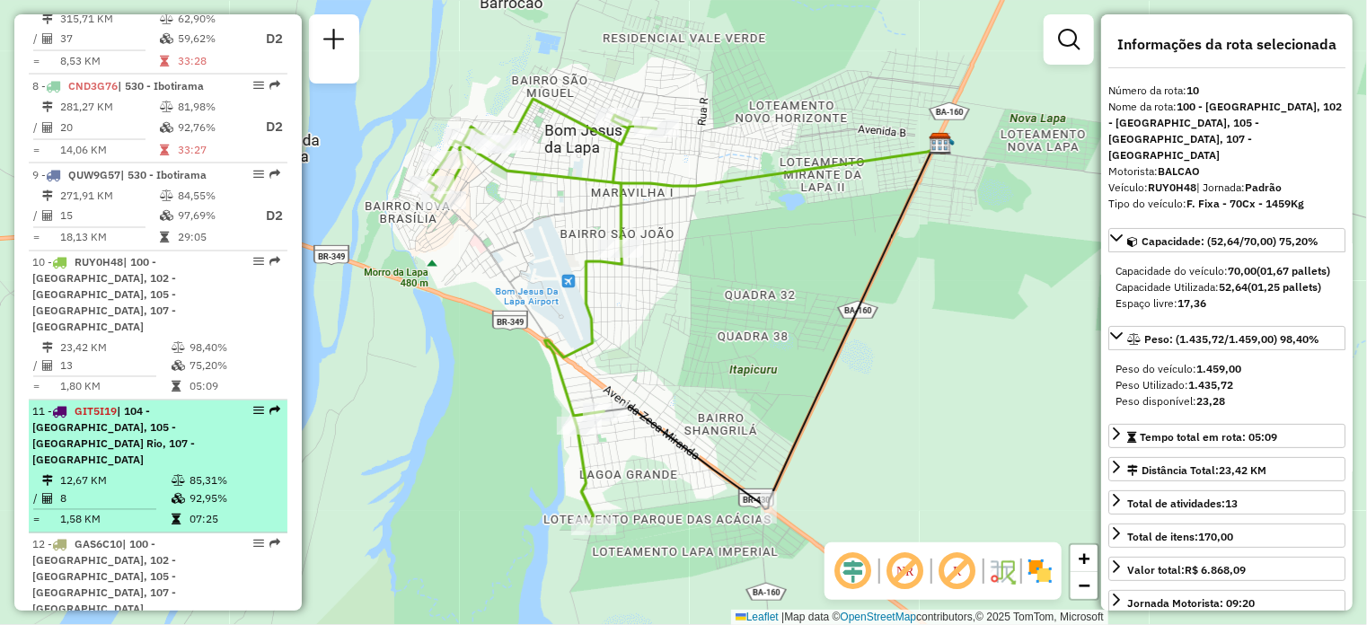
click at [181, 404] on div "11 - GIT5I19 | 104 - [GEOGRAPHIC_DATA], 105 - [GEOGRAPHIC_DATA], 107 - [GEOGRAP…" at bounding box center [127, 436] width 190 height 65
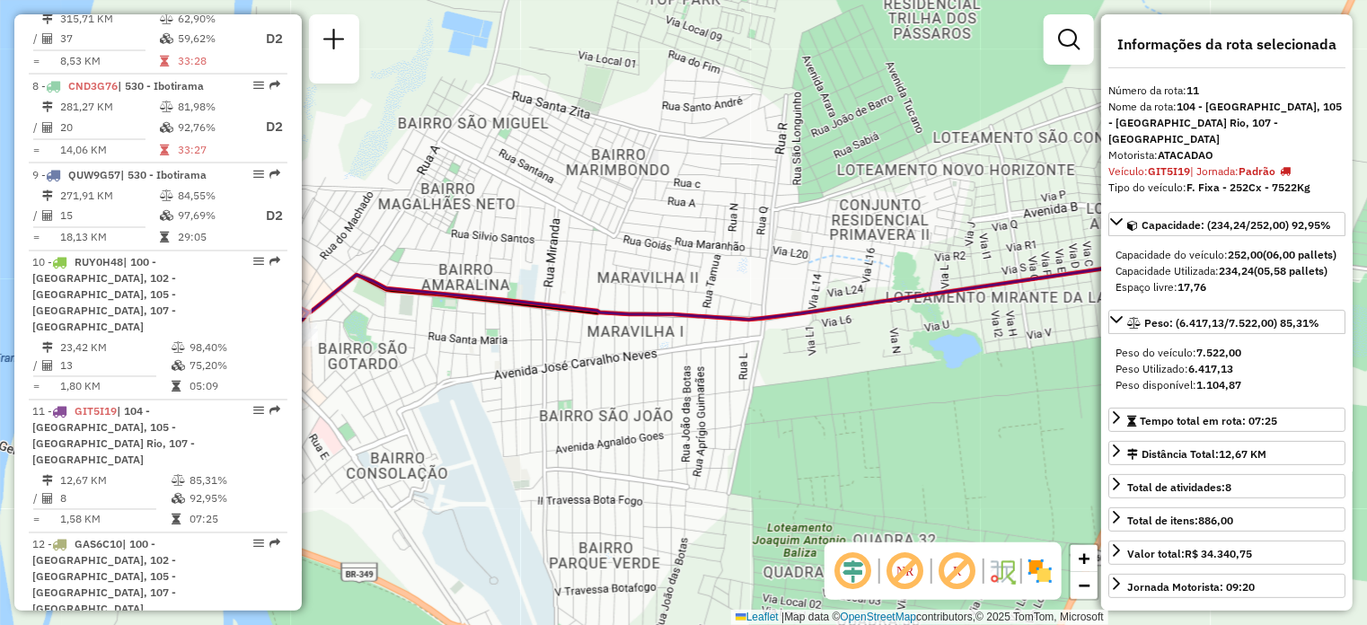
drag, startPoint x: 464, startPoint y: 408, endPoint x: 525, endPoint y: 389, distance: 63.1
click at [525, 391] on div "Janela de atendimento Grade de atendimento Capacidade Transportadoras Veículos …" at bounding box center [683, 312] width 1367 height 625
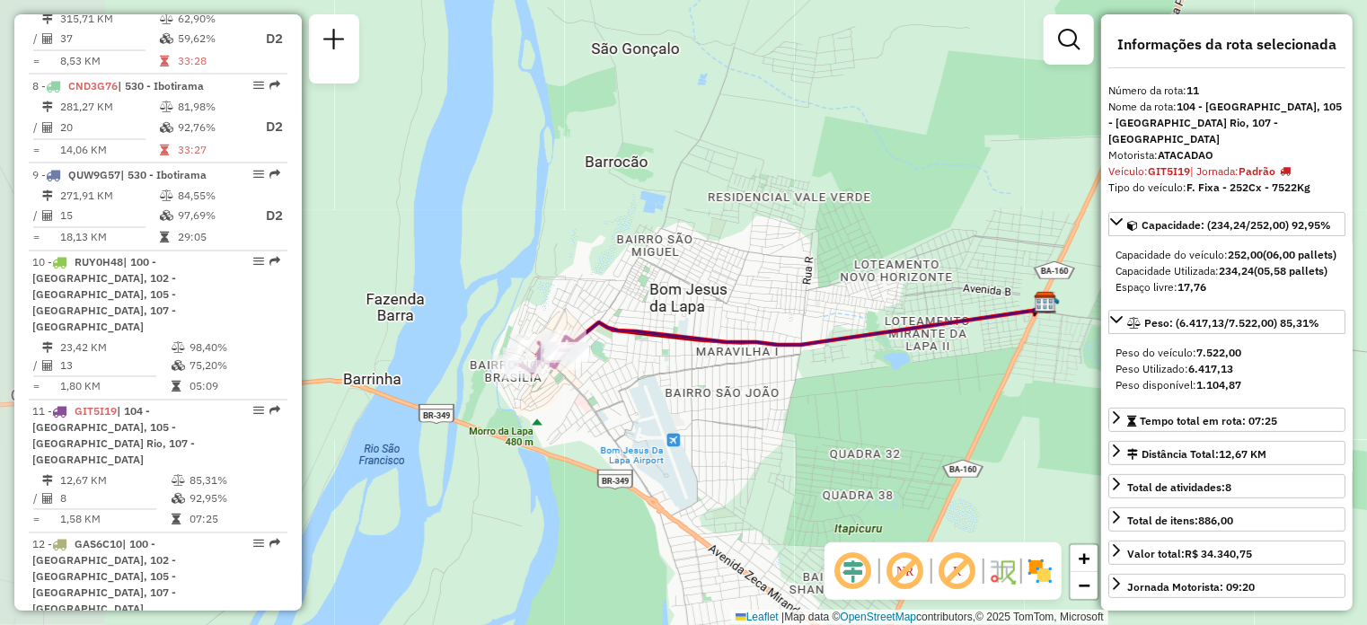
drag, startPoint x: 663, startPoint y: 386, endPoint x: 812, endPoint y: 383, distance: 149.1
click at [812, 384] on div "Janela de atendimento Grade de atendimento Capacidade Transportadoras Veículos …" at bounding box center [683, 312] width 1367 height 625
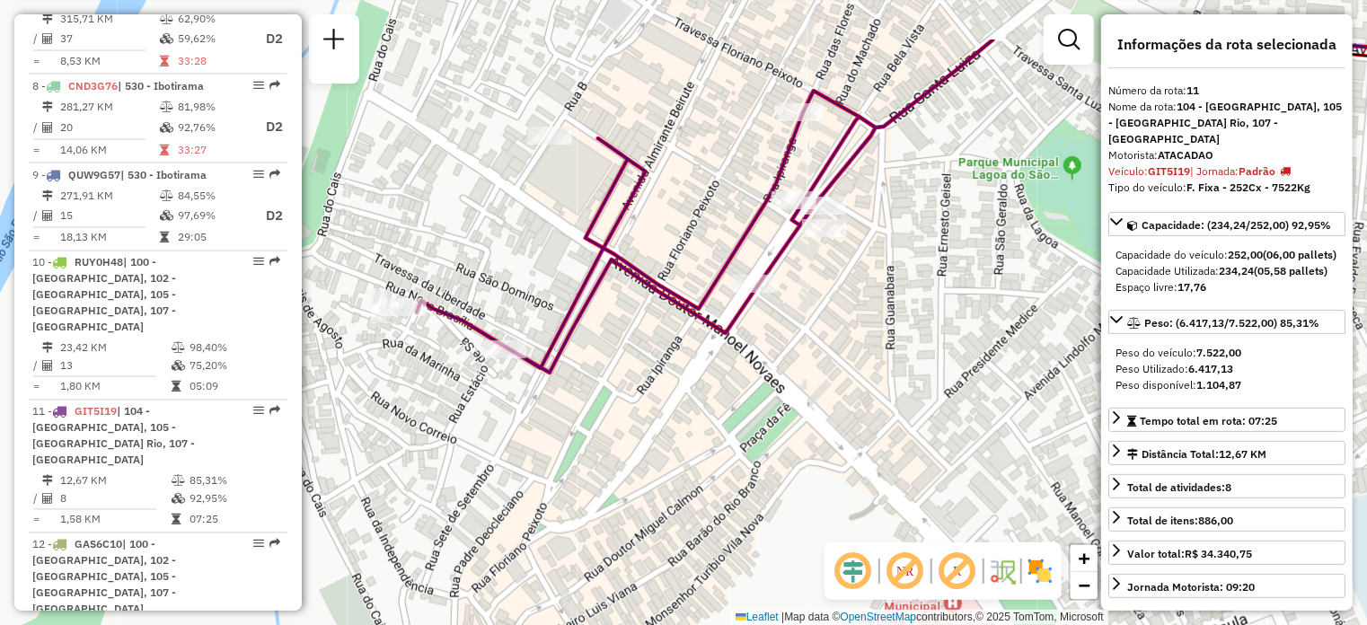
drag, startPoint x: 670, startPoint y: 384, endPoint x: 735, endPoint y: 478, distance: 114.3
click at [735, 478] on div "Janela de atendimento Grade de atendimento Capacidade Transportadoras Veículos …" at bounding box center [683, 312] width 1367 height 625
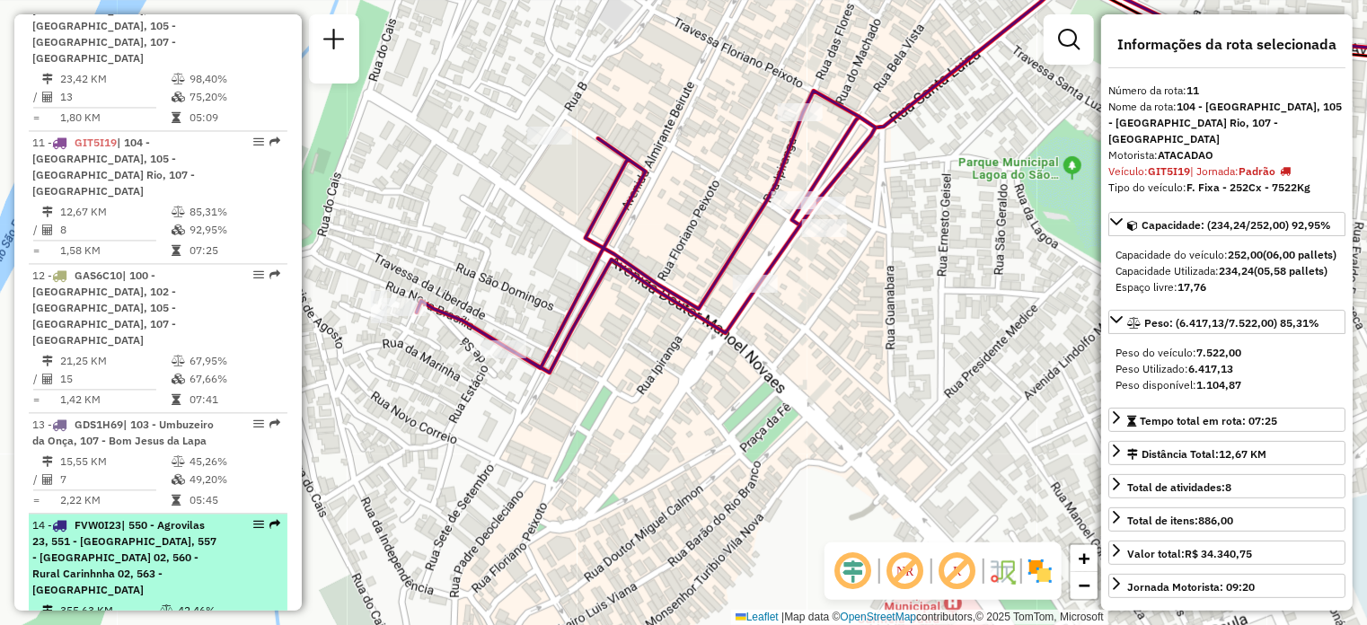
scroll to position [1856, 0]
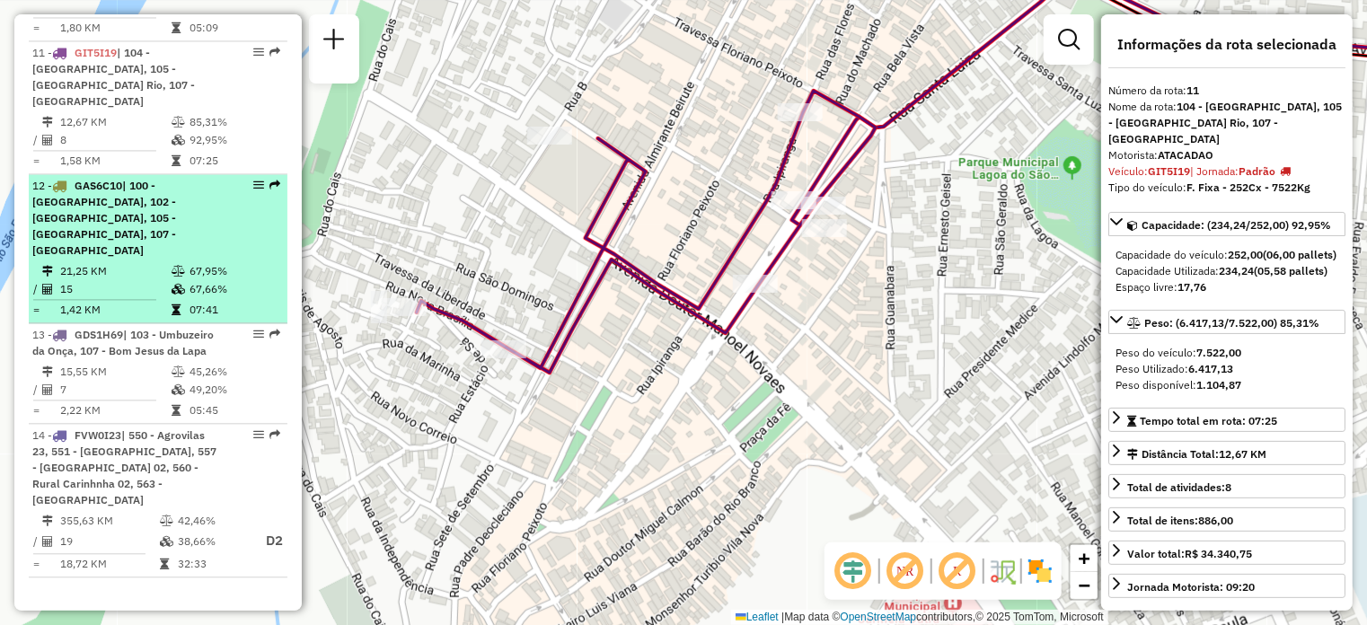
click at [129, 174] on li "12 - GAS6C10 | 100 - [GEOGRAPHIC_DATA], 102 - [GEOGRAPHIC_DATA], 105 - [GEOGRAP…" at bounding box center [158, 248] width 259 height 149
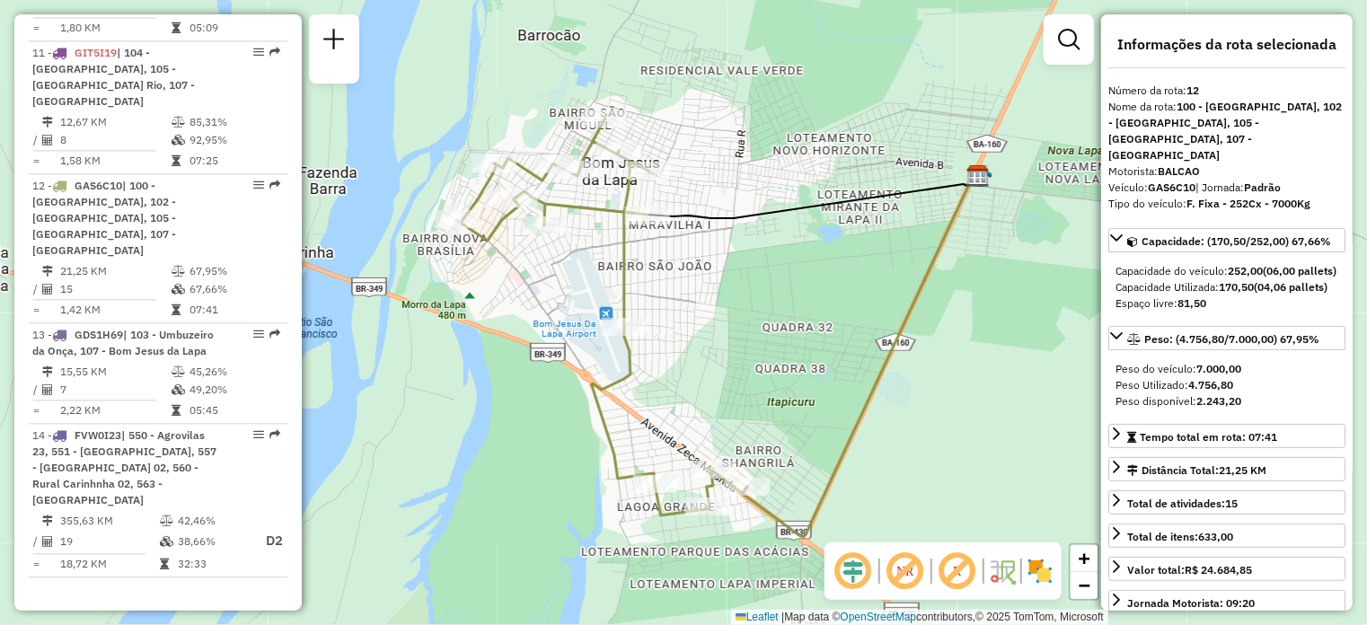
drag, startPoint x: 697, startPoint y: 351, endPoint x: 730, endPoint y: 366, distance: 36.6
click at [730, 366] on div "Janela de atendimento Grade de atendimento Capacidade Transportadoras Veículos …" at bounding box center [683, 312] width 1367 height 625
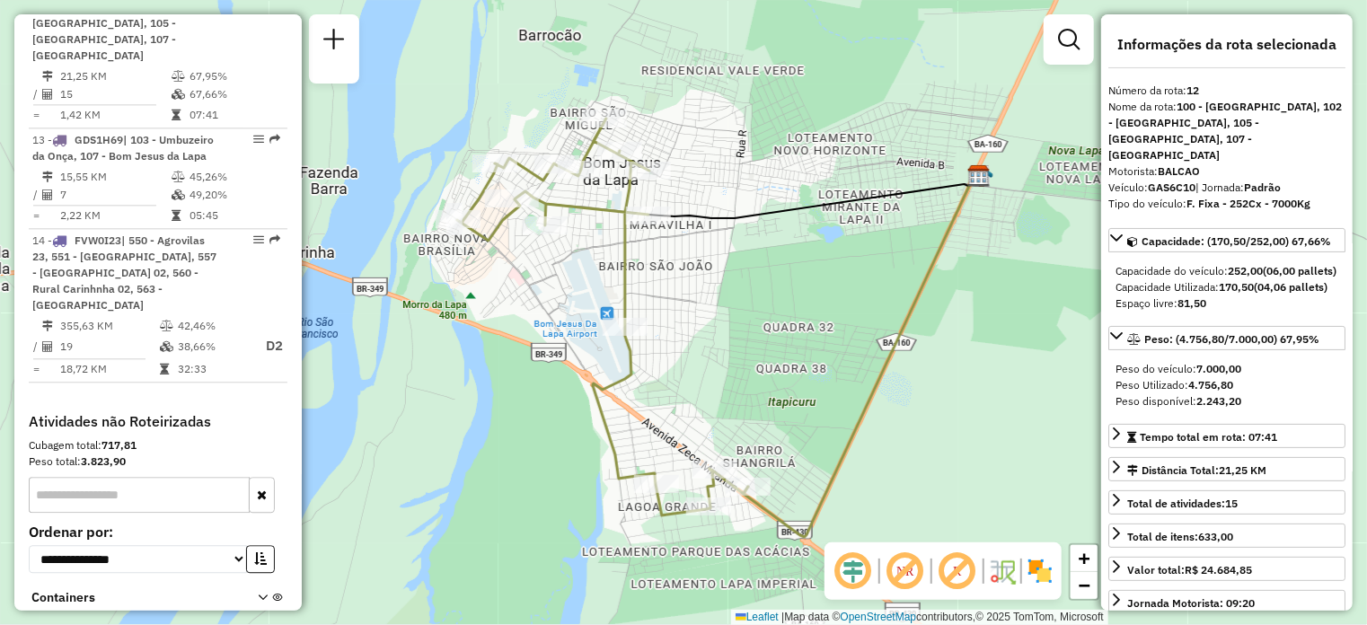
scroll to position [1962, 0]
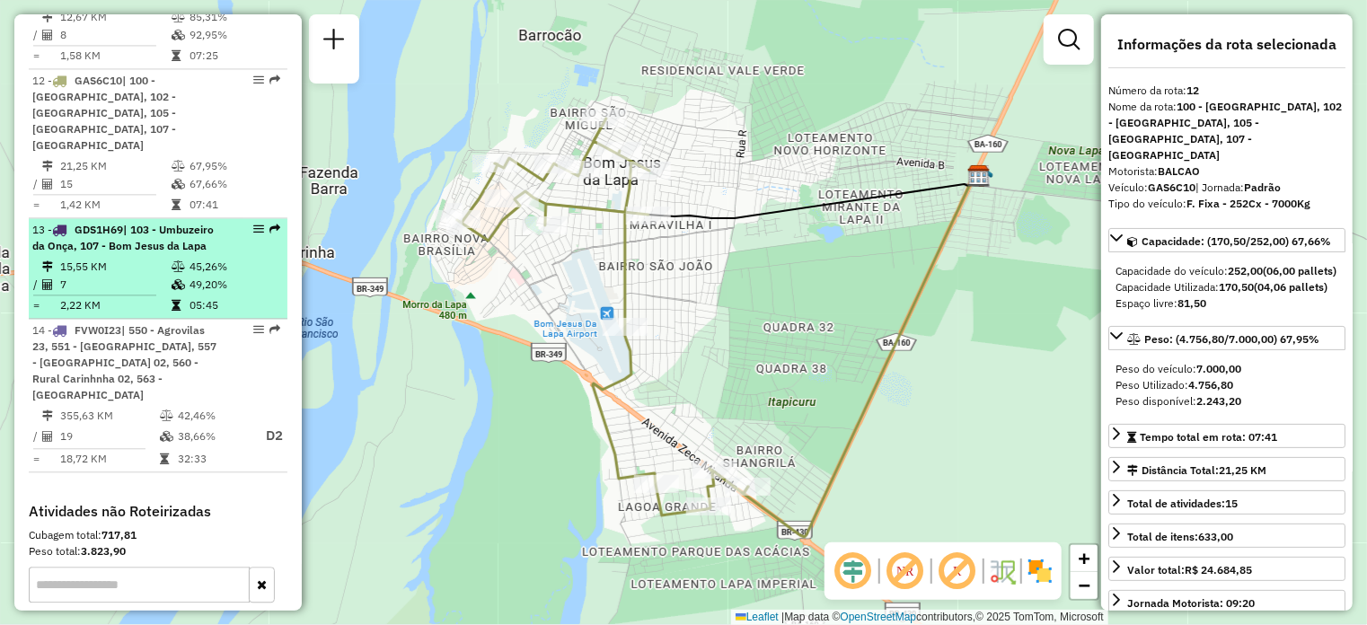
click at [138, 222] on div "13 - GDS1H69 | 103 - Umbuzeiro da Onça, 107 - [GEOGRAPHIC_DATA]" at bounding box center [127, 238] width 190 height 32
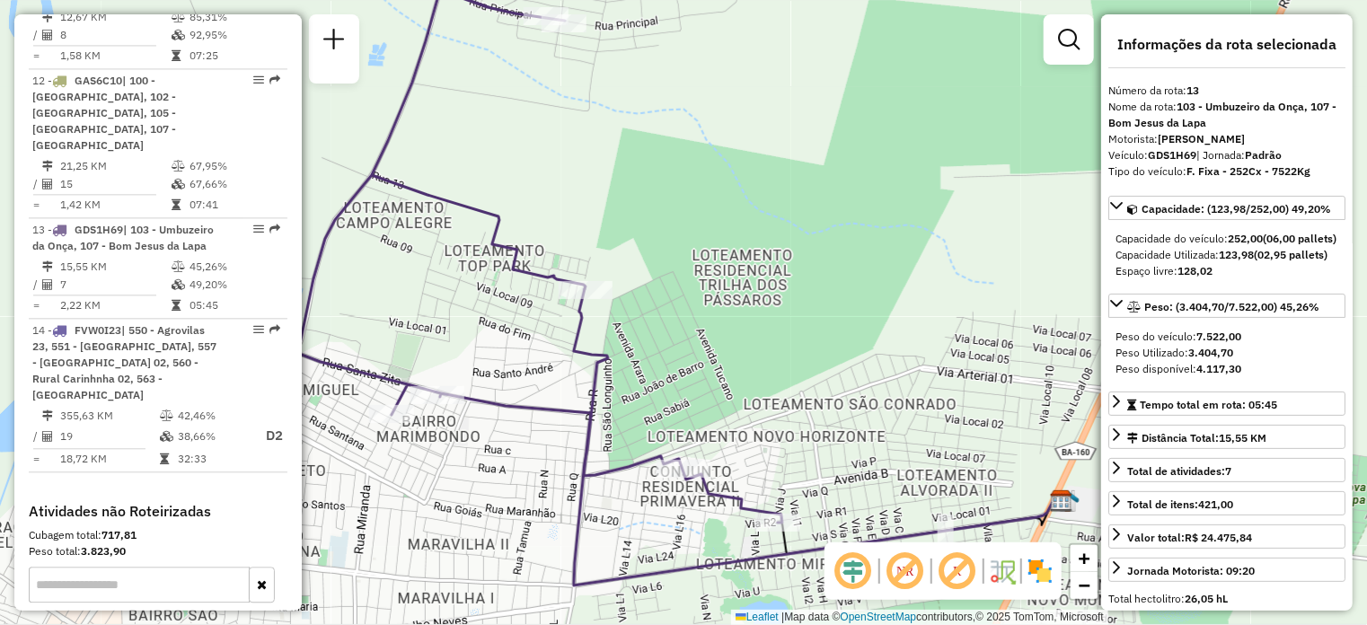
drag, startPoint x: 798, startPoint y: 337, endPoint x: 790, endPoint y: 312, distance: 26.4
click at [790, 312] on div "Janela de atendimento Grade de atendimento Capacidade Transportadoras Veículos …" at bounding box center [683, 312] width 1367 height 625
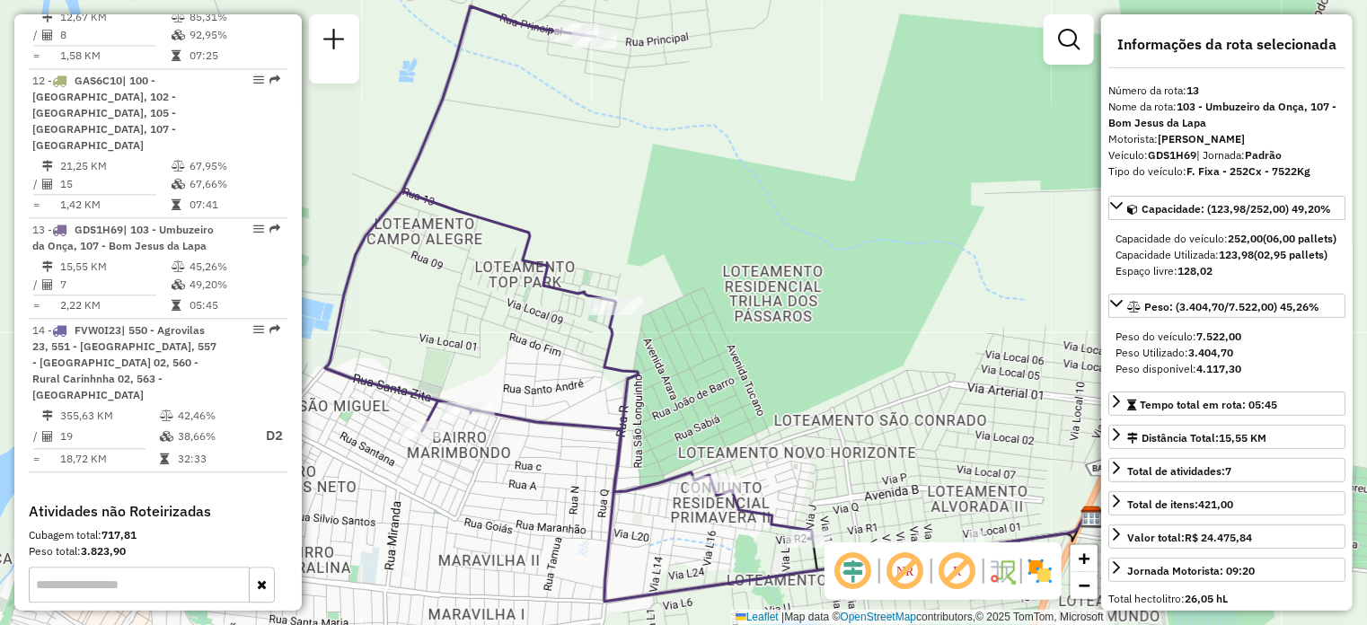
drag, startPoint x: 799, startPoint y: 317, endPoint x: 827, endPoint y: 326, distance: 29.3
click at [827, 330] on div "Janela de atendimento Grade de atendimento Capacidade Transportadoras Veículos …" at bounding box center [683, 312] width 1367 height 625
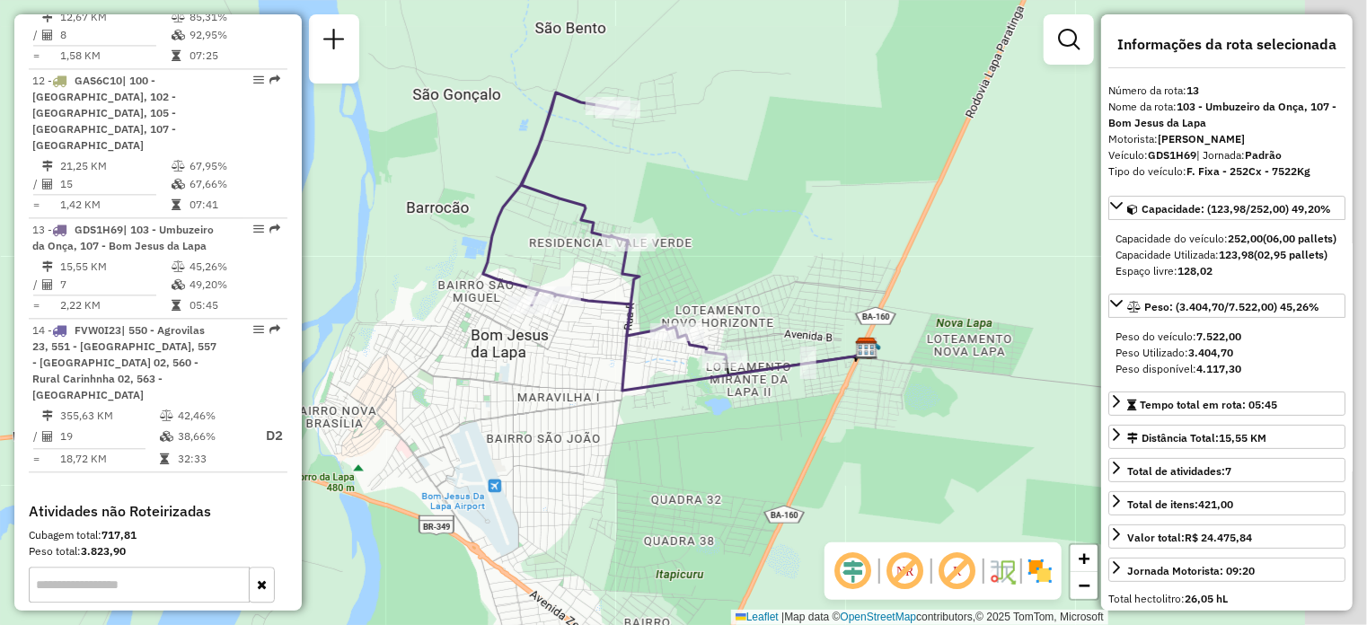
drag, startPoint x: 865, startPoint y: 361, endPoint x: 847, endPoint y: 348, distance: 21.9
click at [847, 348] on icon at bounding box center [742, 316] width 241 height 148
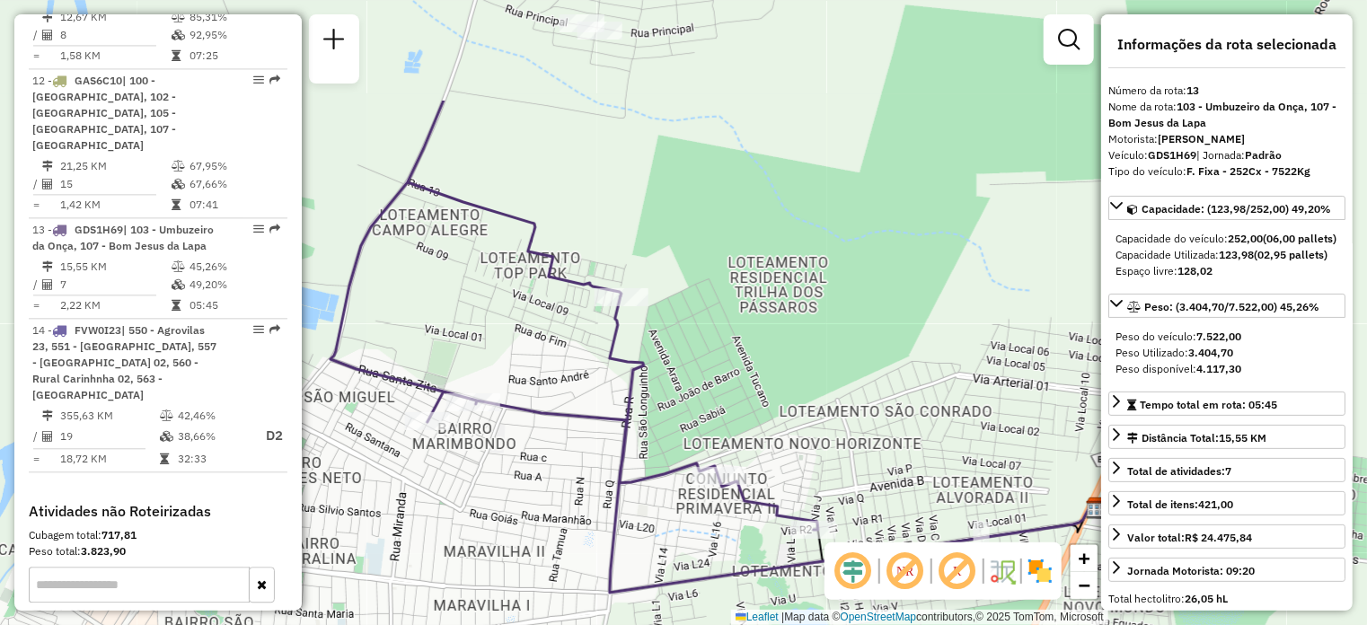
drag, startPoint x: 730, startPoint y: 251, endPoint x: 940, endPoint y: 414, distance: 266.2
click at [940, 414] on div "Janela de atendimento Grade de atendimento Capacidade Transportadoras Veículos …" at bounding box center [683, 312] width 1367 height 625
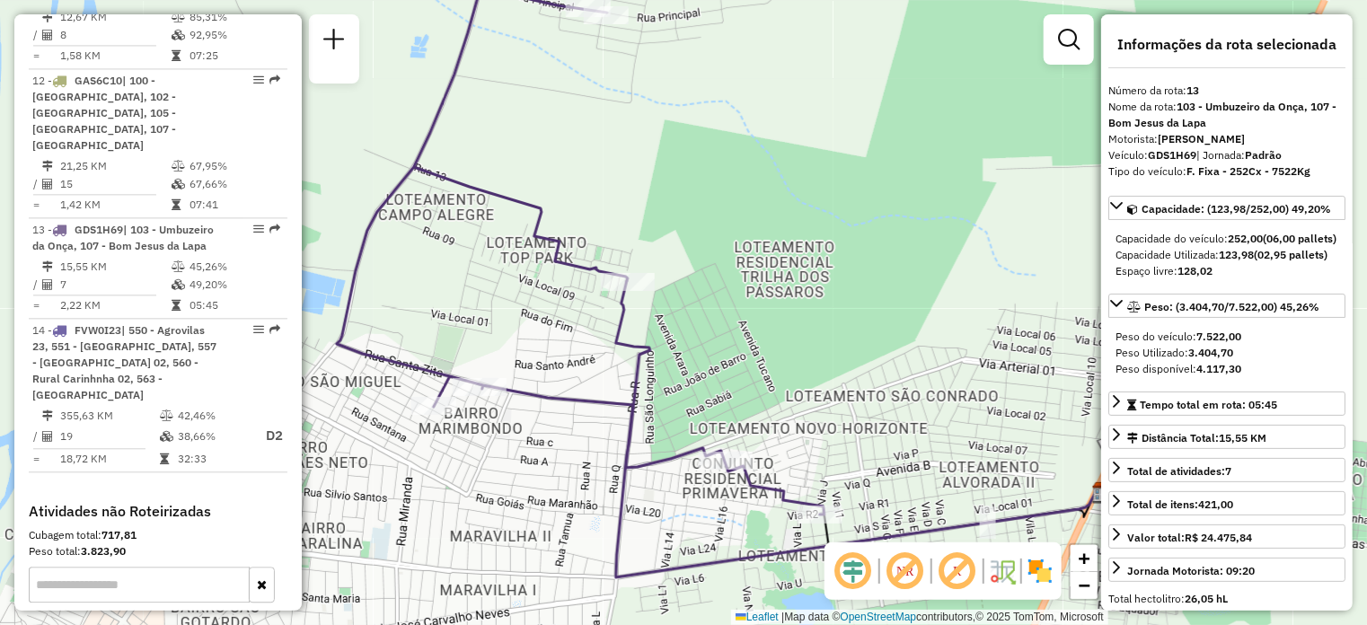
drag, startPoint x: 766, startPoint y: 345, endPoint x: 833, endPoint y: 405, distance: 89.7
click at [833, 405] on div "Janela de atendimento Grade de atendimento Capacidade Transportadoras Veículos …" at bounding box center [683, 312] width 1367 height 625
drag, startPoint x: 833, startPoint y: 405, endPoint x: 833, endPoint y: 442, distance: 36.8
click at [833, 442] on div "Janela de atendimento Grade de atendimento Capacidade Transportadoras Veículos …" at bounding box center [683, 312] width 1367 height 625
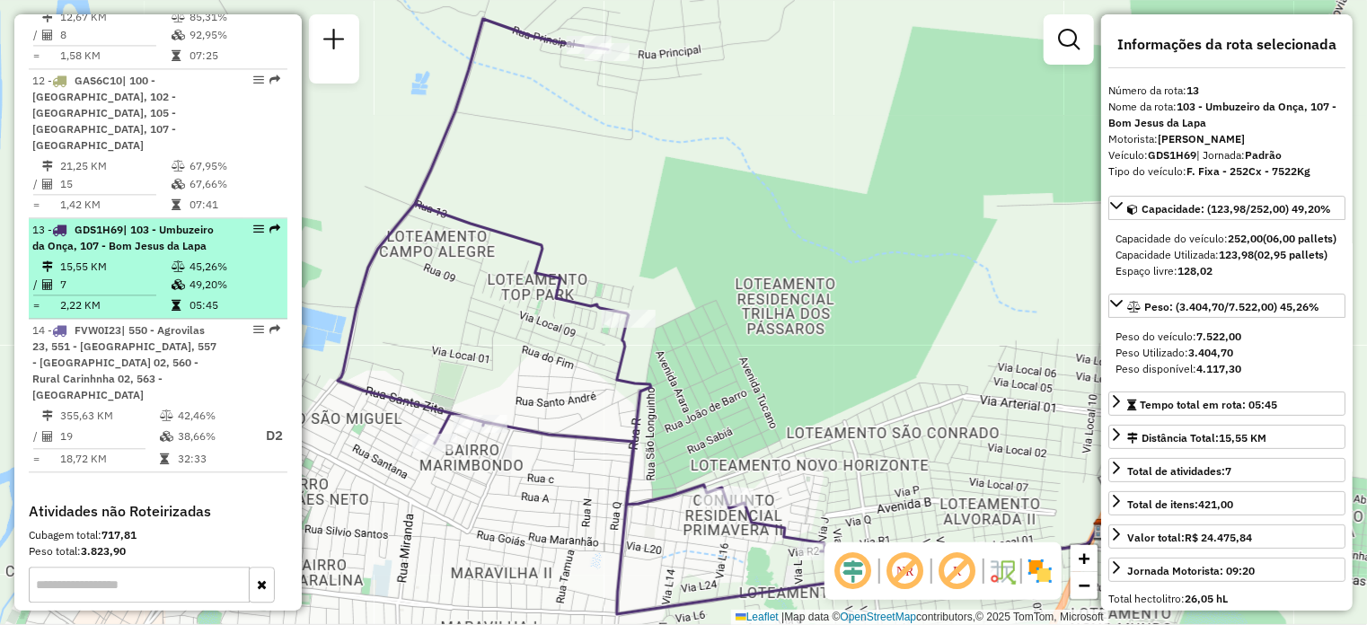
scroll to position [1872, 0]
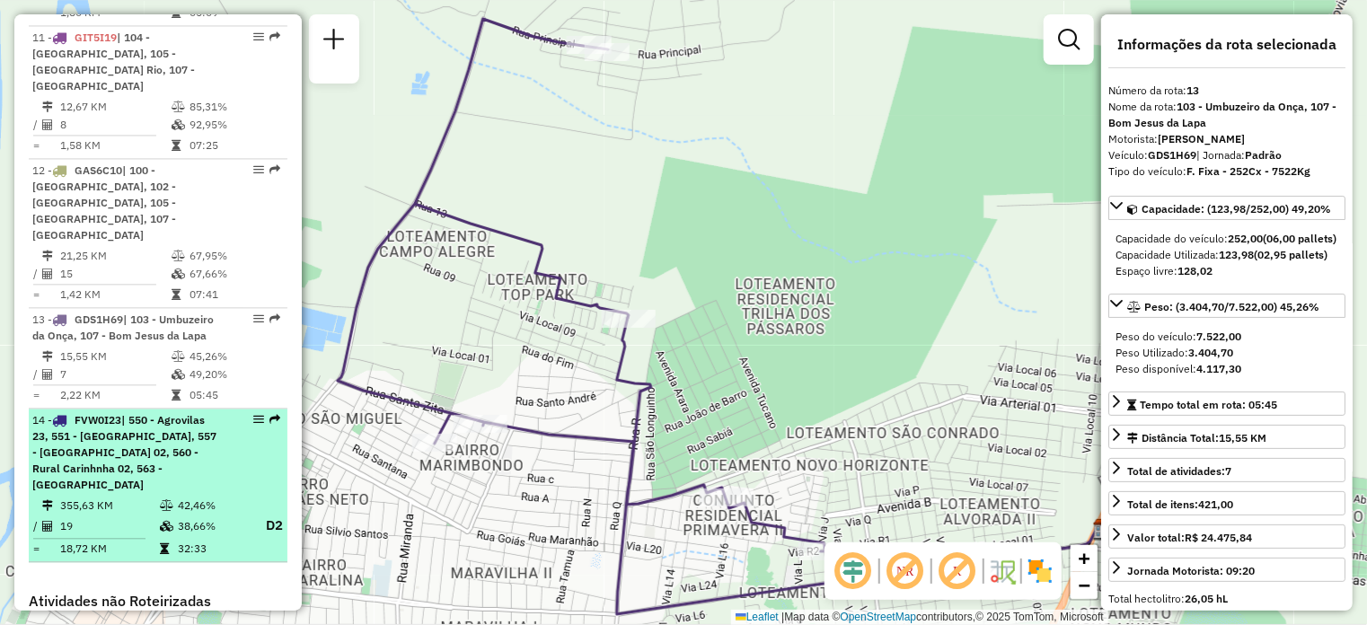
click at [154, 413] on span "| 550 - Agrovilas 23, 551 - [GEOGRAPHIC_DATA], 557 - [GEOGRAPHIC_DATA] 02, 560 …" at bounding box center [124, 452] width 184 height 78
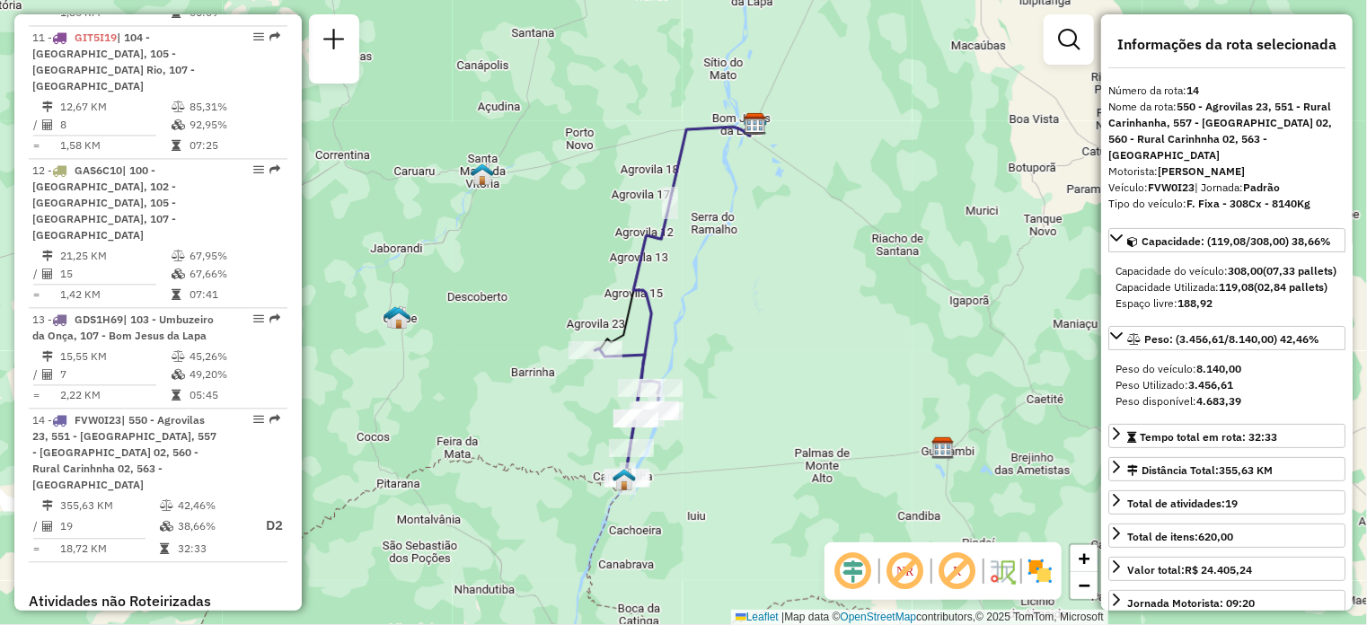
drag, startPoint x: 750, startPoint y: 473, endPoint x: 742, endPoint y: 457, distance: 18.1
click at [742, 462] on div "Janela de atendimento Grade de atendimento Capacidade Transportadoras Veículos …" at bounding box center [683, 312] width 1367 height 625
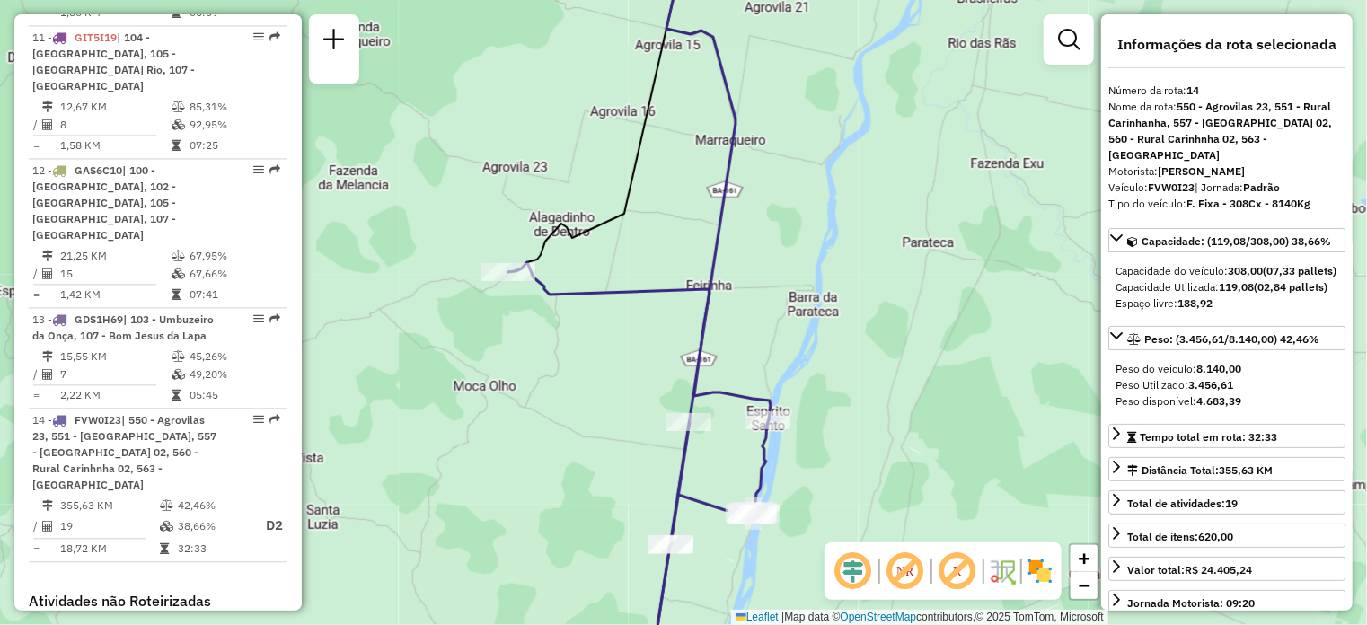
drag, startPoint x: 805, startPoint y: 382, endPoint x: 783, endPoint y: 304, distance: 80.2
click at [783, 304] on div "Janela de atendimento Grade de atendimento Capacidade Transportadoras Veículos …" at bounding box center [683, 312] width 1367 height 625
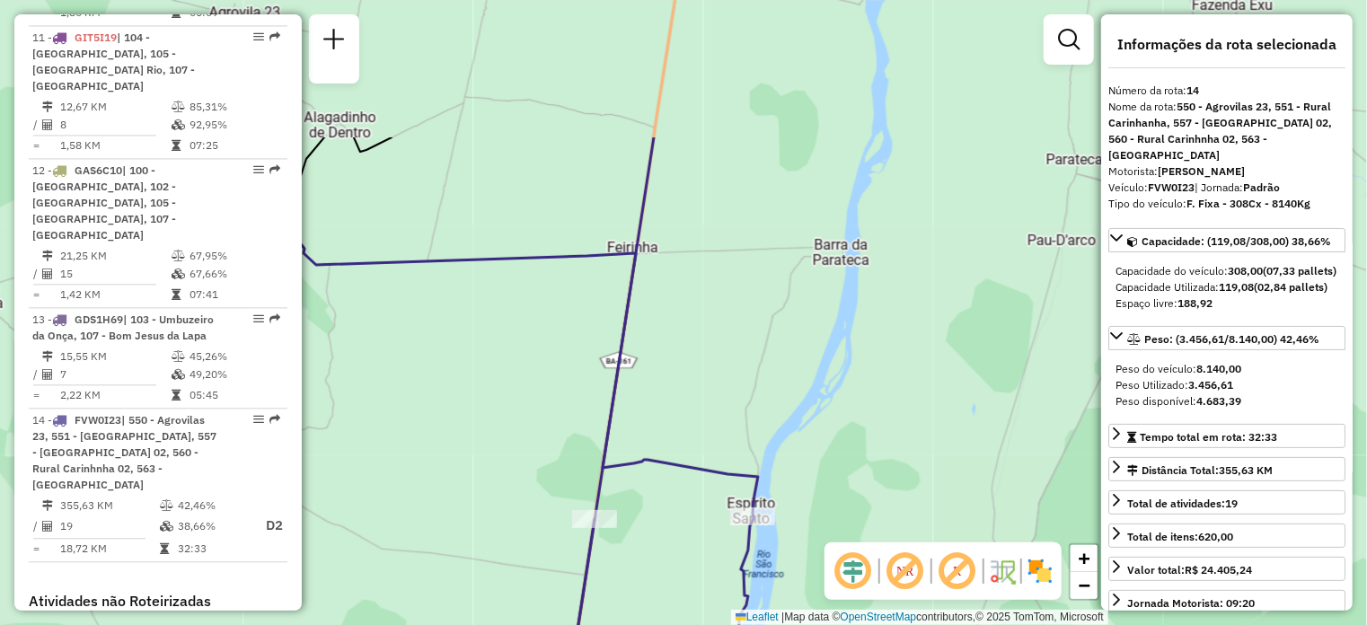
drag, startPoint x: 793, startPoint y: 313, endPoint x: 797, endPoint y: 428, distance: 114.1
click at [797, 428] on div "Janela de atendimento Grade de atendimento Capacidade Transportadoras Veículos …" at bounding box center [683, 312] width 1367 height 625
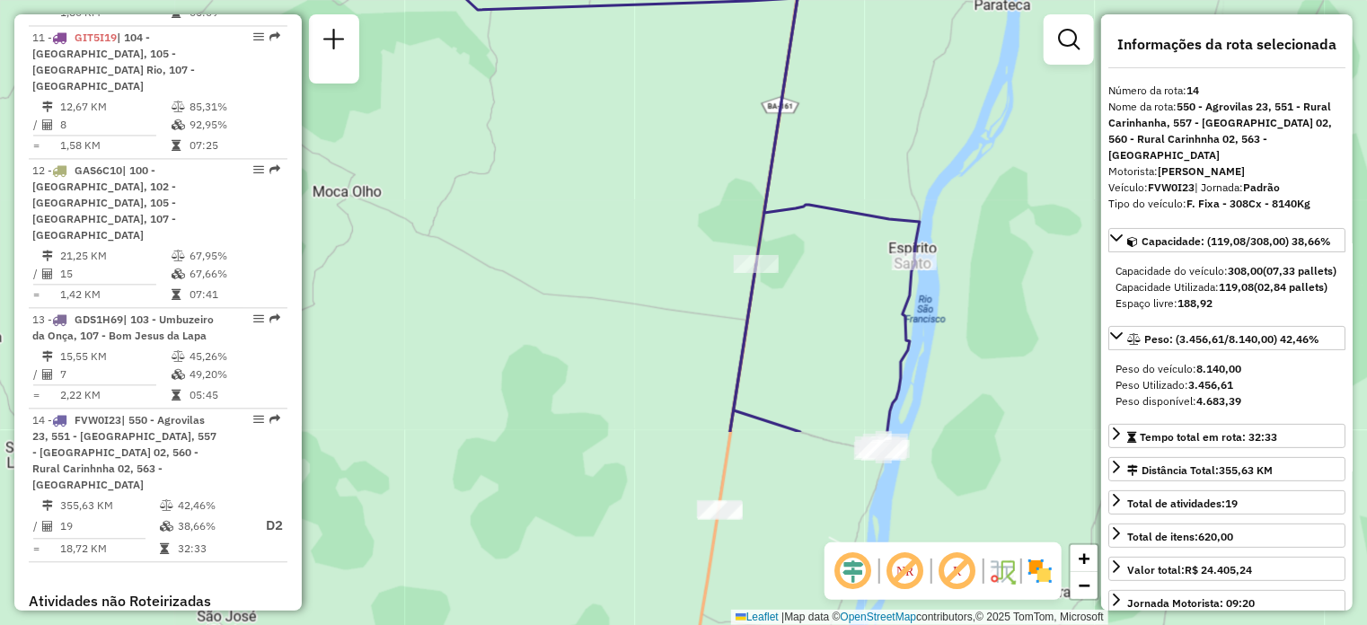
drag, startPoint x: 744, startPoint y: 407, endPoint x: 849, endPoint y: 56, distance: 366.6
click at [849, 57] on div "Janela de atendimento Grade de atendimento Capacidade Transportadoras Veículos …" at bounding box center [683, 312] width 1367 height 625
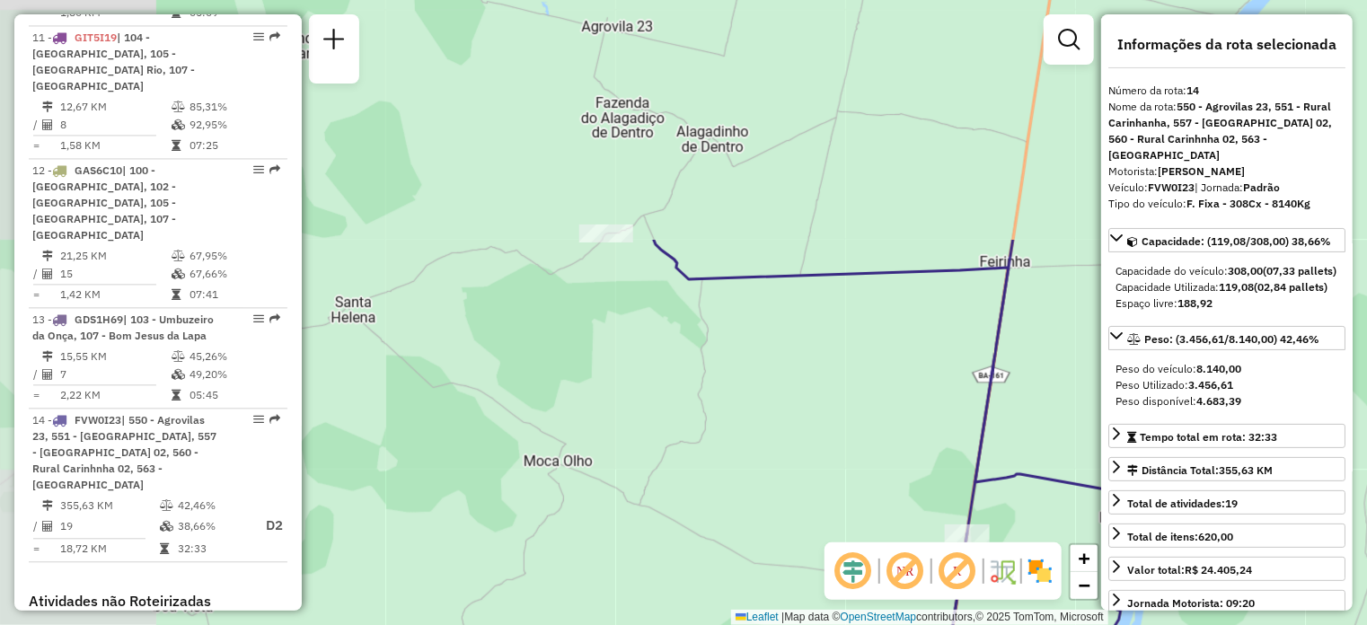
drag, startPoint x: 848, startPoint y: 156, endPoint x: 1055, endPoint y: 454, distance: 362.5
click at [1055, 454] on div "Janela de atendimento Grade de atendimento Capacidade Transportadoras Veículos …" at bounding box center [683, 312] width 1367 height 625
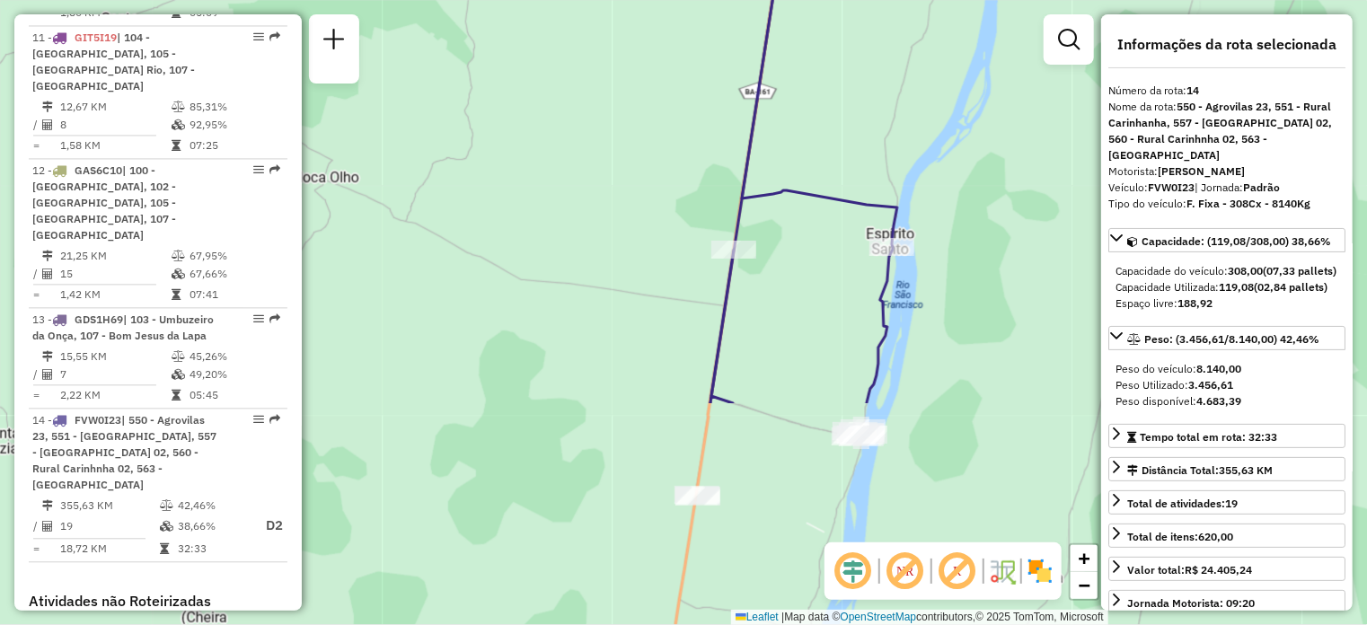
drag, startPoint x: 733, startPoint y: 348, endPoint x: 499, endPoint y: 57, distance: 373.1
click at [499, 57] on div "Janela de atendimento Grade de atendimento Capacidade Transportadoras Veículos …" at bounding box center [683, 312] width 1367 height 625
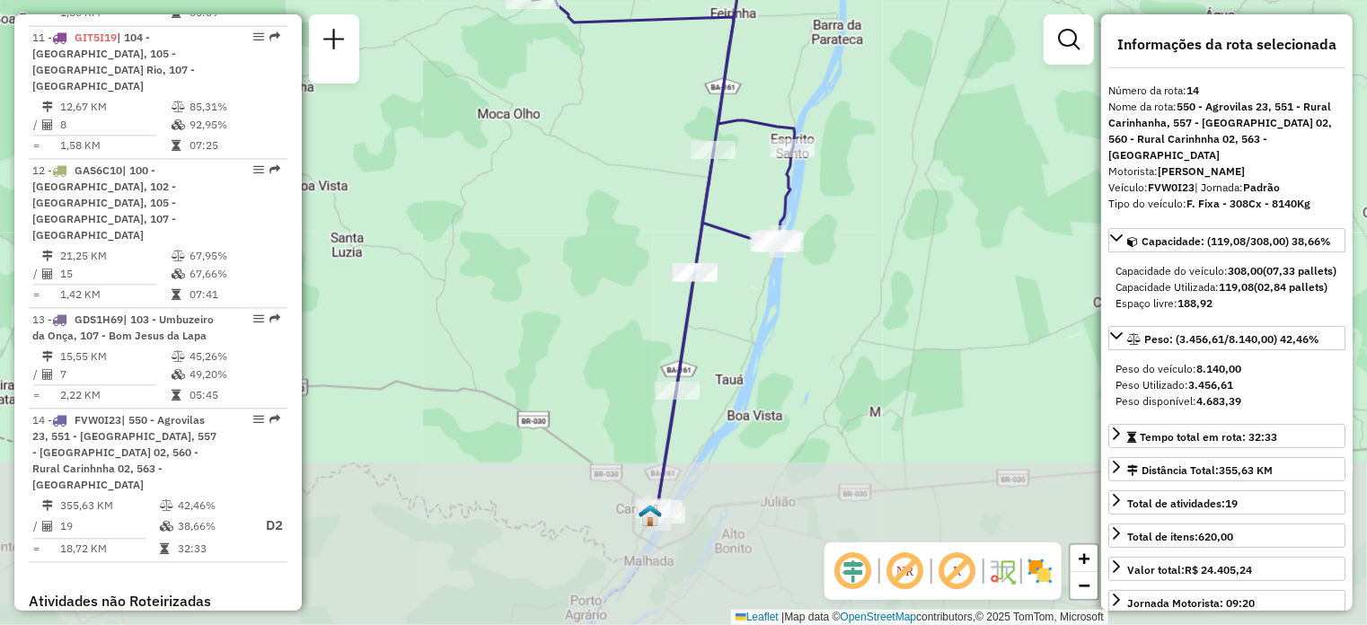
drag, startPoint x: 905, startPoint y: 456, endPoint x: 833, endPoint y: 280, distance: 190.1
click at [833, 280] on div "Janela de atendimento Grade de atendimento Capacidade Transportadoras Veículos …" at bounding box center [683, 312] width 1367 height 625
